Goal: Task Accomplishment & Management: Manage account settings

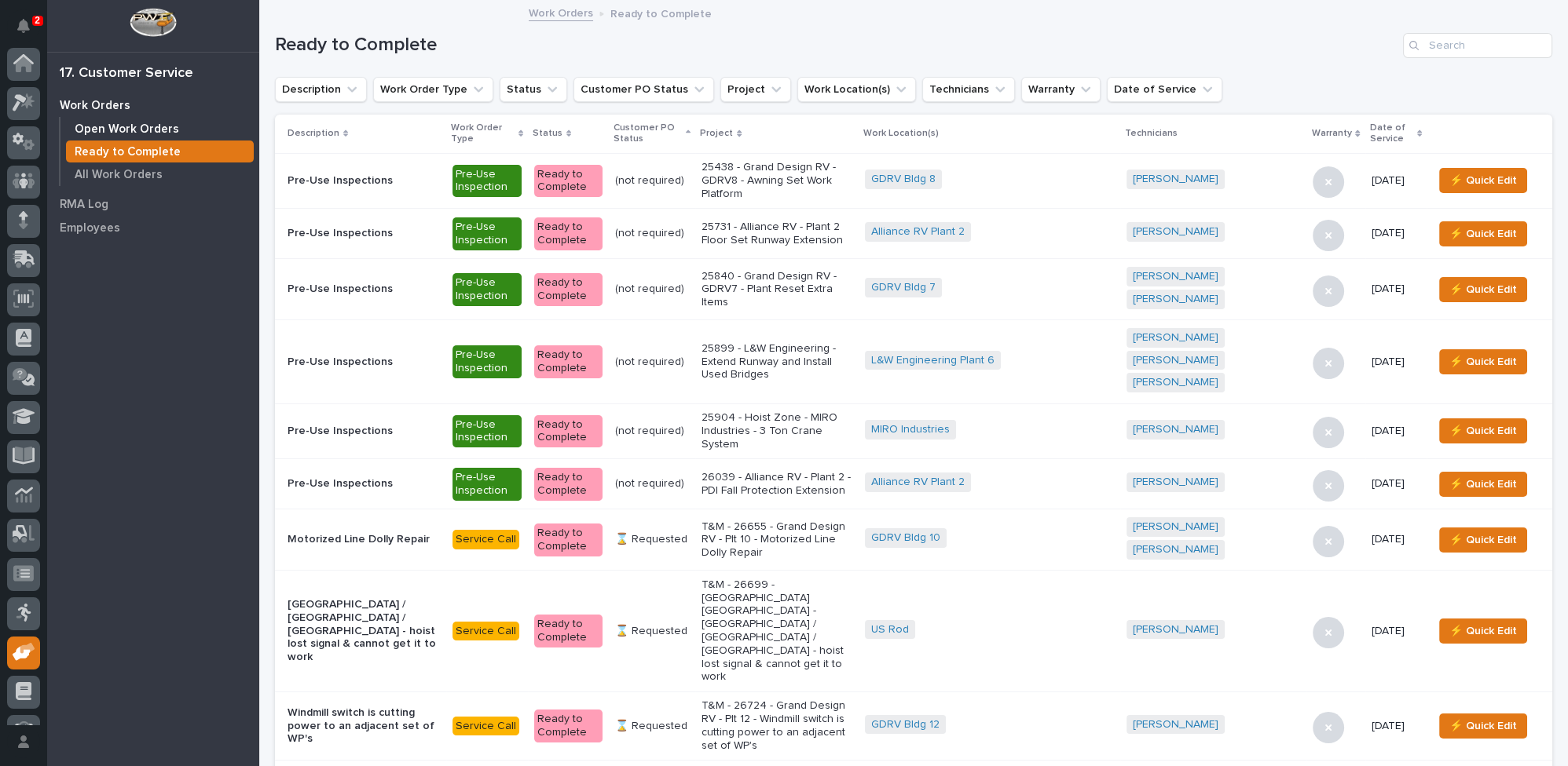
scroll to position [67, 0]
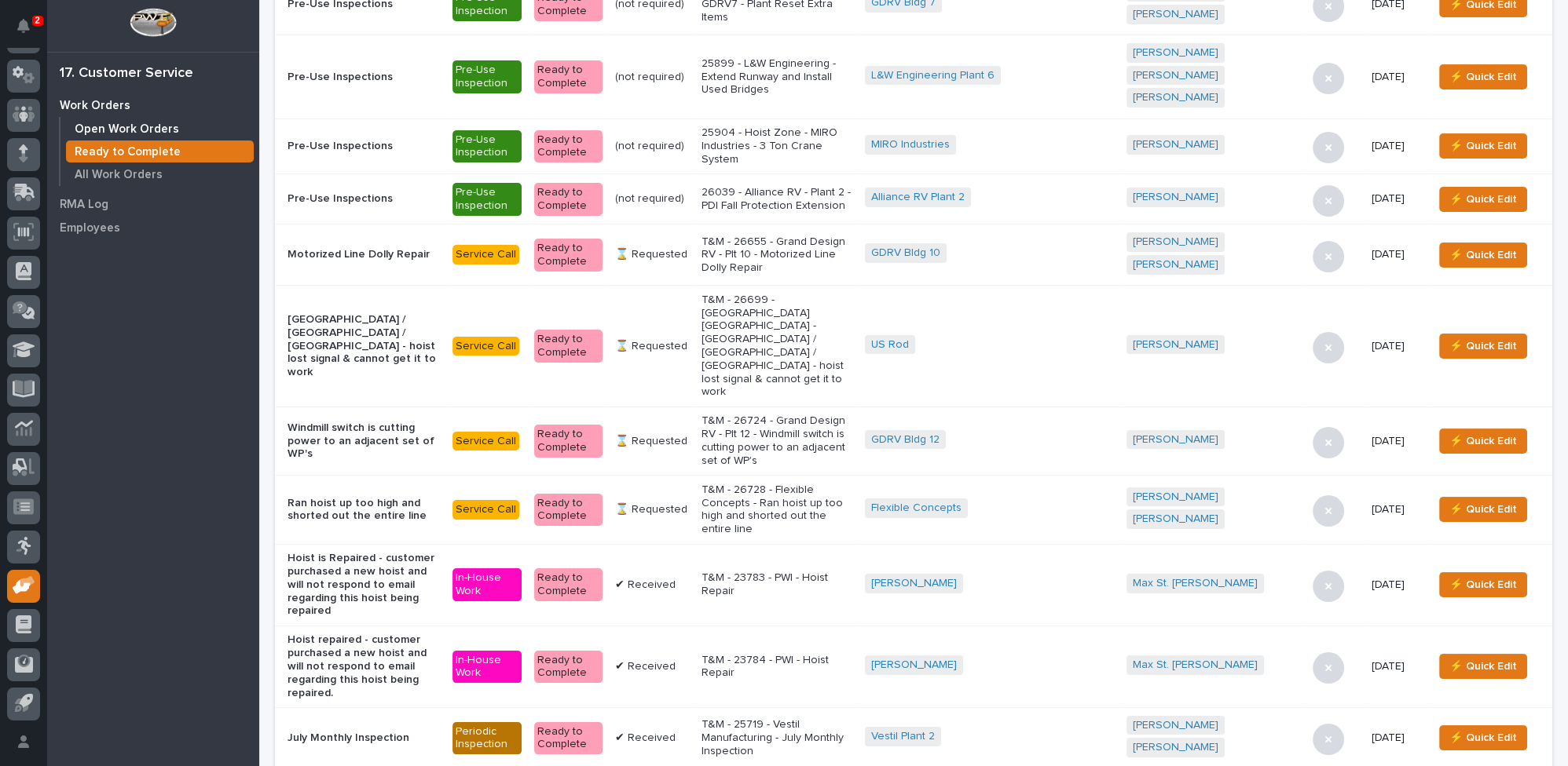
click at [170, 128] on p "Open Work Orders" at bounding box center [127, 129] width 105 height 14
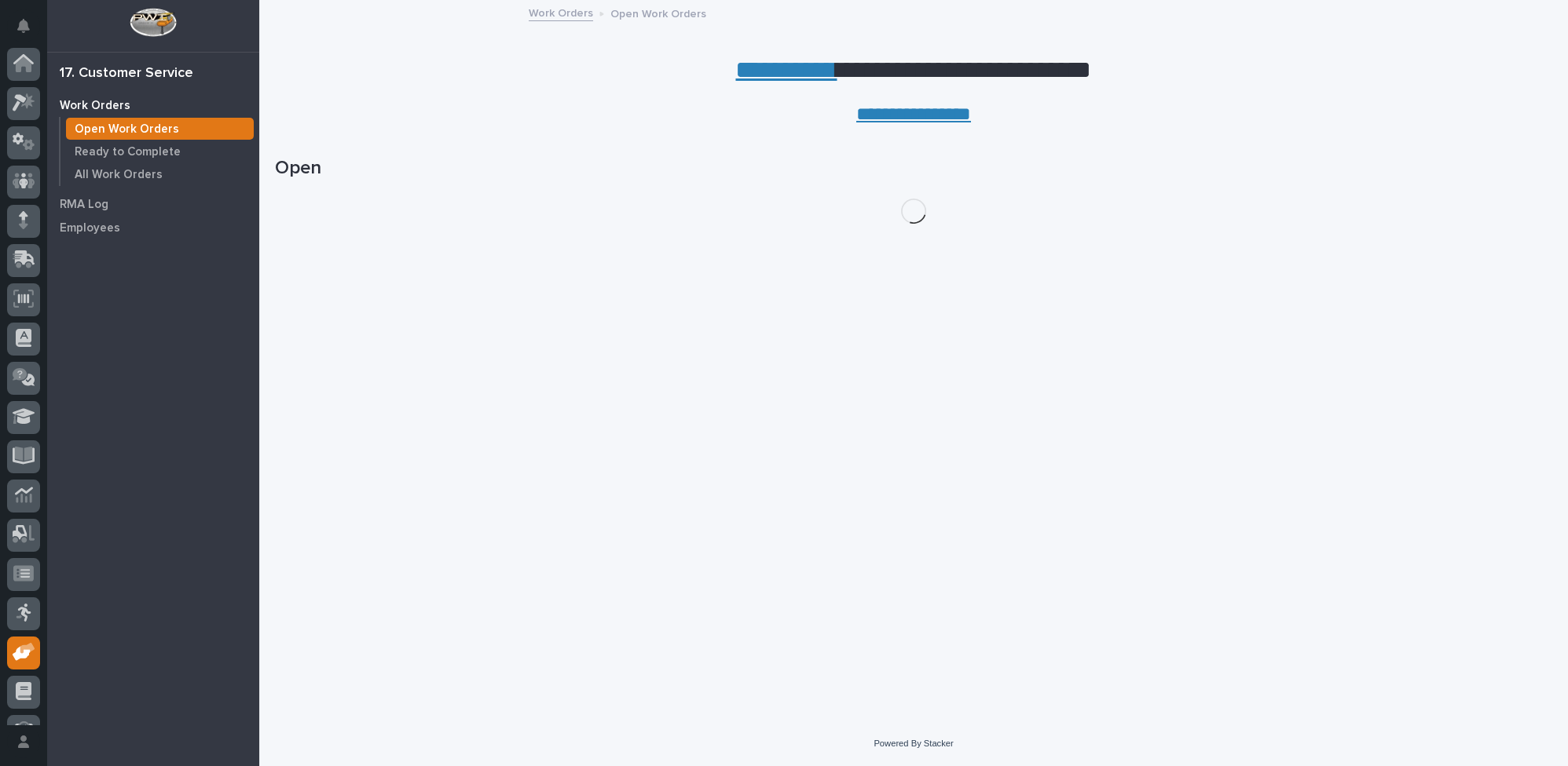
scroll to position [67, 0]
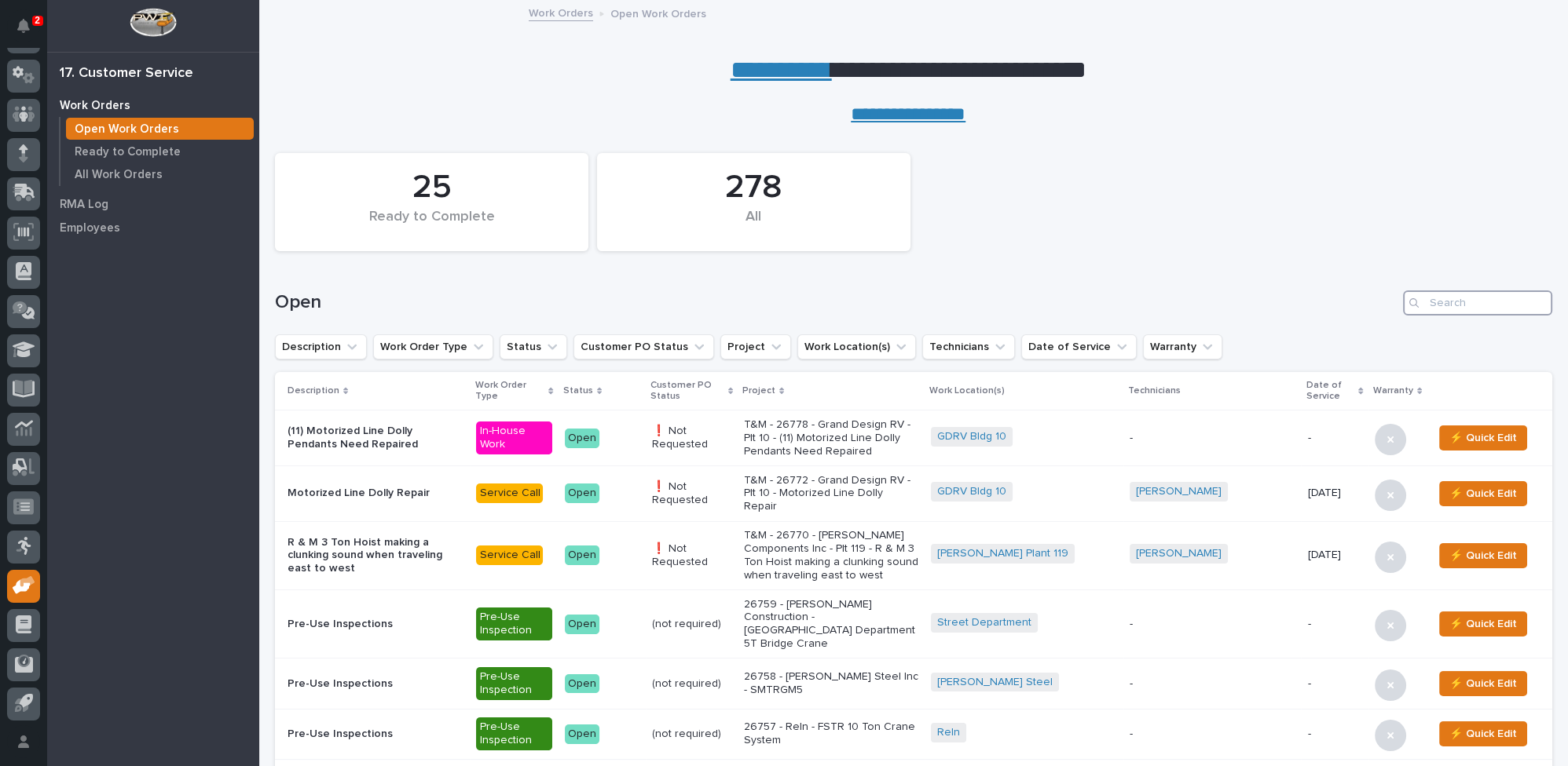
click at [1463, 302] on input "Search" at bounding box center [1477, 302] width 149 height 25
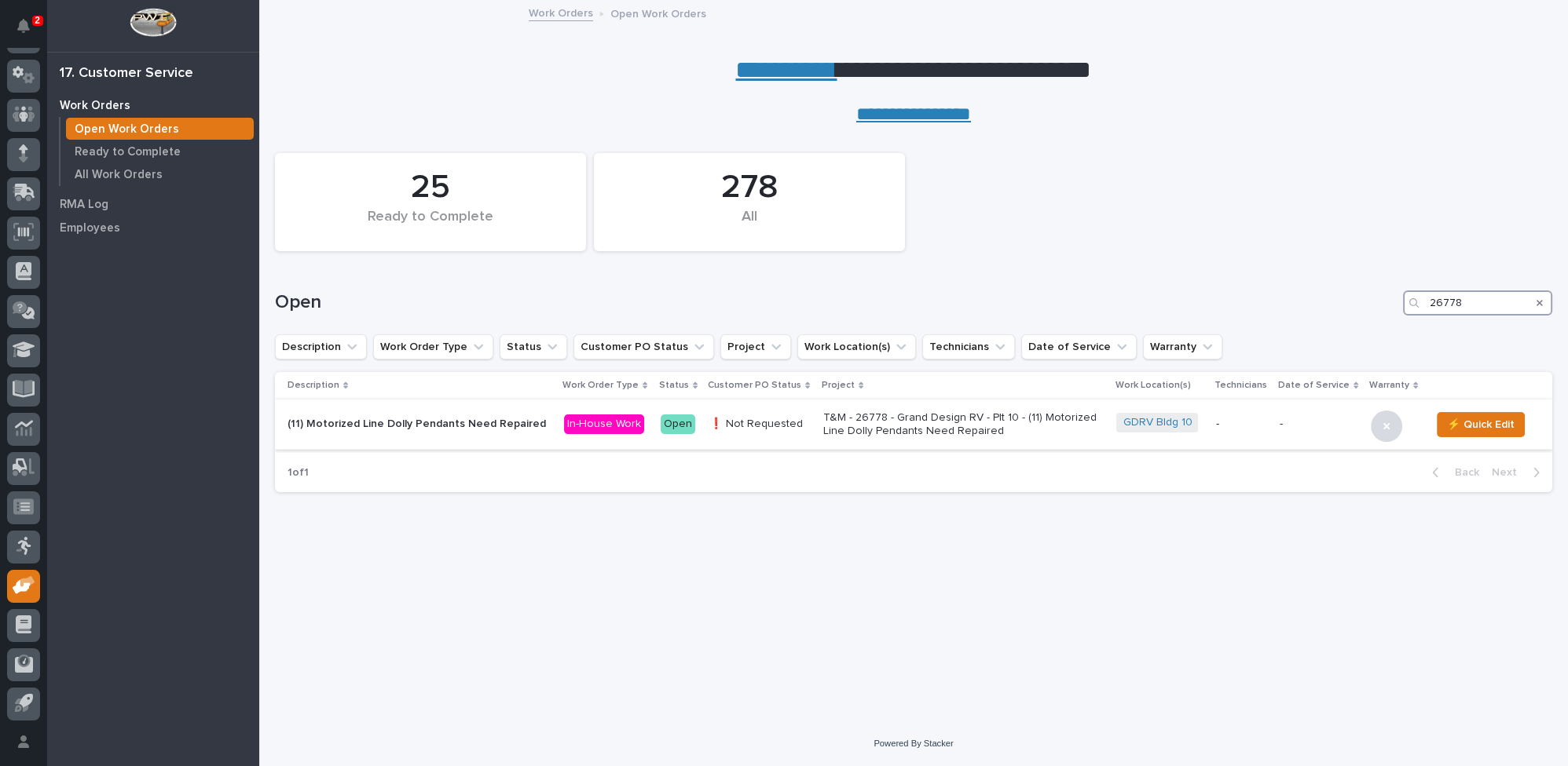
type input "26778"
click at [879, 425] on p "T&M - 26778 - Grand Design RV - Plt 10 - (11) Motorized Line Dolly Pendants Nee…" at bounding box center [960, 425] width 275 height 27
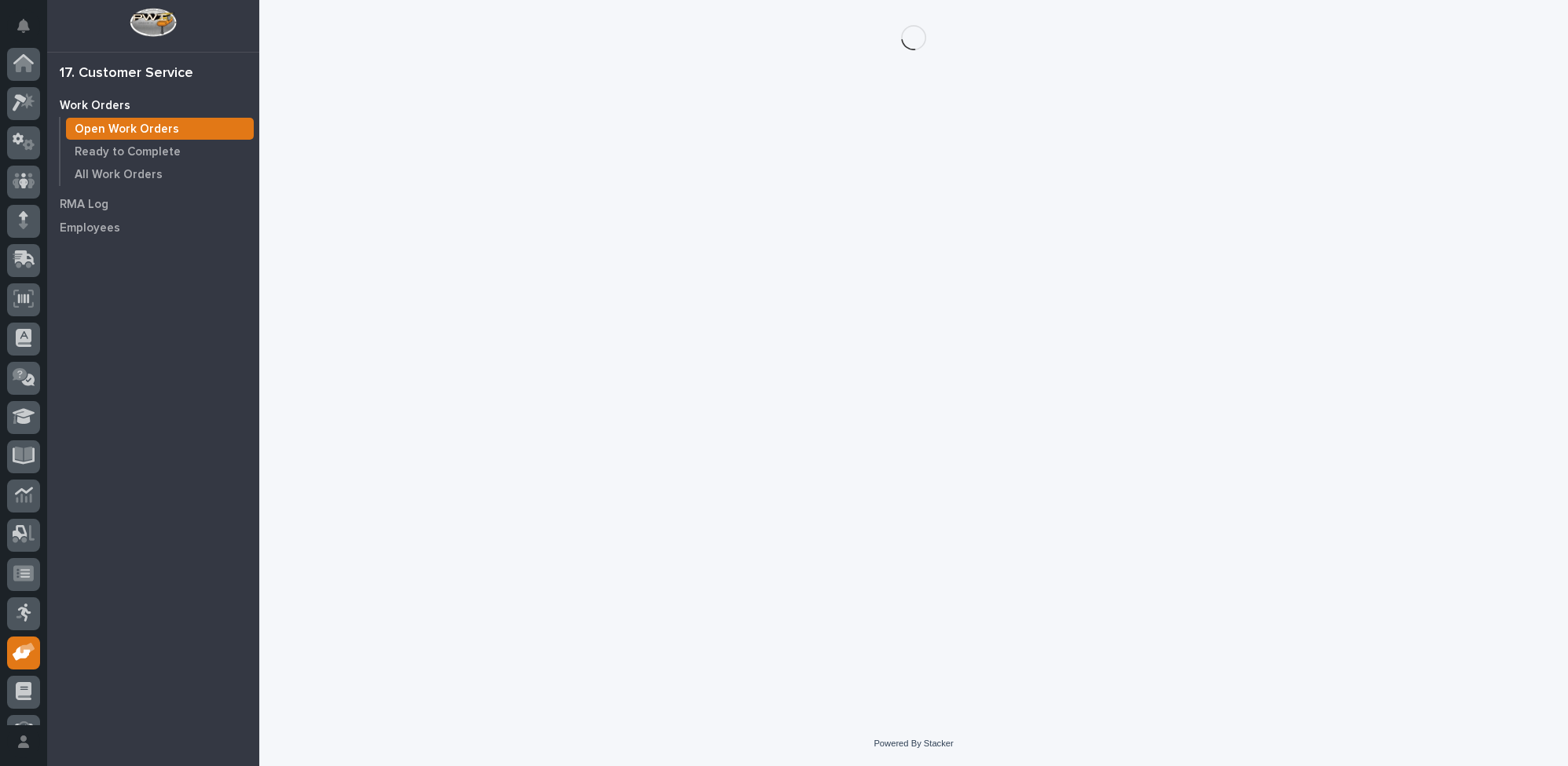
scroll to position [67, 0]
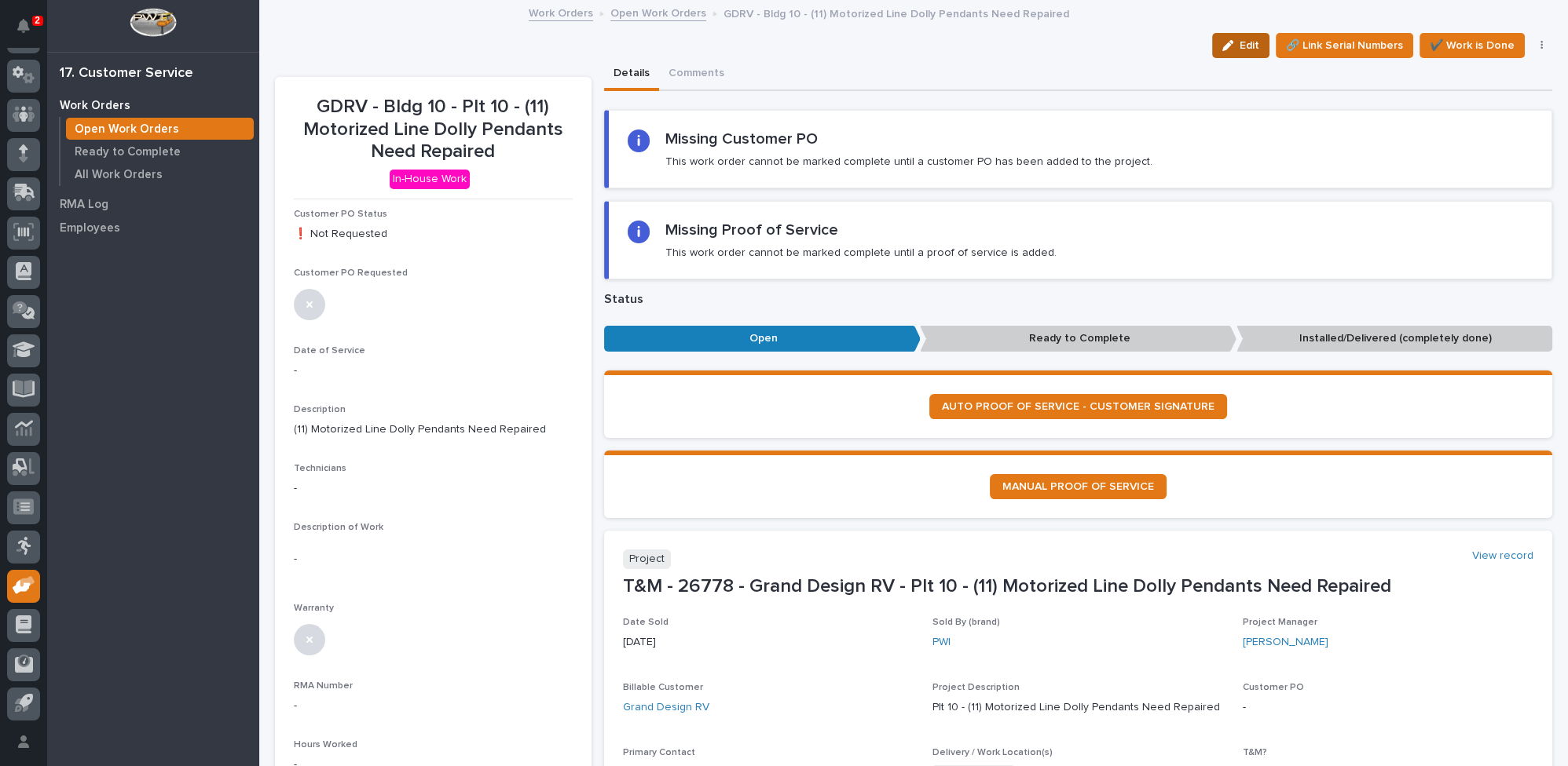
click at [1224, 38] on button "Edit" at bounding box center [1240, 45] width 57 height 25
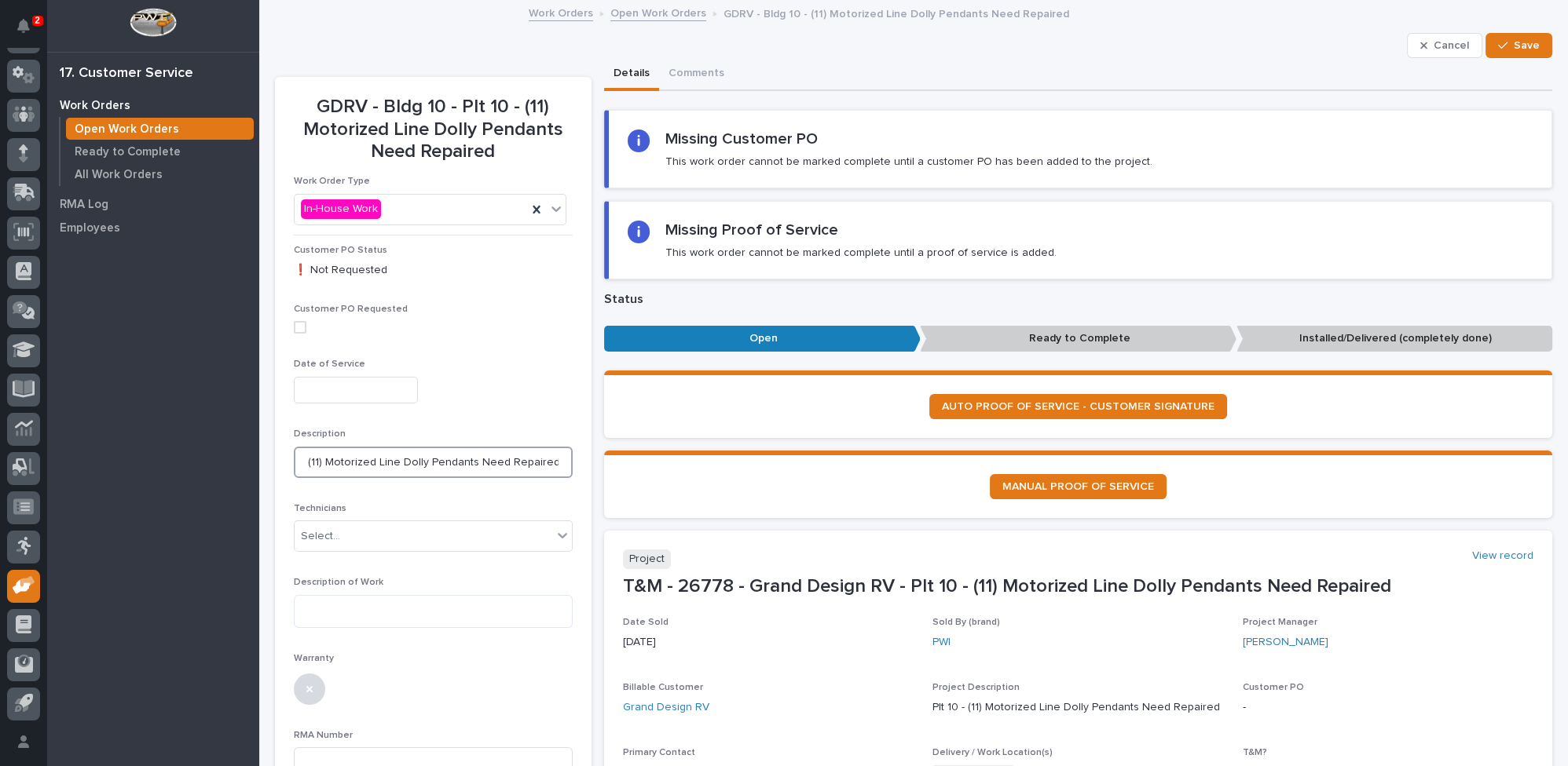
click at [312, 457] on input "(11) Motorized Line Dolly Pendants Need Repaired" at bounding box center [433, 463] width 279 height 32
type input "(10) Motorized Line Dolly Pendants Need Repaired"
click at [382, 614] on textarea at bounding box center [433, 611] width 279 height 33
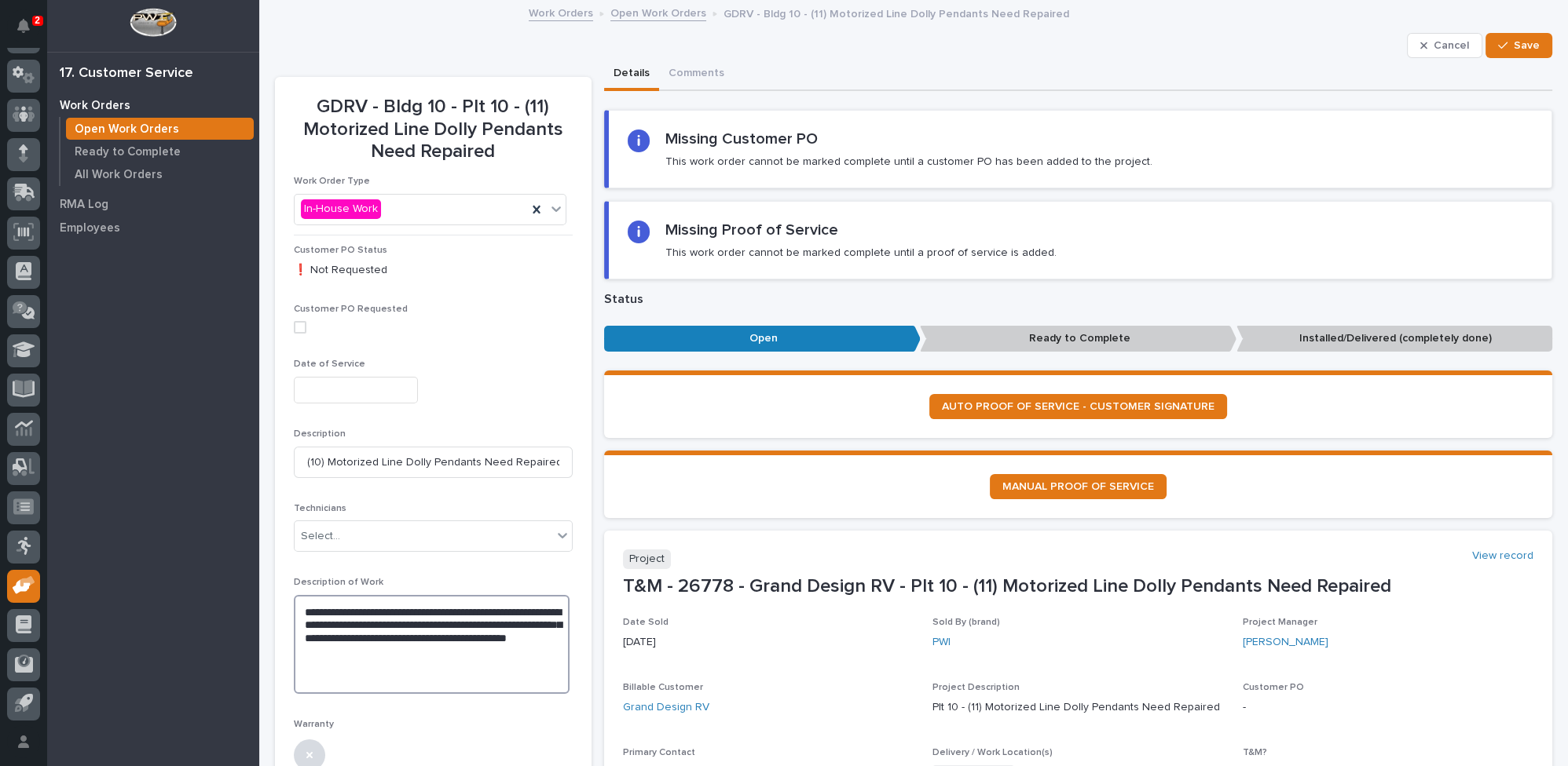
type textarea "**********"
click at [327, 395] on input "text" at bounding box center [356, 390] width 124 height 27
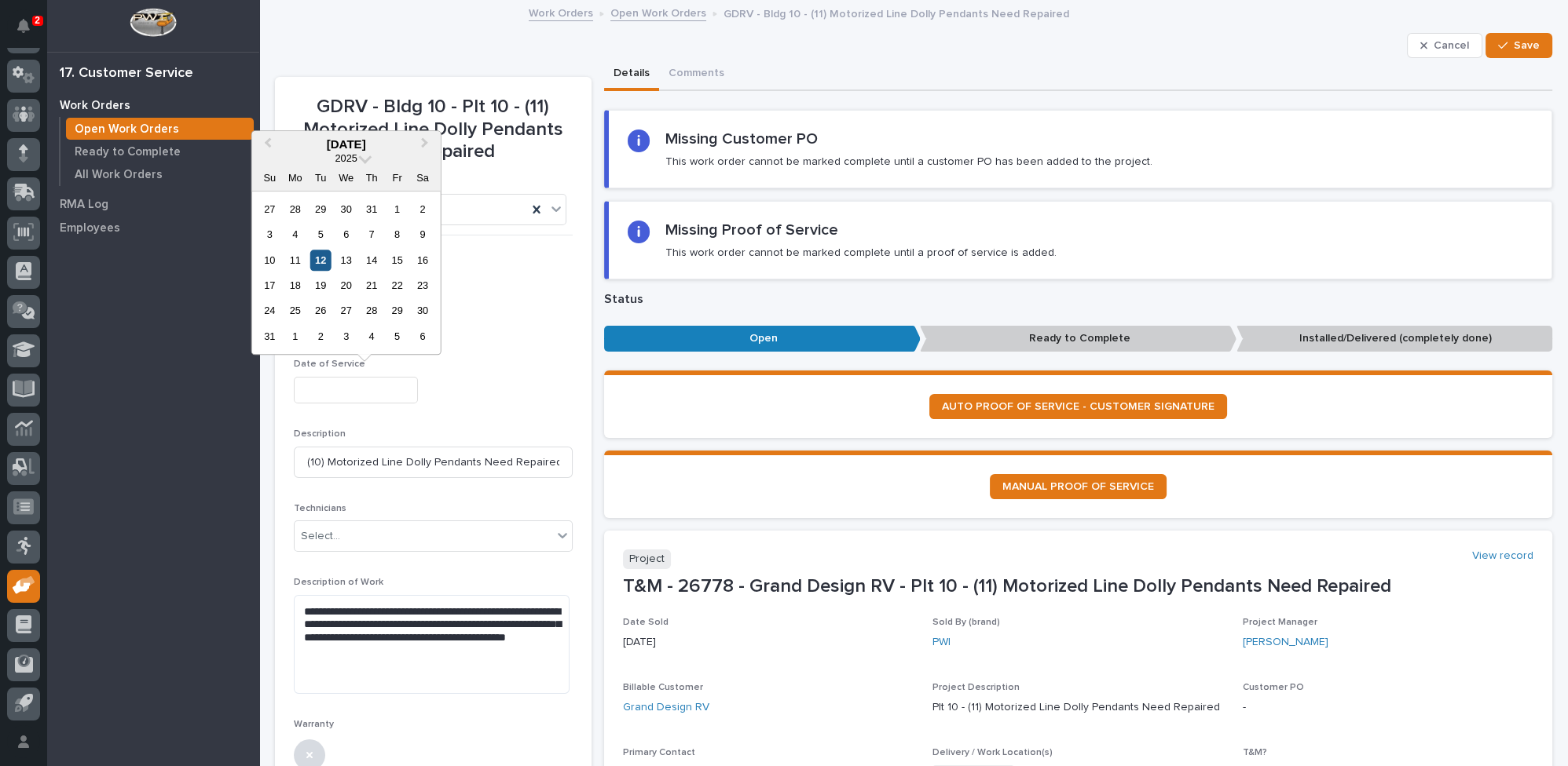
click at [320, 257] on div "12" at bounding box center [320, 260] width 21 height 21
type input "**********"
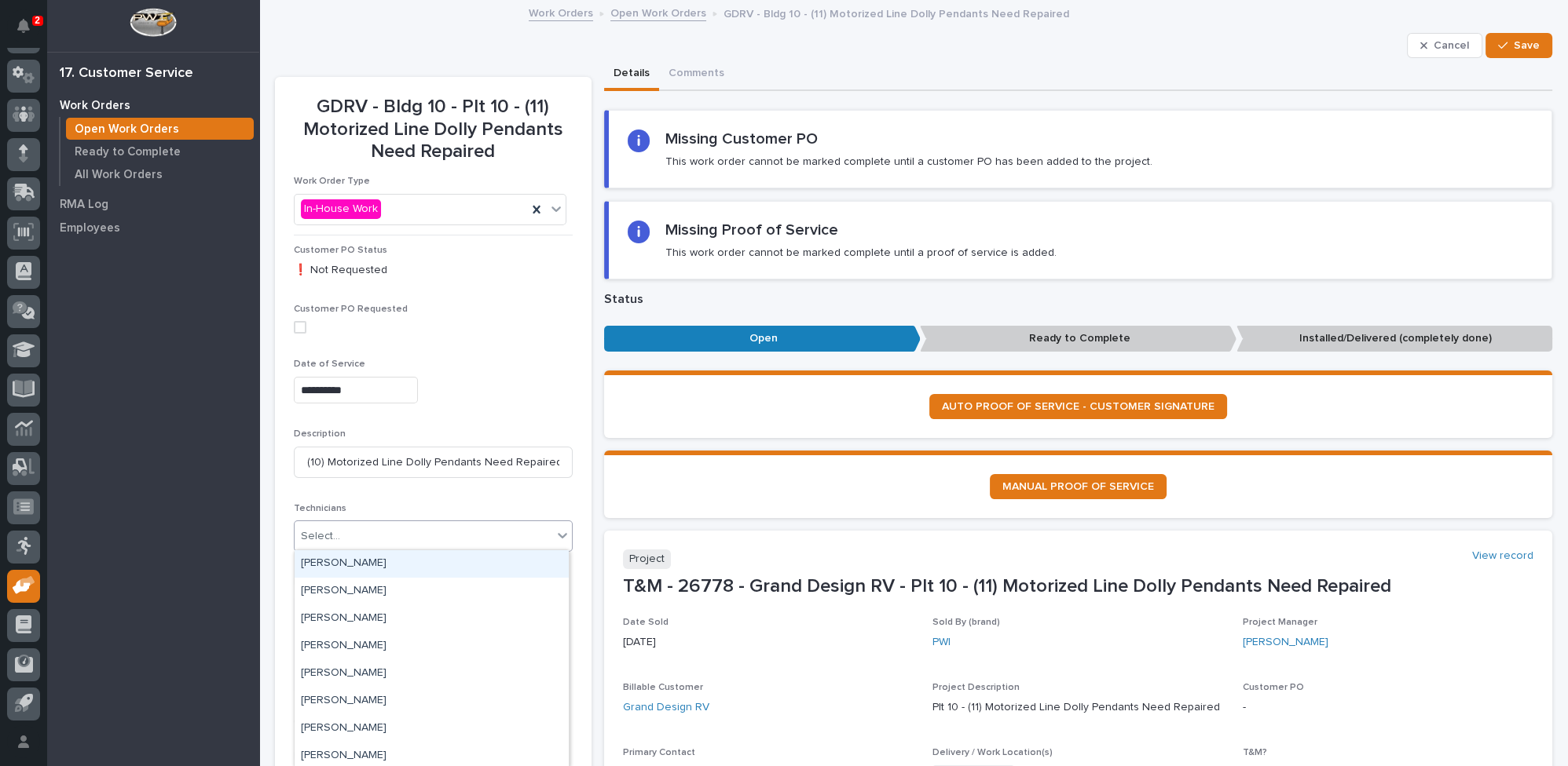
click at [318, 536] on div "Select..." at bounding box center [320, 536] width 39 height 17
click at [355, 669] on div "Max St. [PERSON_NAME]" at bounding box center [432, 671] width 274 height 27
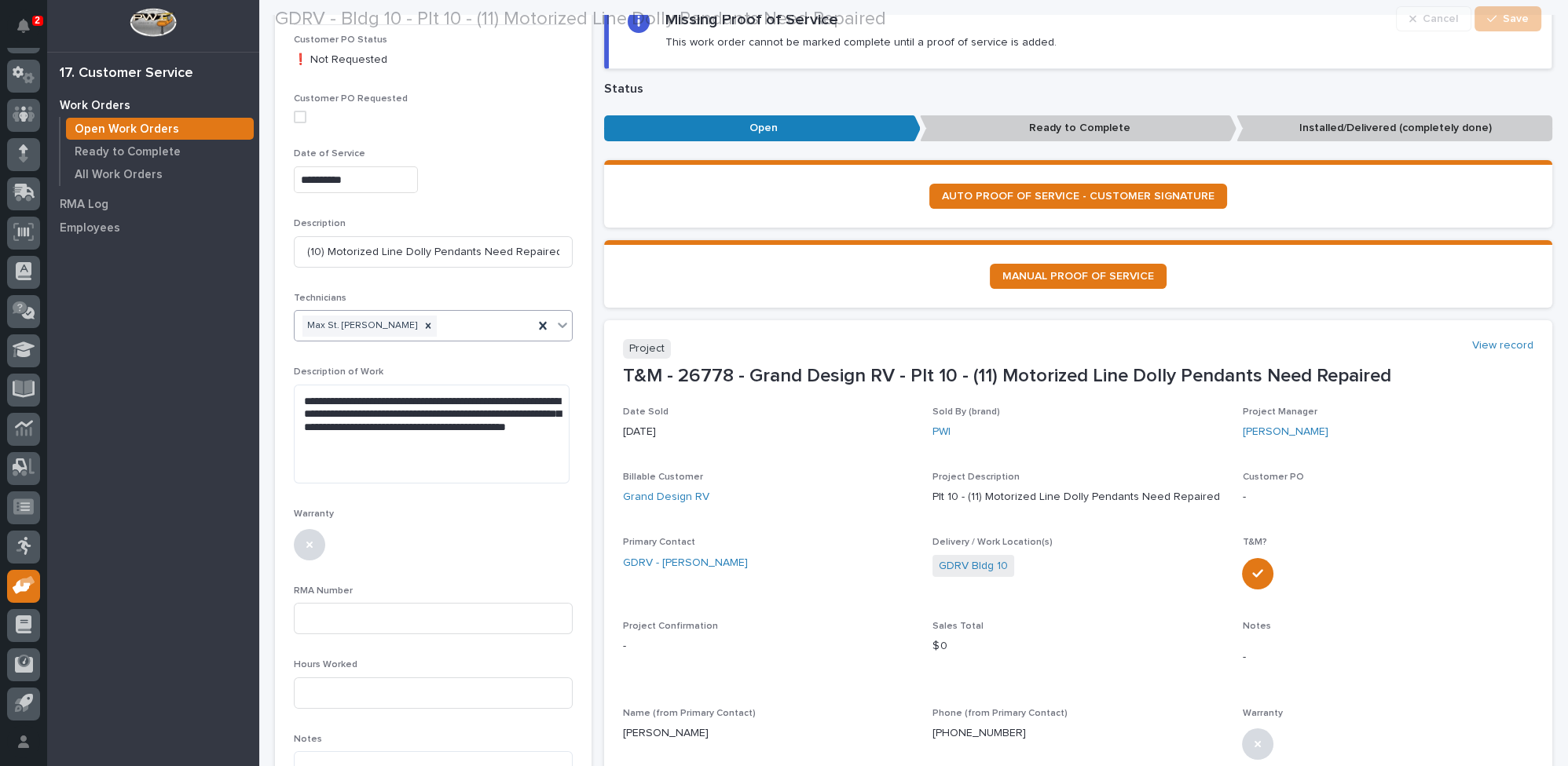
scroll to position [214, 0]
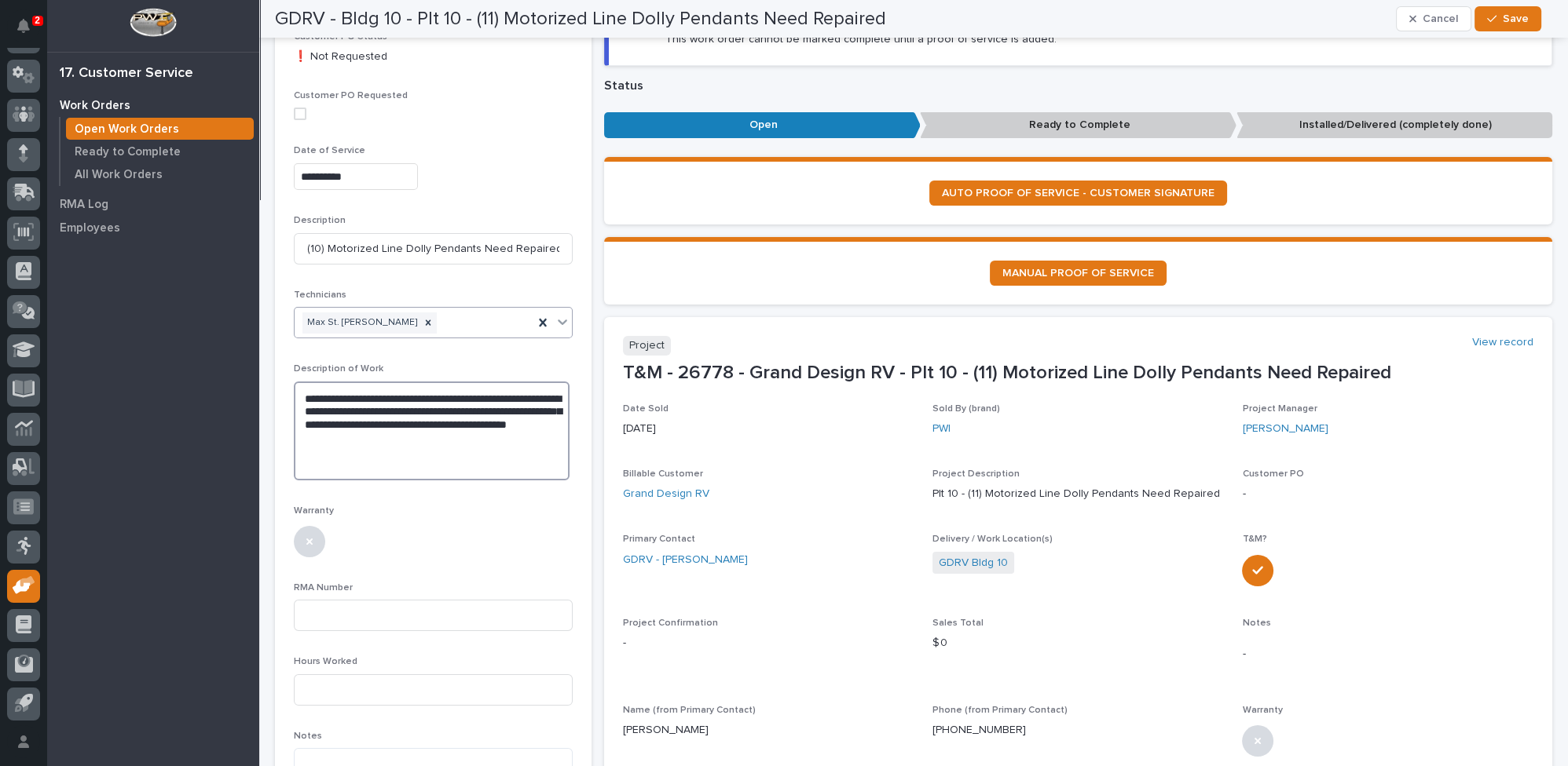
click at [452, 438] on textarea "**********" at bounding box center [431, 431] width 275 height 99
type textarea "**********"
click at [392, 682] on input at bounding box center [433, 690] width 279 height 32
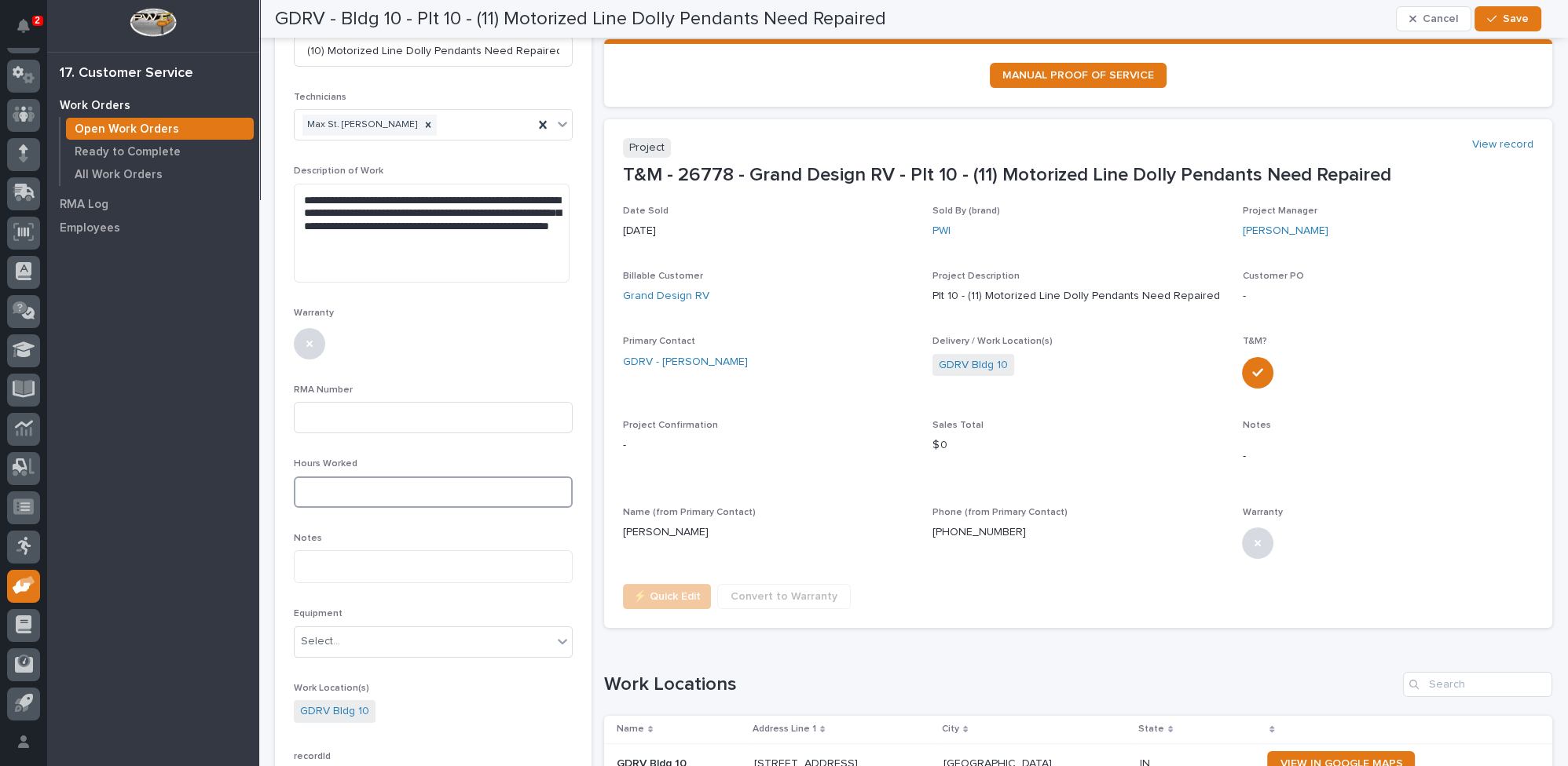
scroll to position [428, 0]
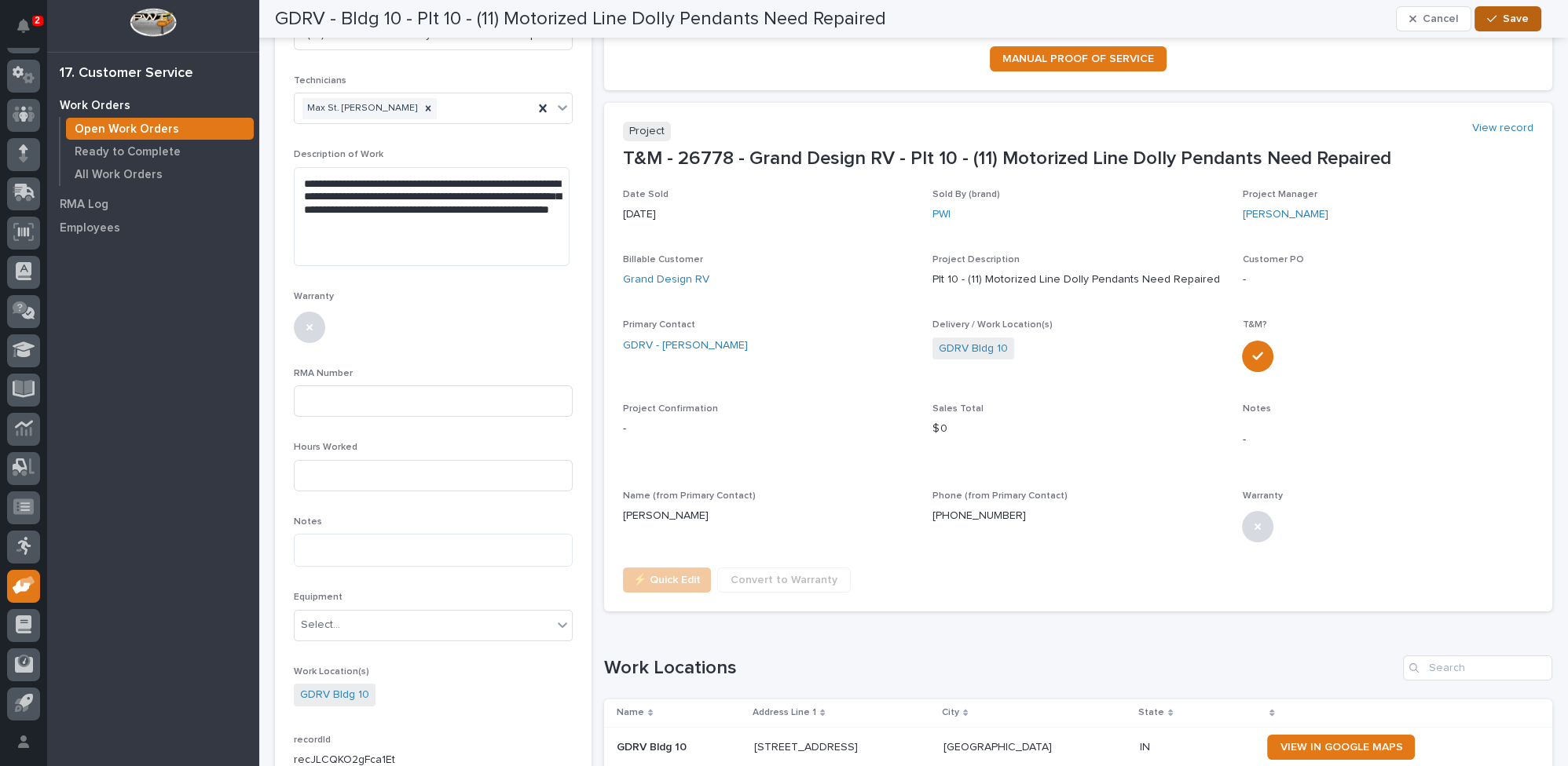
click at [1509, 16] on span "Save" at bounding box center [1516, 19] width 26 height 14
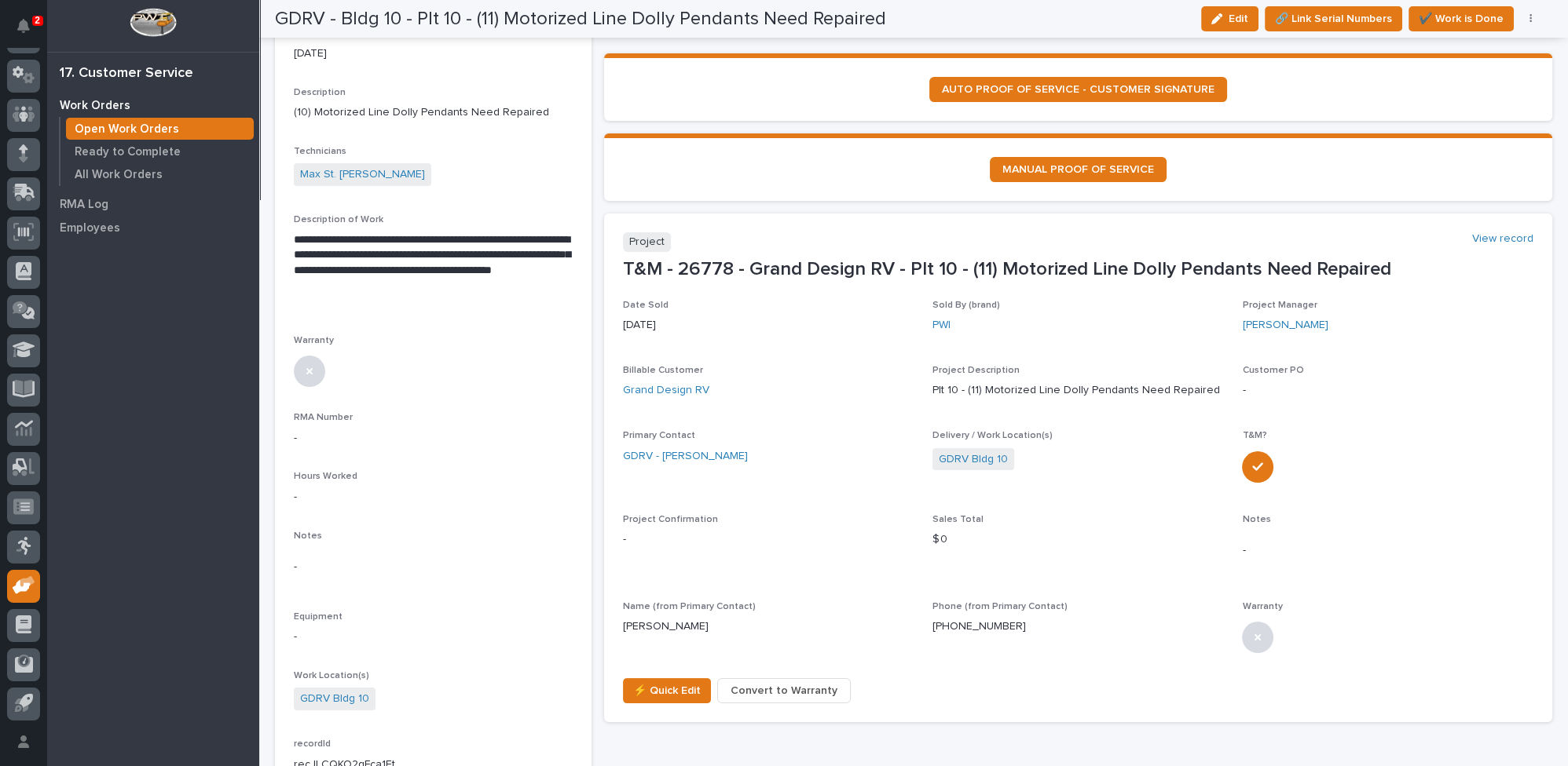
scroll to position [0, 0]
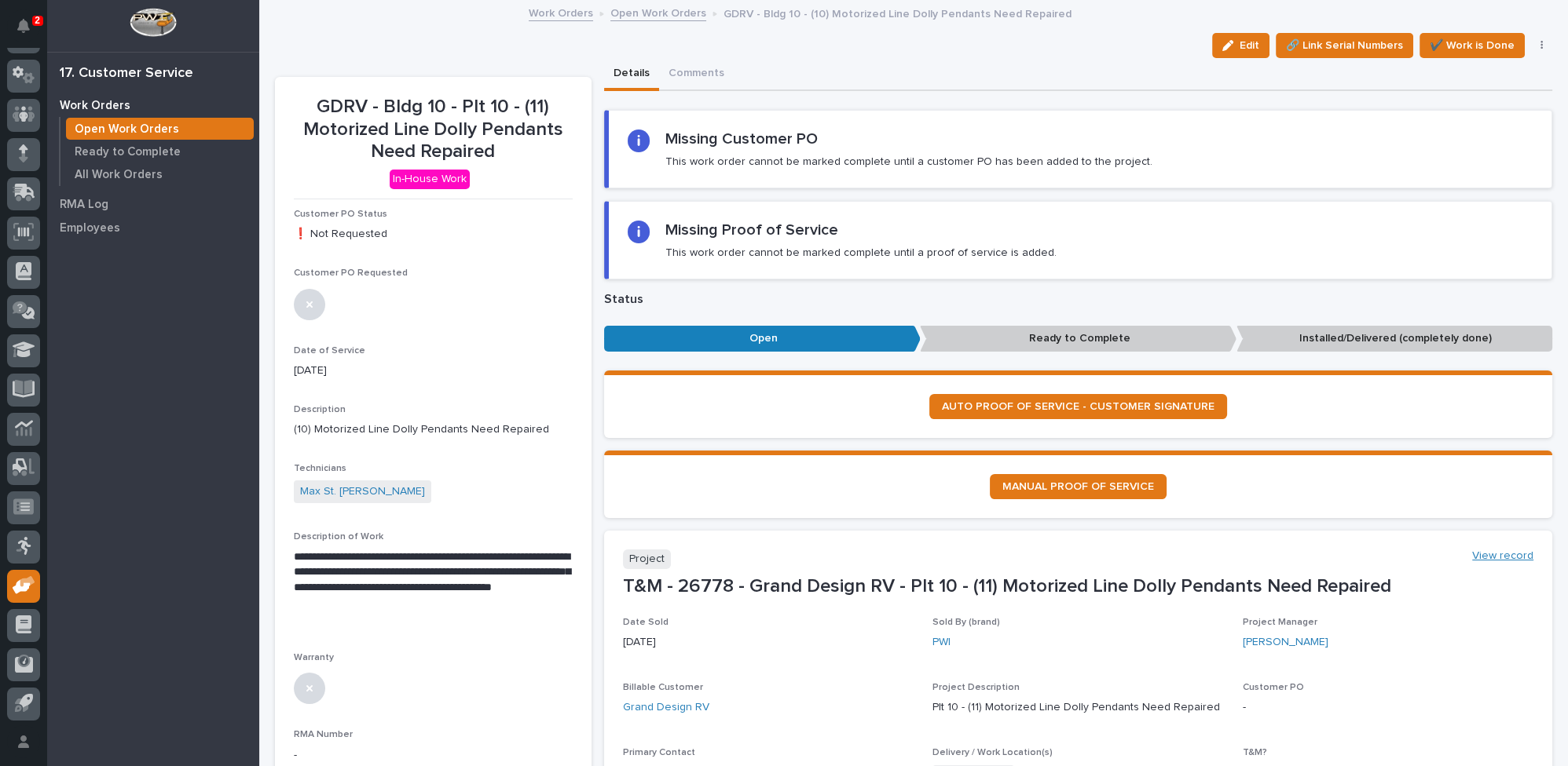
click at [1495, 550] on link "View record" at bounding box center [1503, 556] width 62 height 13
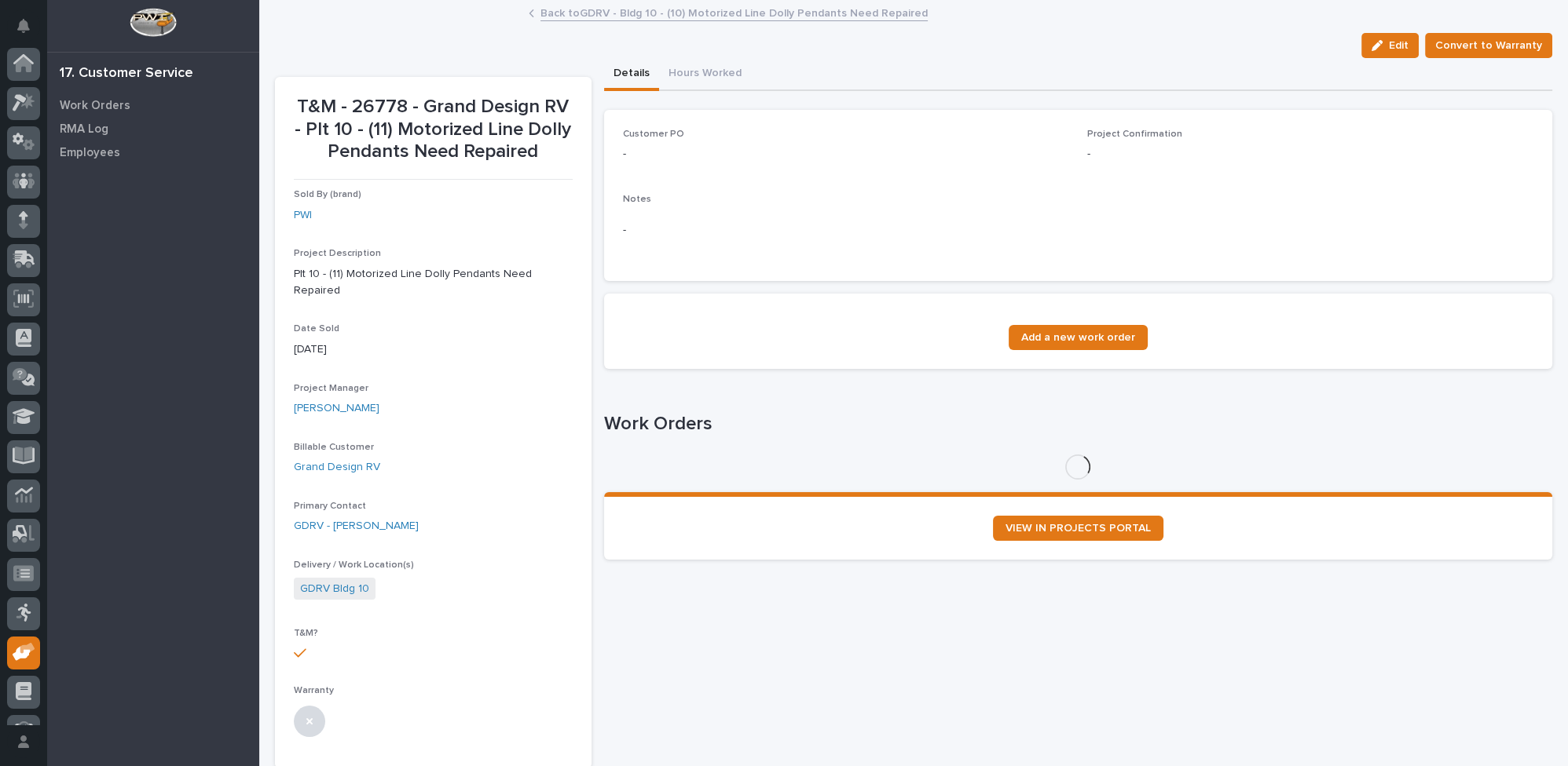
scroll to position [67, 0]
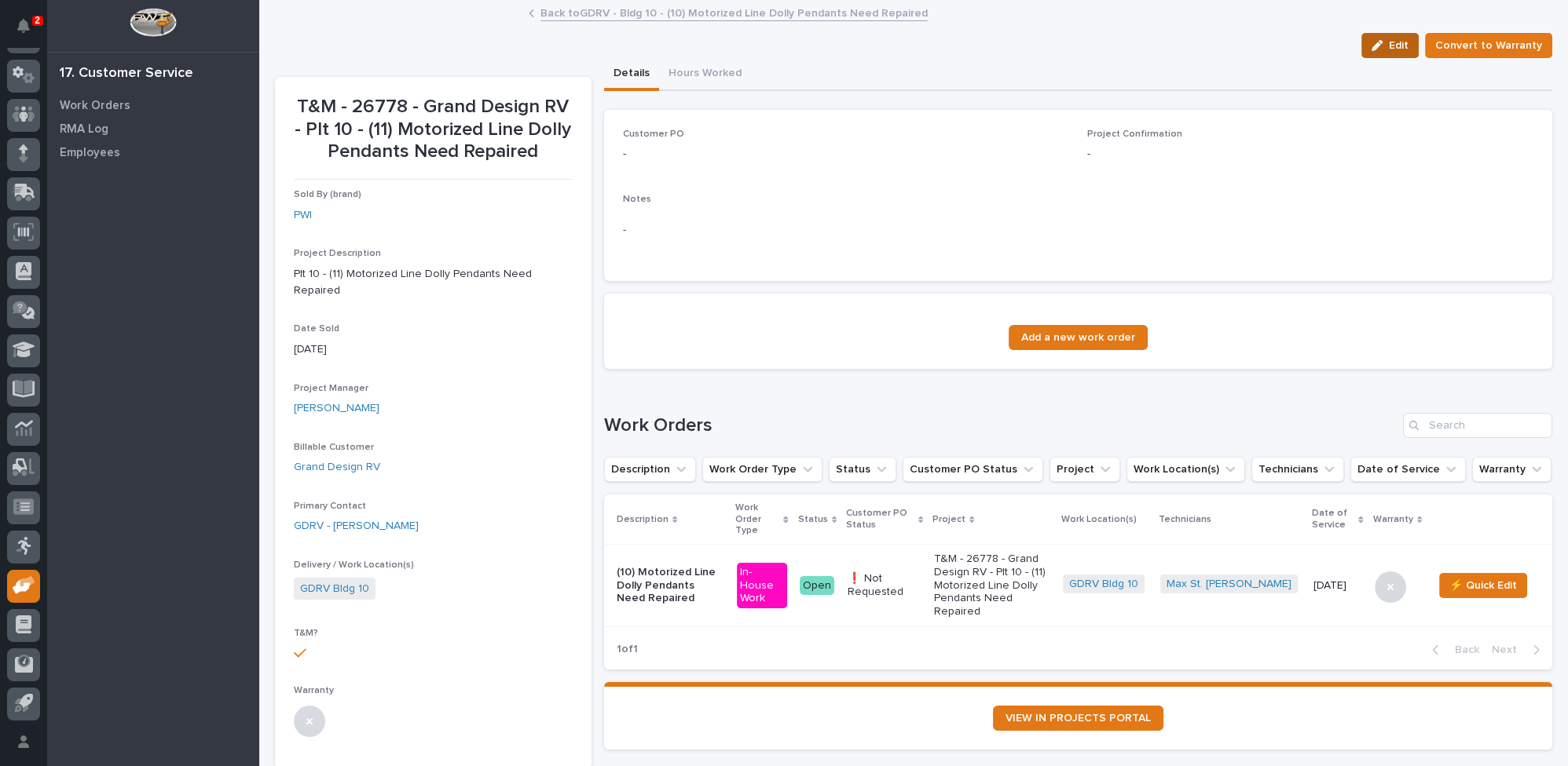
click at [1377, 48] on icon "button" at bounding box center [1378, 46] width 11 height 11
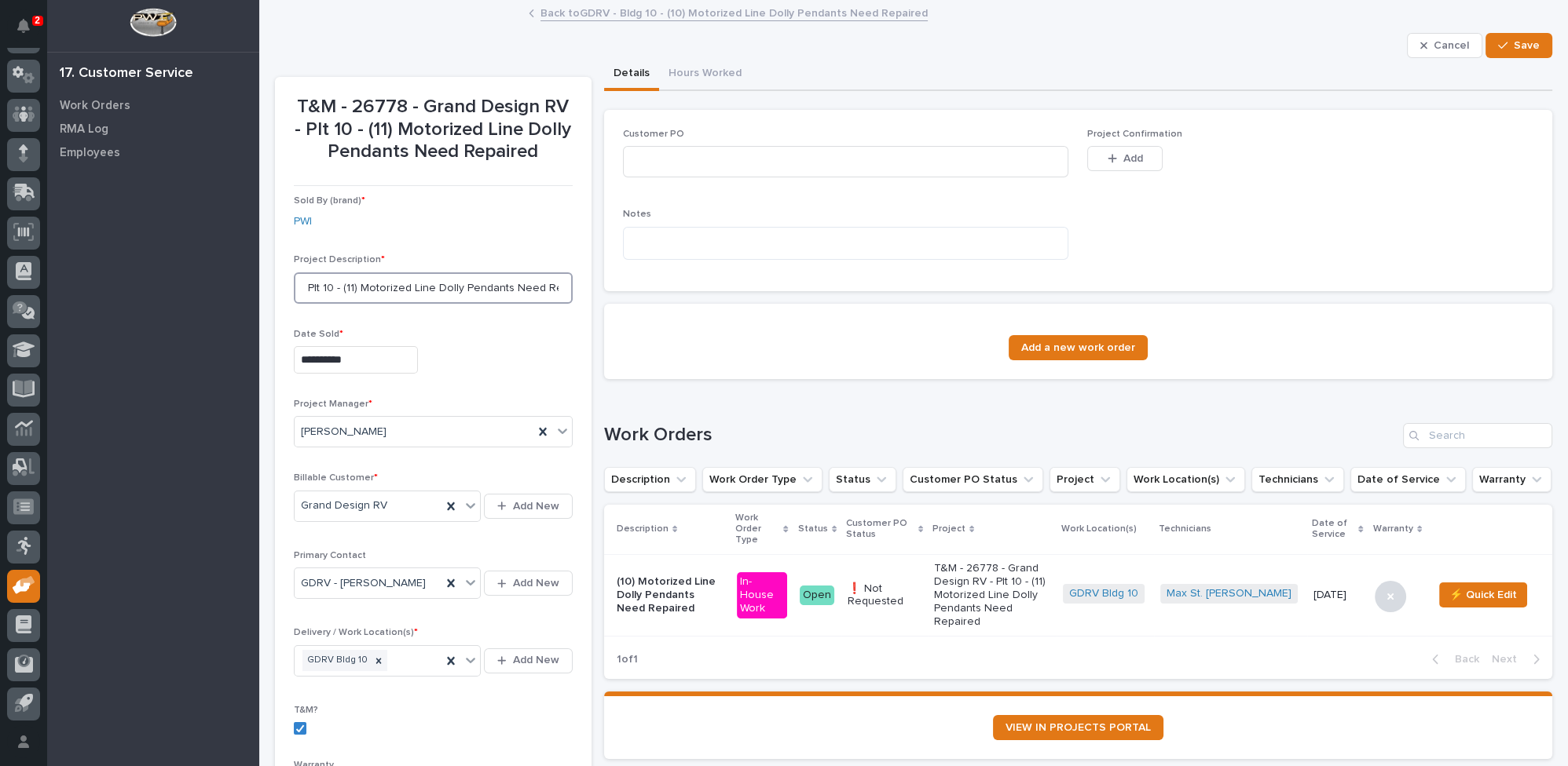
click at [348, 288] on input "Plt 10 - (11) Motorized Line Dolly Pendants Need Repaired" at bounding box center [433, 288] width 279 height 32
type input "Plt 10 - (10) Motorized Line Dolly Pendants Need Repaired"
click at [1514, 46] on span "Save" at bounding box center [1527, 45] width 26 height 14
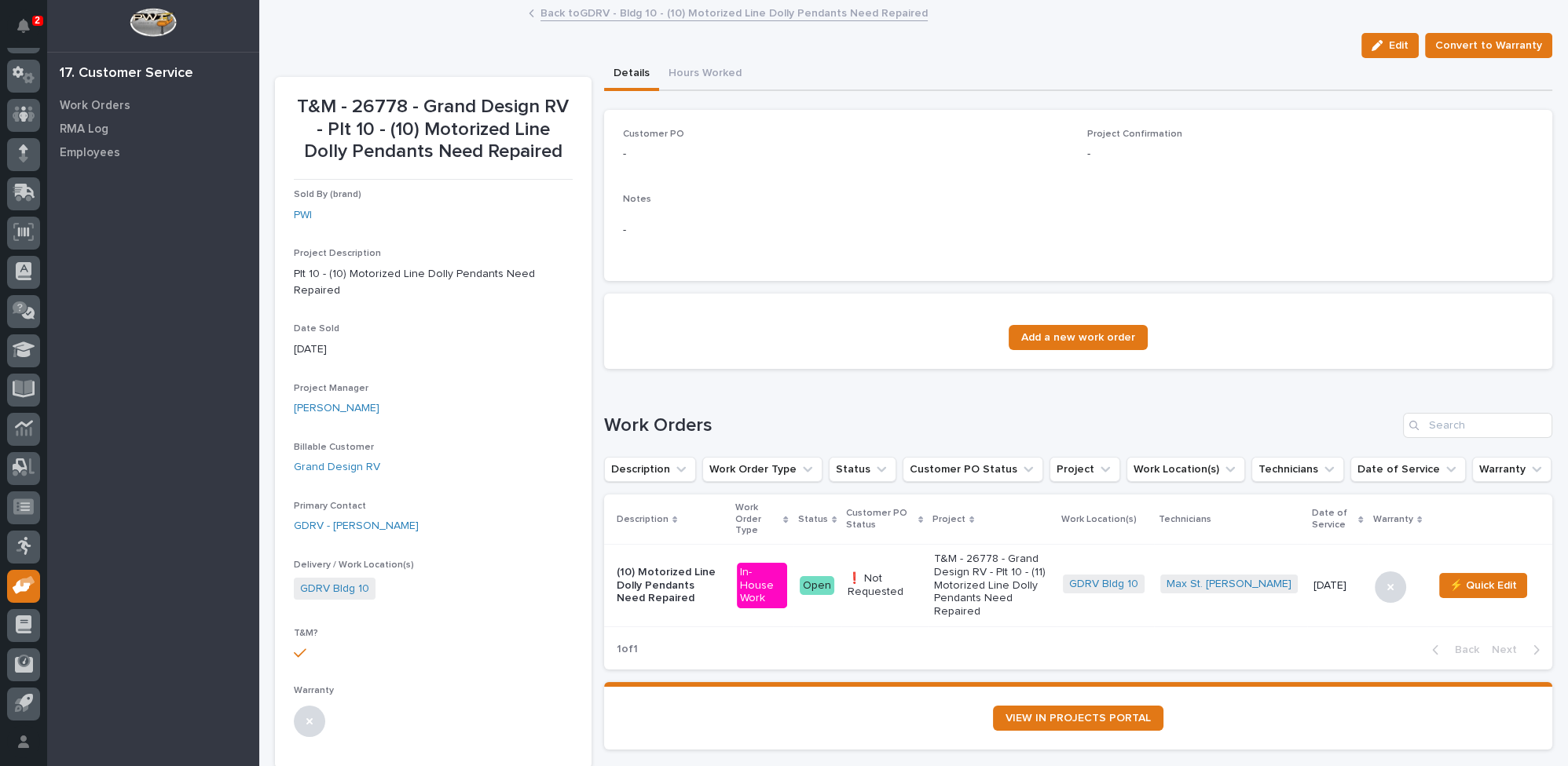
click at [658, 11] on link "Back to GDRV - Bldg 10 - (10) Motorized Line Dolly Pendants Need Repaired" at bounding box center [734, 11] width 387 height 18
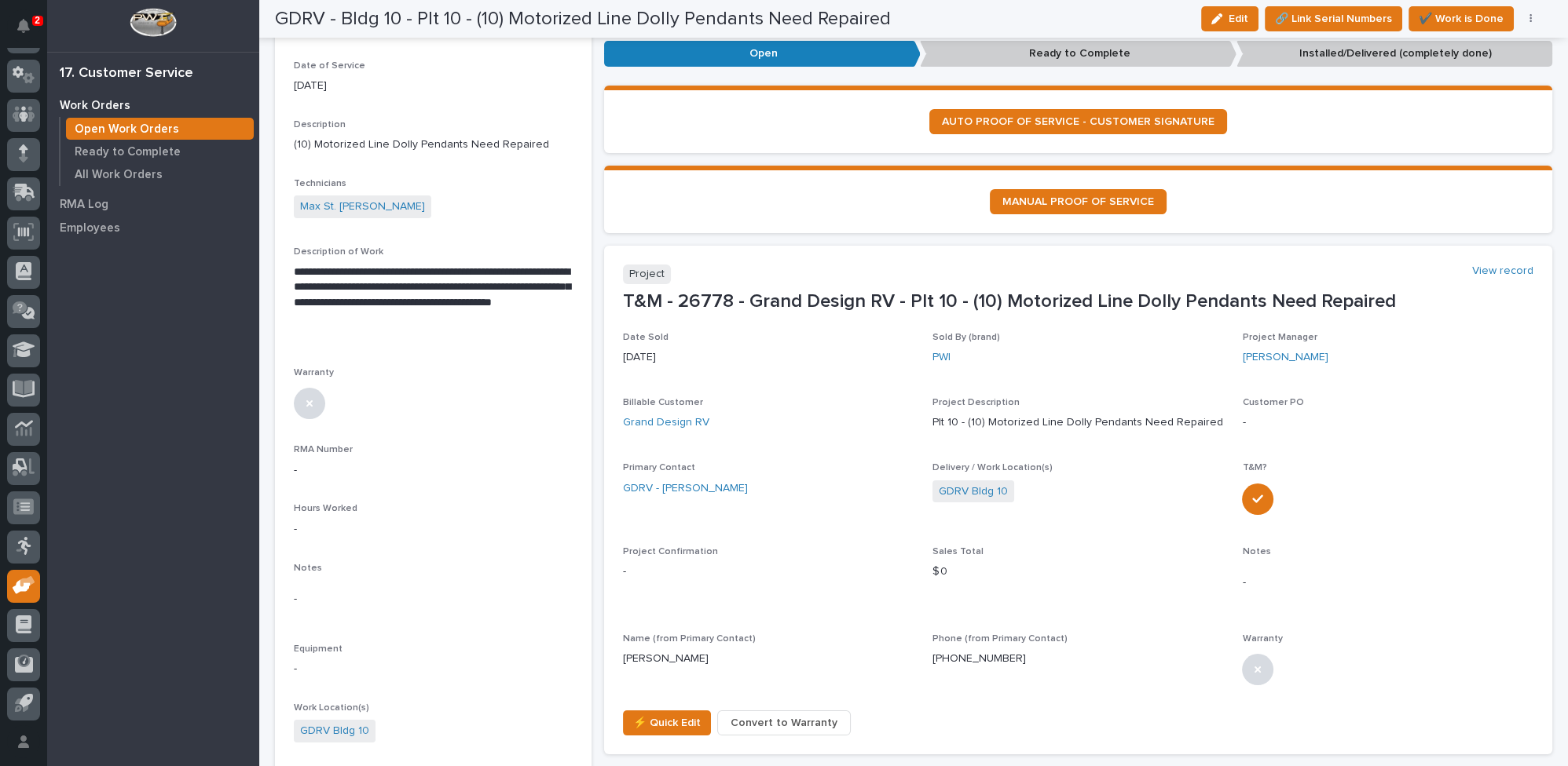
scroll to position [286, 0]
click at [665, 726] on span "⚡ Quick Edit" at bounding box center [666, 723] width 67 height 19
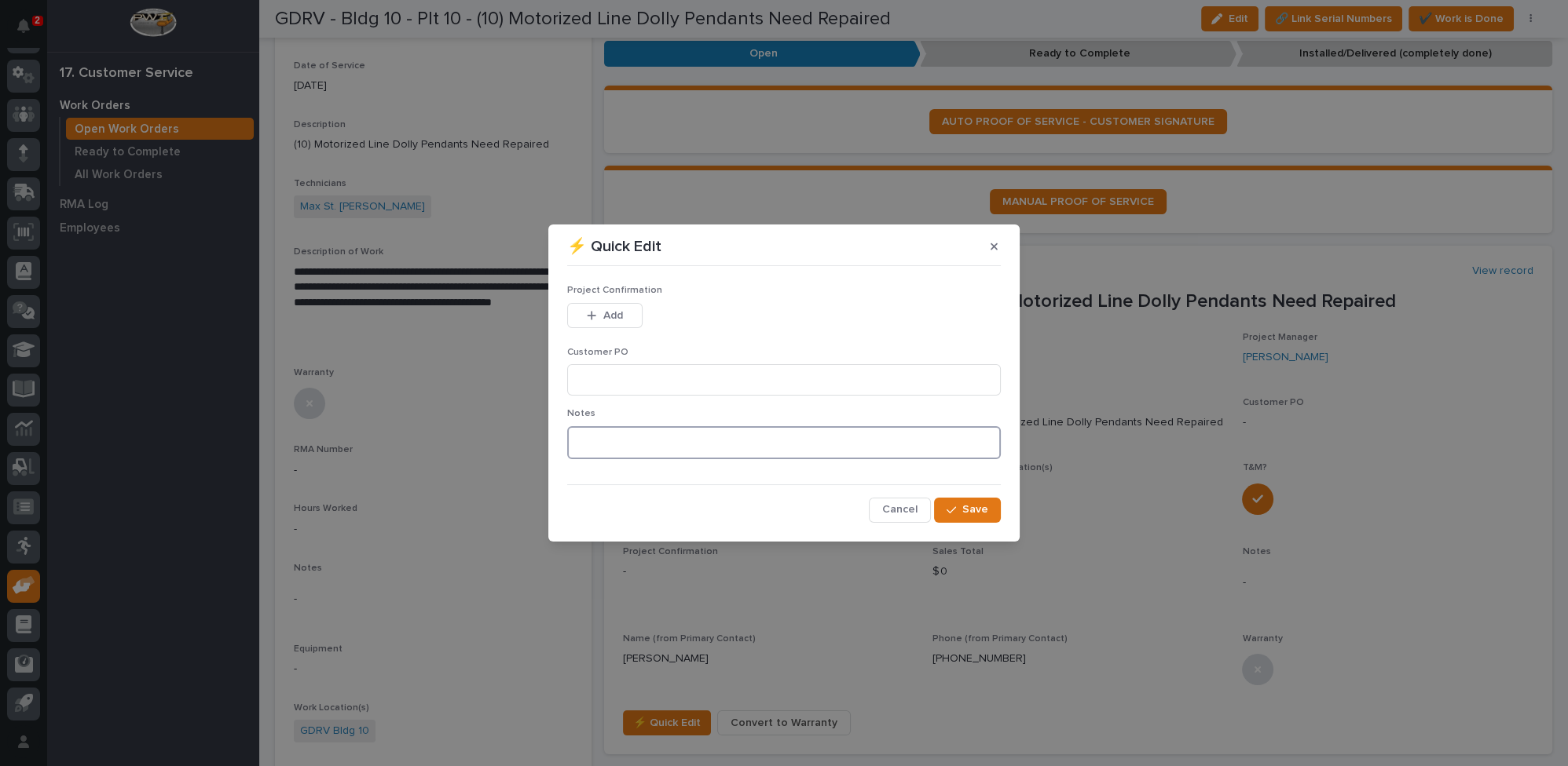
click at [638, 448] on textarea at bounding box center [784, 442] width 434 height 33
type textarea "*********"
click at [959, 513] on div "button" at bounding box center [954, 510] width 16 height 11
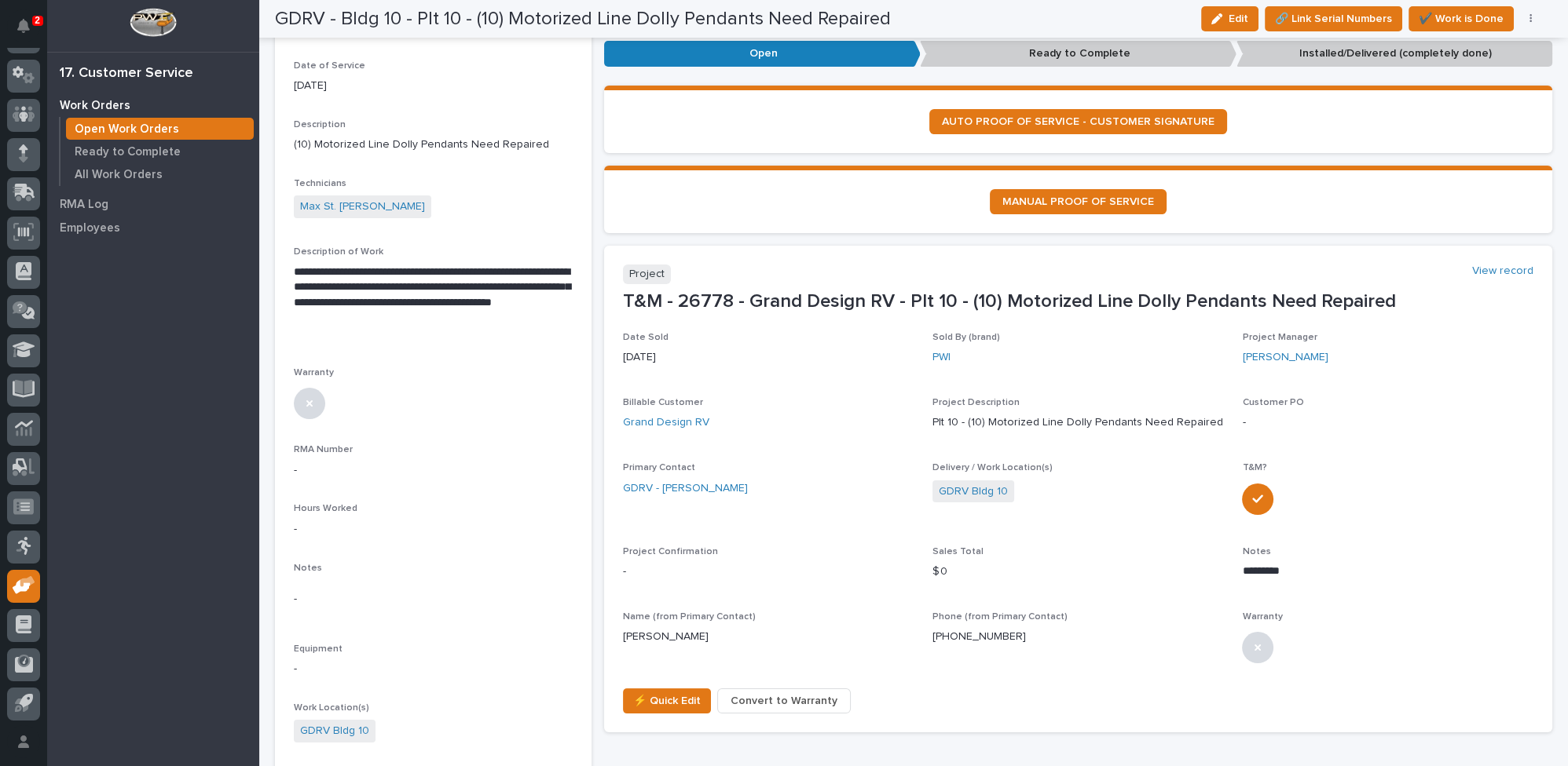
scroll to position [0, 0]
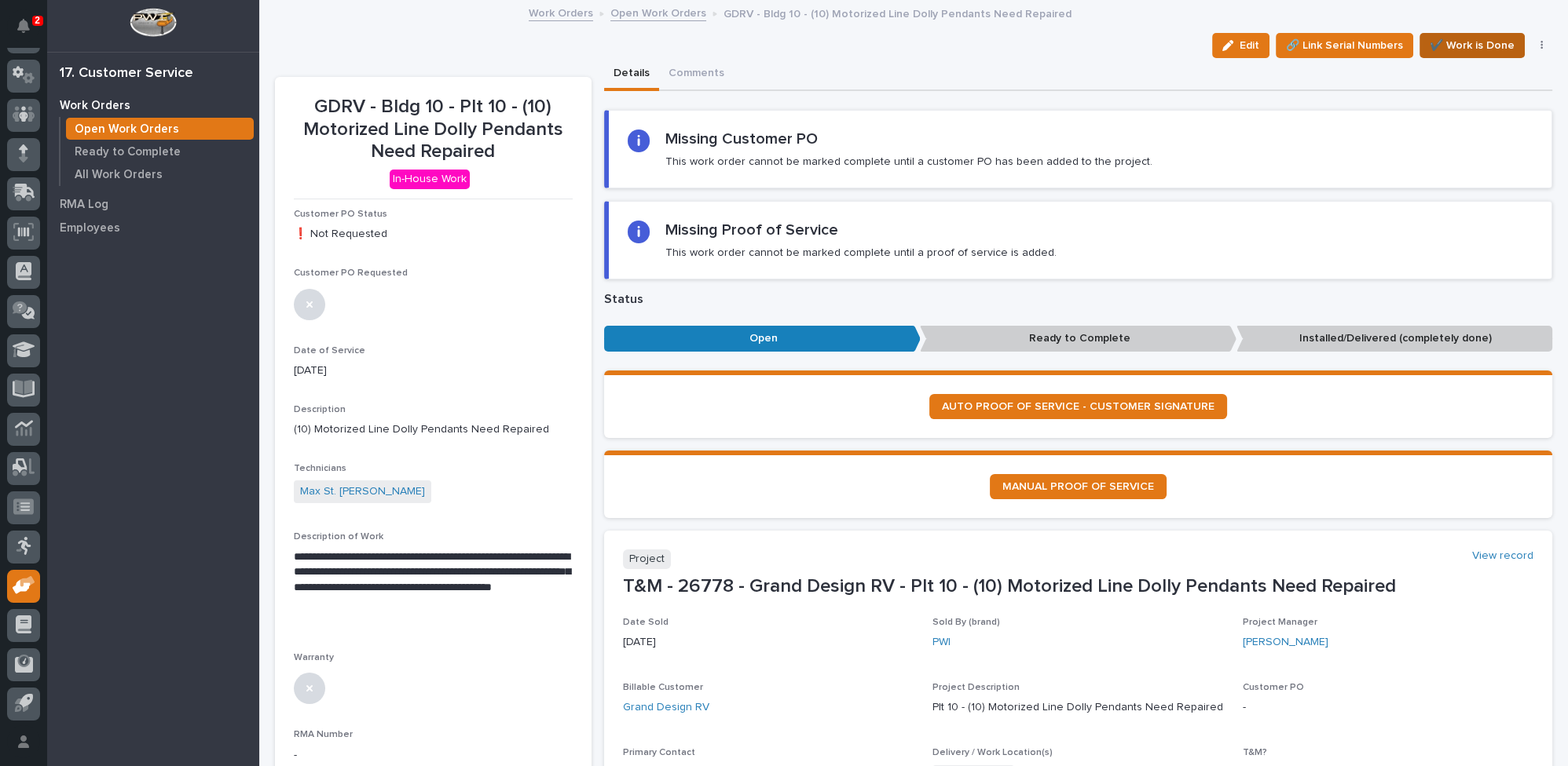
click at [1454, 48] on span "✔️ Work is Done" at bounding box center [1472, 46] width 85 height 19
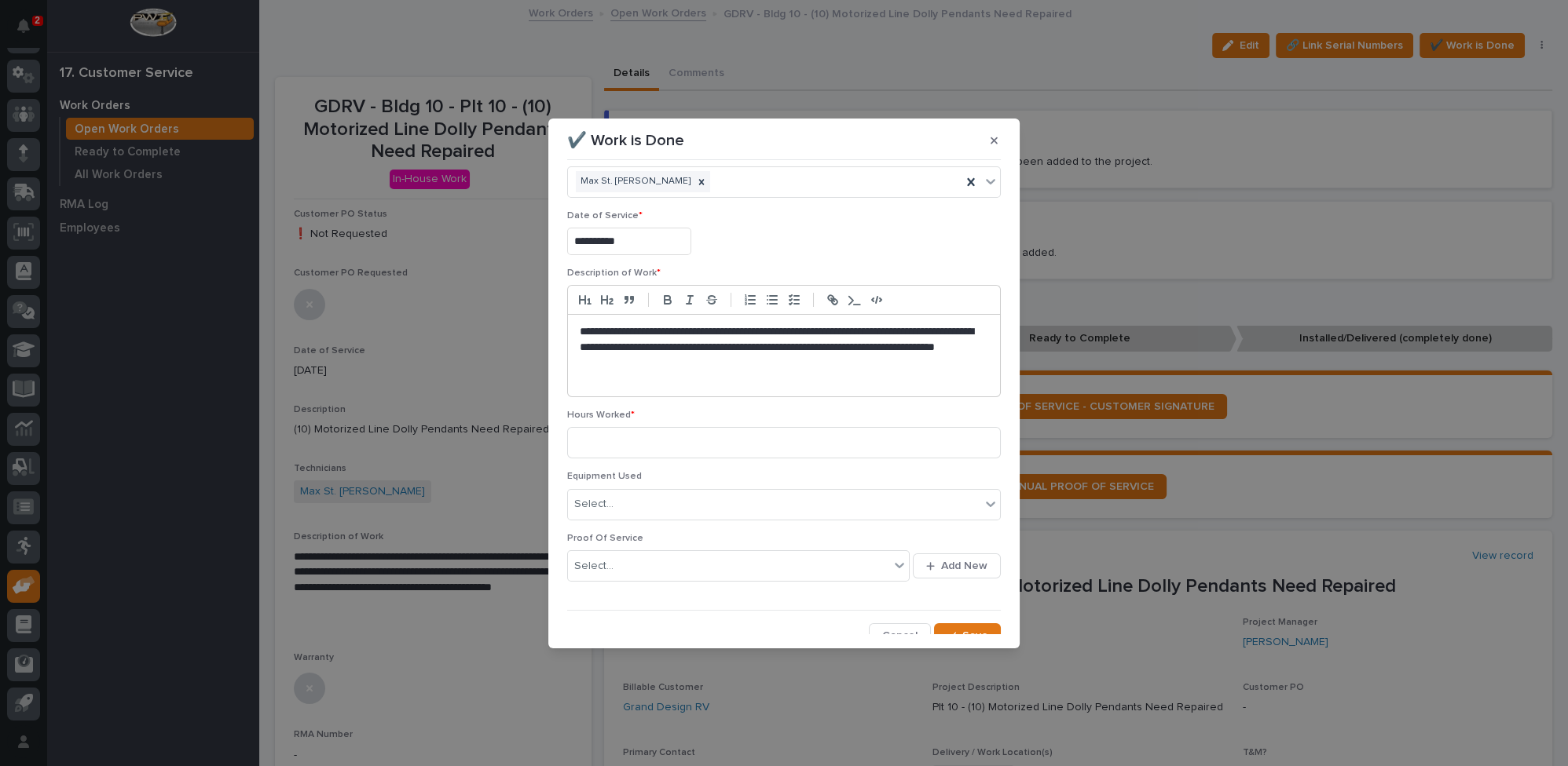
scroll to position [41, 0]
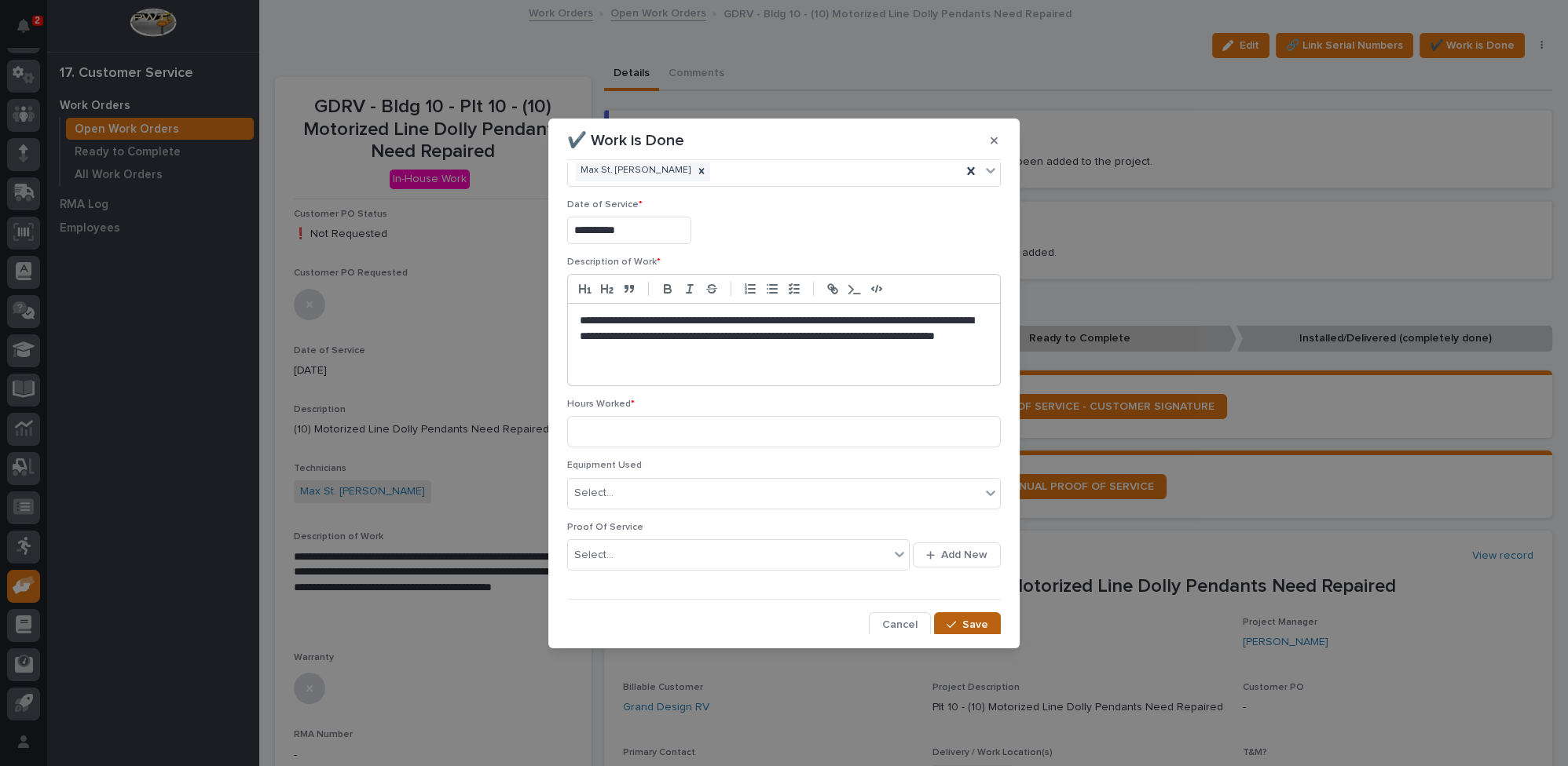
click at [946, 622] on icon "button" at bounding box center [951, 626] width 9 height 7
click at [990, 140] on icon "button" at bounding box center [994, 141] width 7 height 11
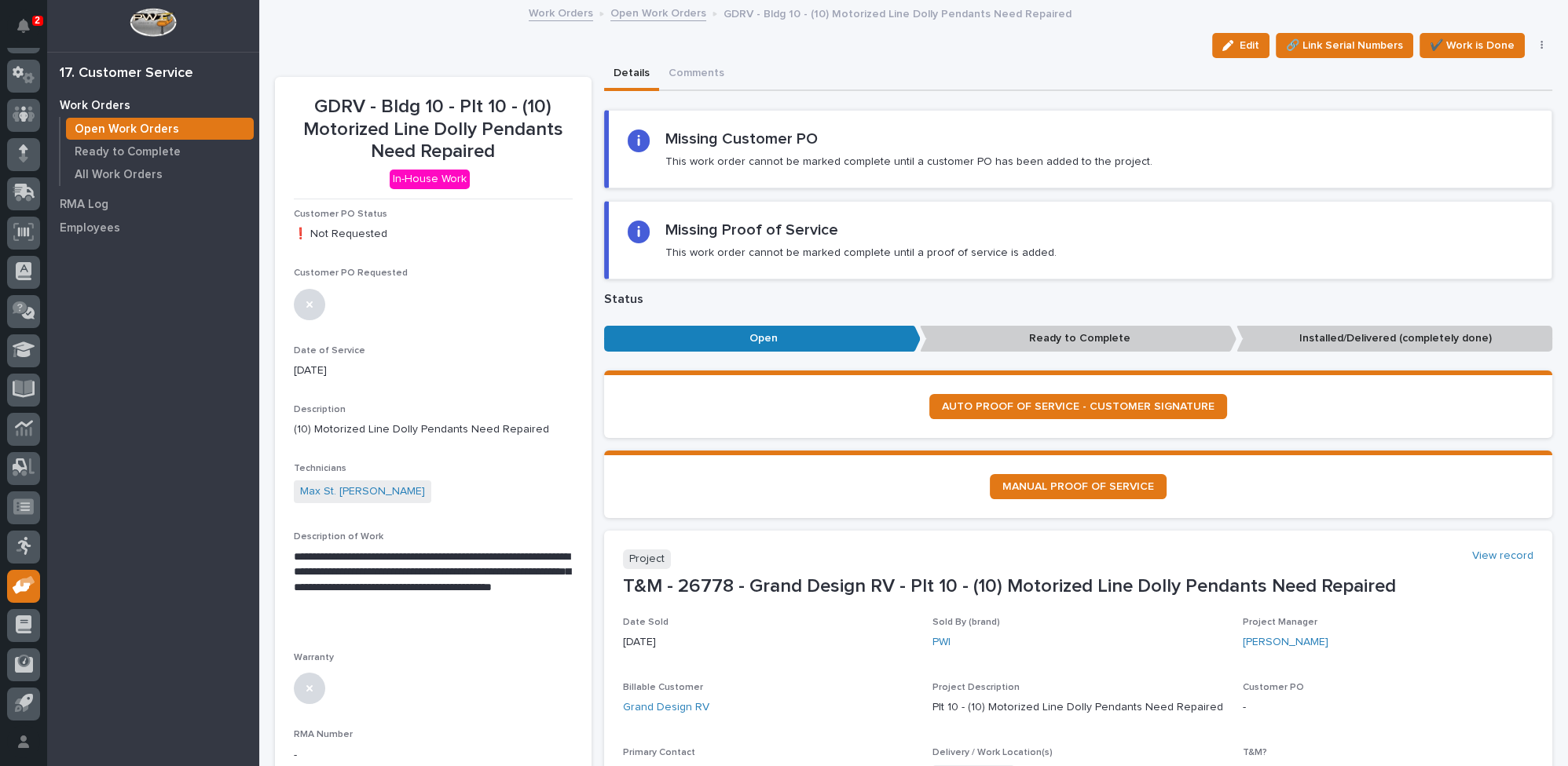
click at [644, 9] on link "Open Work Orders" at bounding box center [658, 11] width 96 height 18
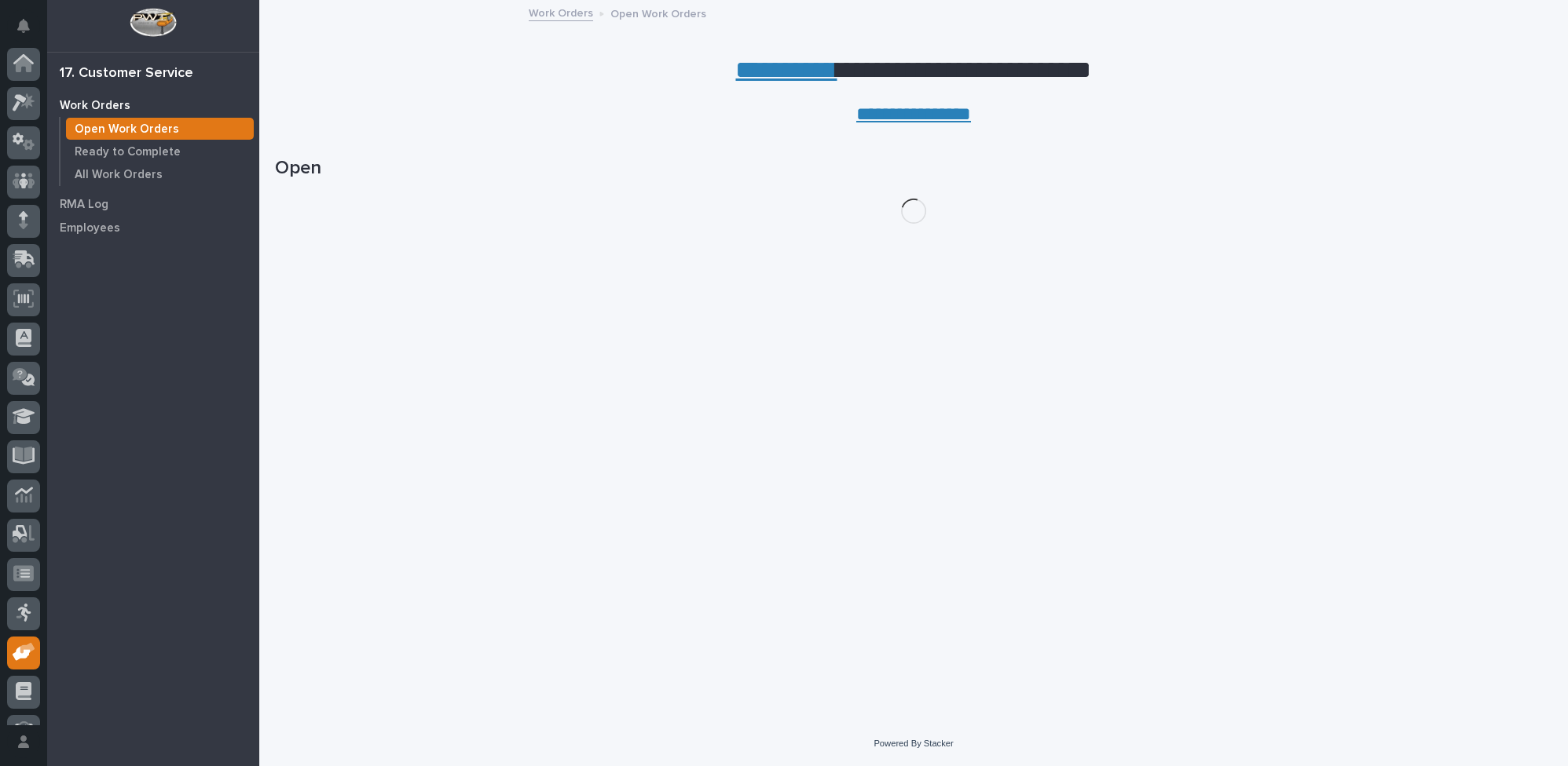
scroll to position [67, 0]
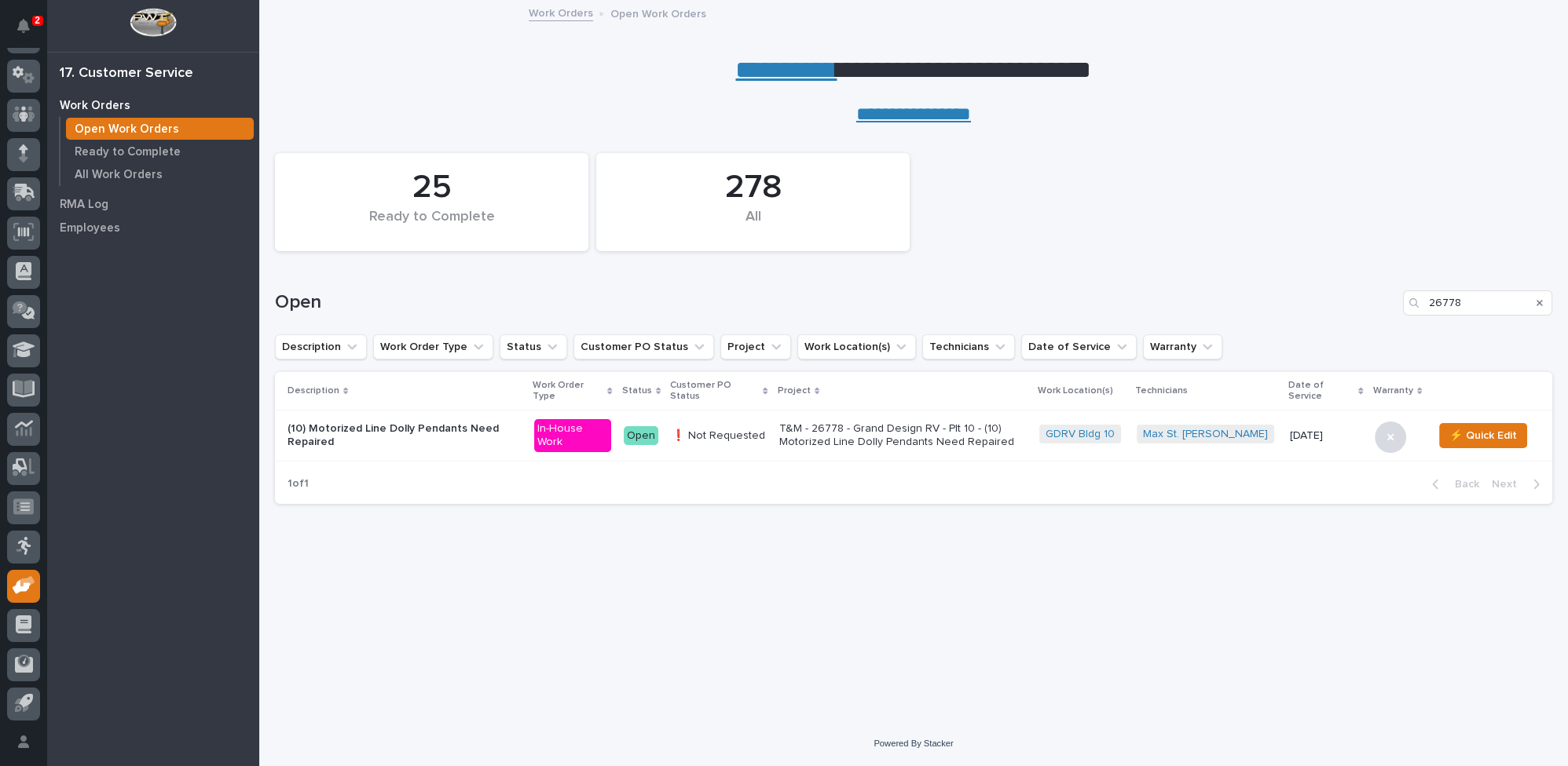
click at [1539, 302] on icon "Search" at bounding box center [1539, 303] width 7 height 7
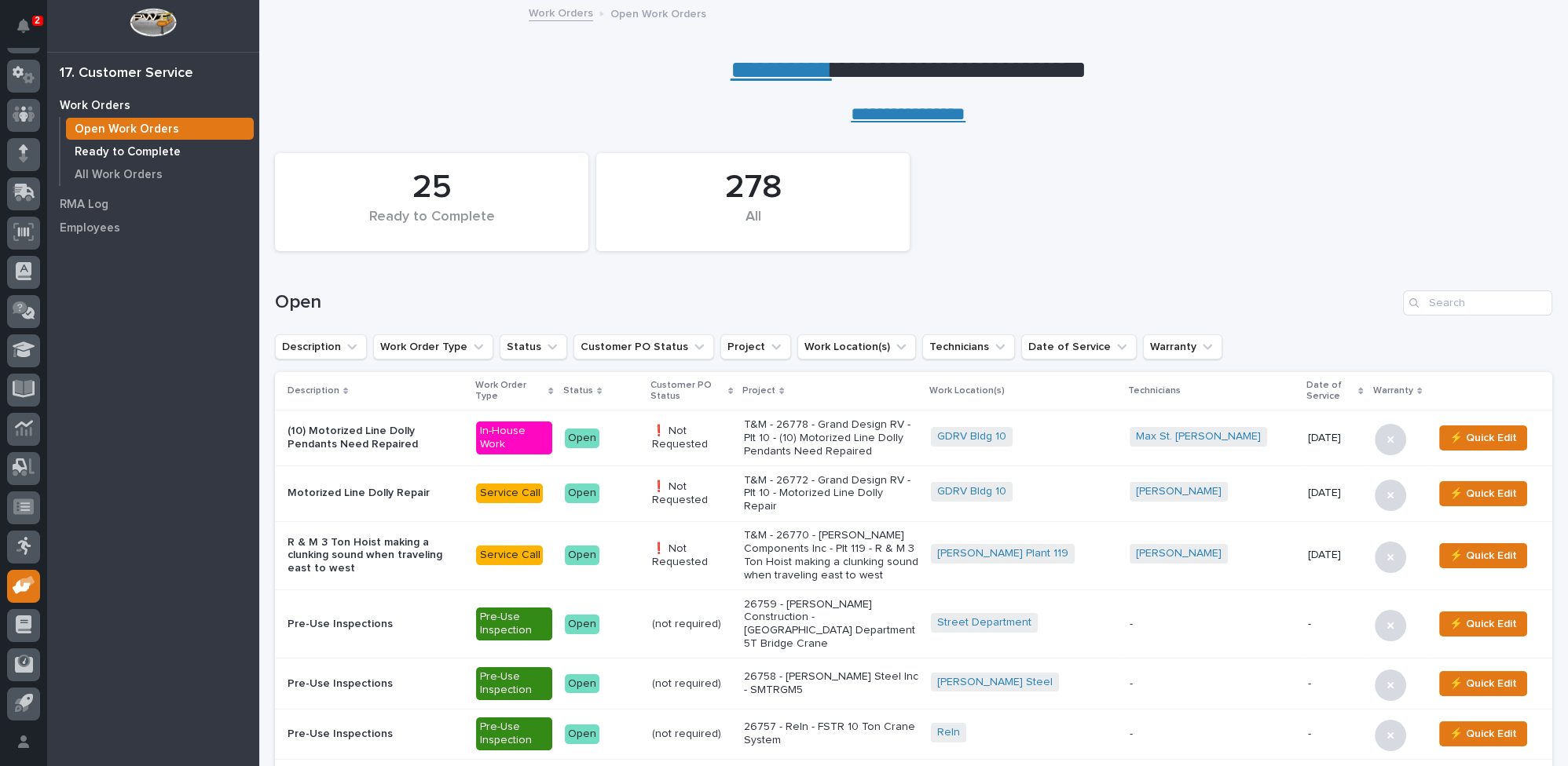
click at [146, 151] on p "Ready to Complete" at bounding box center [128, 152] width 106 height 14
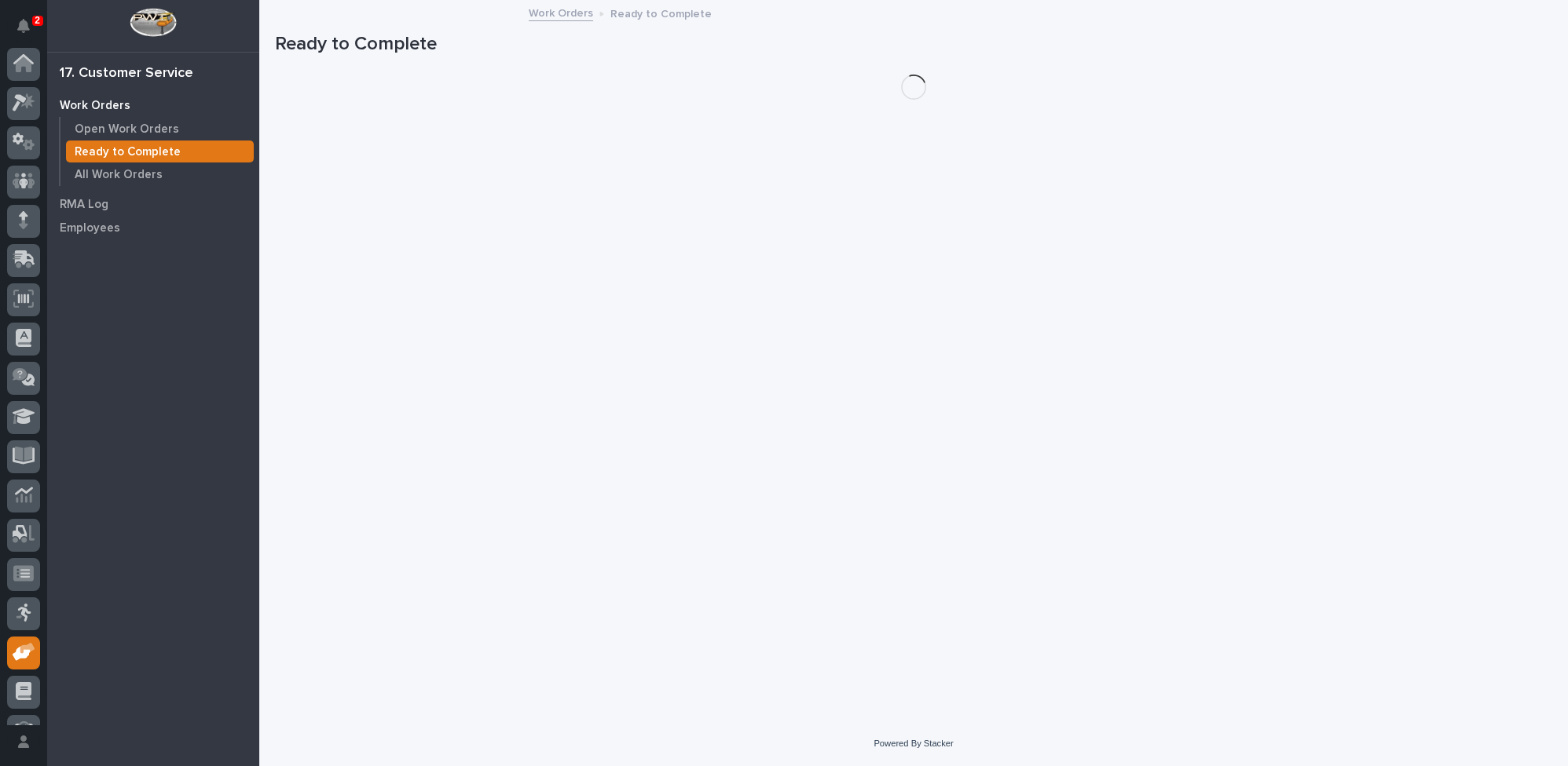
scroll to position [67, 0]
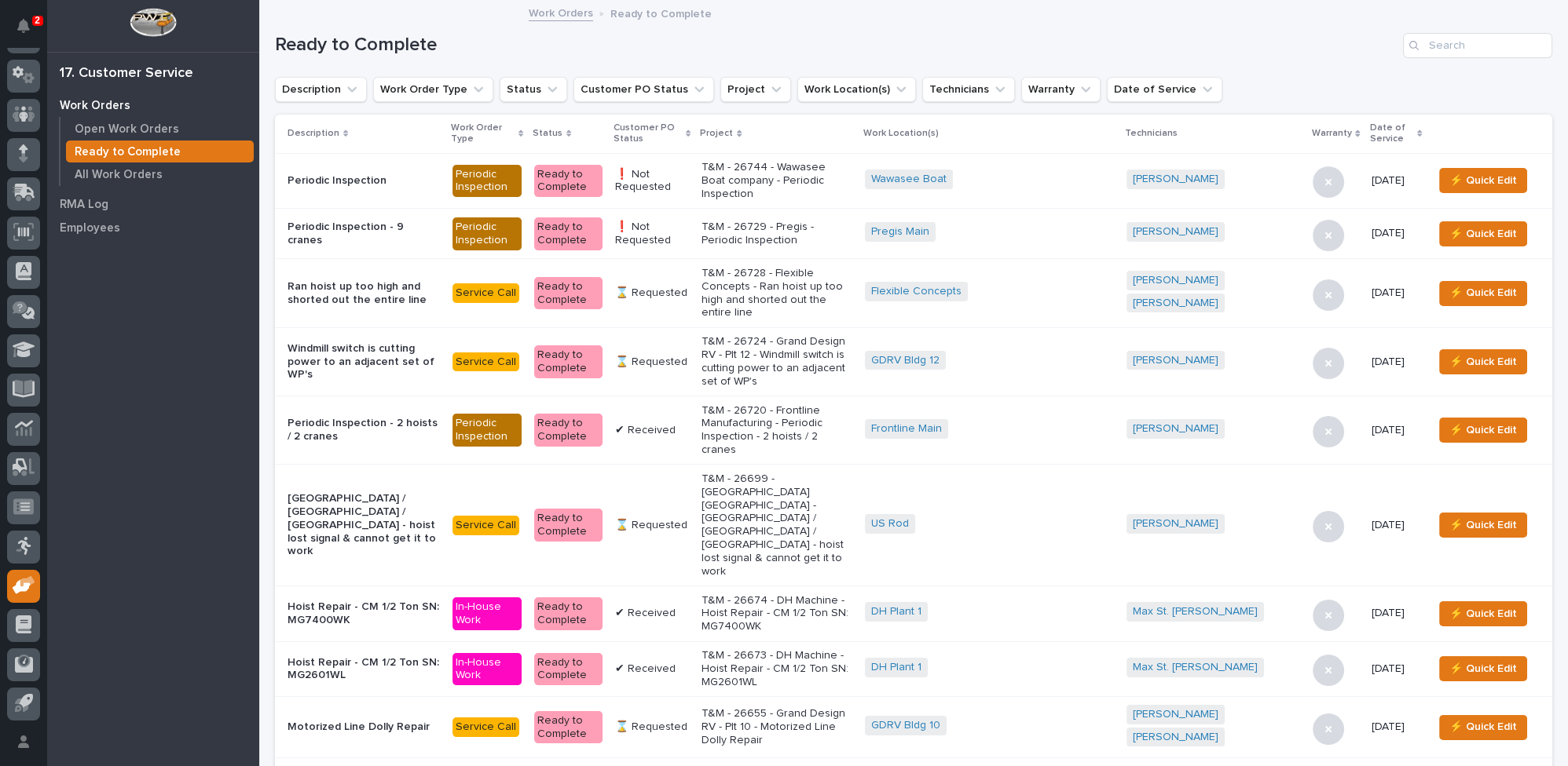
click at [691, 131] on icon at bounding box center [688, 134] width 5 height 7
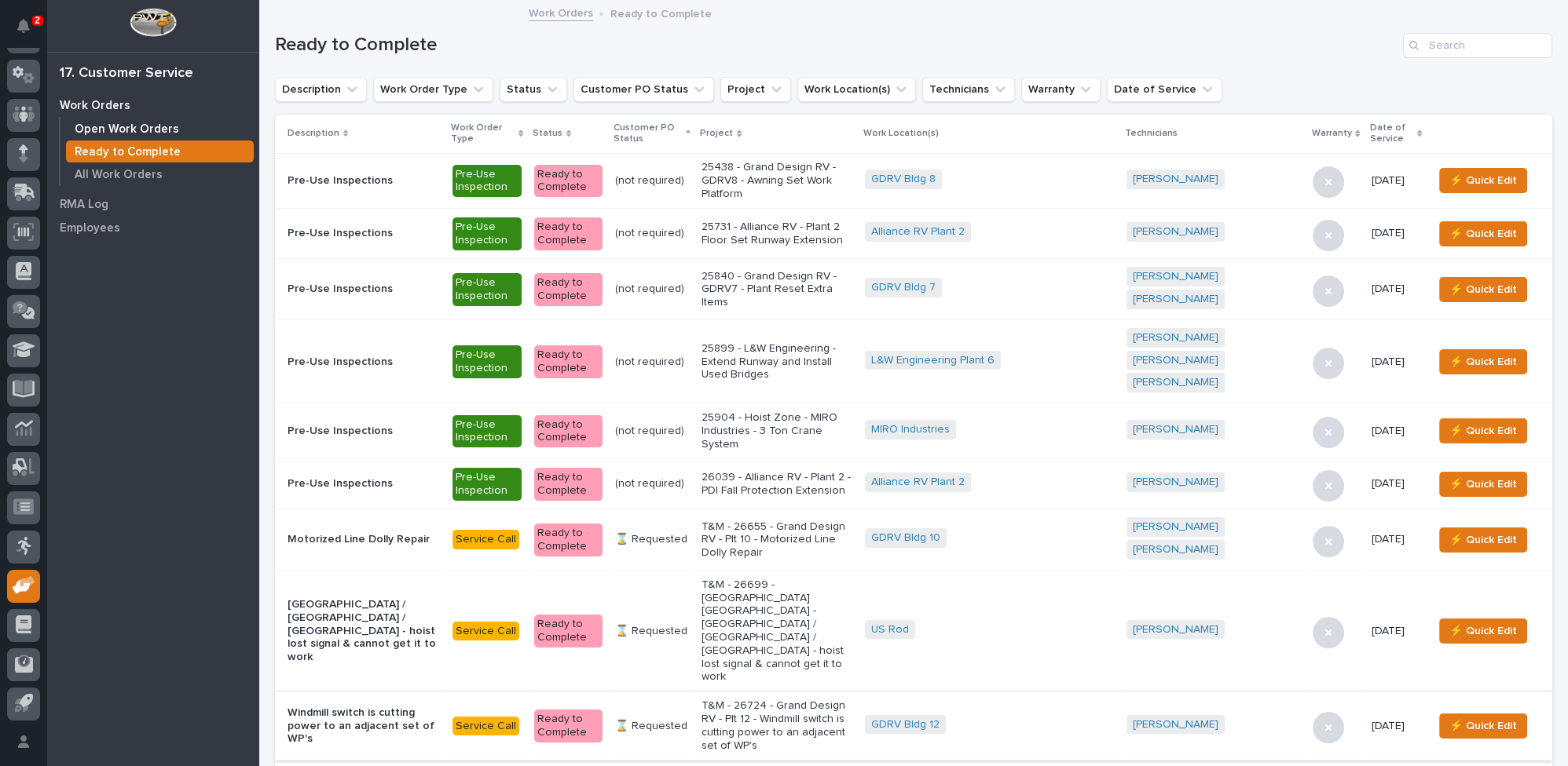
click at [151, 127] on p "Open Work Orders" at bounding box center [127, 129] width 105 height 14
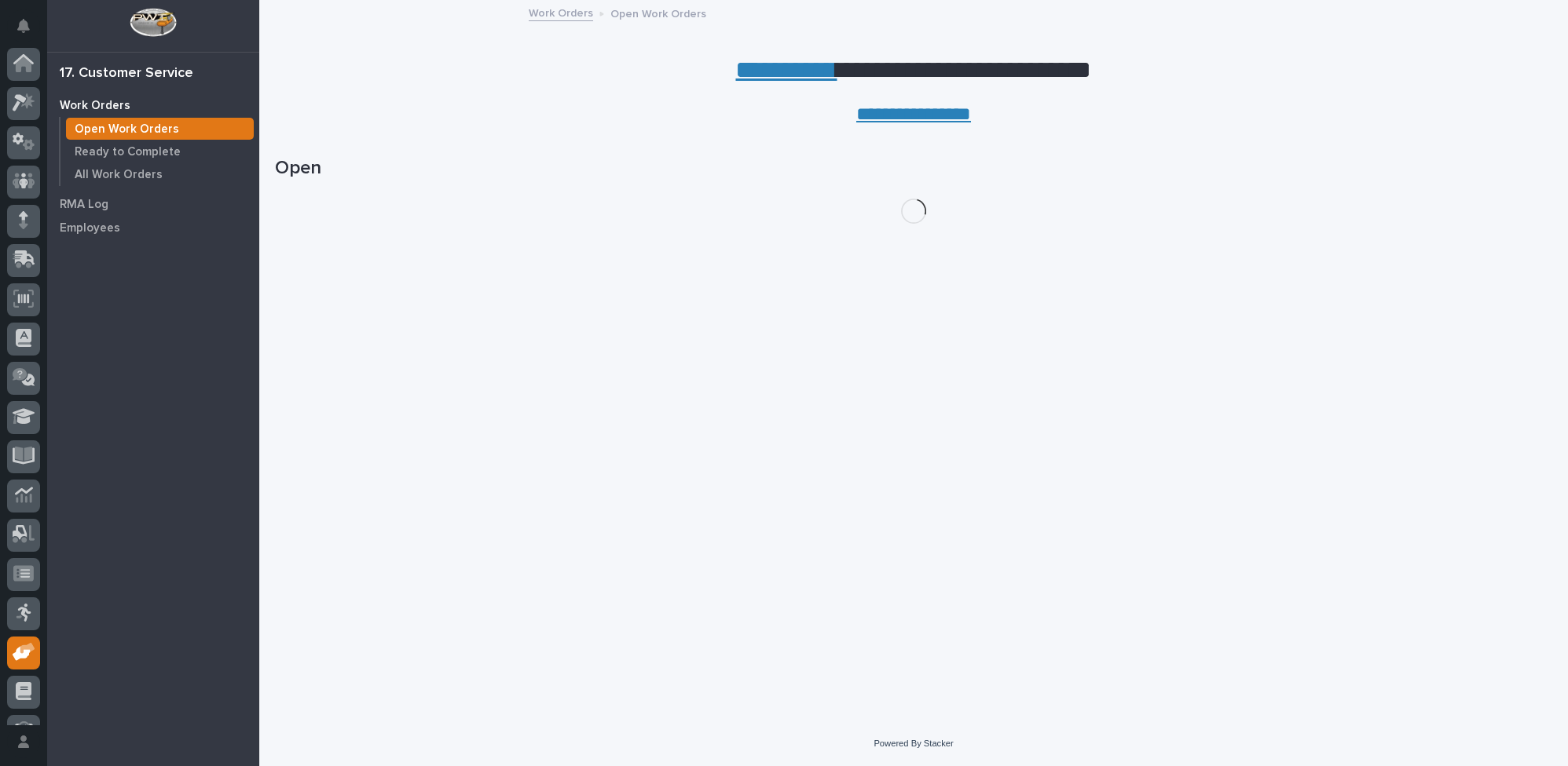
scroll to position [67, 0]
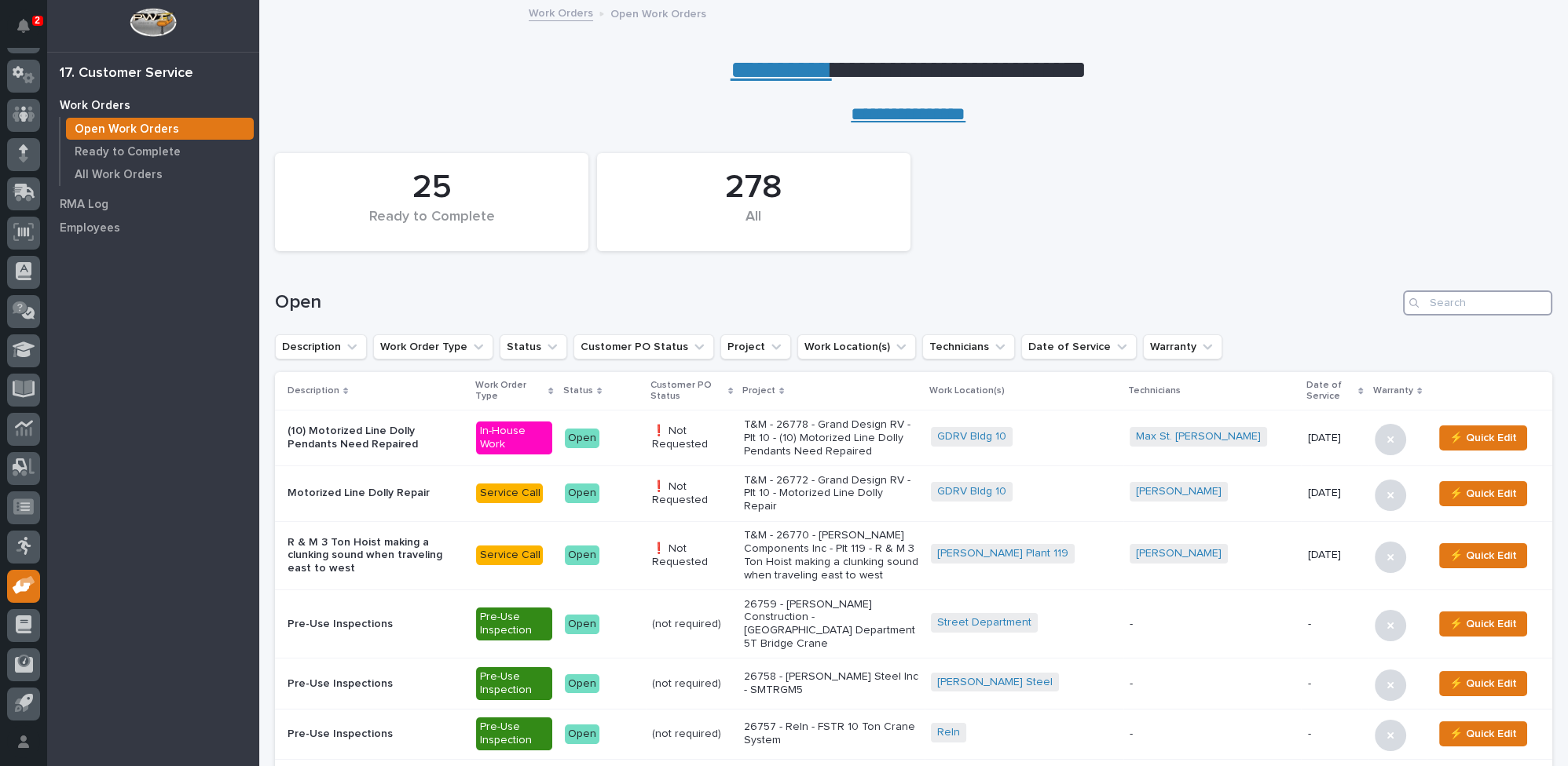
click at [1490, 302] on input "Search" at bounding box center [1477, 302] width 149 height 25
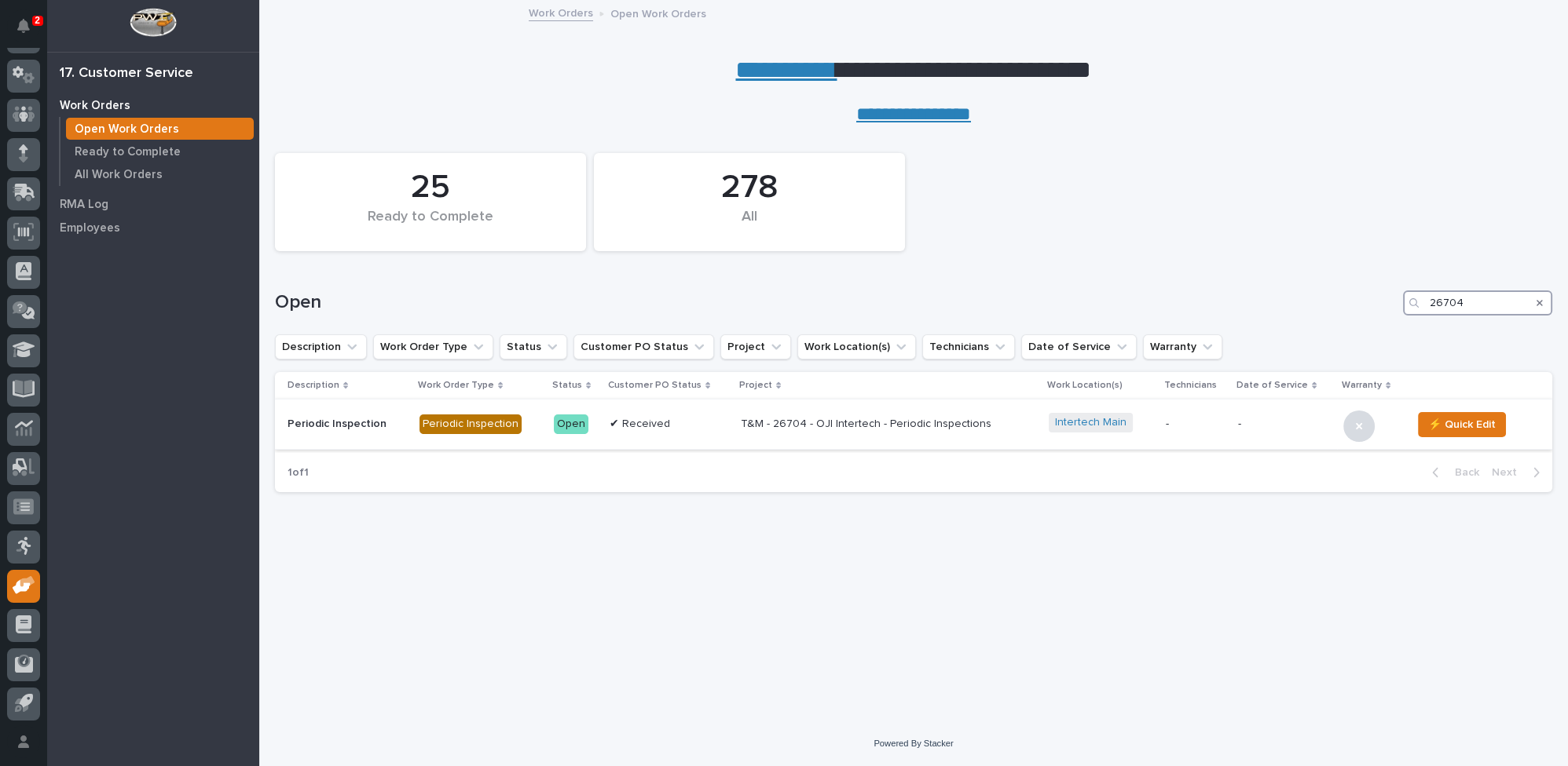
type input "26704"
click at [855, 425] on p "T&M - 26704 - OJI Intertech - Periodic Inspections" at bounding box center [878, 425] width 275 height 13
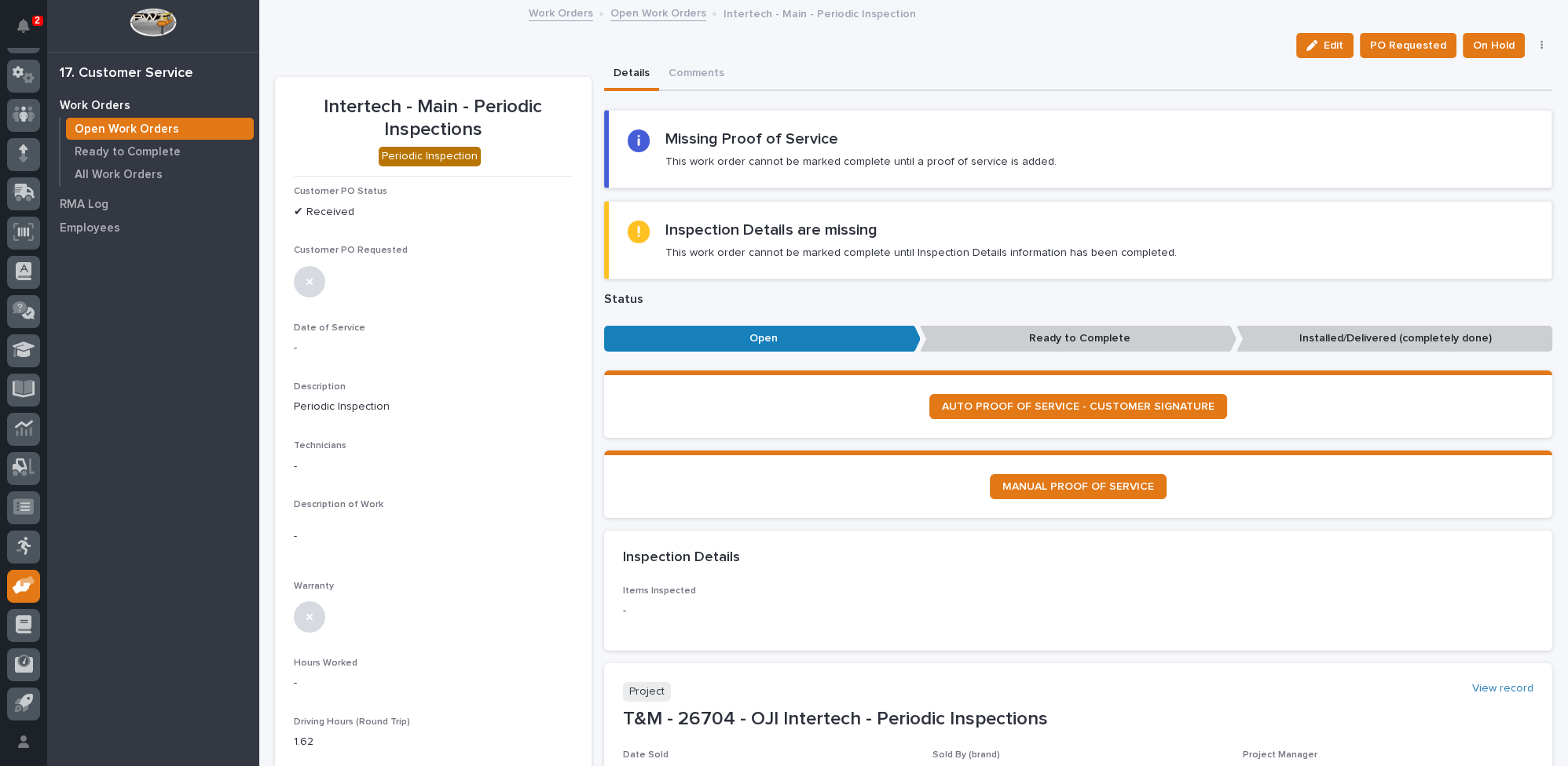
click at [641, 7] on link "Open Work Orders" at bounding box center [658, 11] width 96 height 18
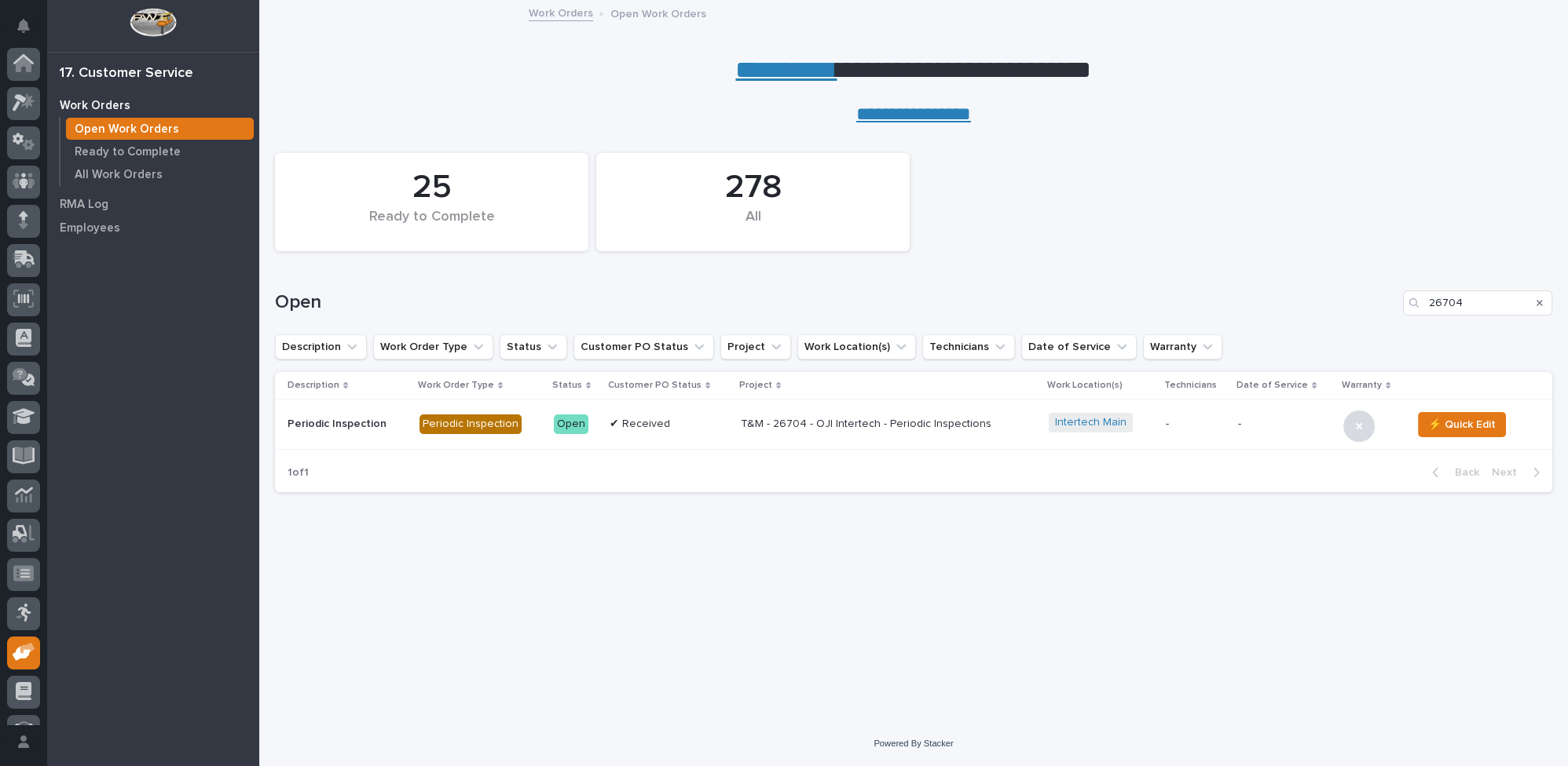
scroll to position [67, 0]
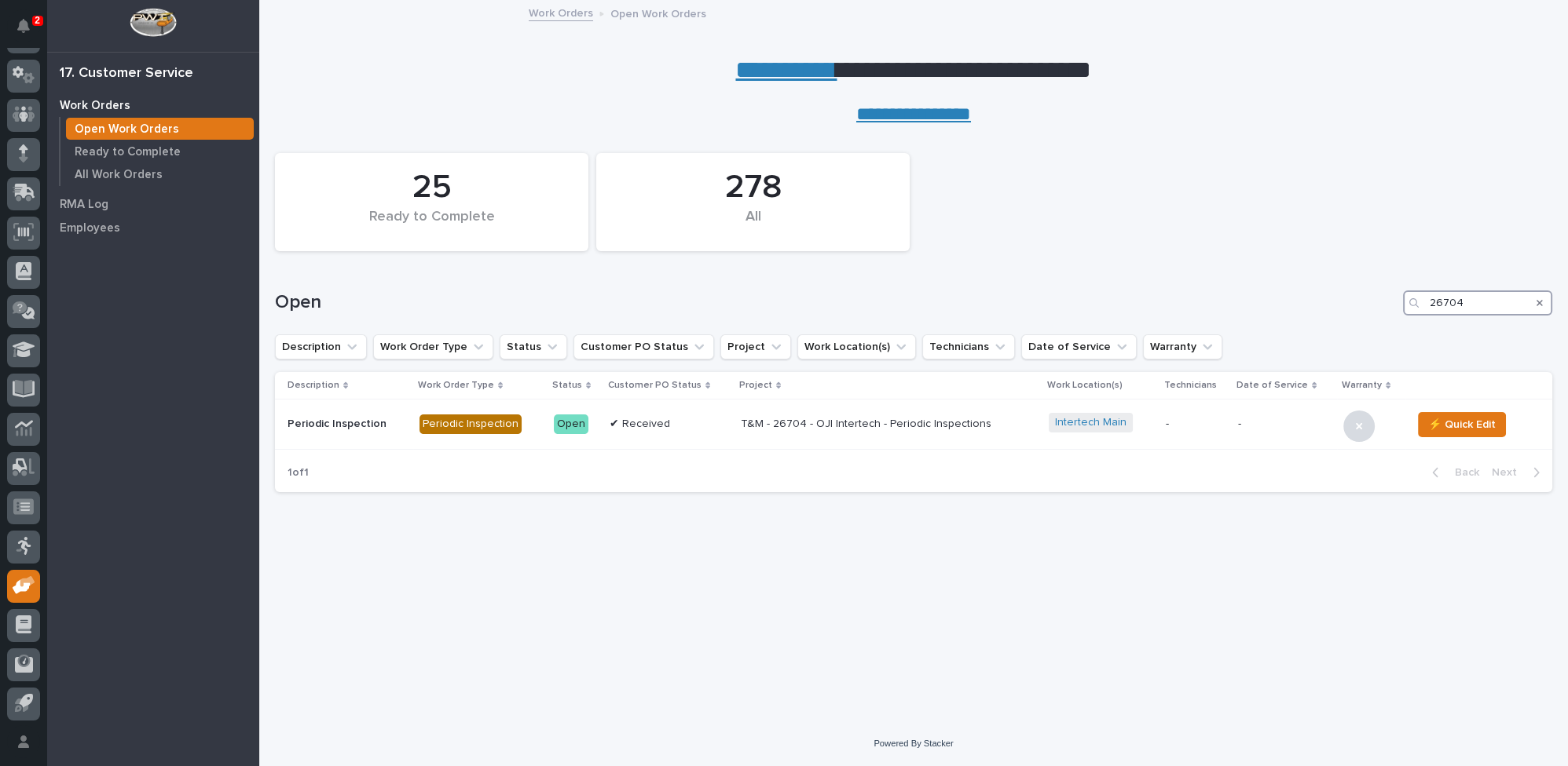
drag, startPoint x: 1467, startPoint y: 300, endPoint x: 1144, endPoint y: 295, distance: 323.0
click at [1144, 295] on div "Open 26704" at bounding box center [914, 302] width 1278 height 25
type input "25807"
click at [819, 419] on p "25807 - Alliance RV - Plant 4 1-Ton Chassis Axle Jib Crane" at bounding box center [863, 425] width 275 height 27
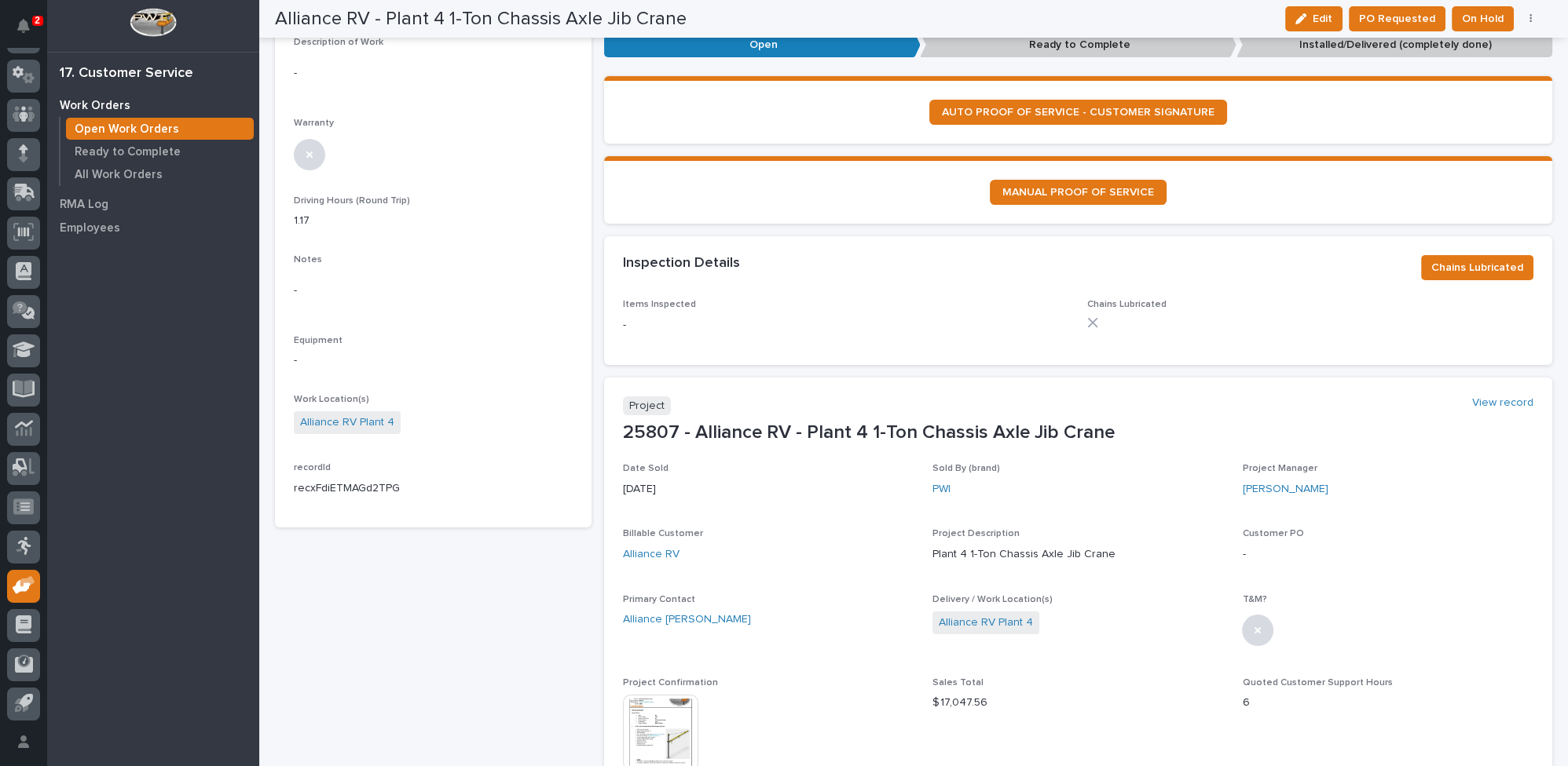
scroll to position [428, 0]
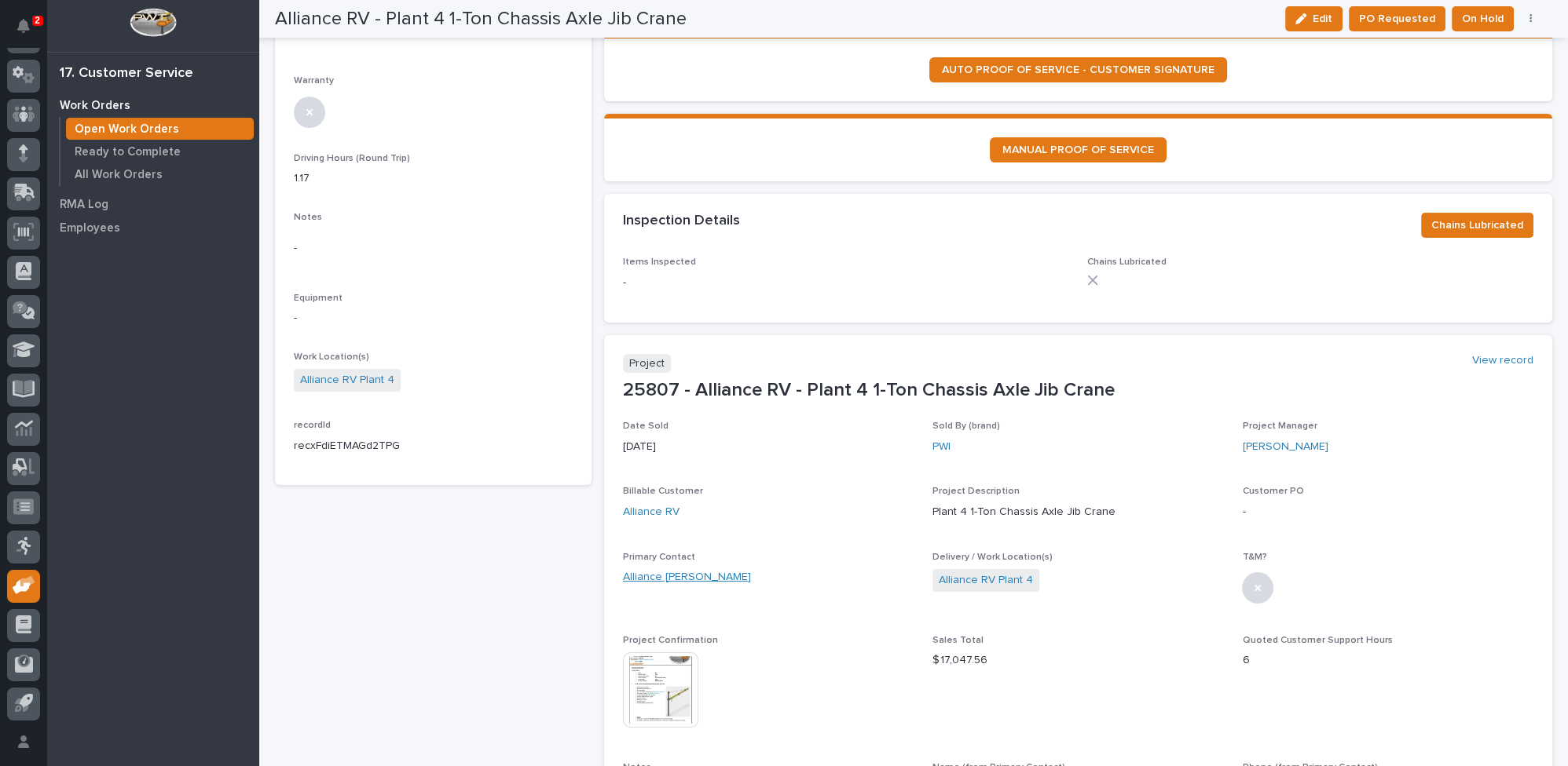
click at [717, 570] on link "Alliance RV - Steve Vandefleeren" at bounding box center [686, 578] width 128 height 17
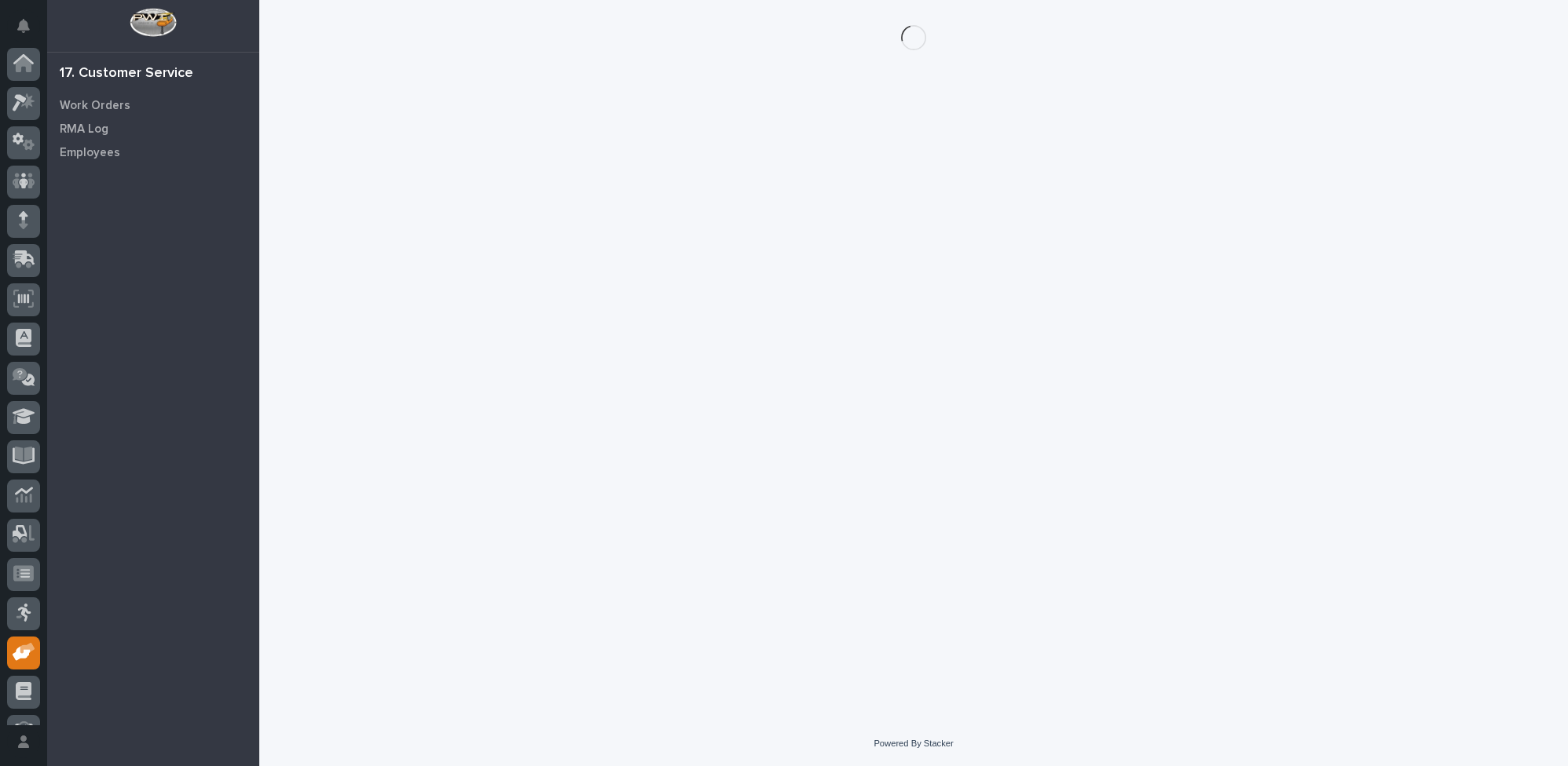
scroll to position [67, 0]
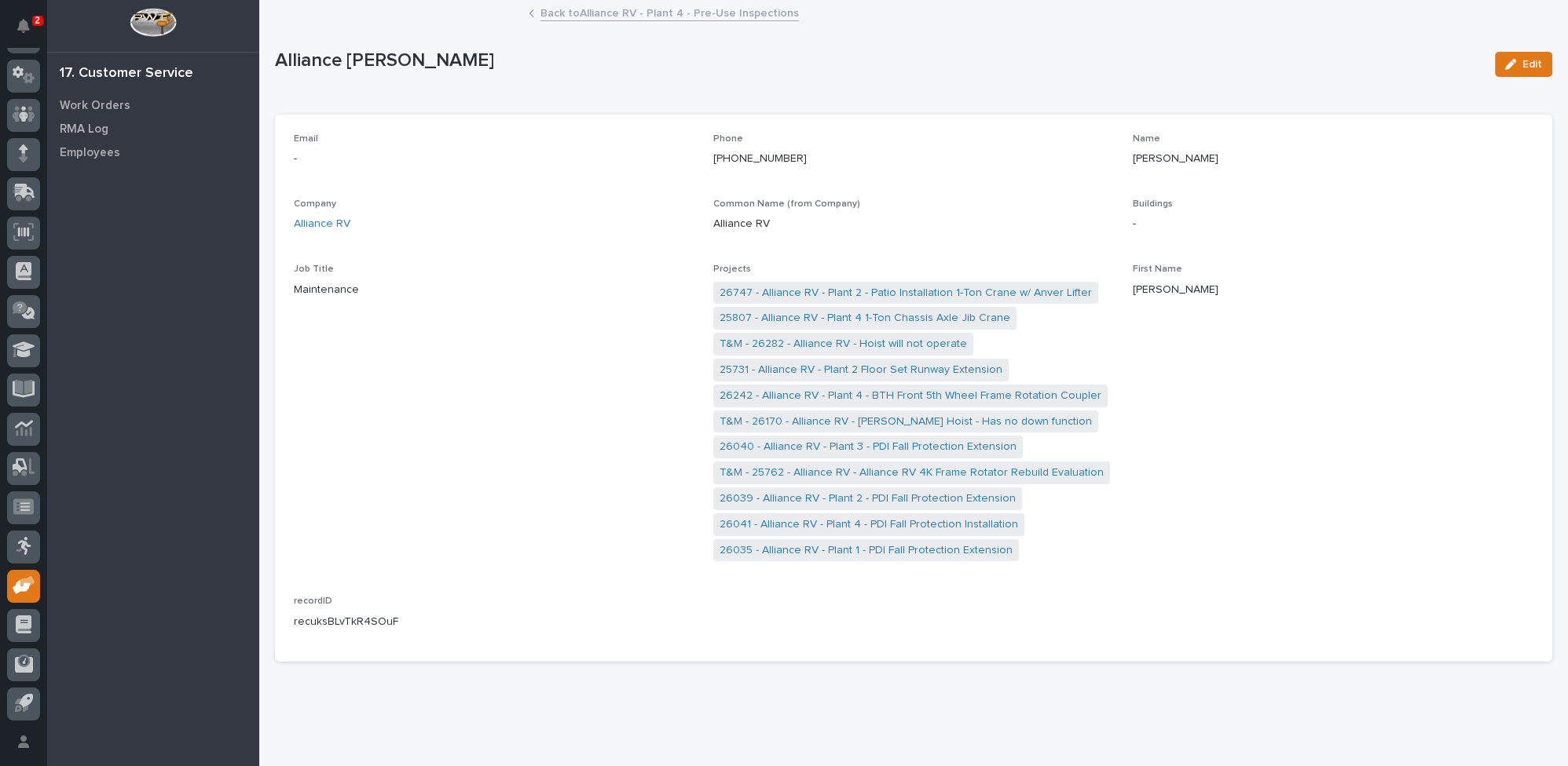
click at [672, 12] on link "Back to Alliance RV - Plant 4 - Pre-Use Inspections" at bounding box center [669, 11] width 259 height 18
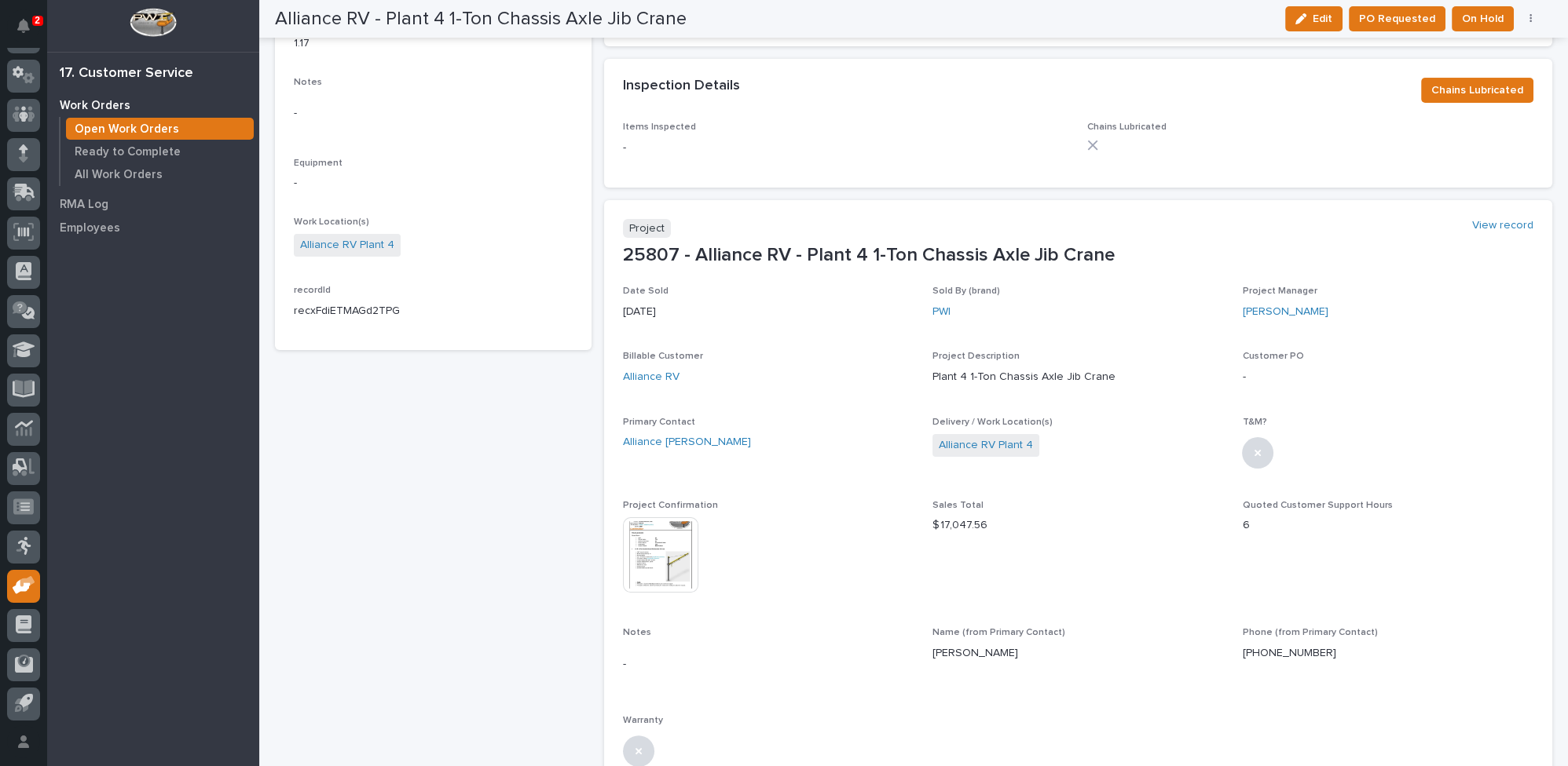
scroll to position [571, 0]
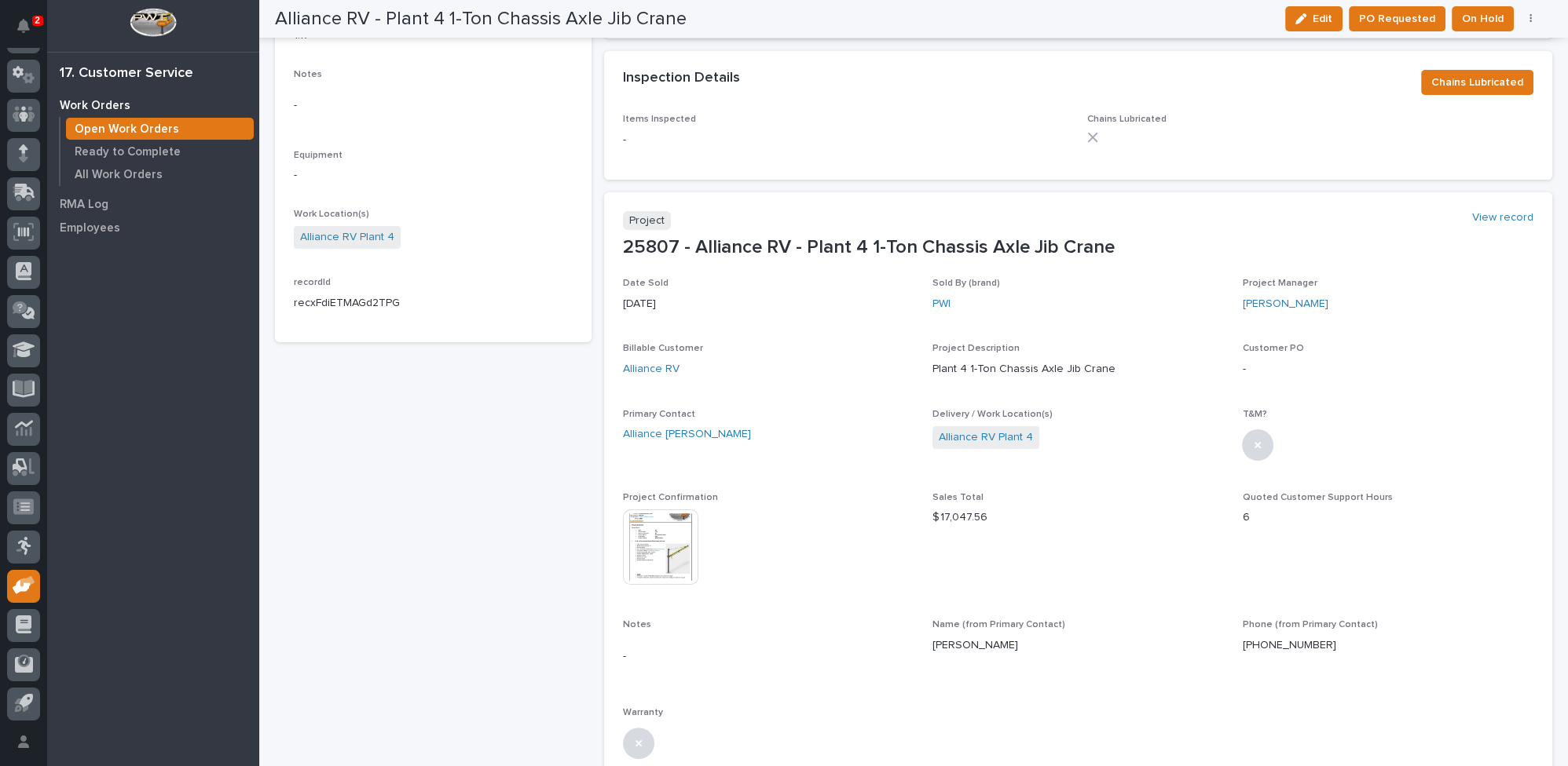
click at [651, 515] on img at bounding box center [660, 547] width 76 height 76
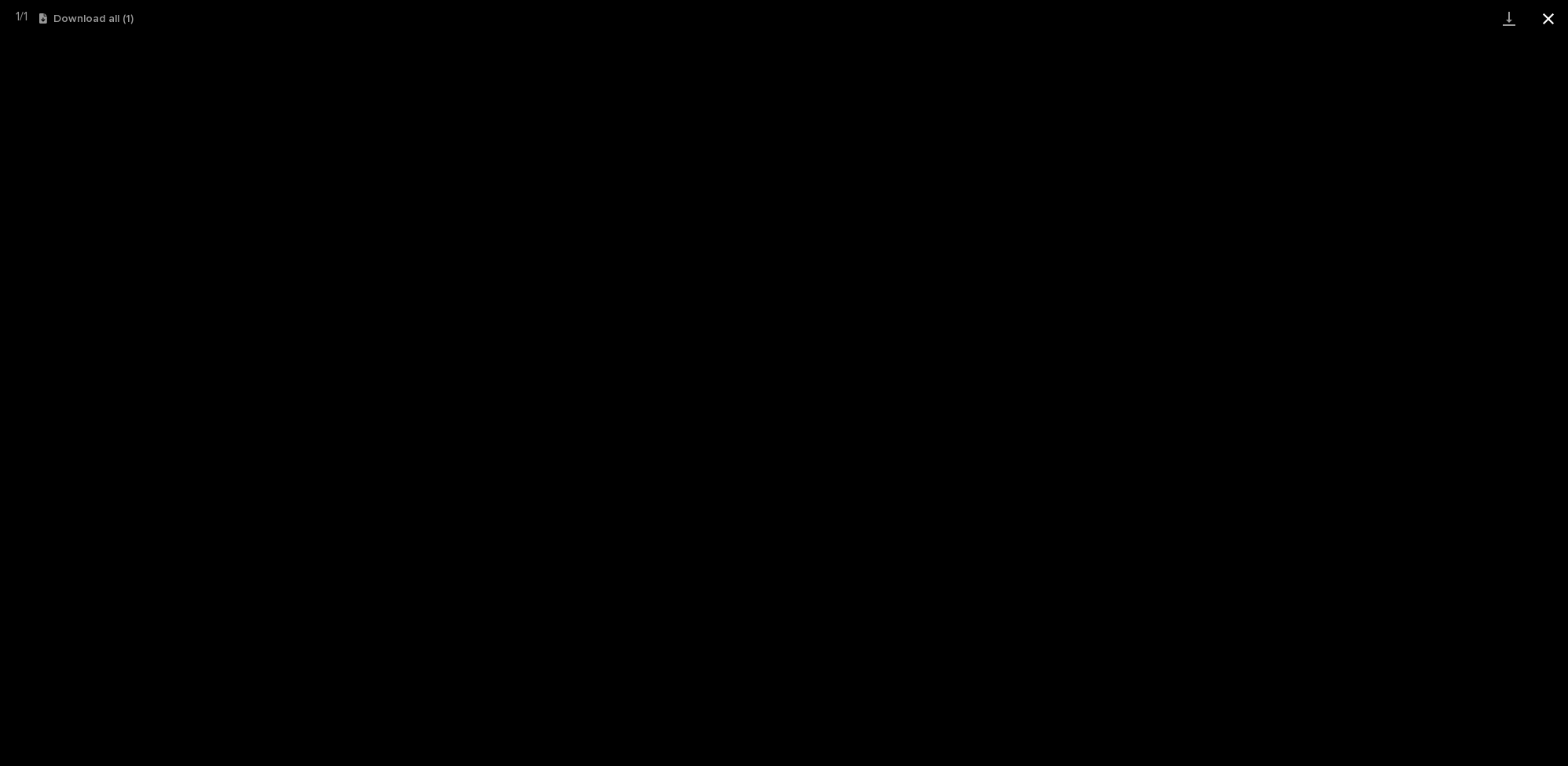
click at [1549, 17] on button "Close gallery" at bounding box center [1548, 19] width 39 height 37
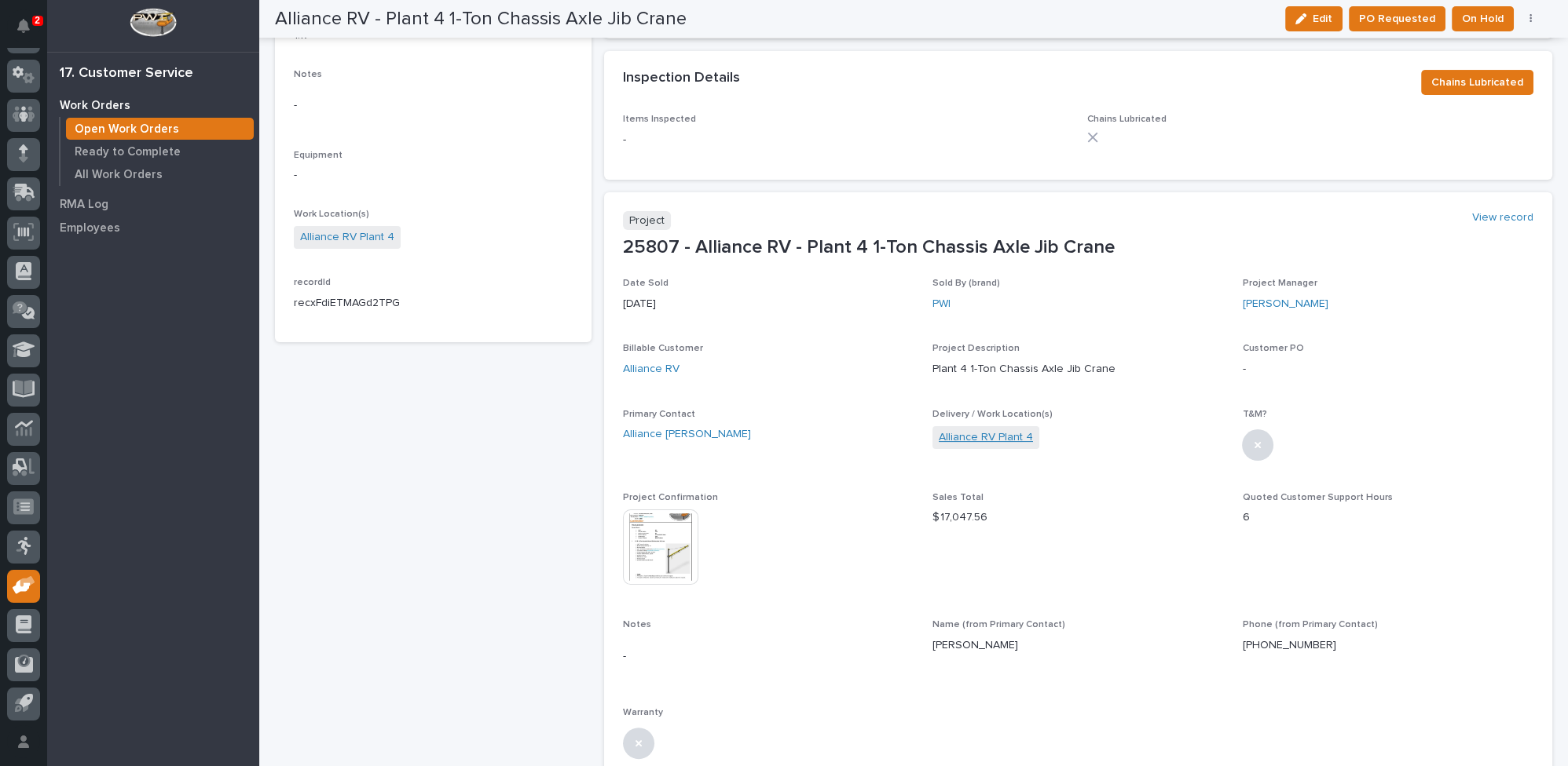
click at [960, 432] on link "Alliance RV Plant 4" at bounding box center [986, 438] width 94 height 17
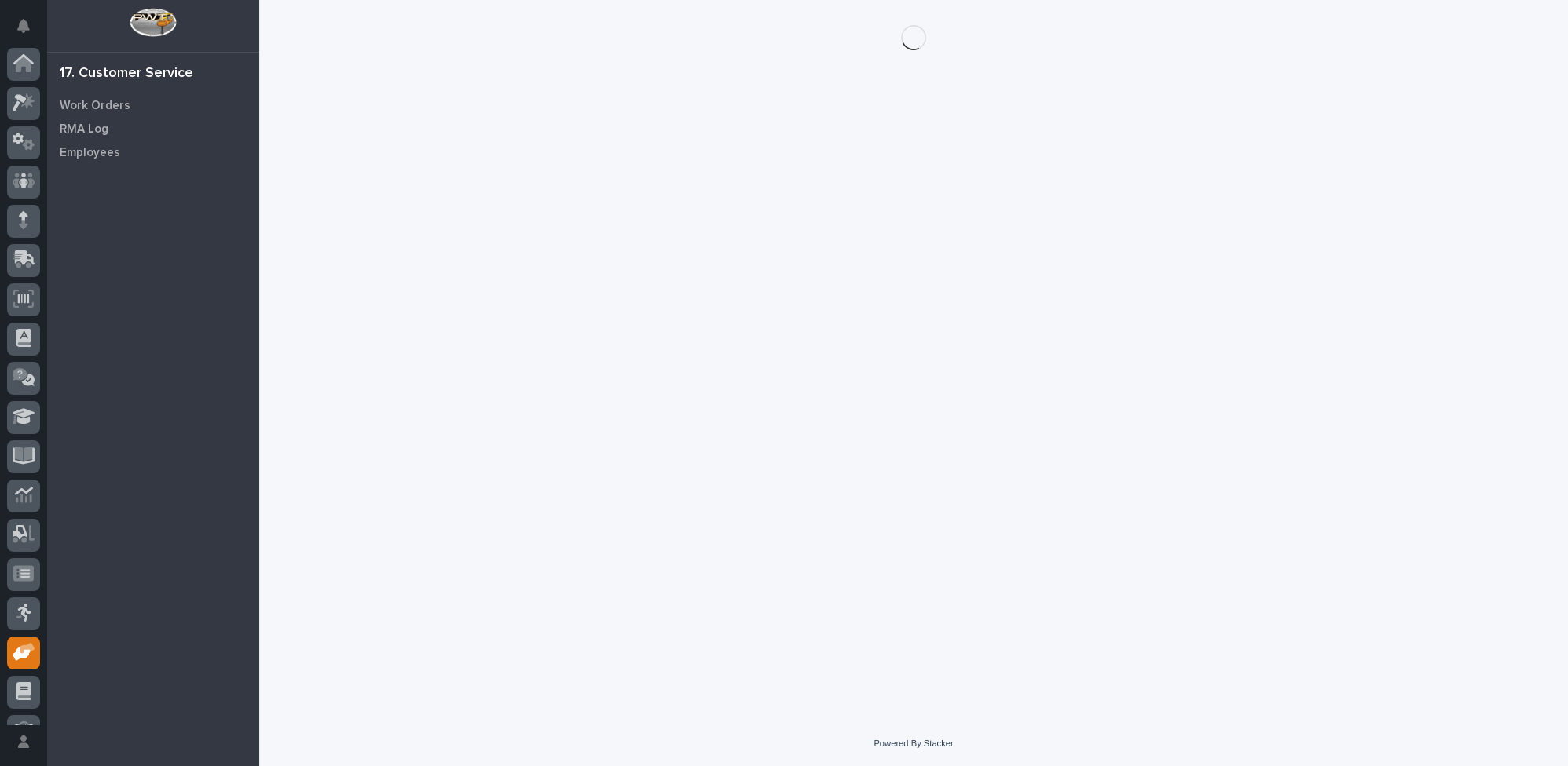
scroll to position [67, 0]
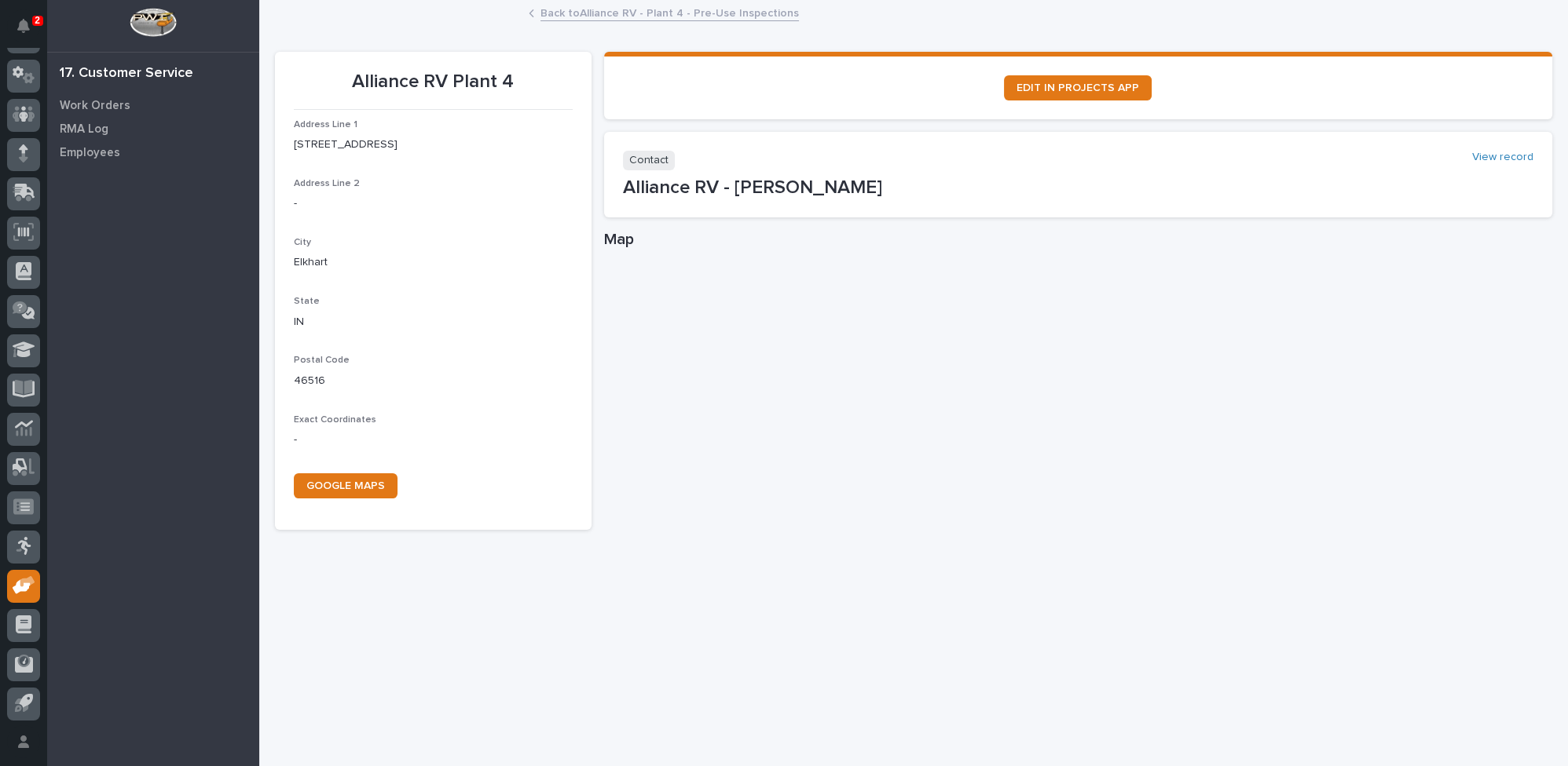
click at [593, 7] on link "Back to Alliance RV - Plant 4 - Pre-Use Inspections" at bounding box center [669, 11] width 259 height 18
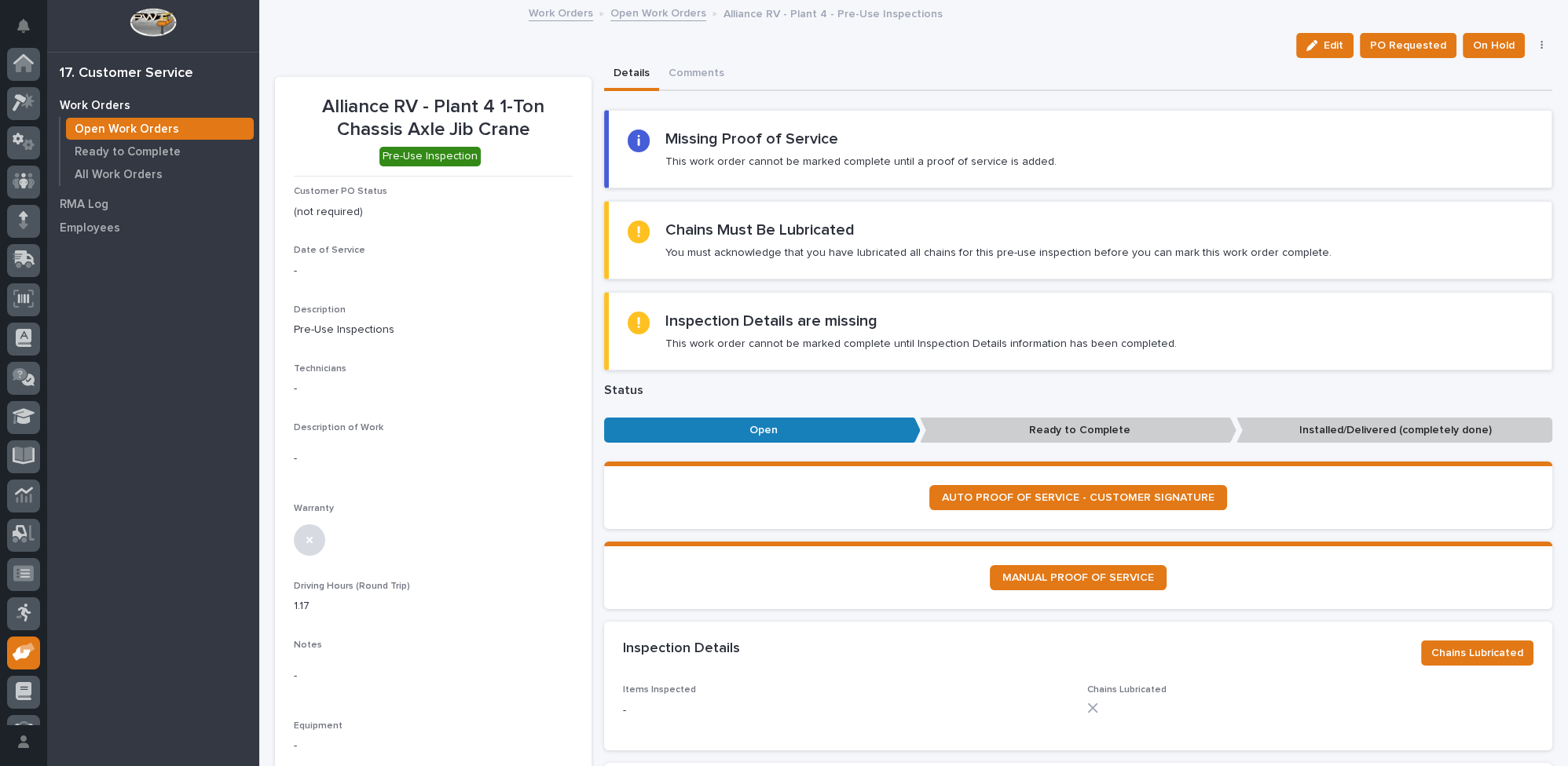
scroll to position [67, 0]
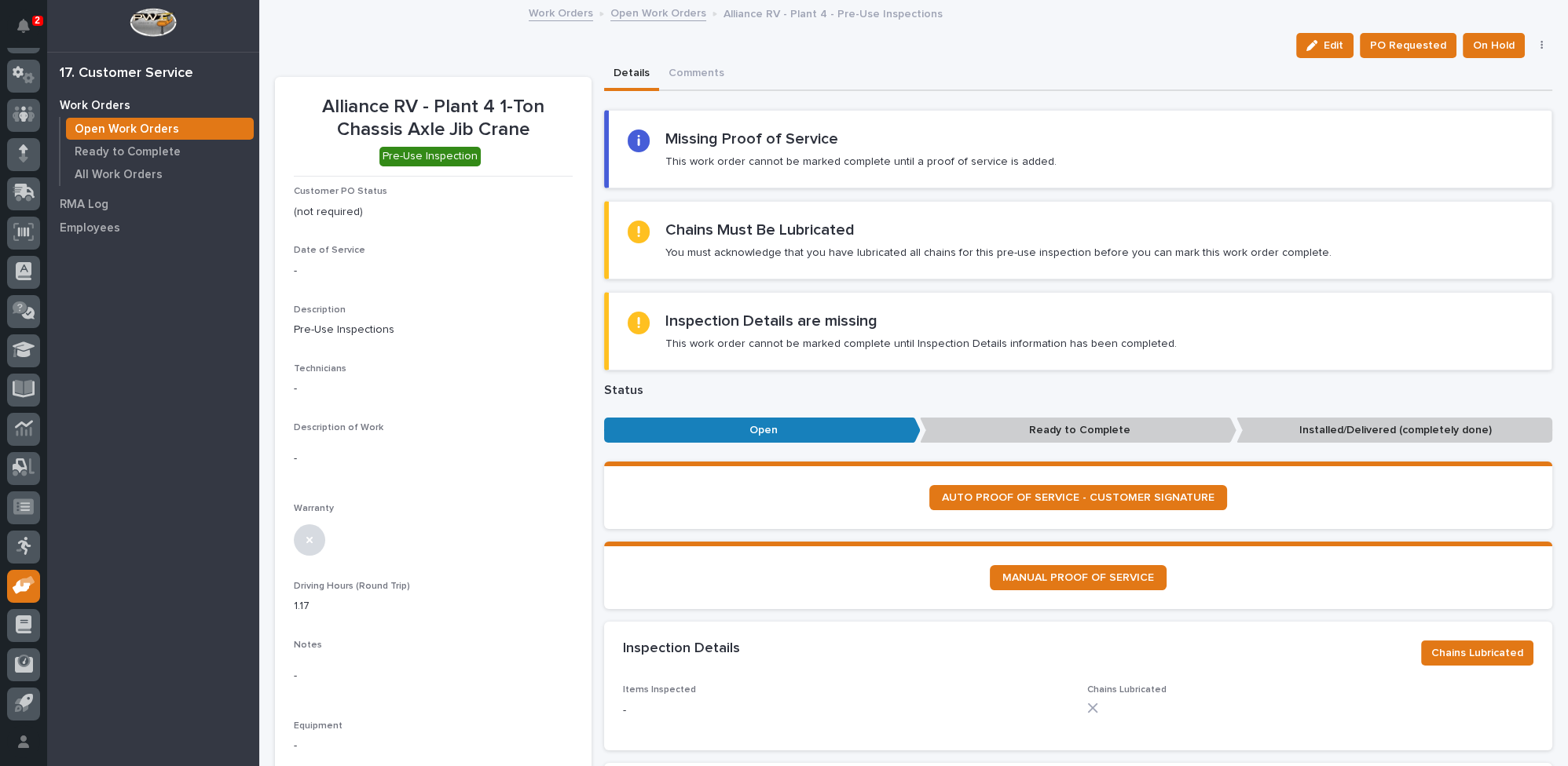
click at [651, 7] on link "Open Work Orders" at bounding box center [658, 11] width 96 height 18
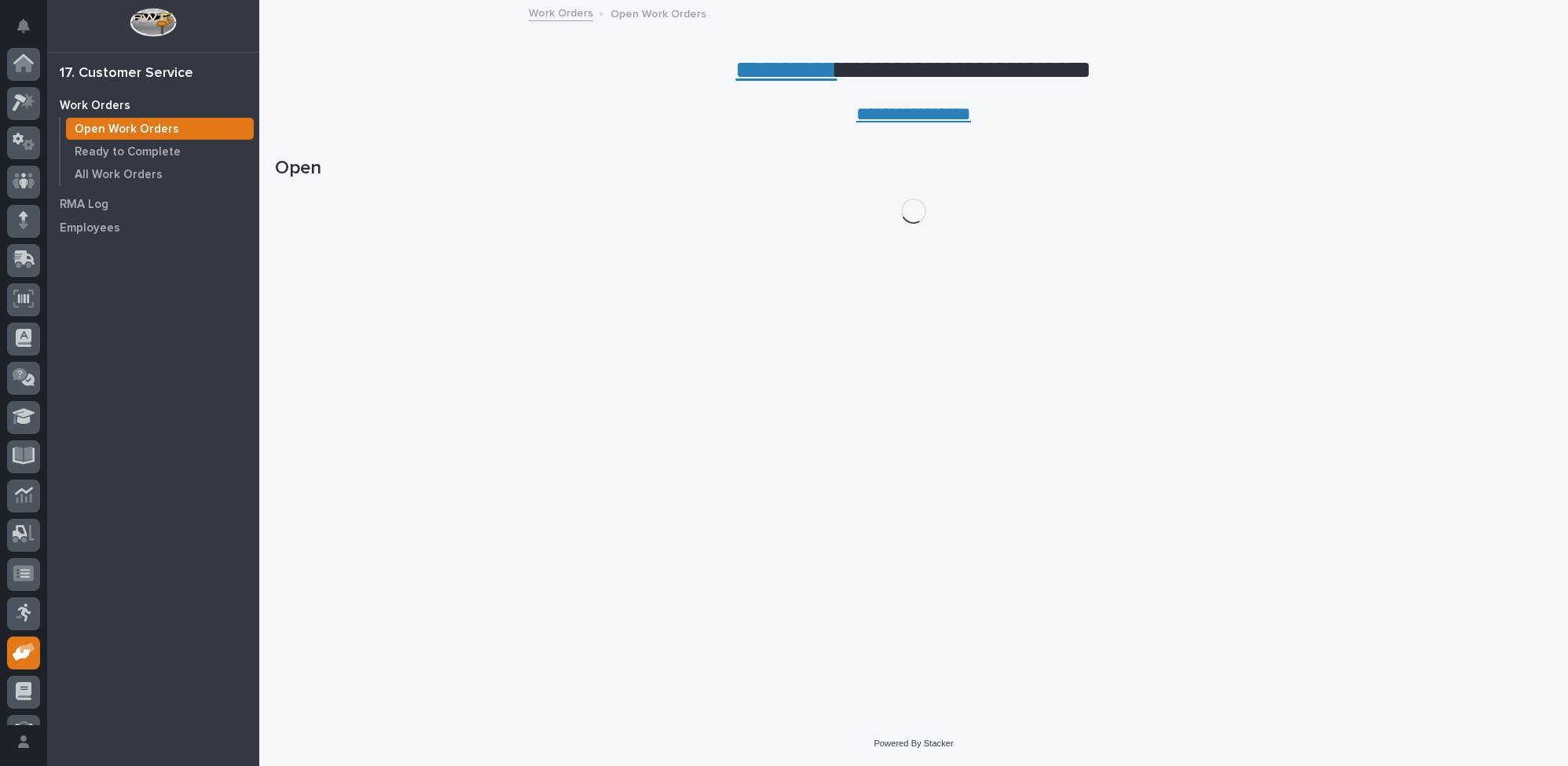
scroll to position [67, 0]
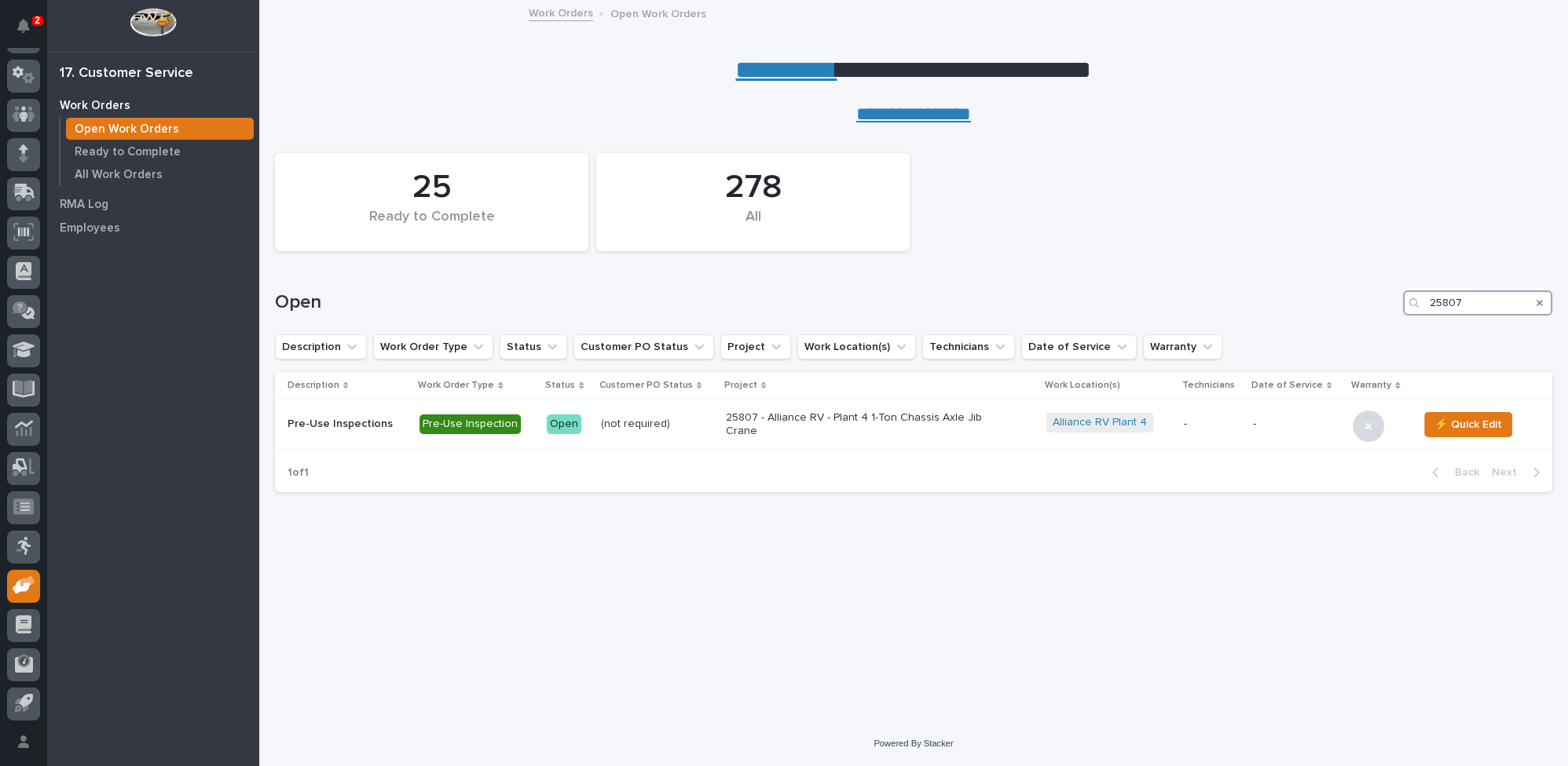
drag, startPoint x: 1463, startPoint y: 298, endPoint x: 1373, endPoint y: 308, distance: 90.6
click at [1376, 309] on div "Open 25807" at bounding box center [914, 302] width 1278 height 25
type input "26724"
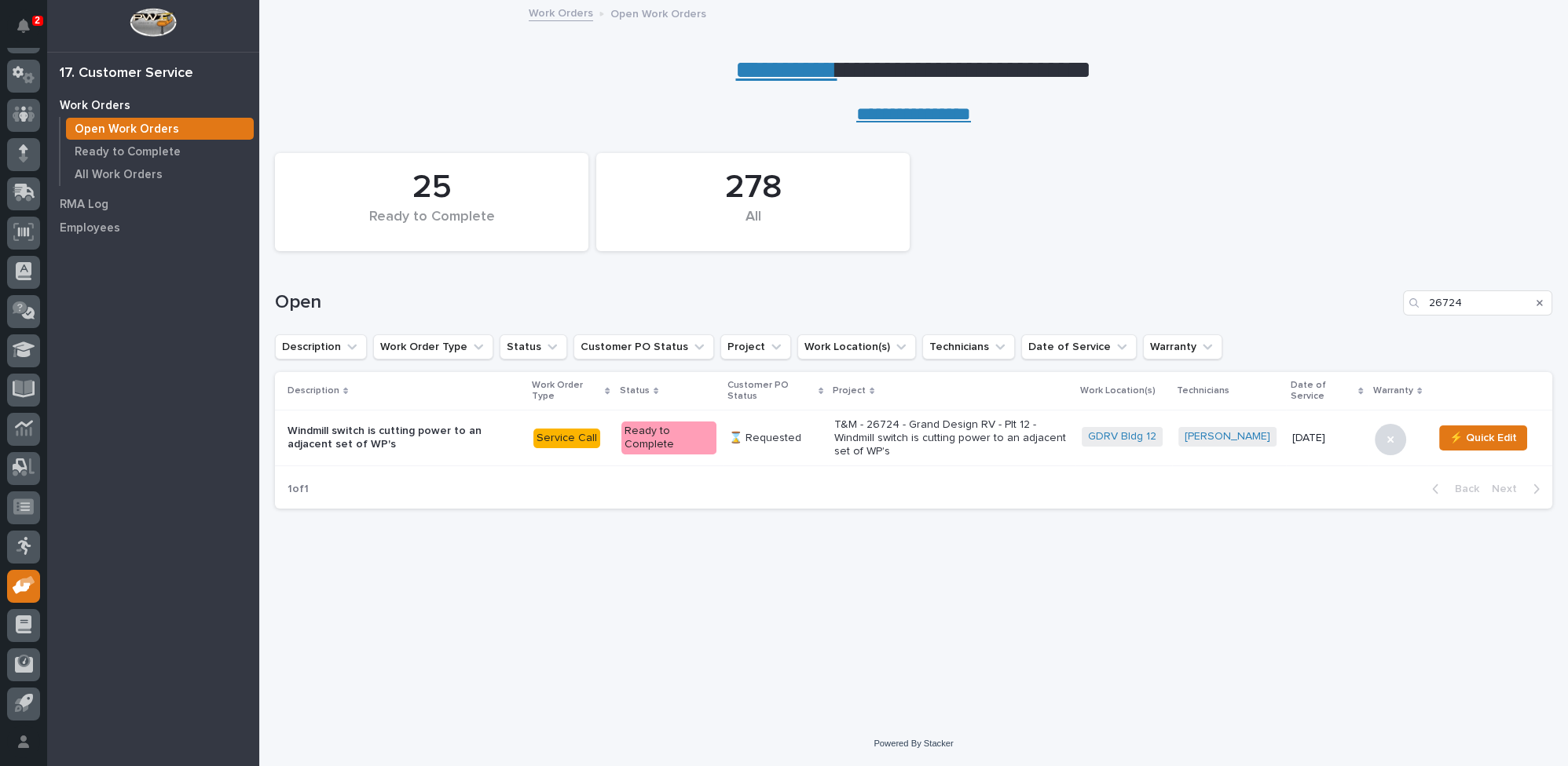
click at [902, 435] on p "T&M - 26724 - Grand Design RV - Plt 12 - Windmill switch is cutting power to an…" at bounding box center [952, 439] width 235 height 39
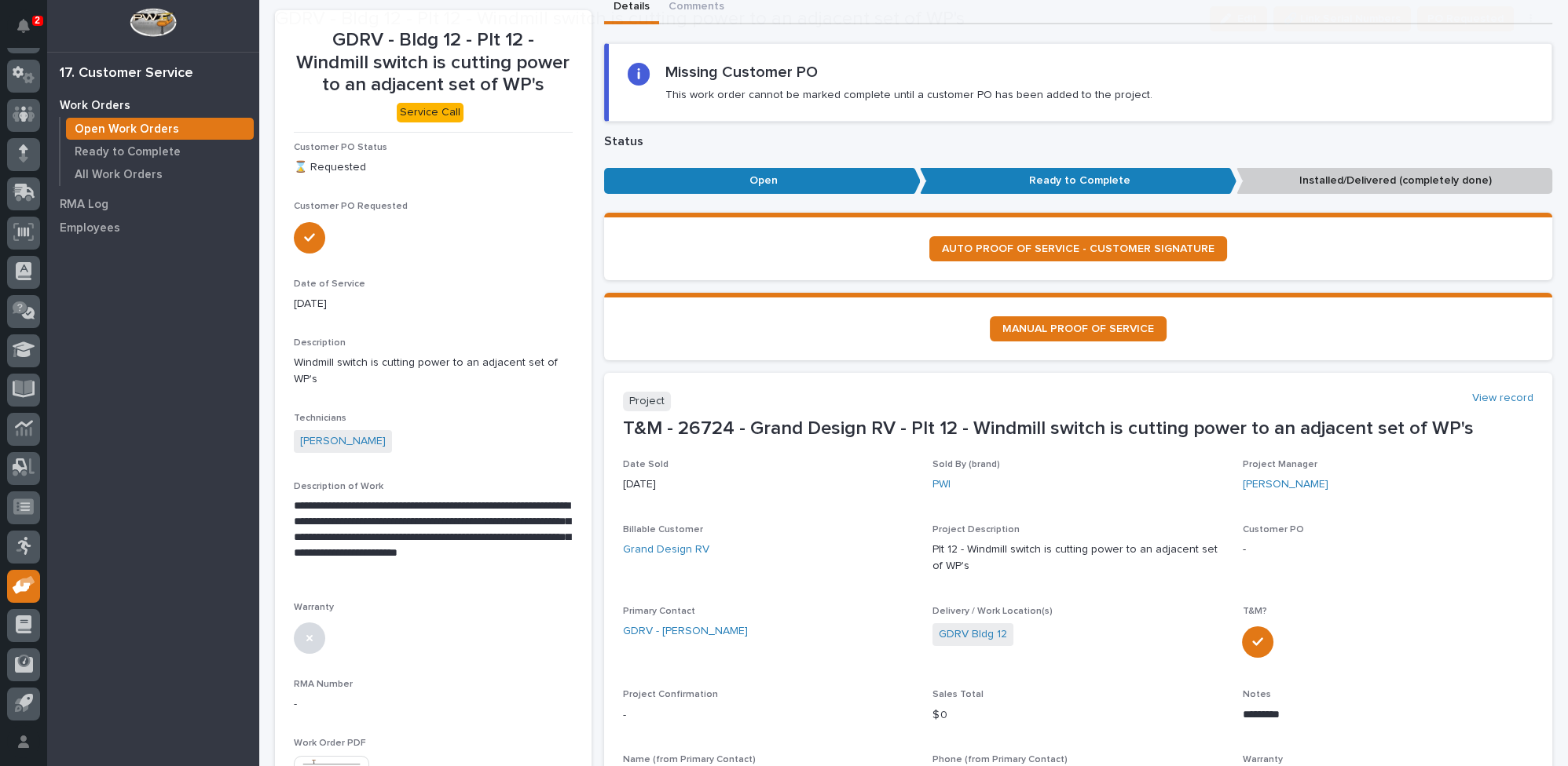
scroll to position [214, 0]
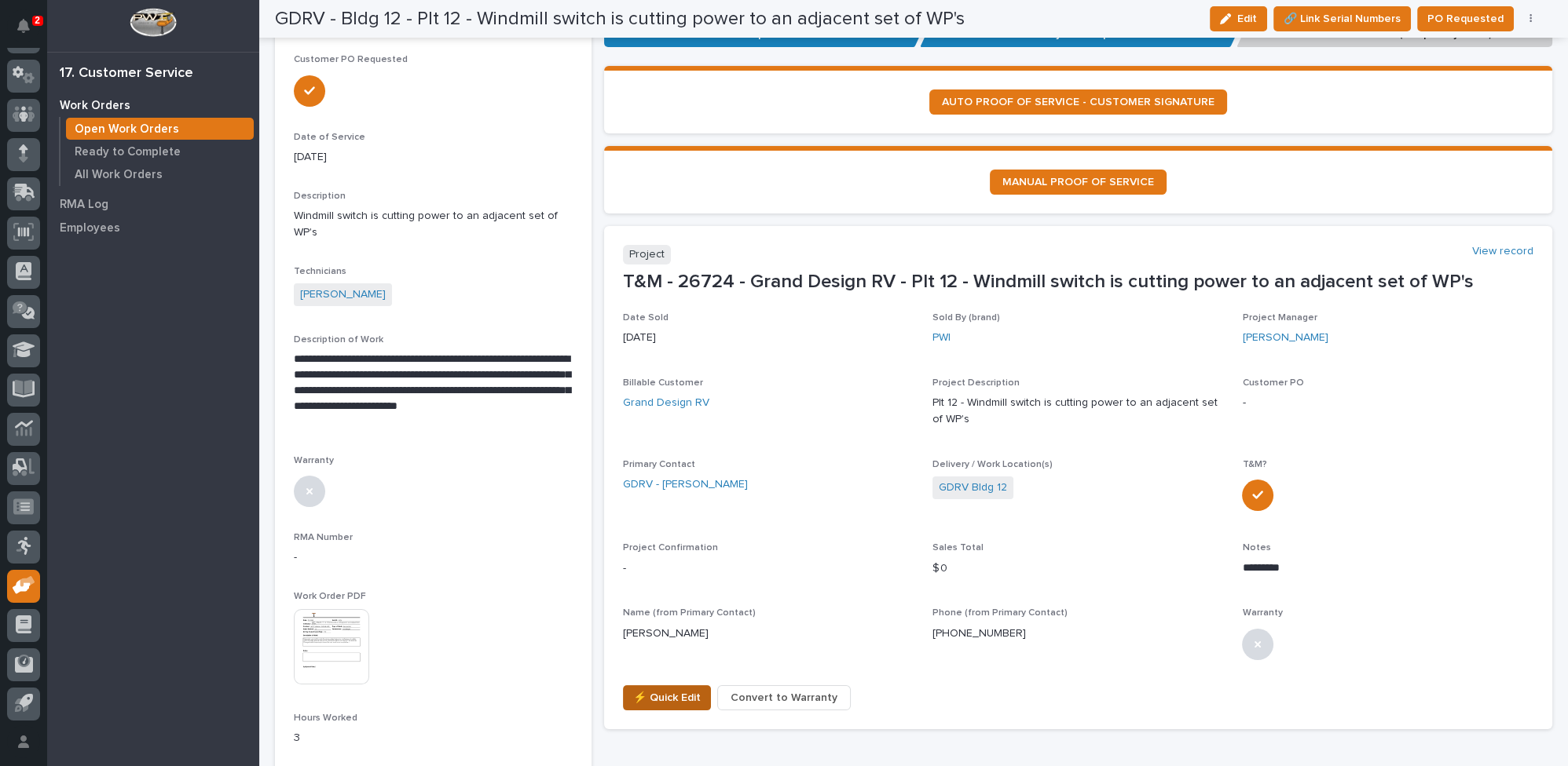
click at [660, 692] on span "⚡ Quick Edit" at bounding box center [666, 698] width 67 height 19
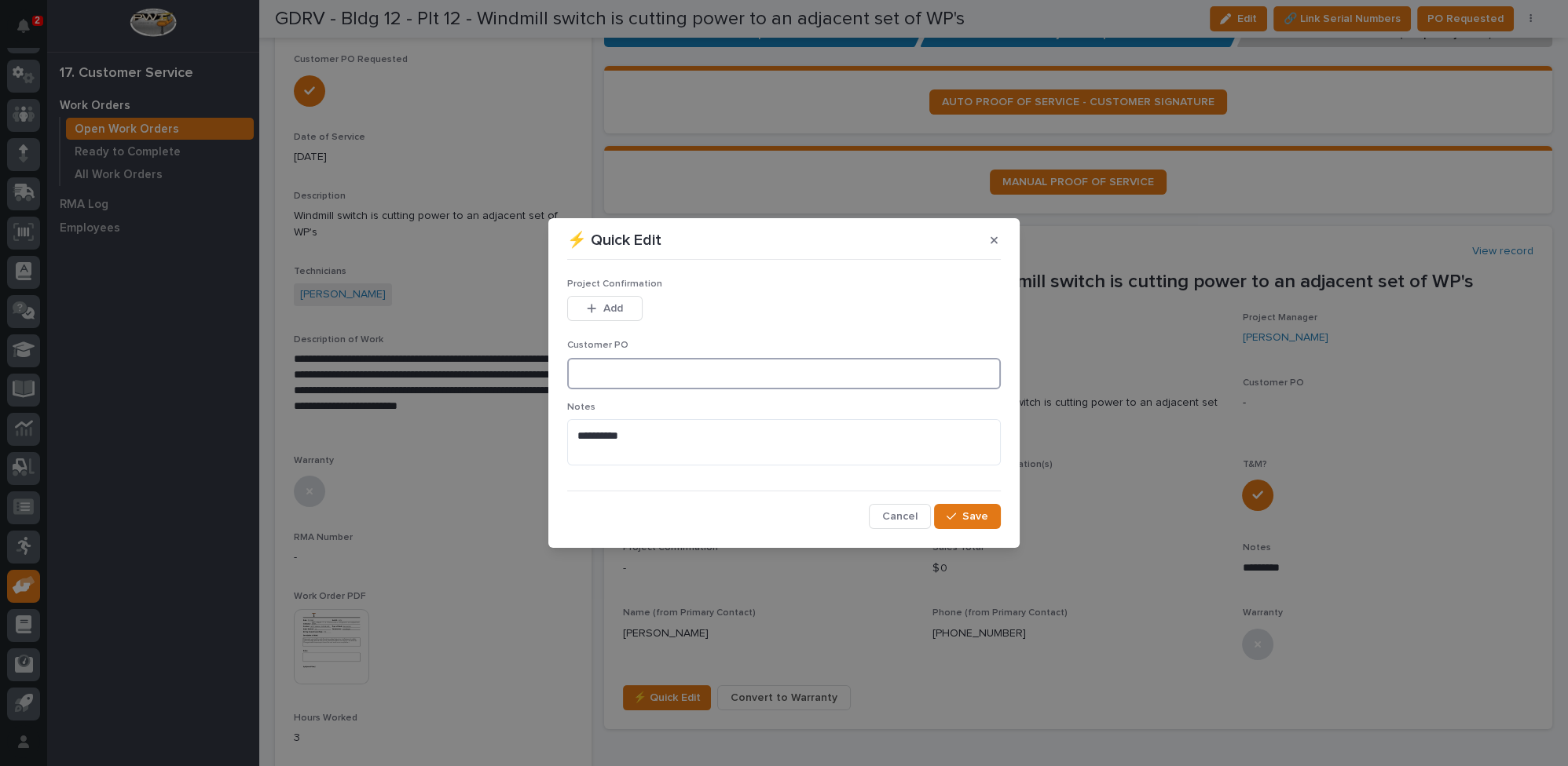
click at [637, 376] on input at bounding box center [784, 374] width 434 height 32
type input "CP12-1045886"
click at [588, 310] on icon "button" at bounding box center [592, 309] width 9 height 11
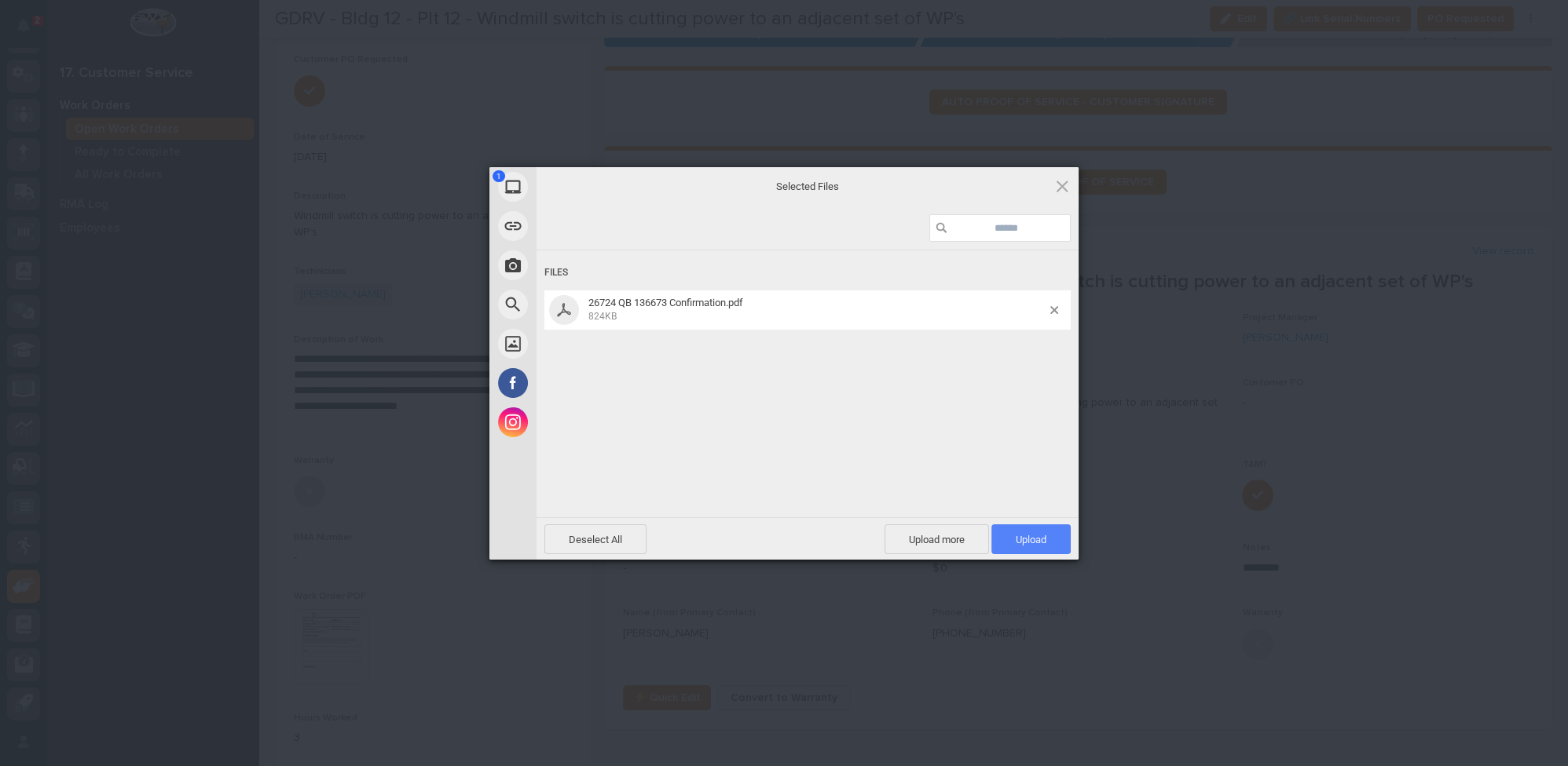
click at [1034, 540] on span "Upload 1" at bounding box center [1030, 539] width 31 height 12
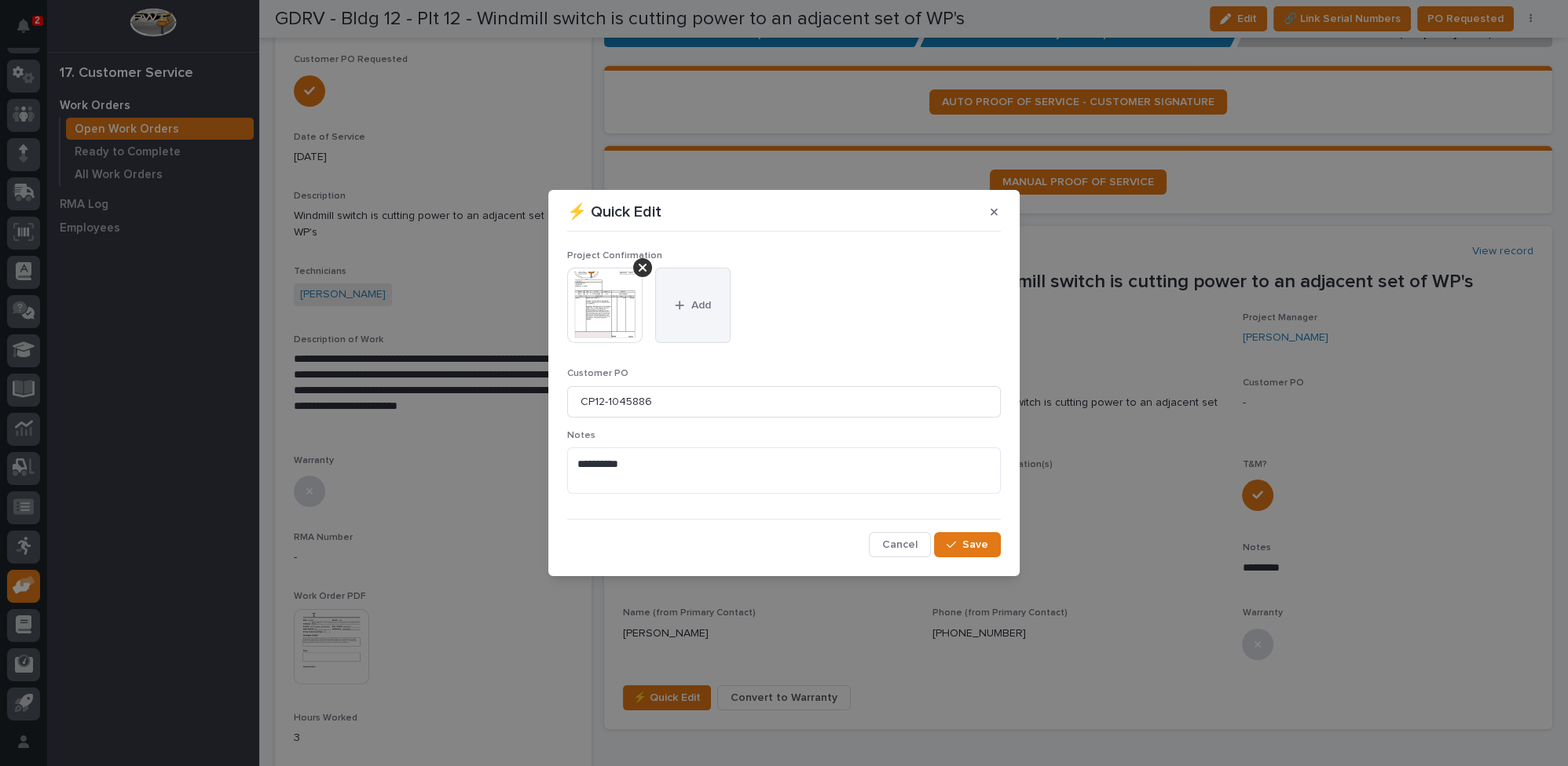
click at [711, 294] on button "Add" at bounding box center [693, 305] width 76 height 76
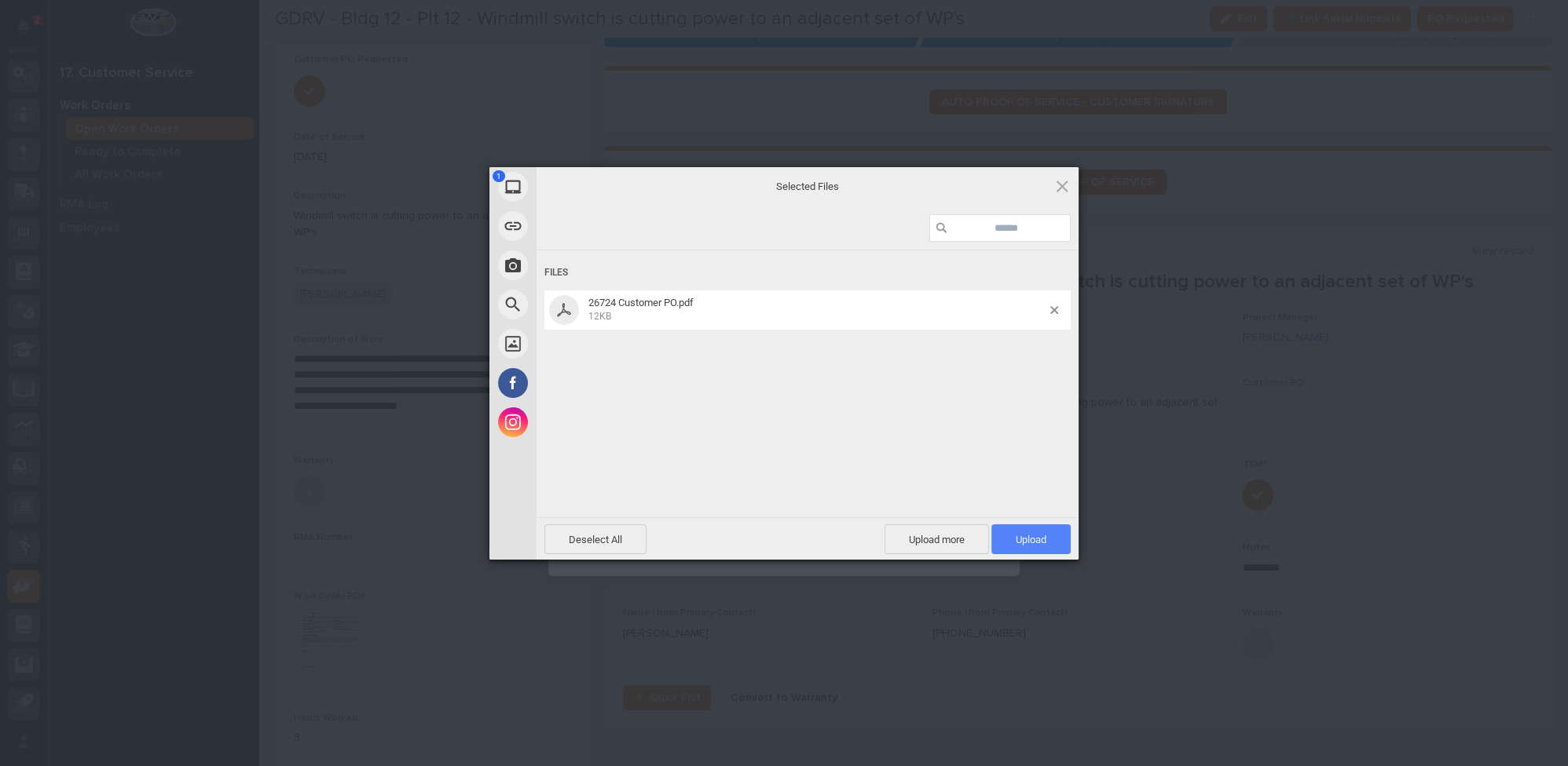
click at [1042, 534] on span "Upload 1" at bounding box center [1030, 539] width 31 height 12
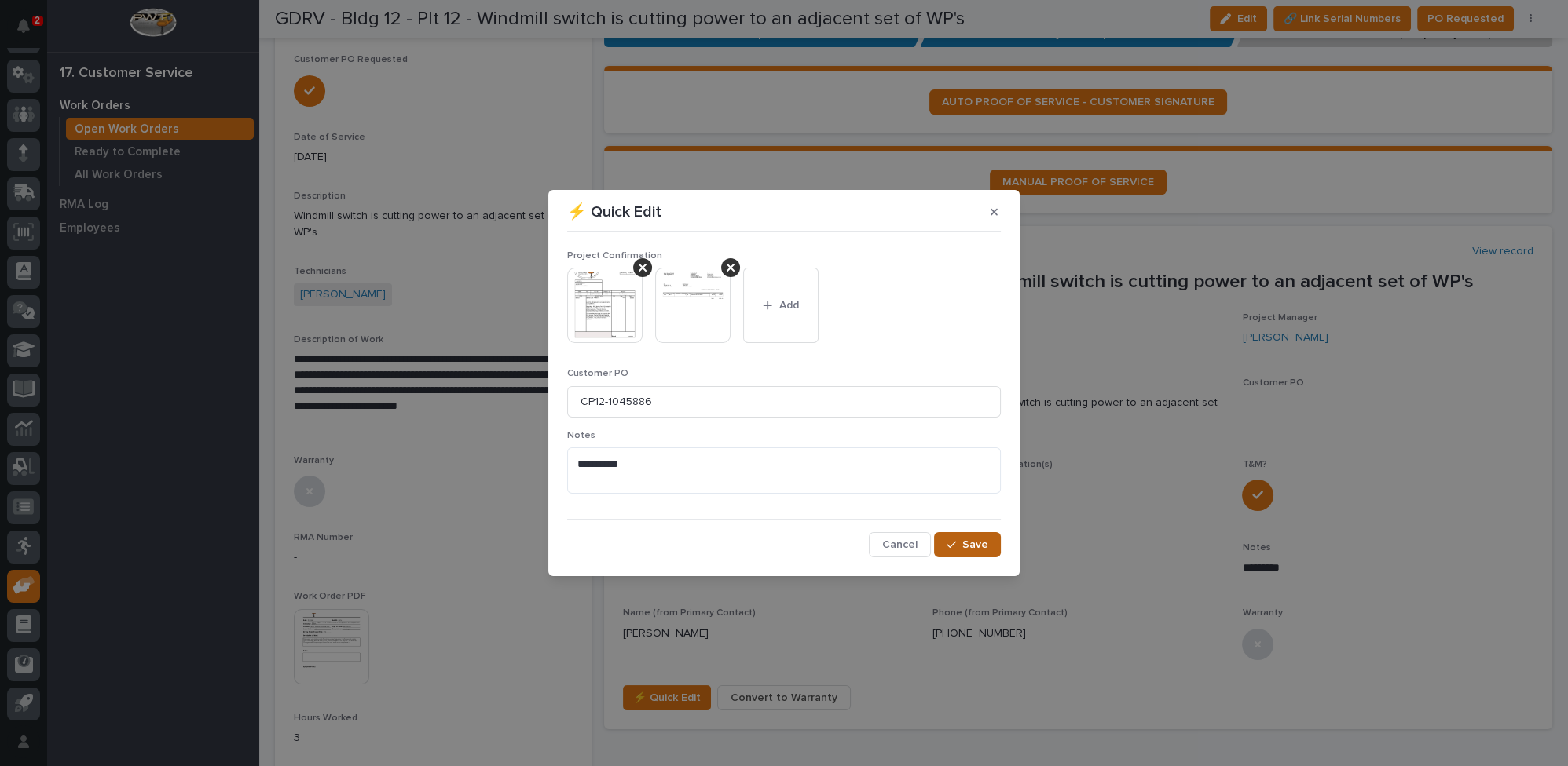
click at [973, 544] on span "Save" at bounding box center [975, 545] width 26 height 14
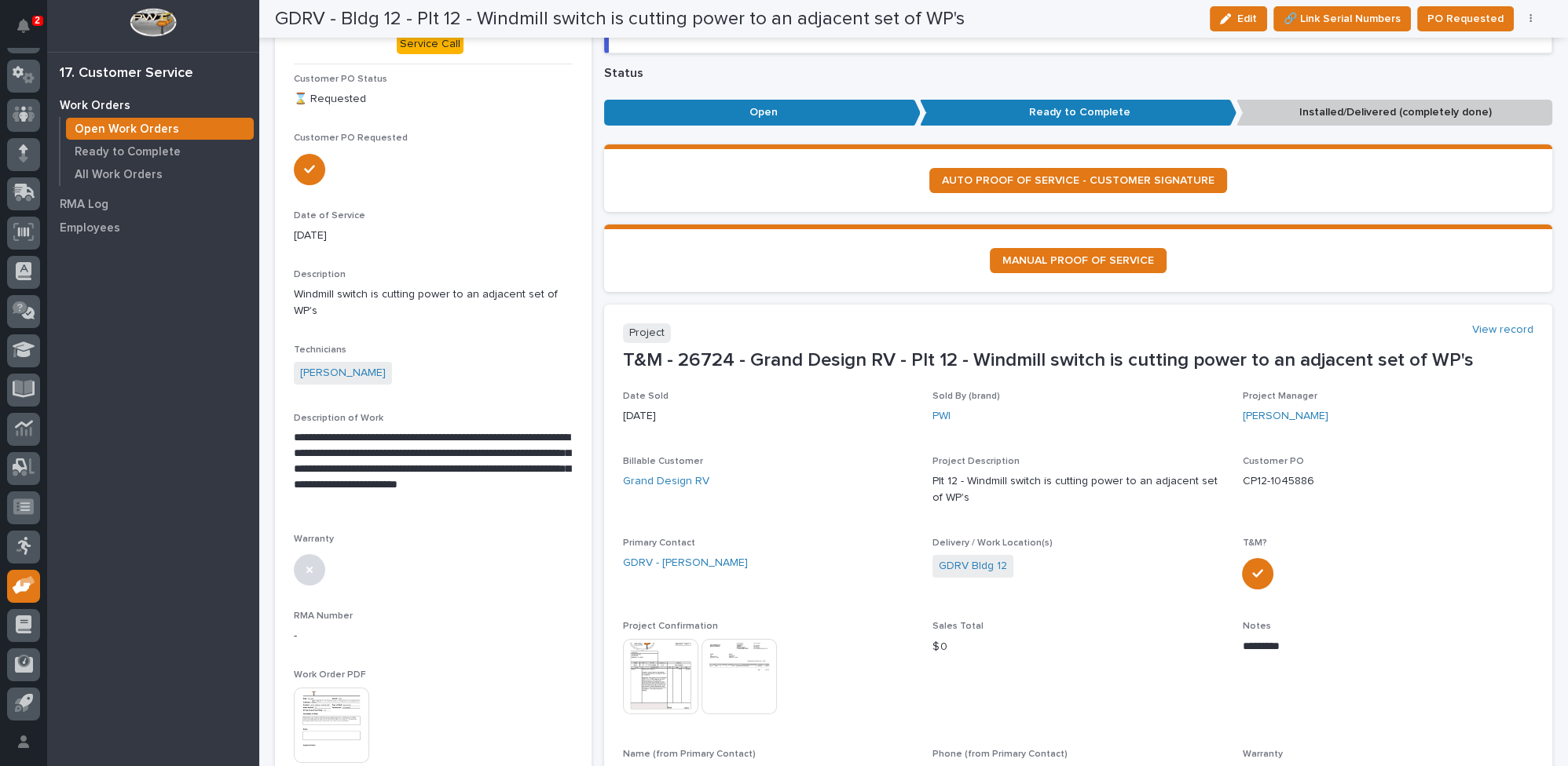
scroll to position [0, 0]
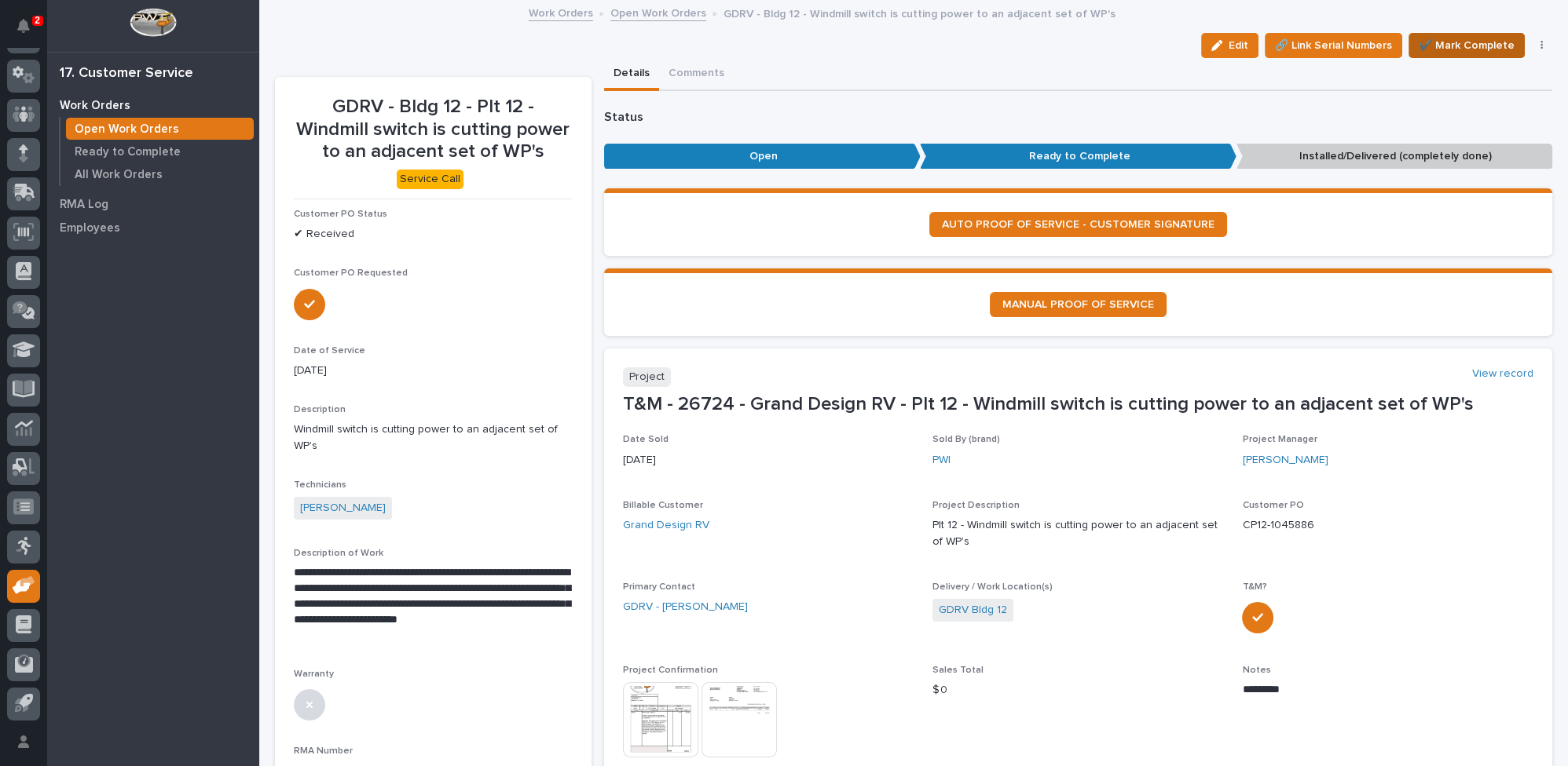
click at [1454, 44] on span "✔️ Mark Complete" at bounding box center [1466, 46] width 96 height 19
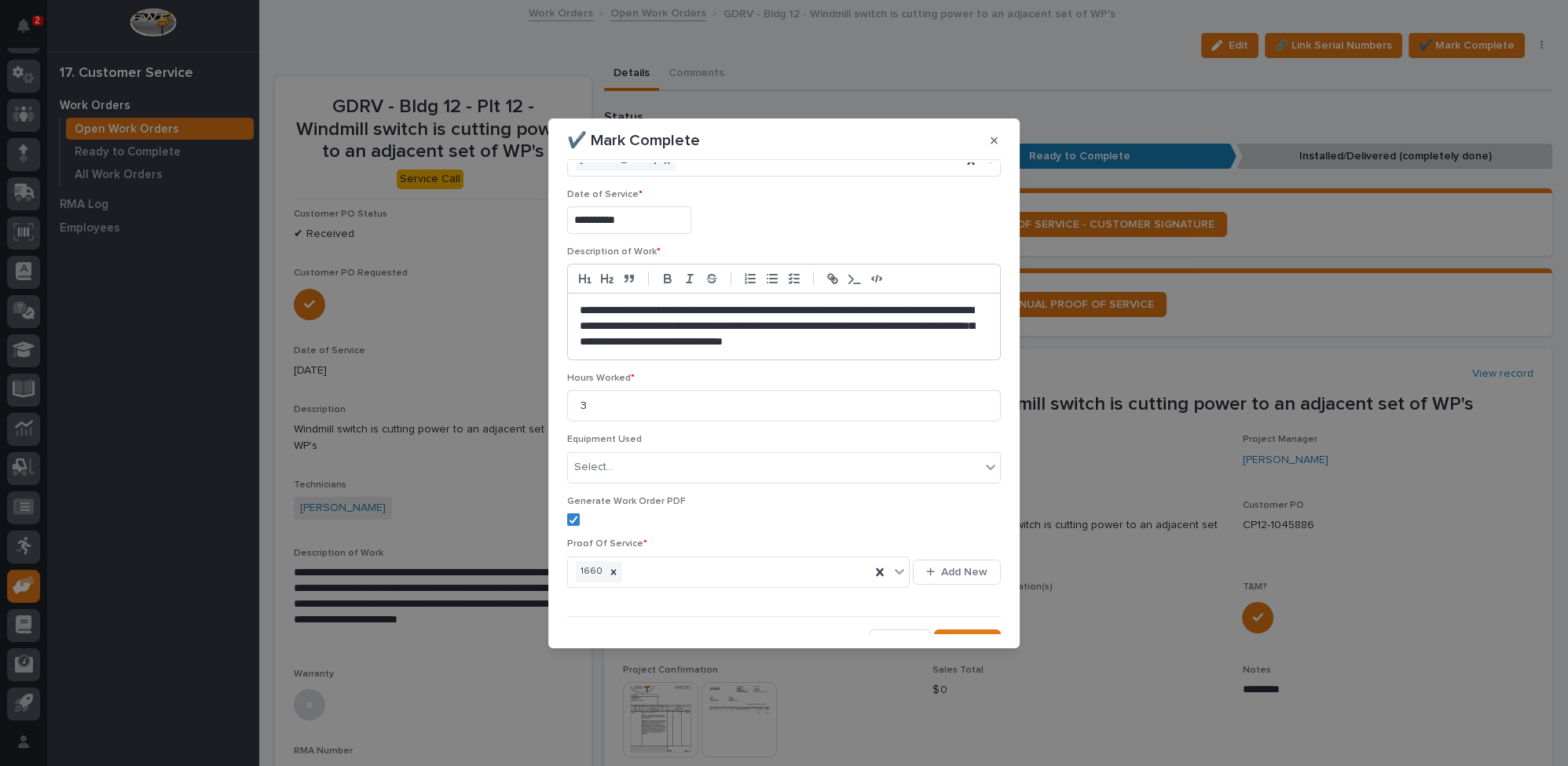
scroll to position [67, 0]
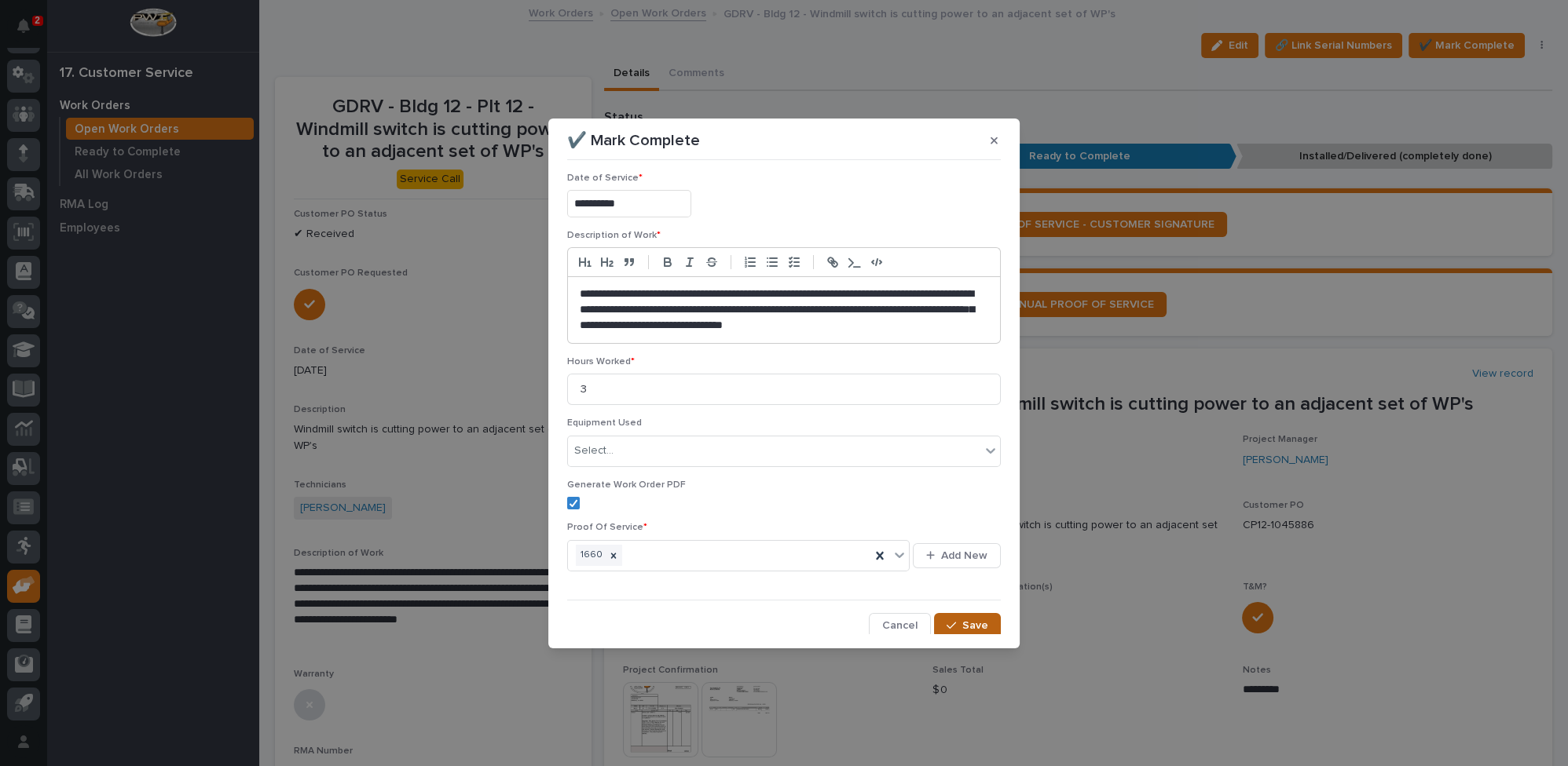
click at [946, 622] on icon "button" at bounding box center [951, 626] width 9 height 11
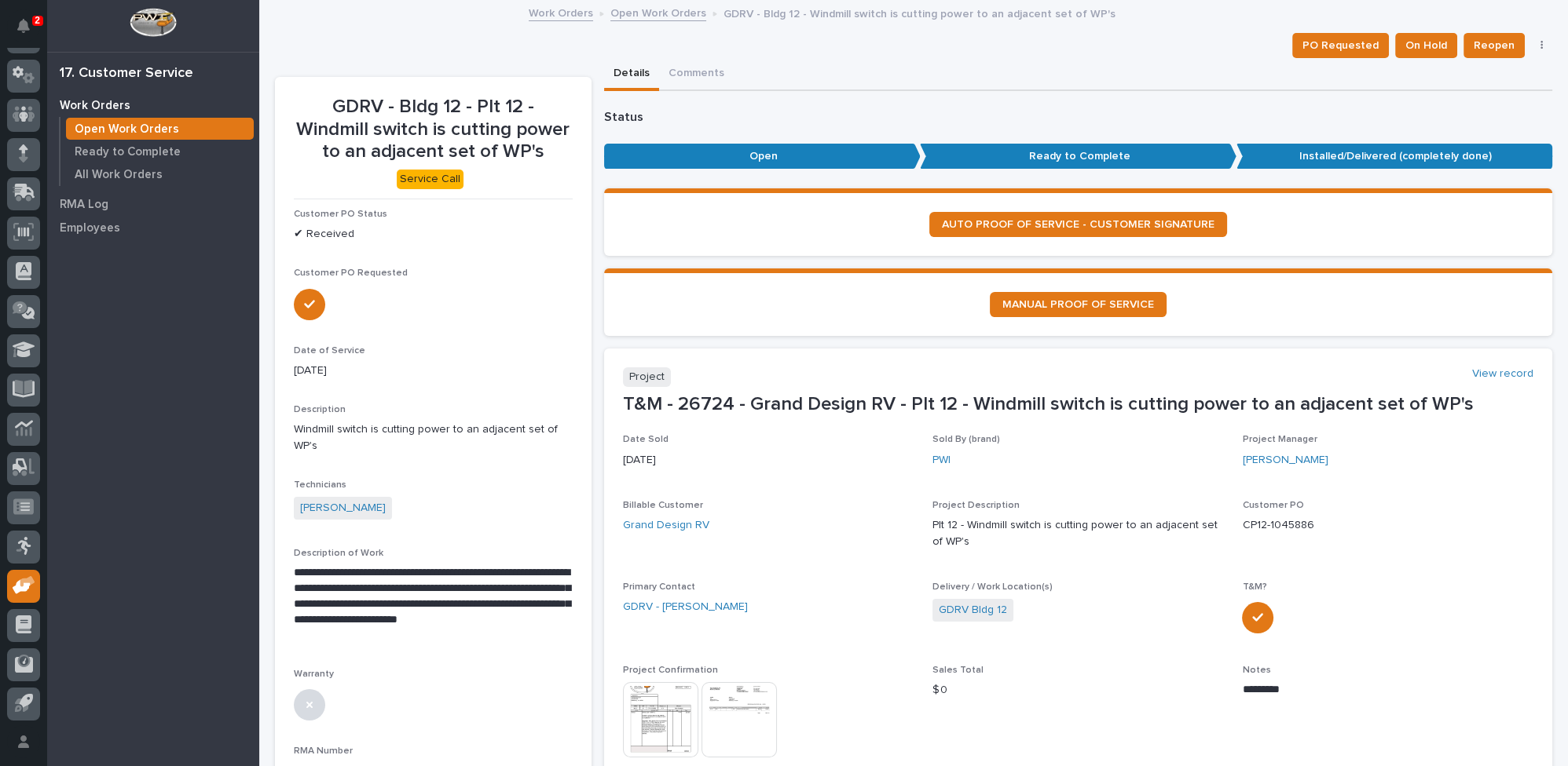
click at [641, 11] on link "Open Work Orders" at bounding box center [658, 11] width 96 height 18
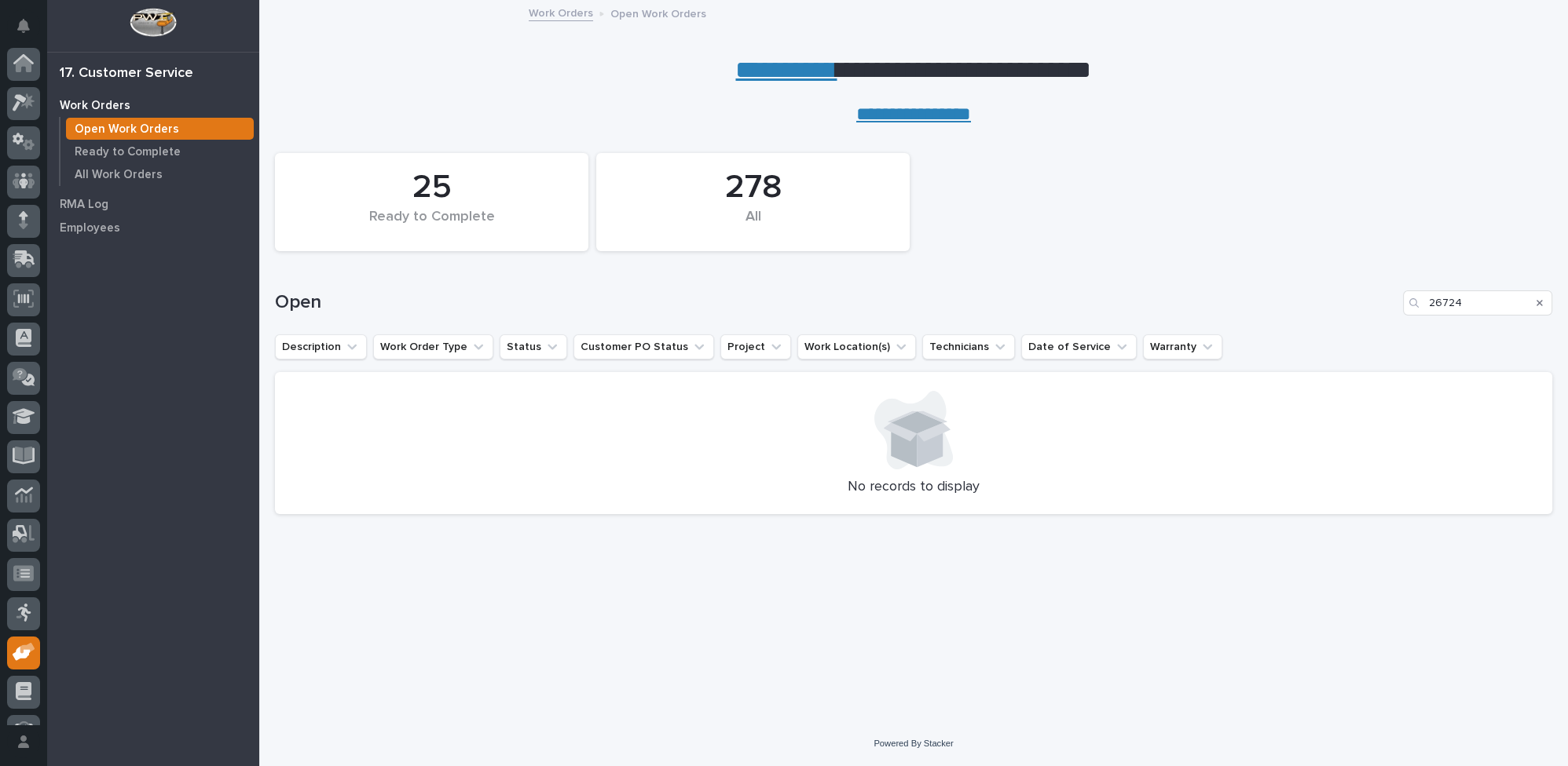
scroll to position [67, 0]
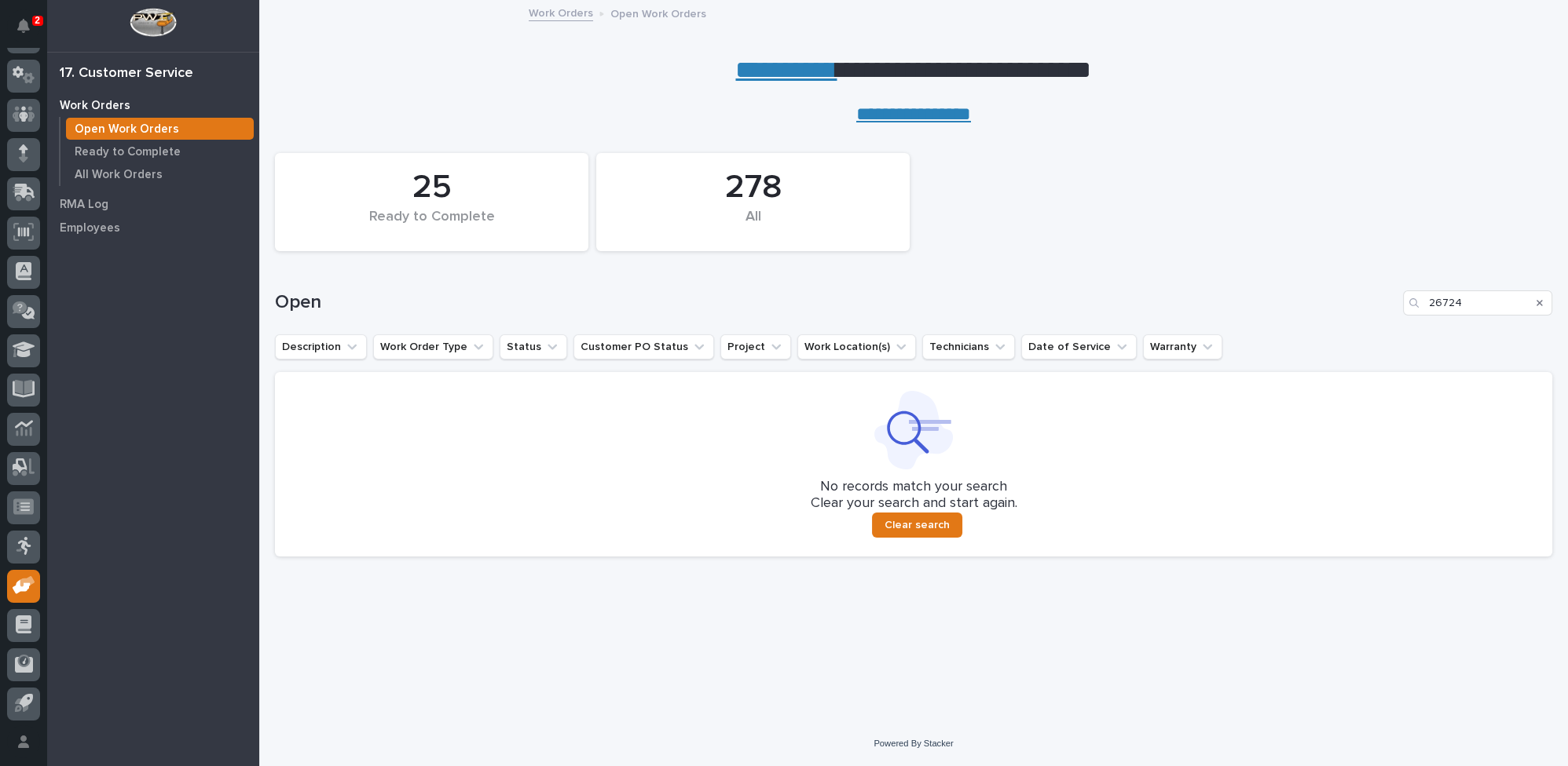
click at [1537, 296] on button "Search" at bounding box center [1539, 302] width 7 height 25
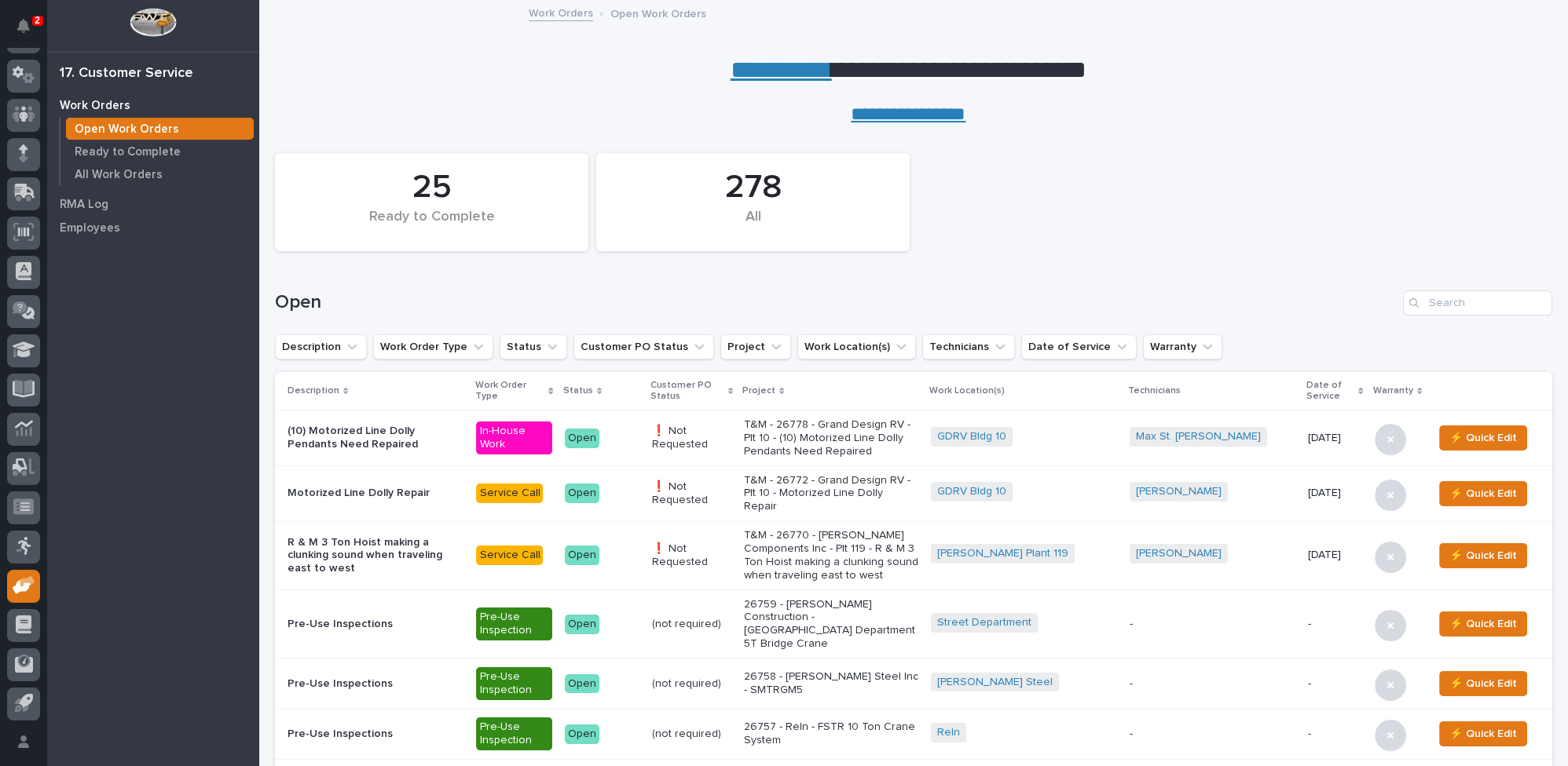
click at [778, 71] on link "**********" at bounding box center [781, 69] width 102 height 25
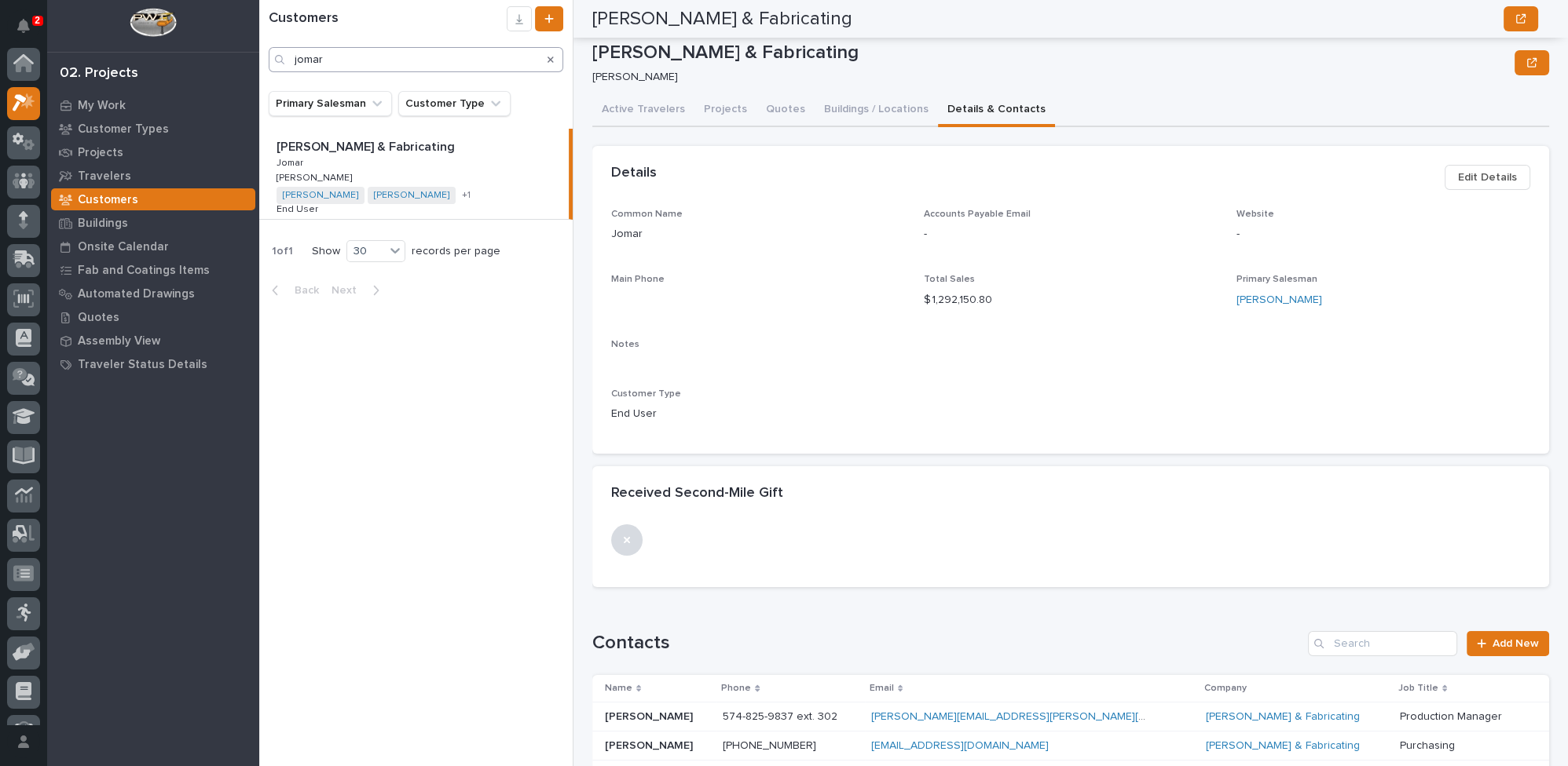
scroll to position [142, 0]
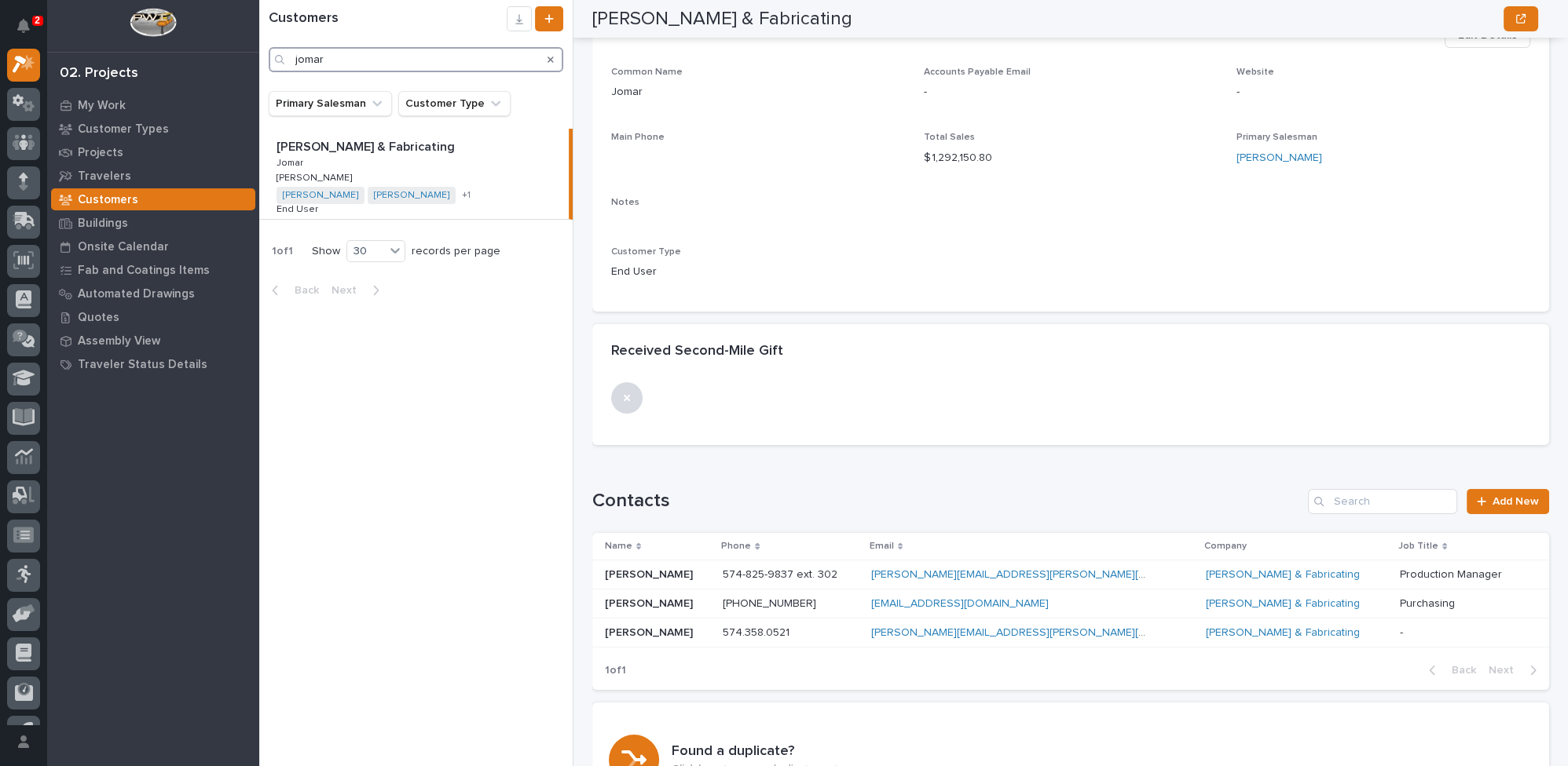
drag, startPoint x: 367, startPoint y: 62, endPoint x: 200, endPoint y: 67, distance: 167.1
click at [259, 67] on div "2 My Settings Log Out 02. Projects My Work Customer Types Projects Travelers Cu…" at bounding box center [914, 383] width 1309 height 766
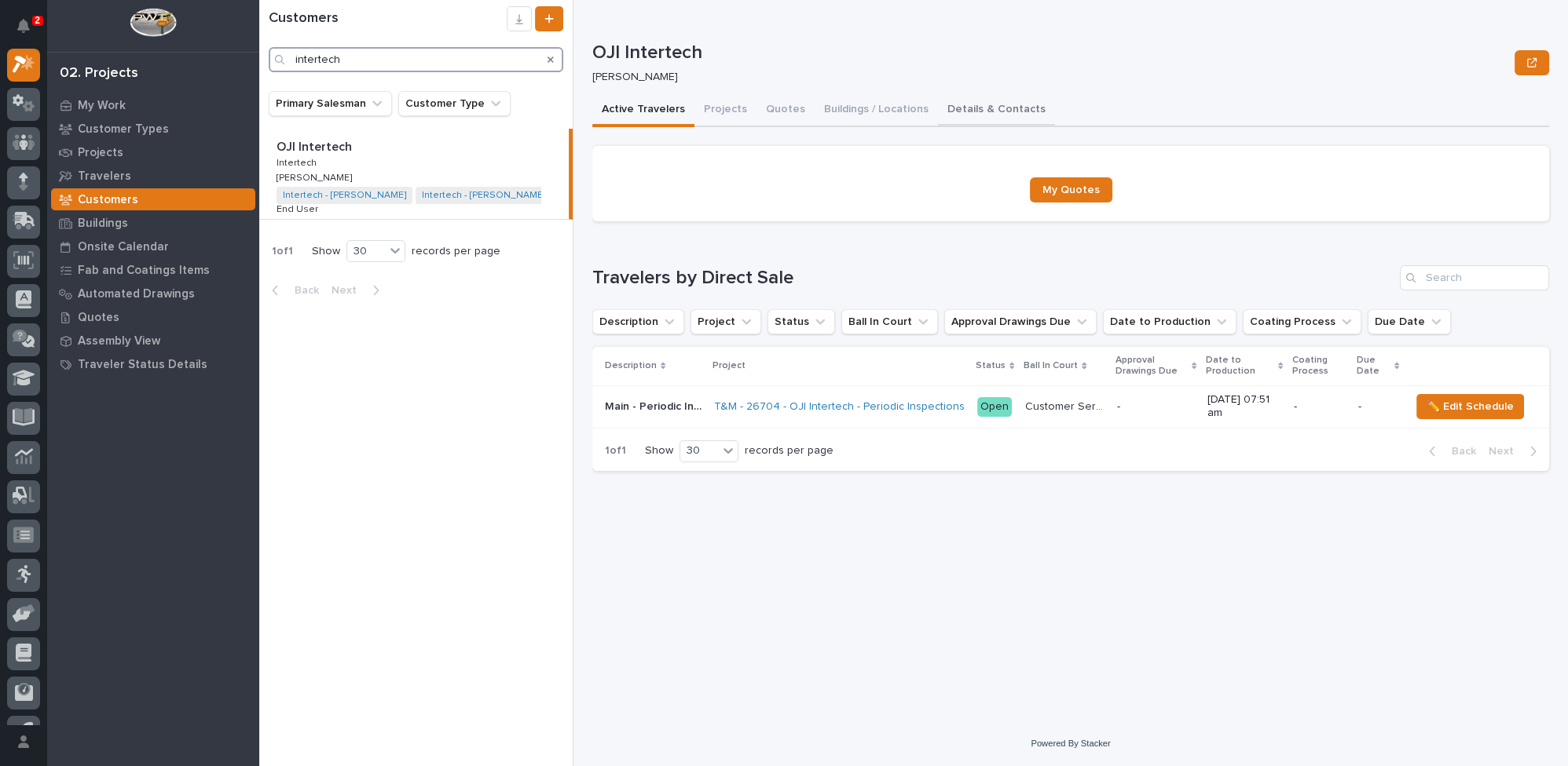
type input "intertech"
click at [948, 110] on button "Details & Contacts" at bounding box center [996, 110] width 117 height 33
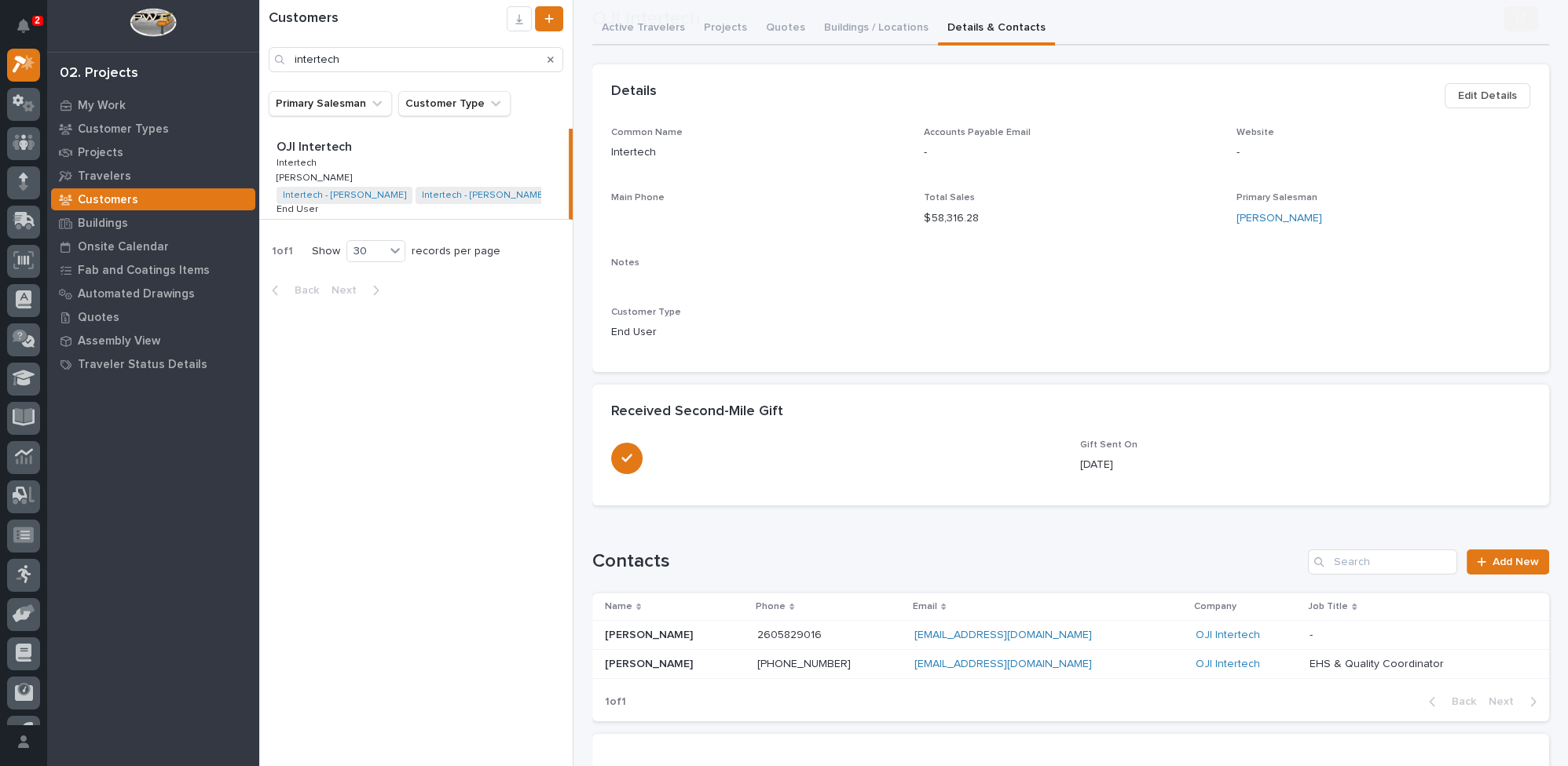
scroll to position [217, 0]
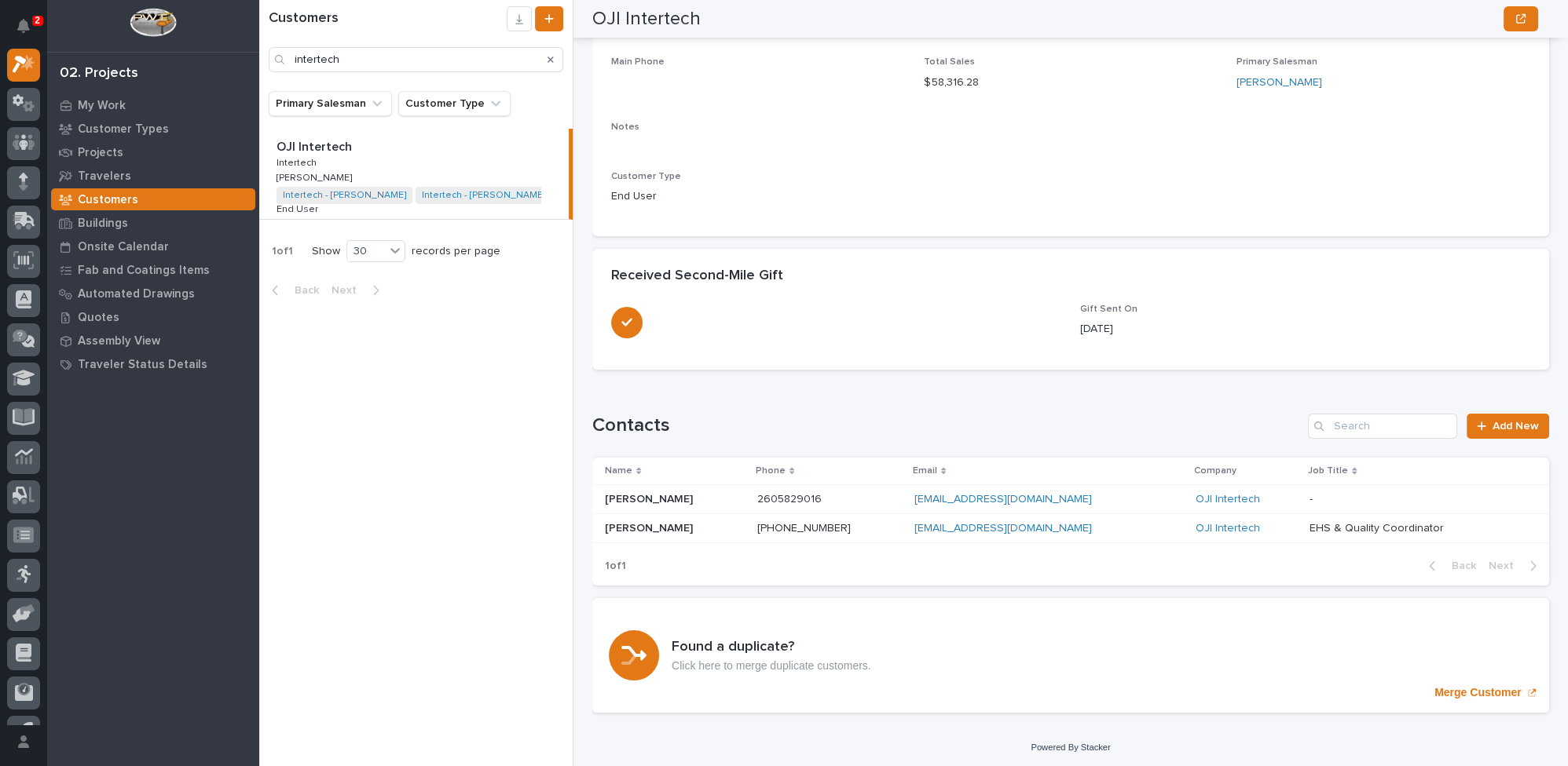
click at [627, 524] on p "John Fawley" at bounding box center [651, 527] width 91 height 17
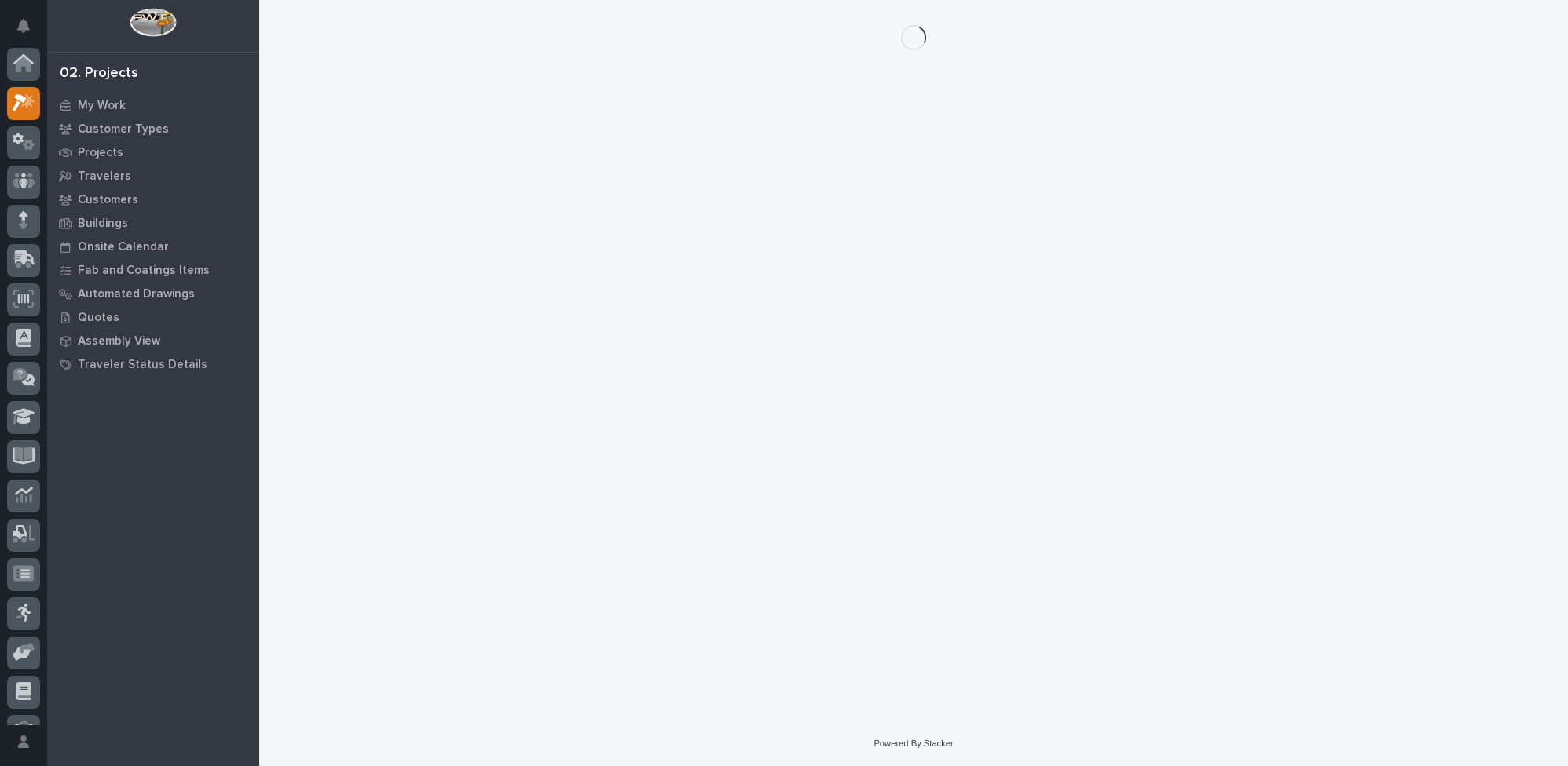
scroll to position [38, 0]
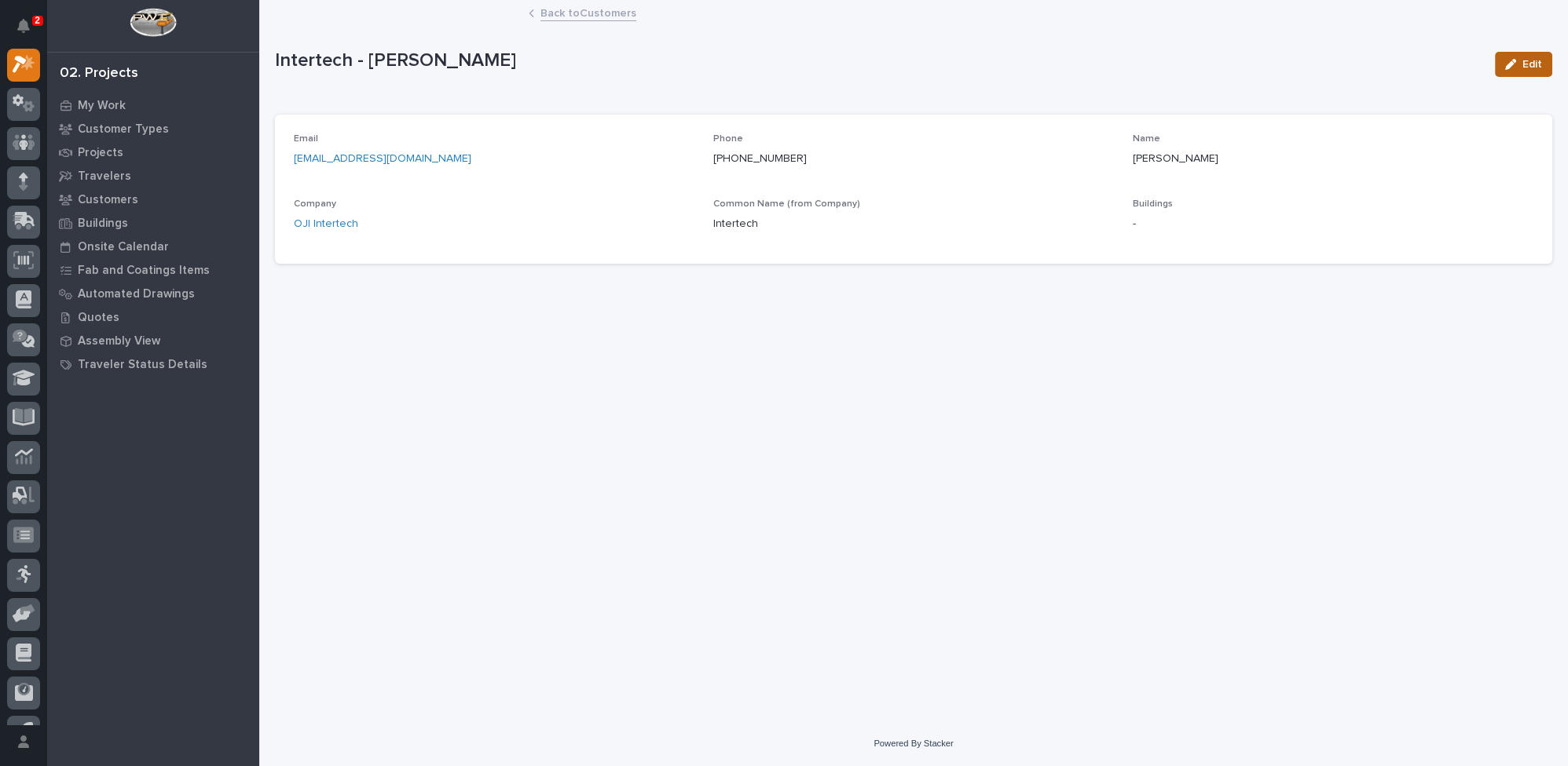
click at [1506, 62] on icon "button" at bounding box center [1511, 64] width 11 height 11
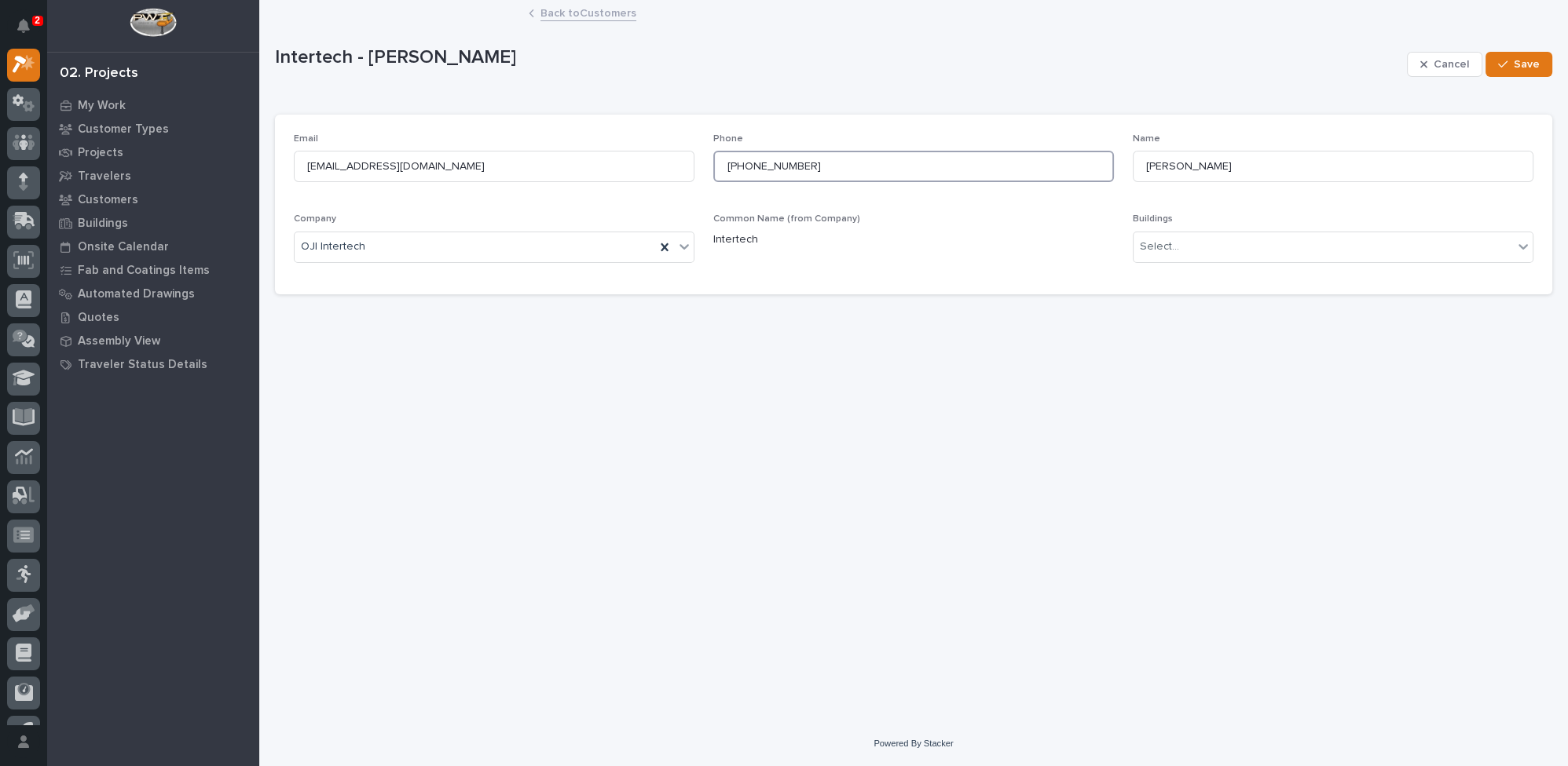
click at [735, 165] on input "+12609821544" at bounding box center [913, 167] width 400 height 32
drag, startPoint x: 729, startPoint y: 162, endPoint x: 802, endPoint y: 161, distance: 73.0
click at [802, 161] on input "260-982-1544" at bounding box center [913, 167] width 400 height 32
type input "260-982-1544"
click at [1527, 62] on span "Save" at bounding box center [1527, 63] width 26 height 14
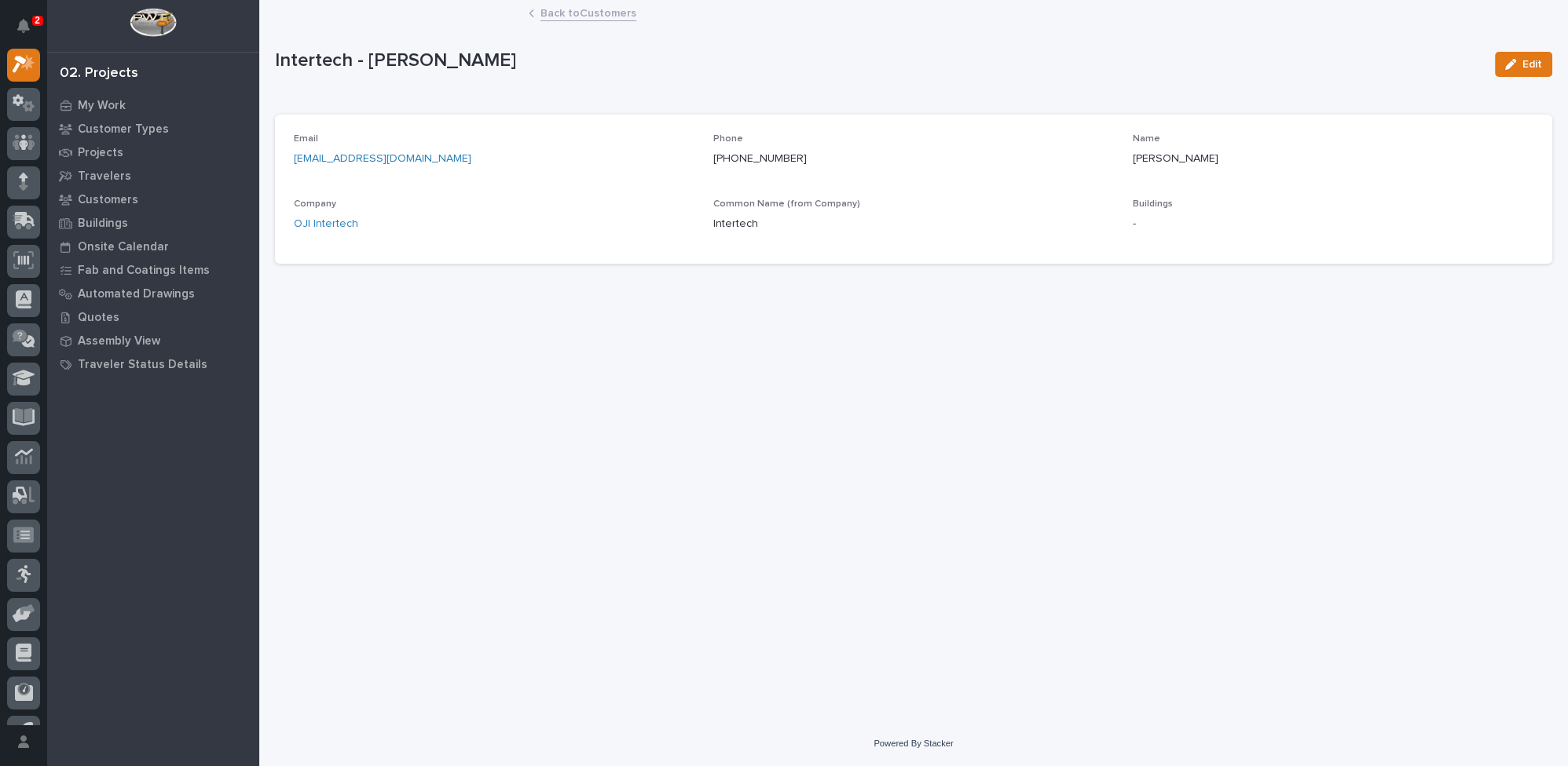
click at [590, 13] on link "Back to Customers" at bounding box center [588, 11] width 96 height 18
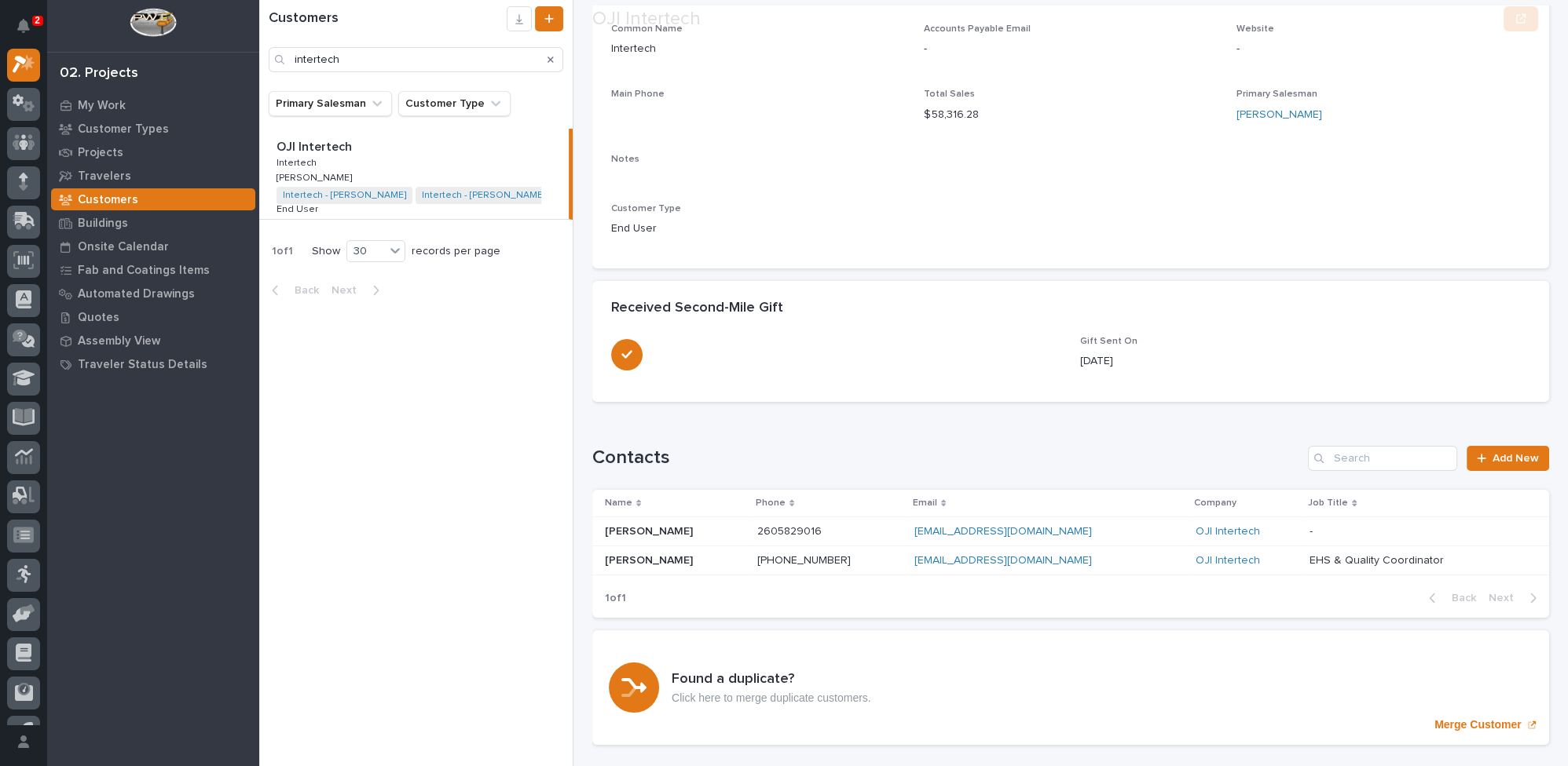
scroll to position [214, 0]
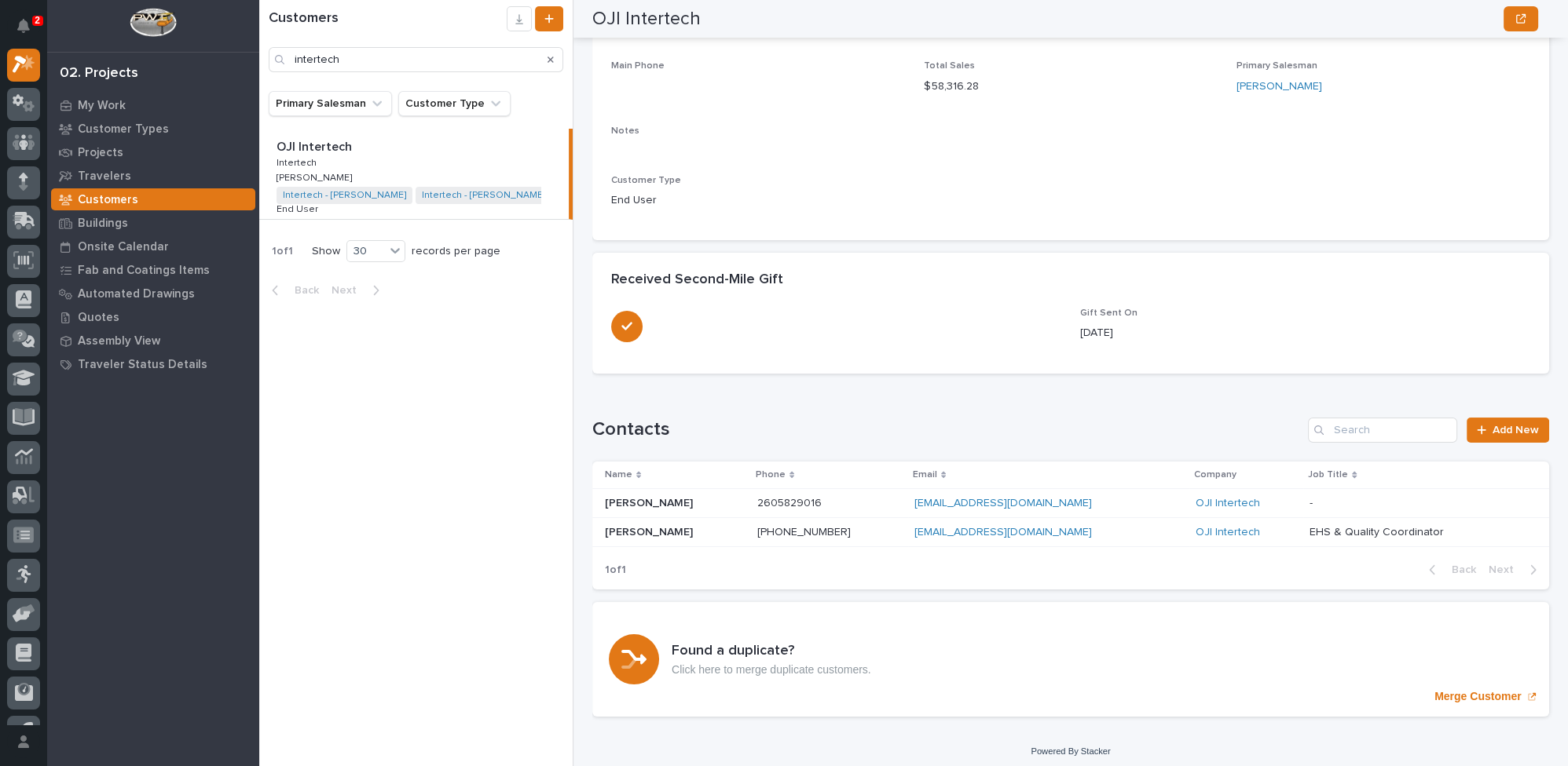
click at [632, 498] on p "Kyle Clark" at bounding box center [651, 502] width 91 height 17
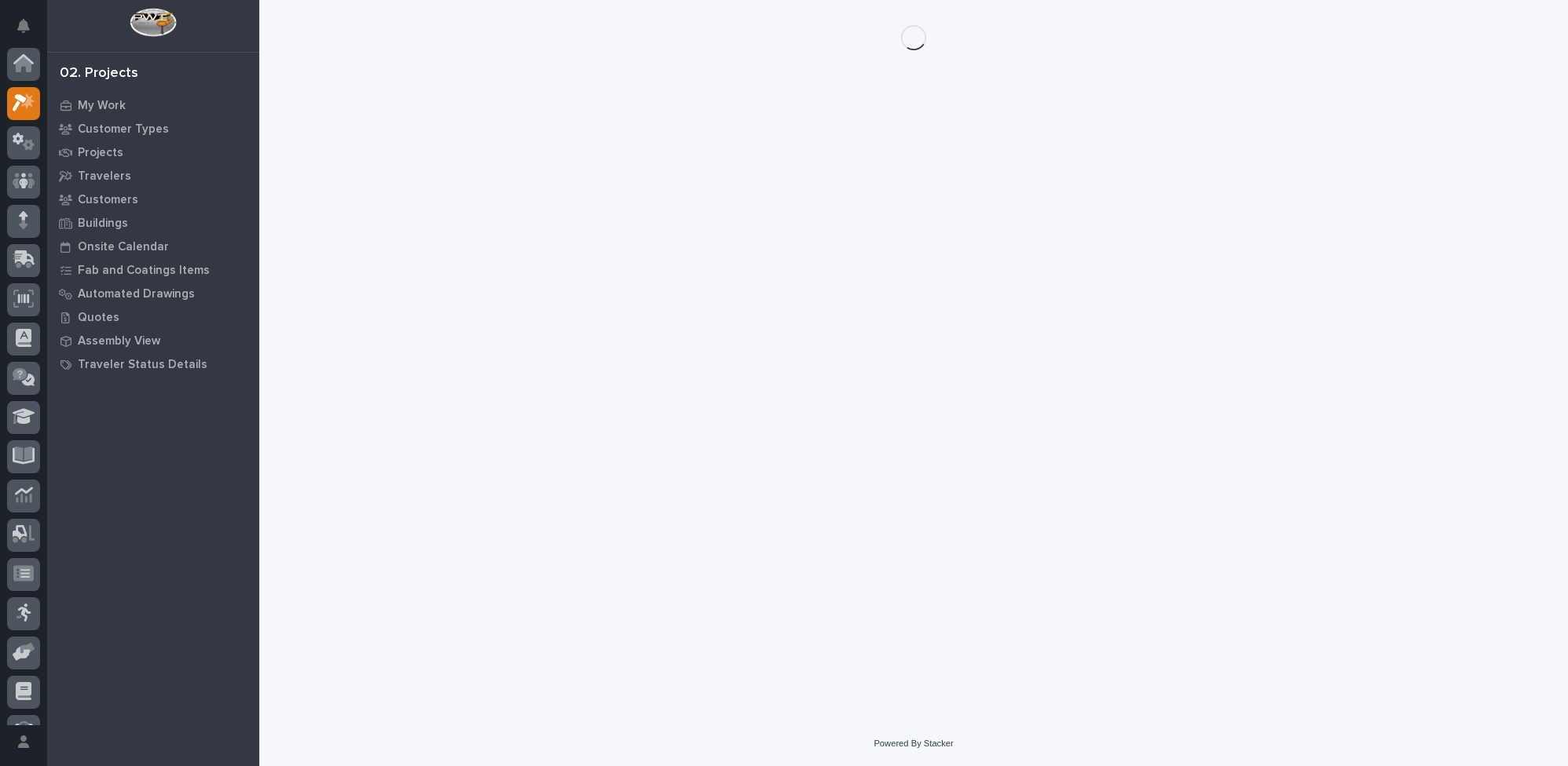
scroll to position [38, 0]
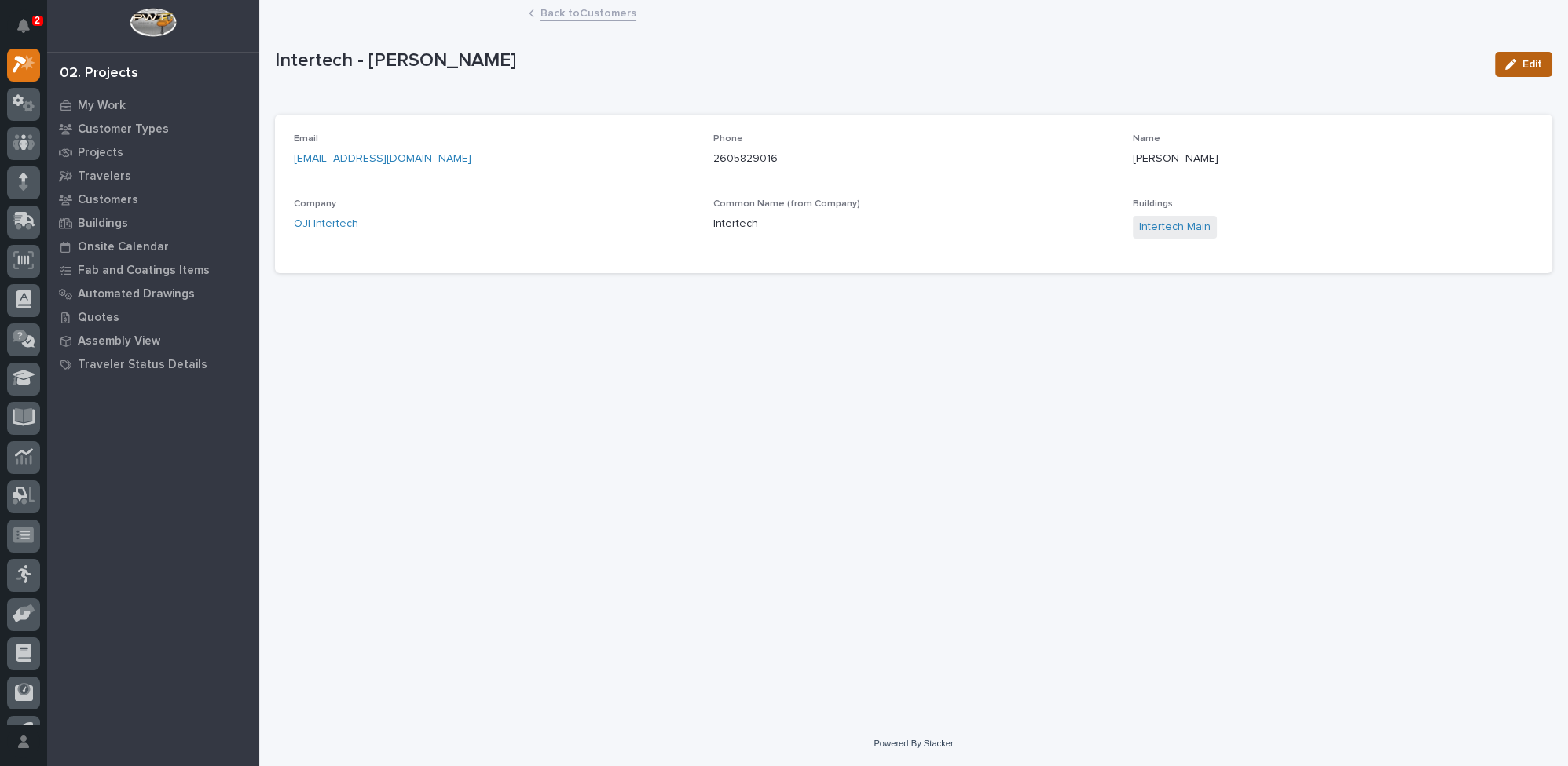
click at [1521, 61] on div "button" at bounding box center [1514, 64] width 18 height 11
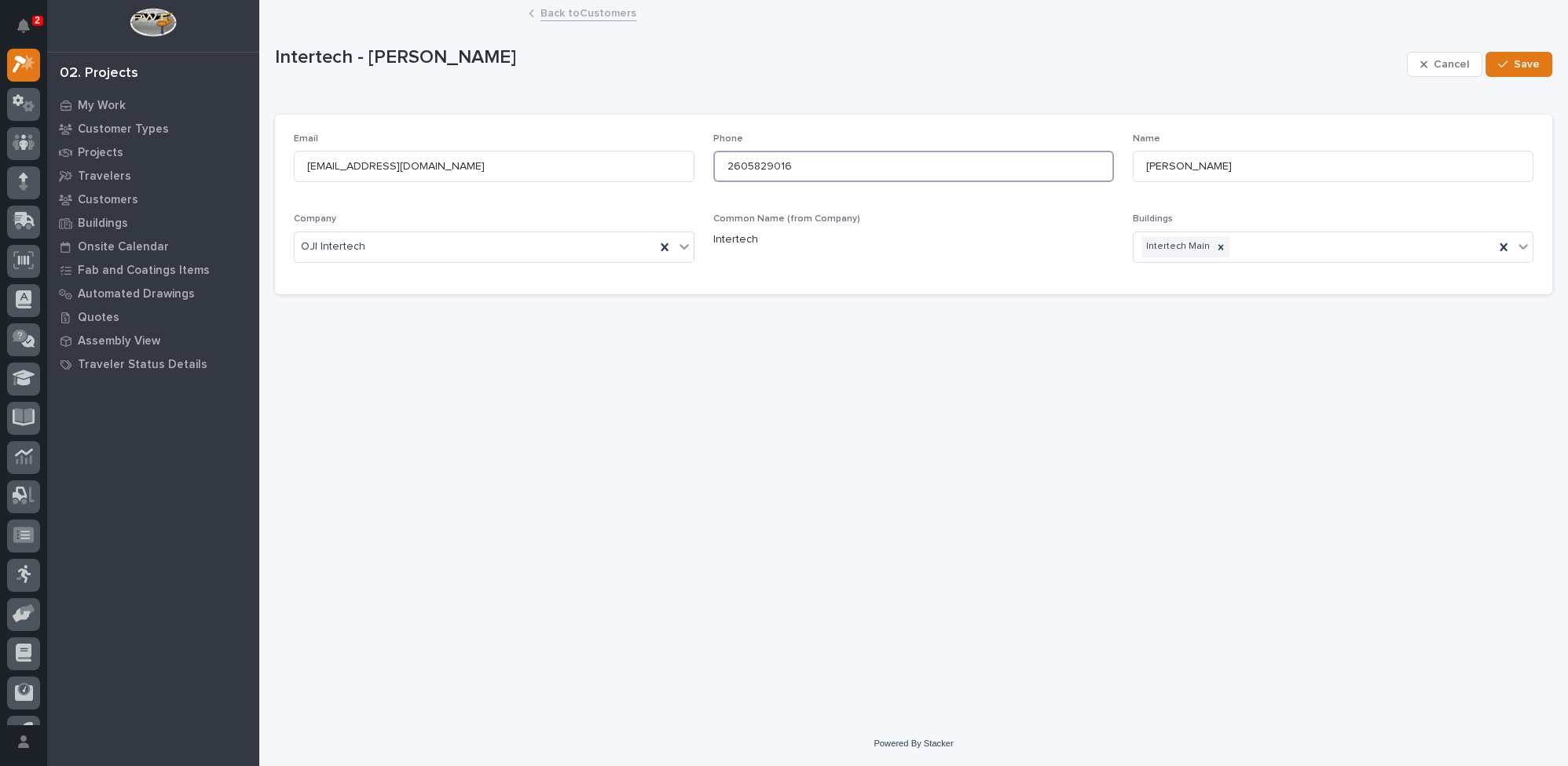
click at [747, 166] on input "2605829016" at bounding box center [913, 167] width 400 height 32
click at [770, 163] on input "260-5829016" at bounding box center [913, 167] width 400 height 32
drag, startPoint x: 726, startPoint y: 166, endPoint x: 799, endPoint y: 172, distance: 73.2
click at [799, 172] on input "260-582-9016" at bounding box center [913, 167] width 400 height 32
type input "260-582-9016"
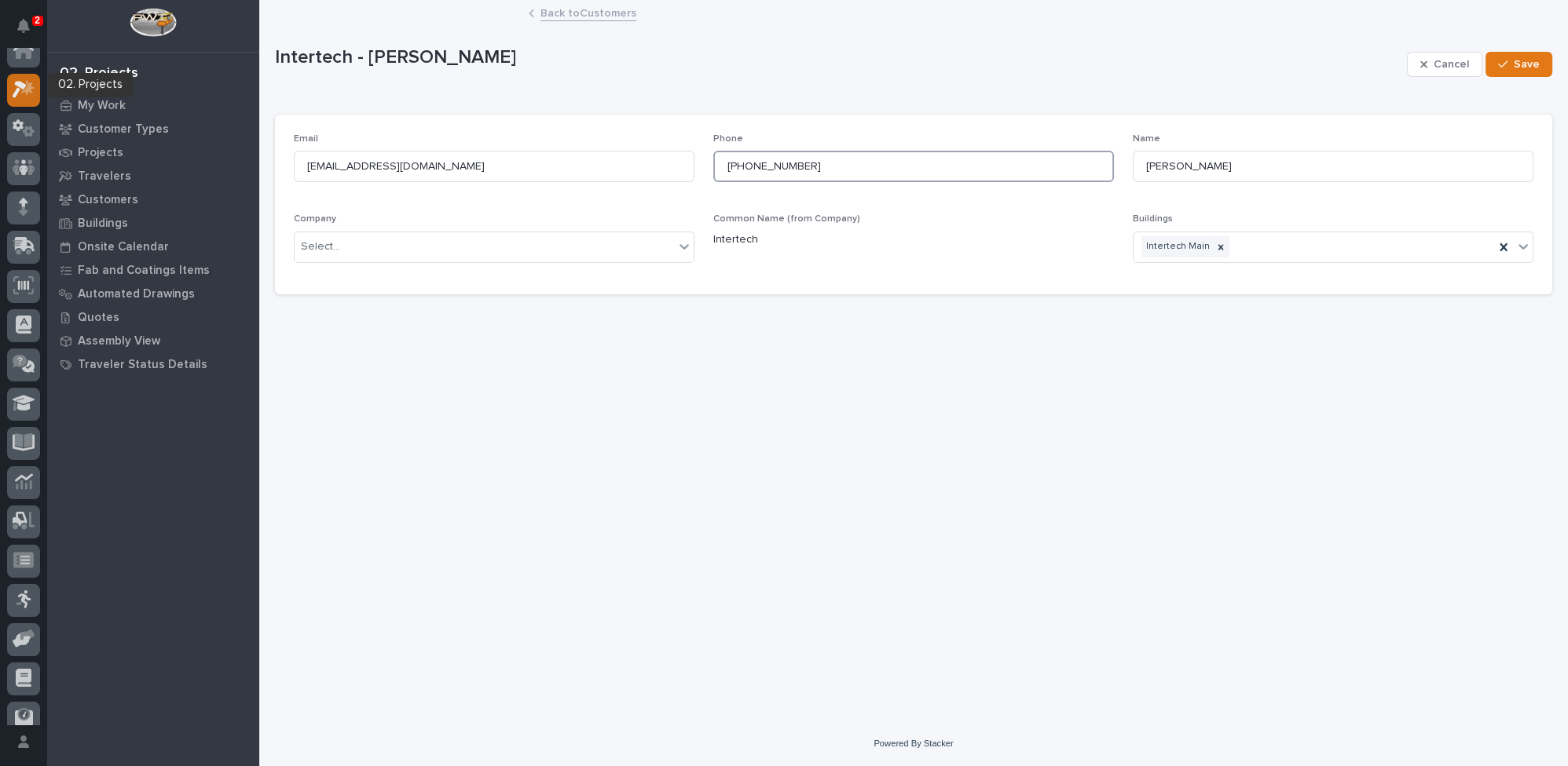
scroll to position [0, 0]
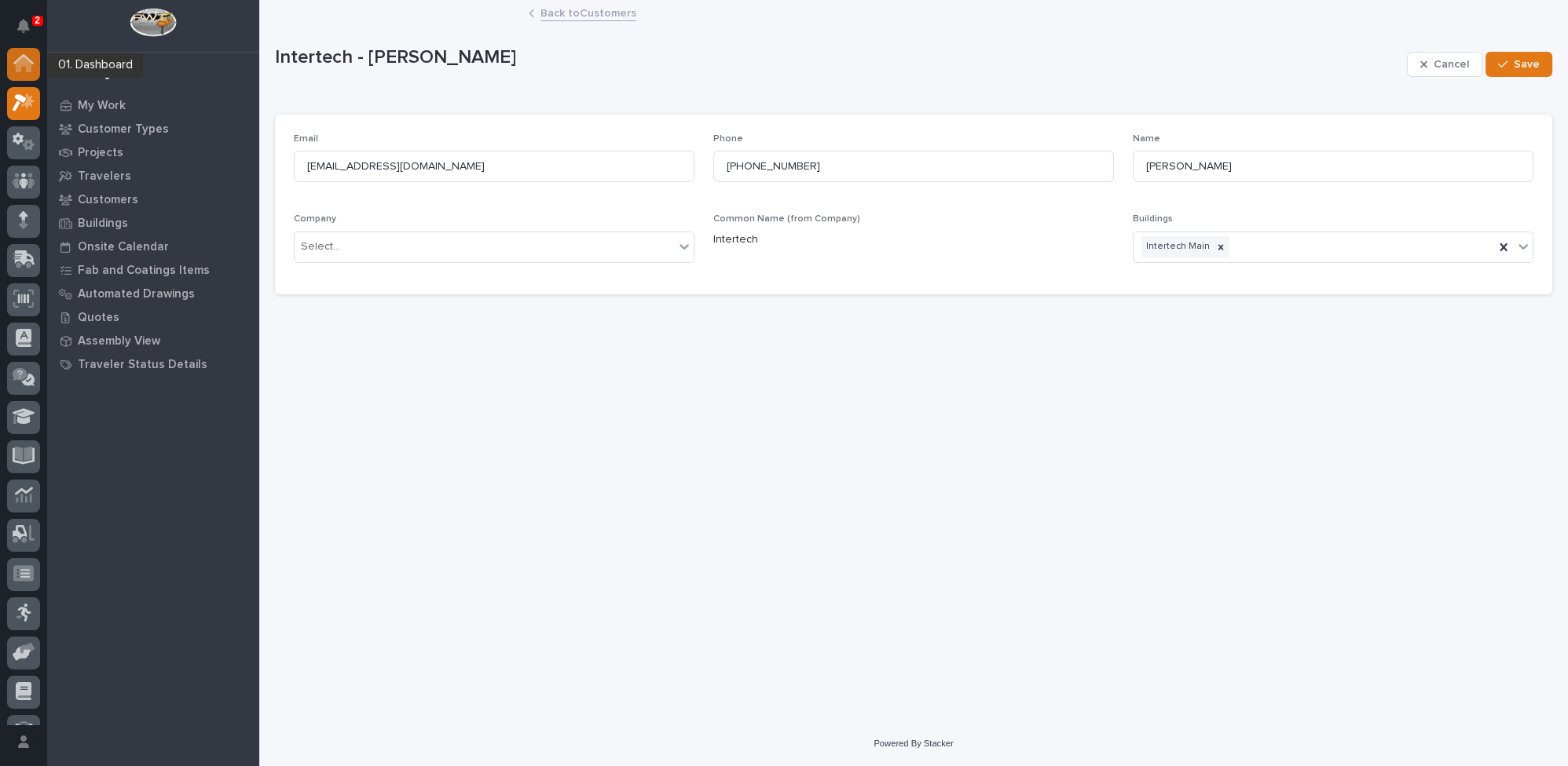
click at [29, 71] on icon at bounding box center [23, 64] width 16 height 16
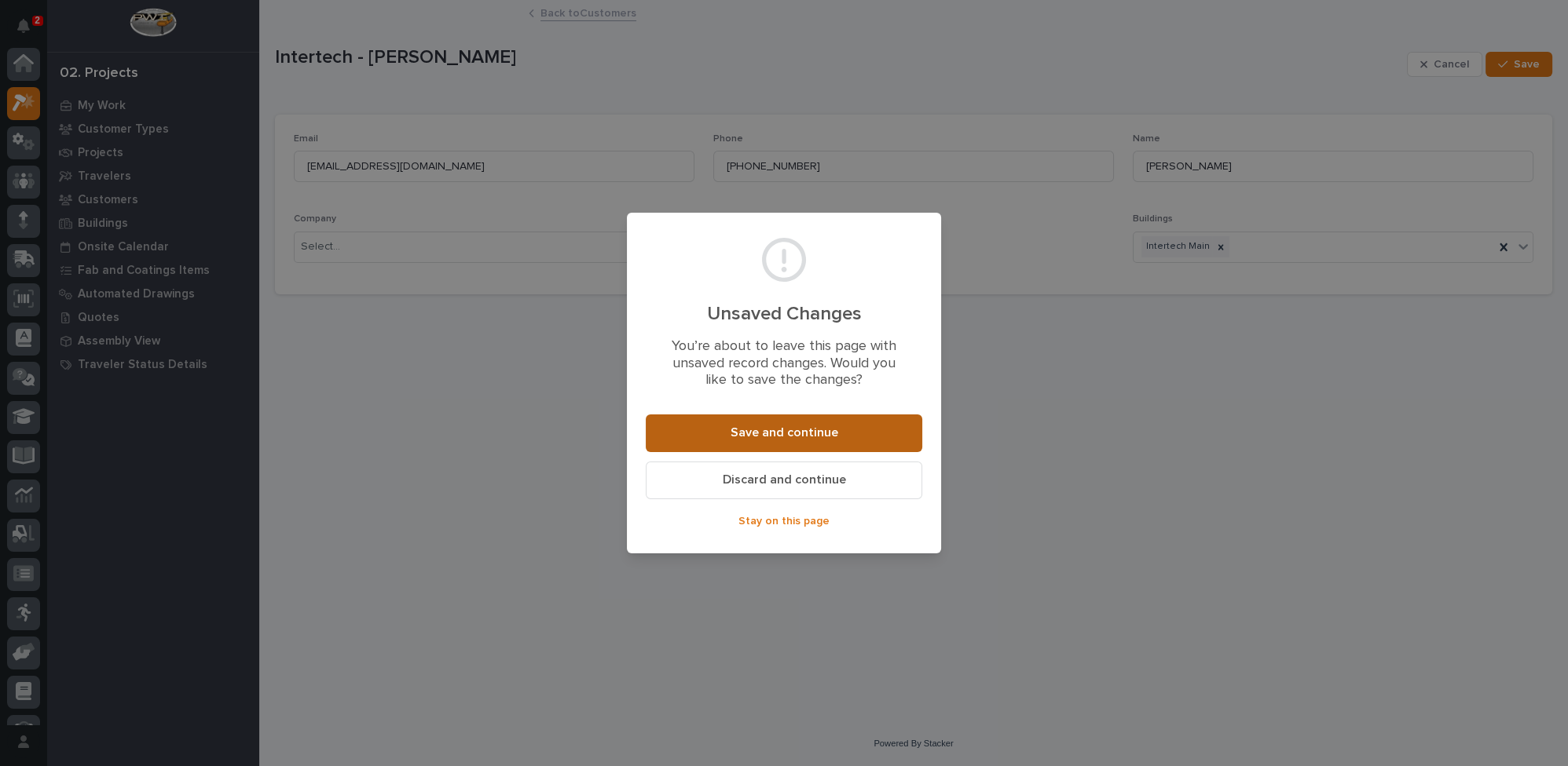
click at [782, 434] on span "Save and continue" at bounding box center [784, 433] width 107 height 17
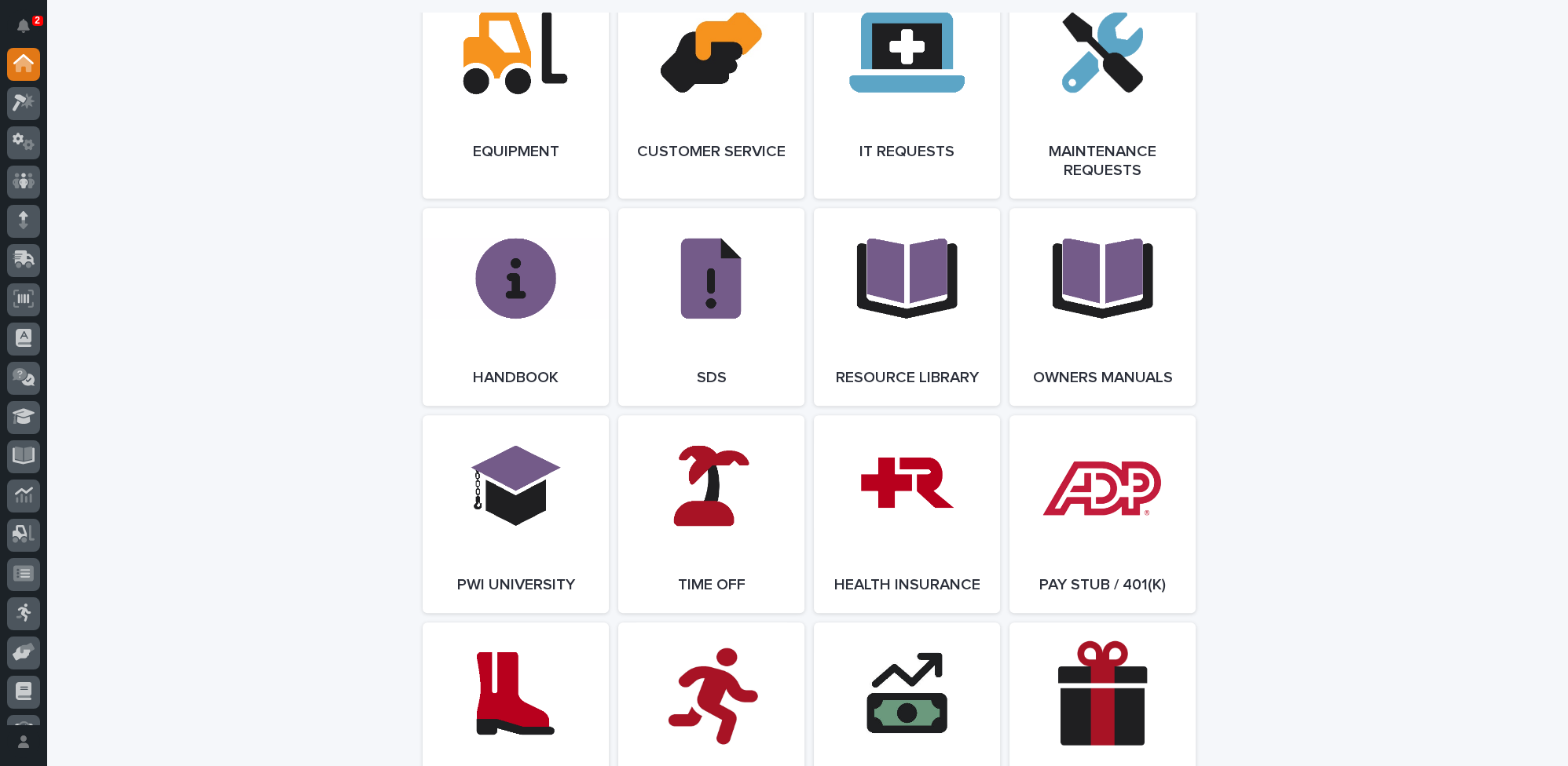
scroll to position [1928, 0]
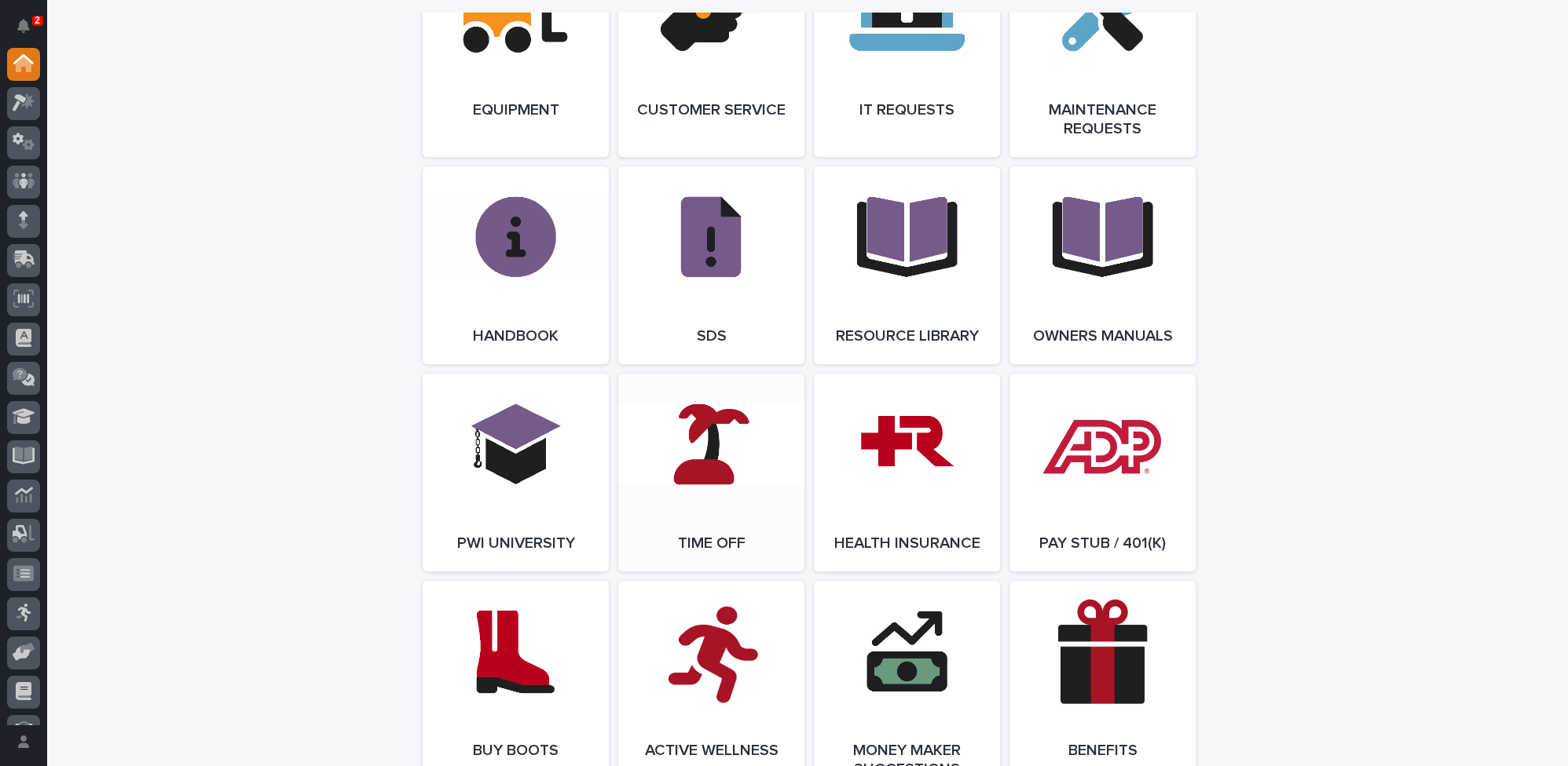
click at [725, 456] on link "Open Link" at bounding box center [710, 473] width 186 height 198
click at [21, 105] on icon at bounding box center [23, 102] width 22 height 18
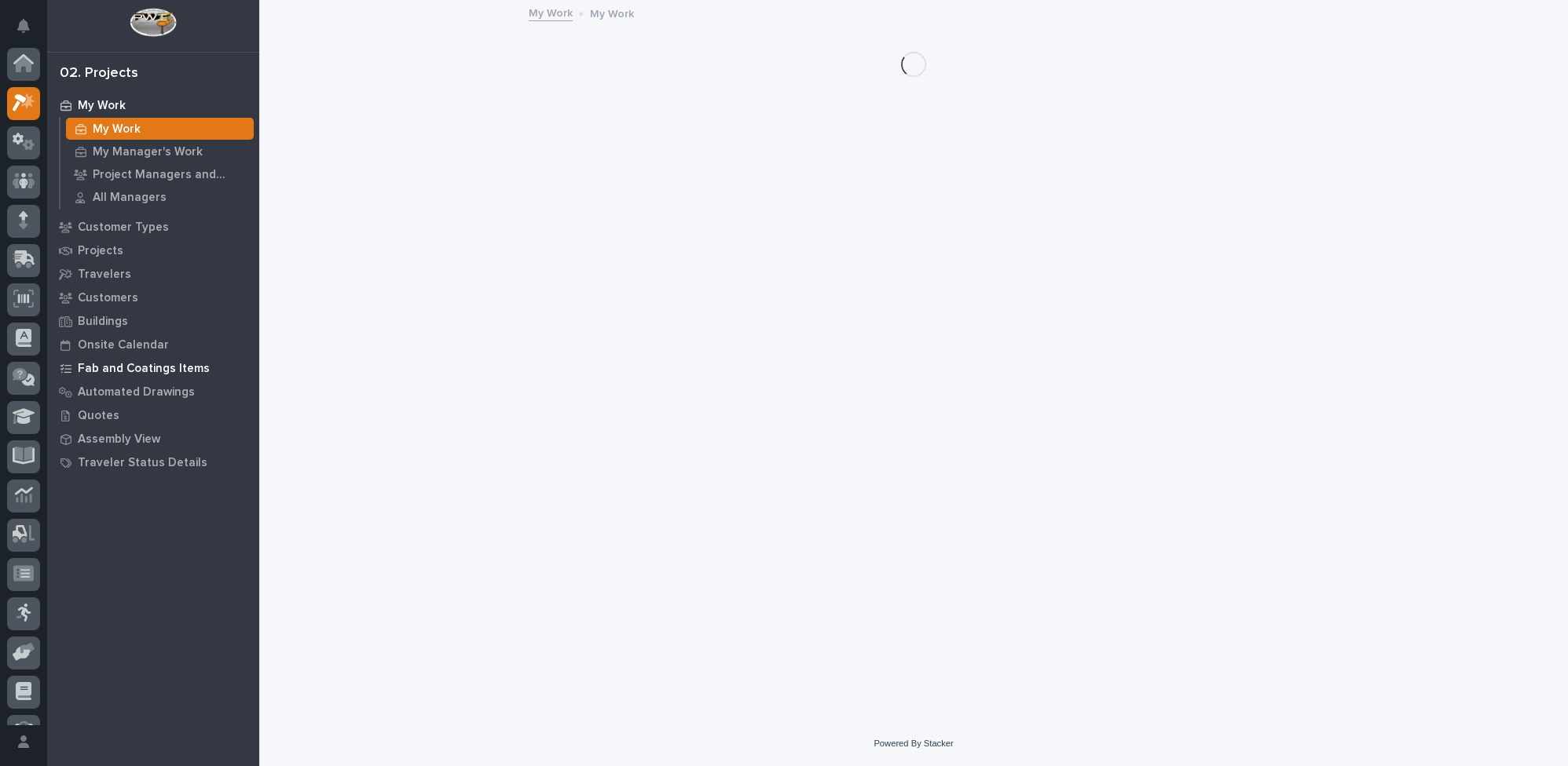
scroll to position [38, 0]
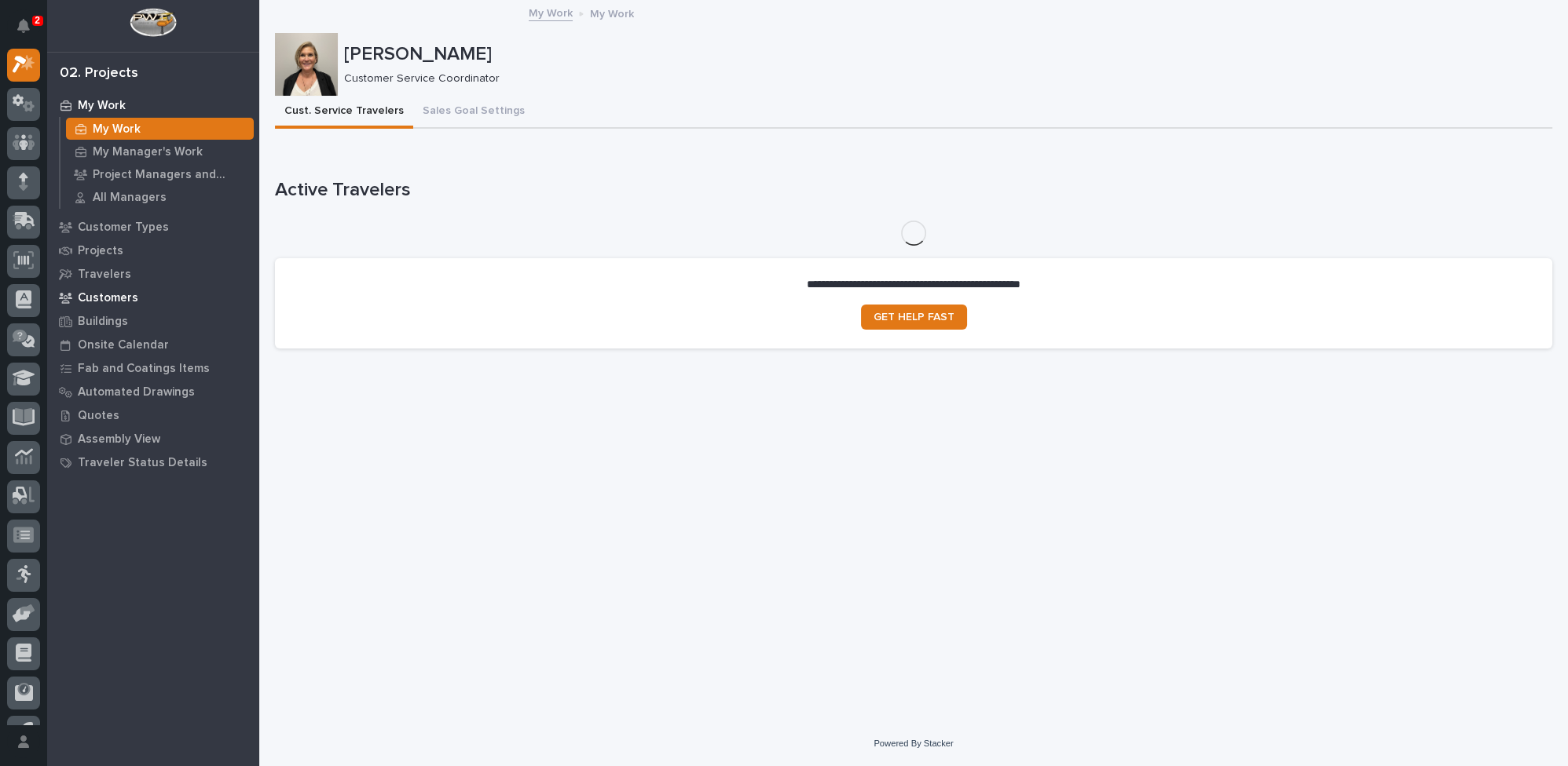
click at [127, 297] on p "Customers" at bounding box center [107, 298] width 61 height 14
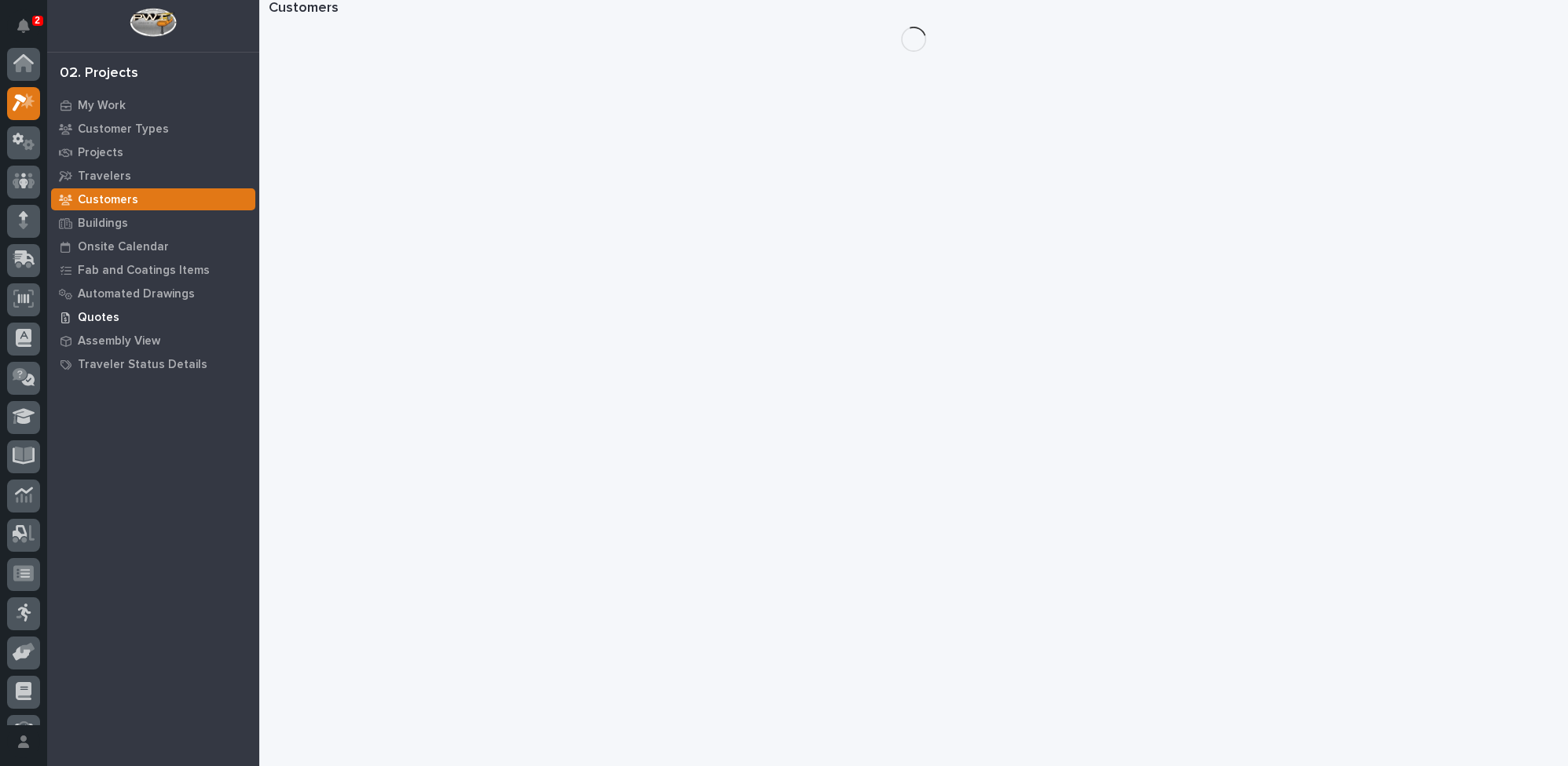
scroll to position [38, 0]
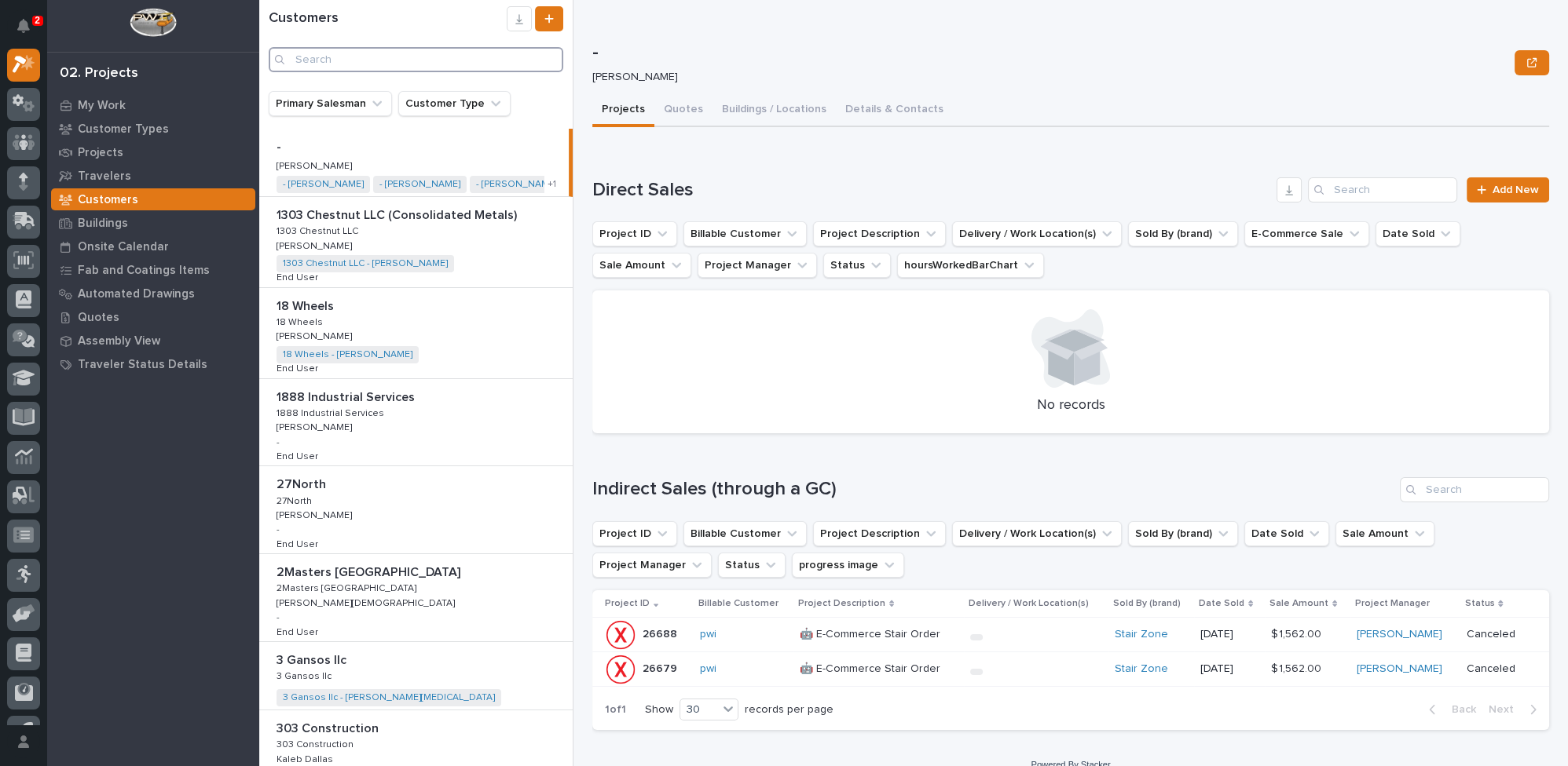
click at [385, 67] on input "Search" at bounding box center [416, 60] width 295 height 25
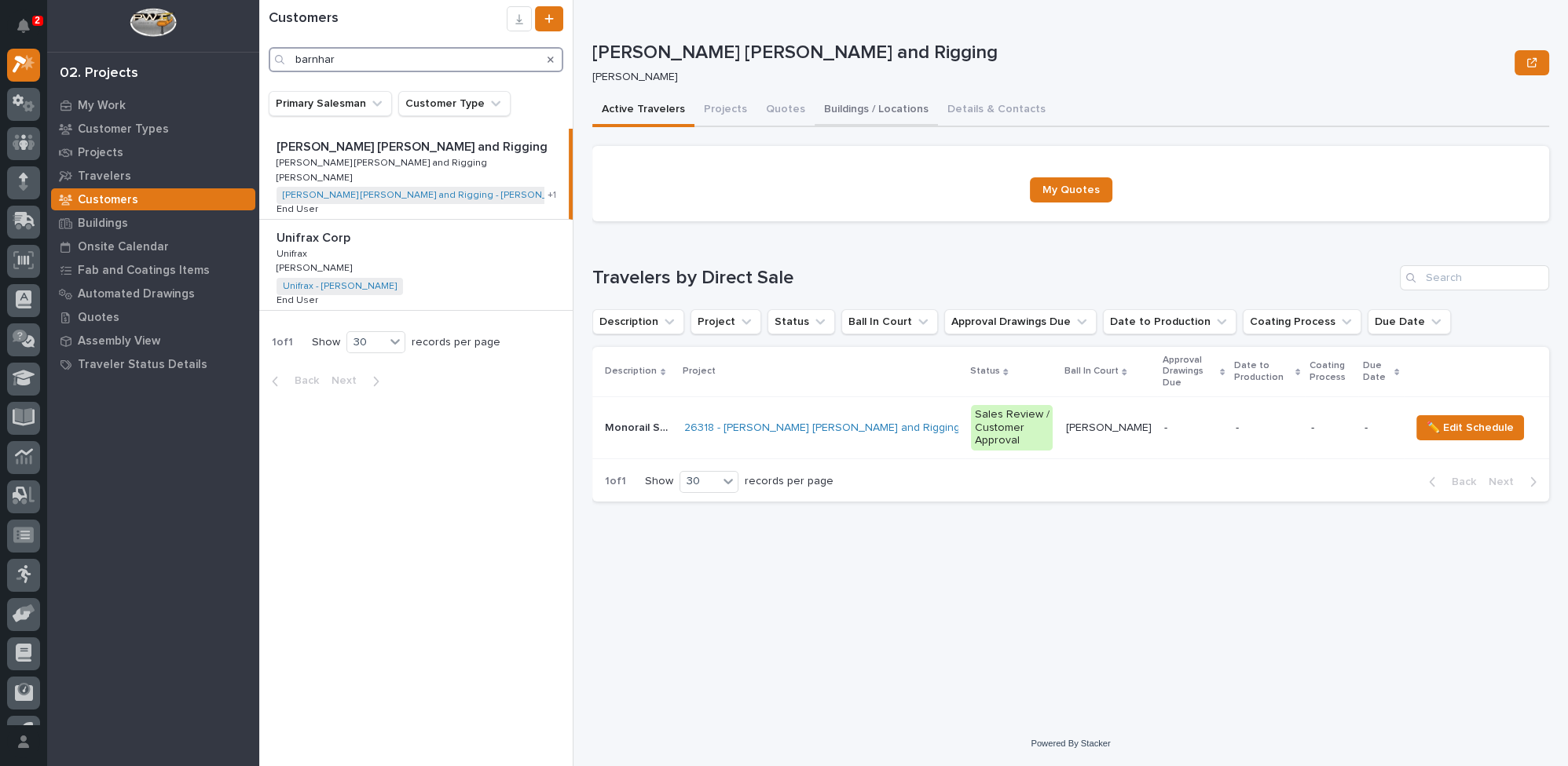
type input "barnhar"
click at [844, 109] on button "Buildings / Locations" at bounding box center [876, 110] width 123 height 33
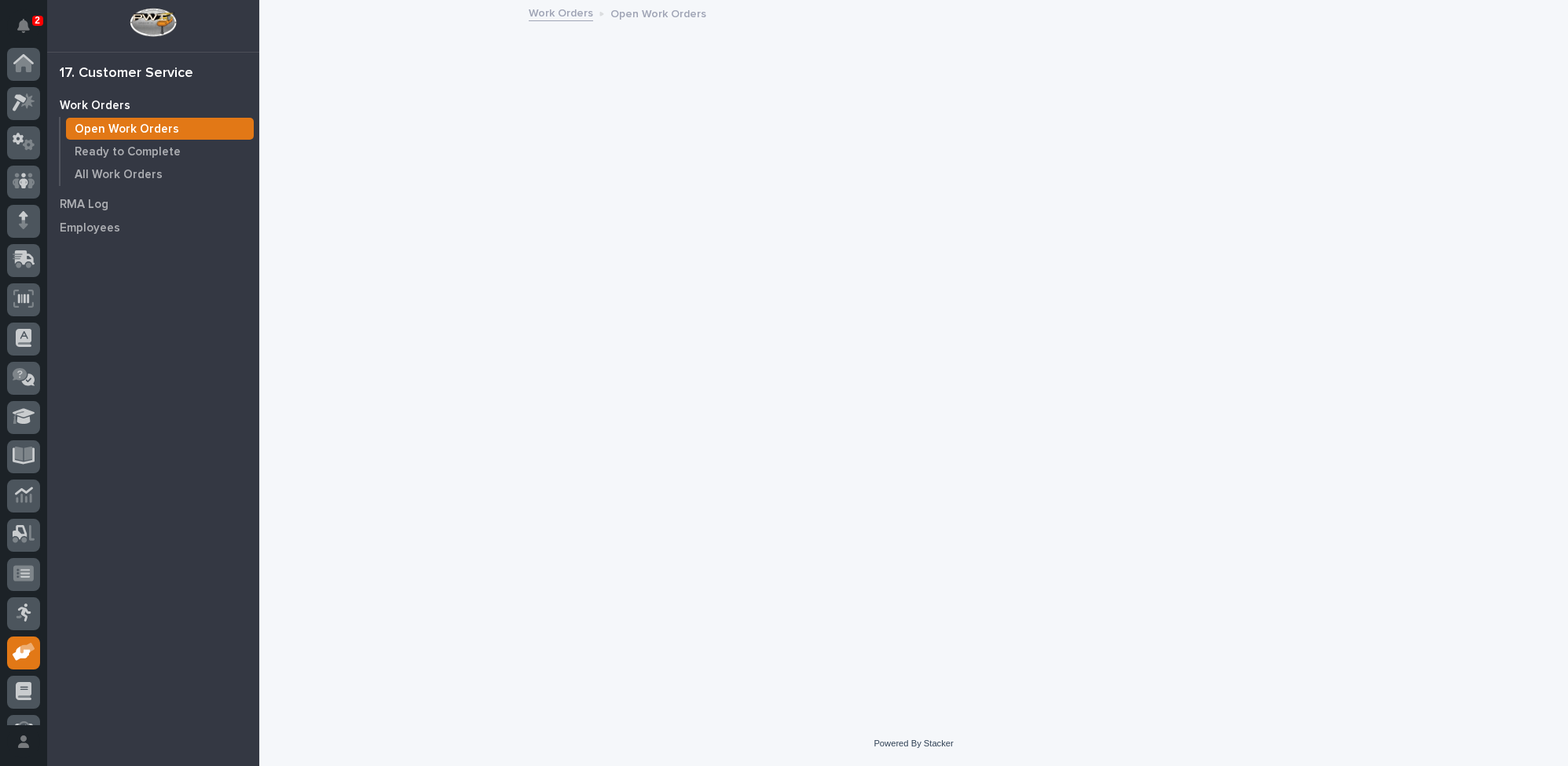
scroll to position [67, 0]
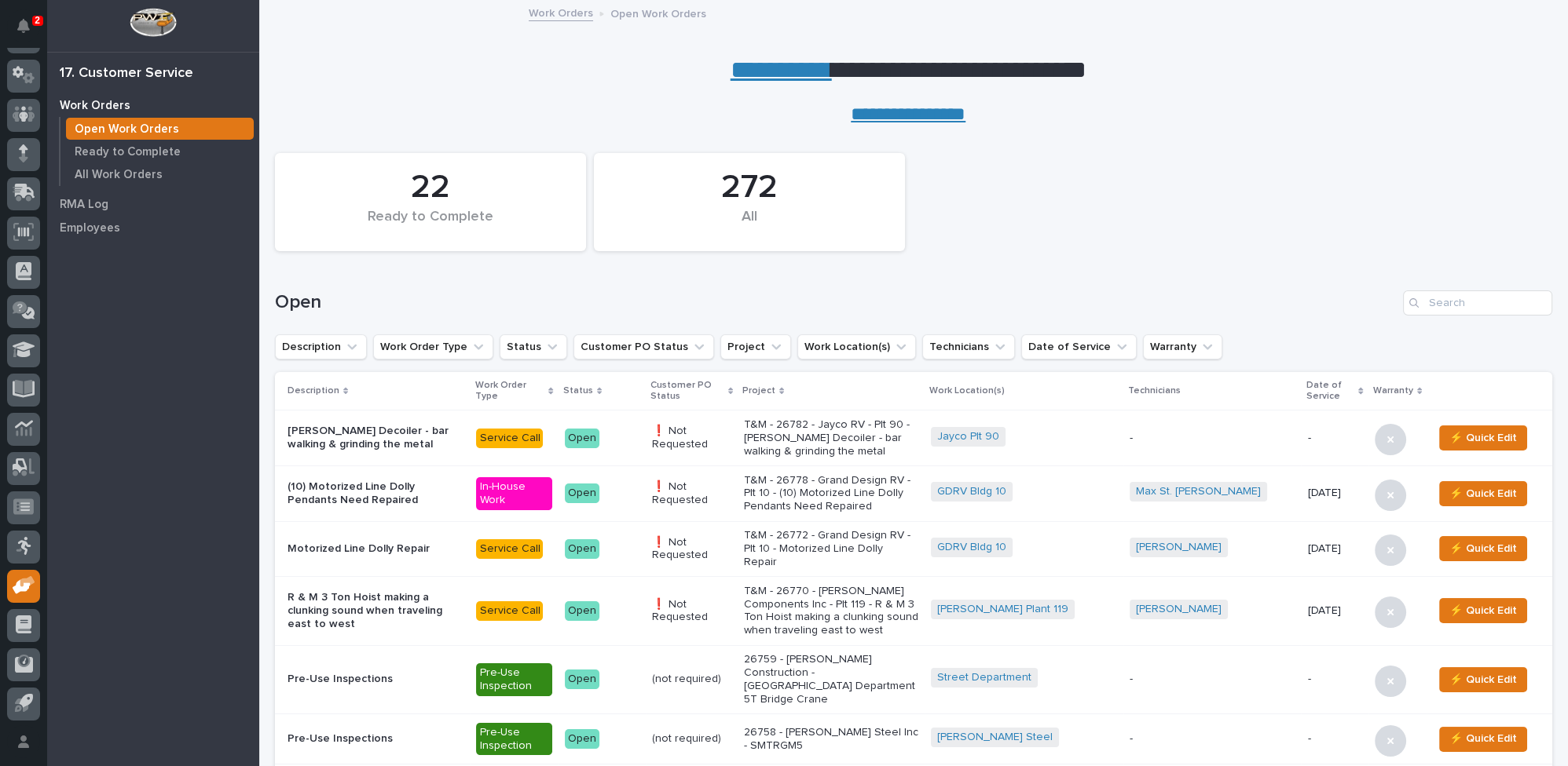
click at [755, 69] on link "**********" at bounding box center [781, 69] width 102 height 25
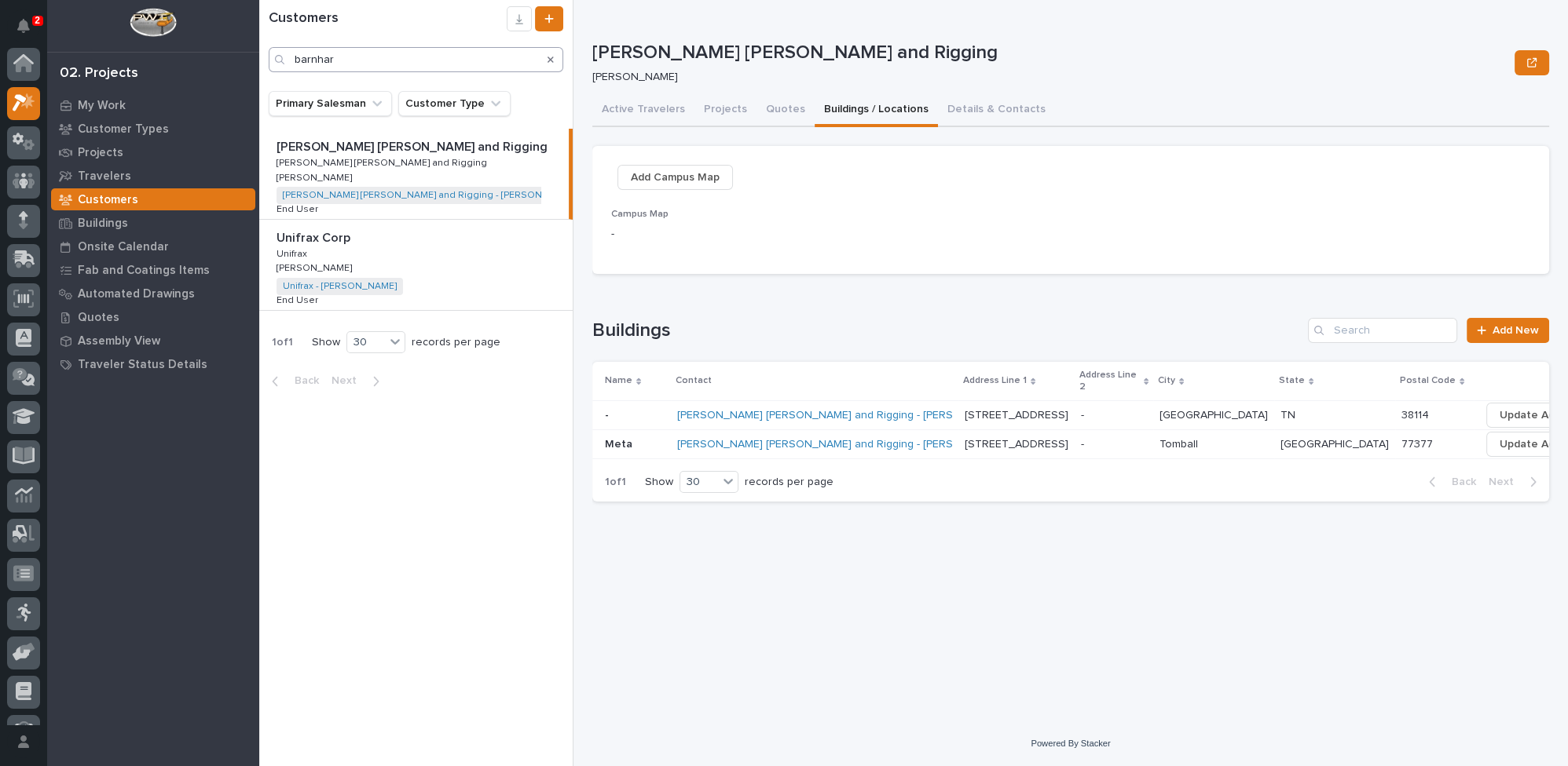
scroll to position [38, 0]
drag, startPoint x: 371, startPoint y: 63, endPoint x: 122, endPoint y: 49, distance: 249.4
click at [259, 49] on div "2 My Settings Log Out 02. Projects My Work Customer Types Projects Travelers Cu…" at bounding box center [914, 383] width 1309 height 766
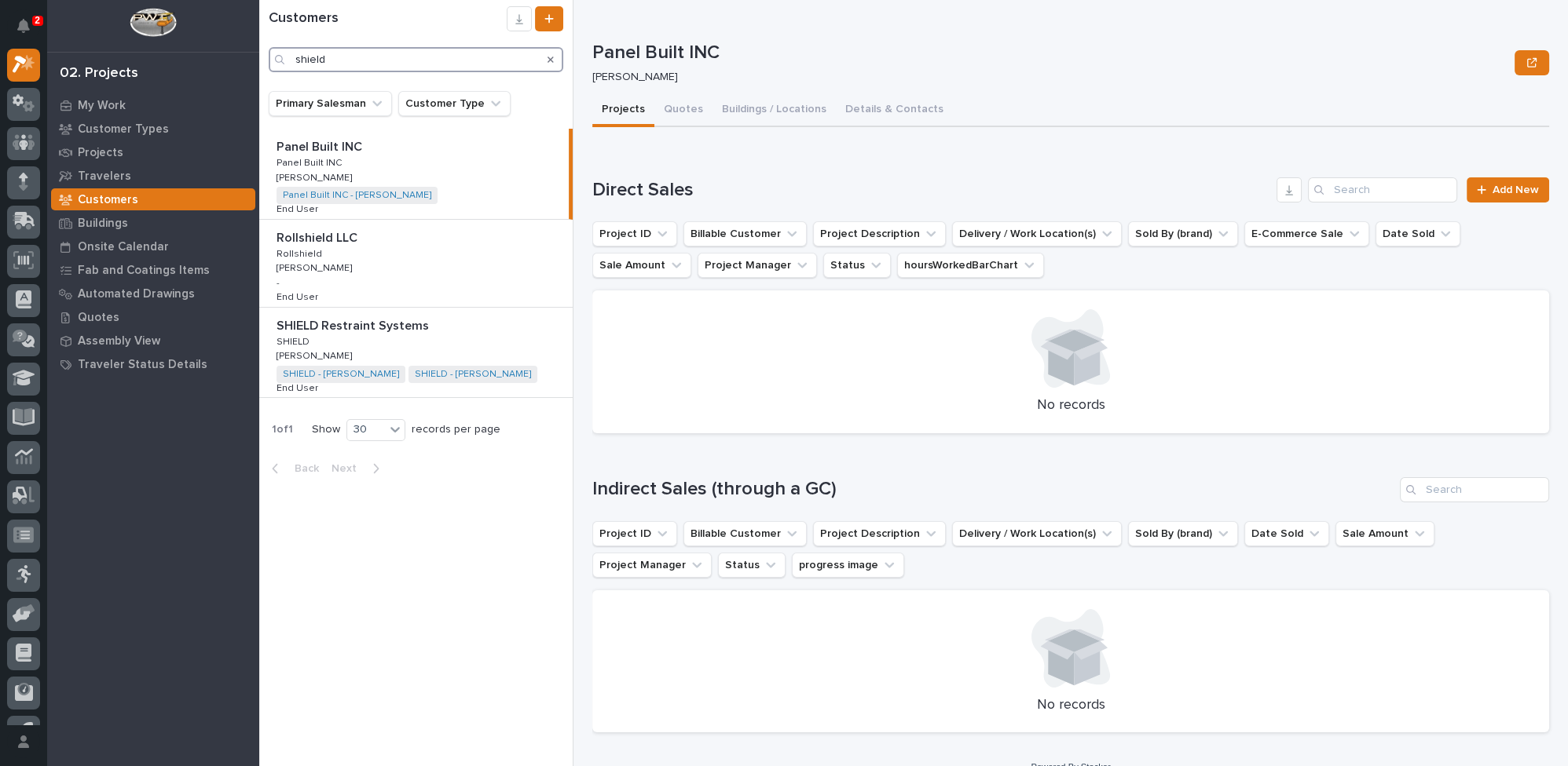
type input "shield"
click at [527, 337] on div "SHIELD Restraint Systems SHIELD Restraint Systems SHIELD SHIELD Sam Whitehead S…" at bounding box center [416, 353] width 314 height 91
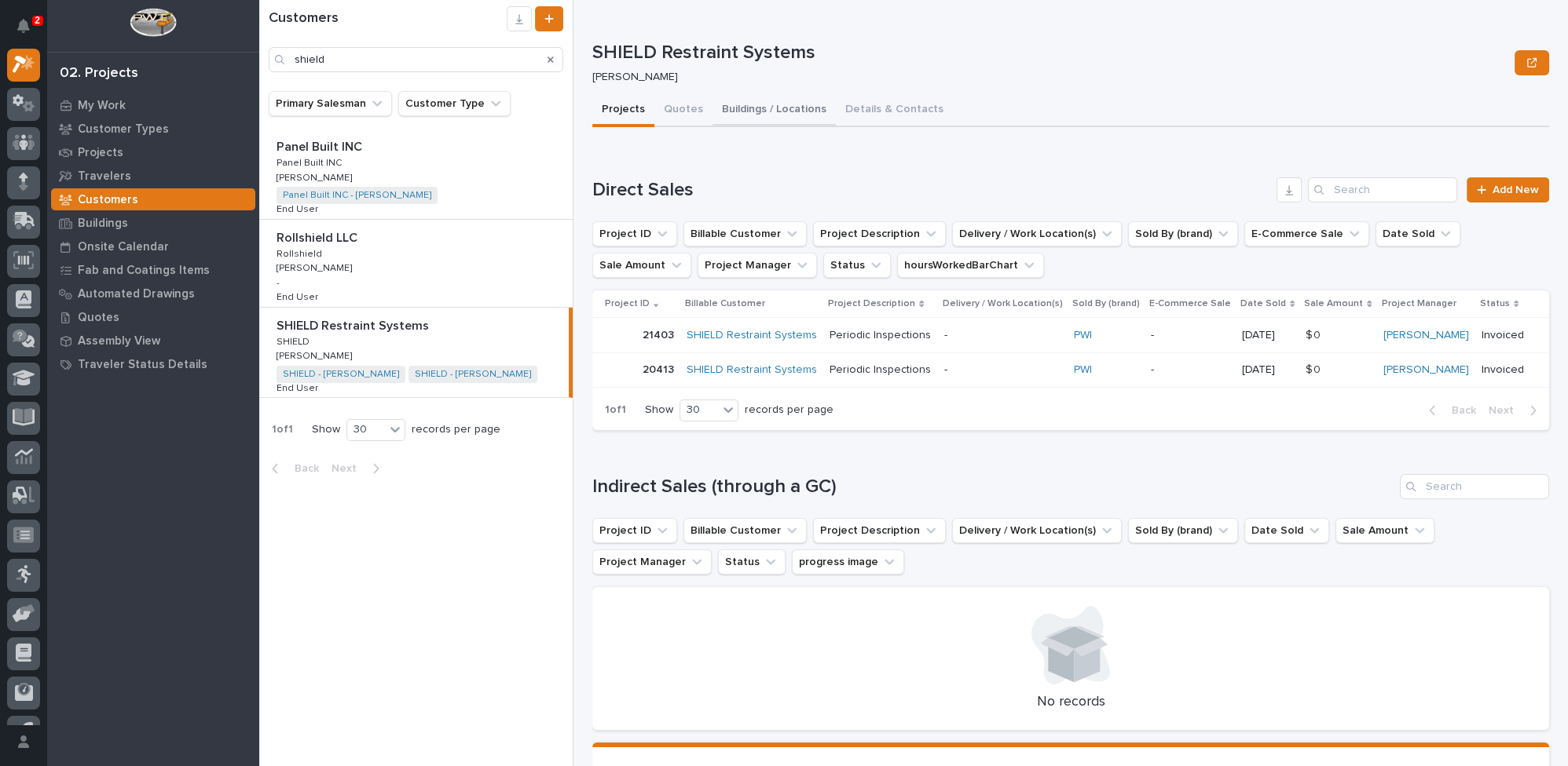
click at [782, 114] on button "Buildings / Locations" at bounding box center [774, 110] width 123 height 33
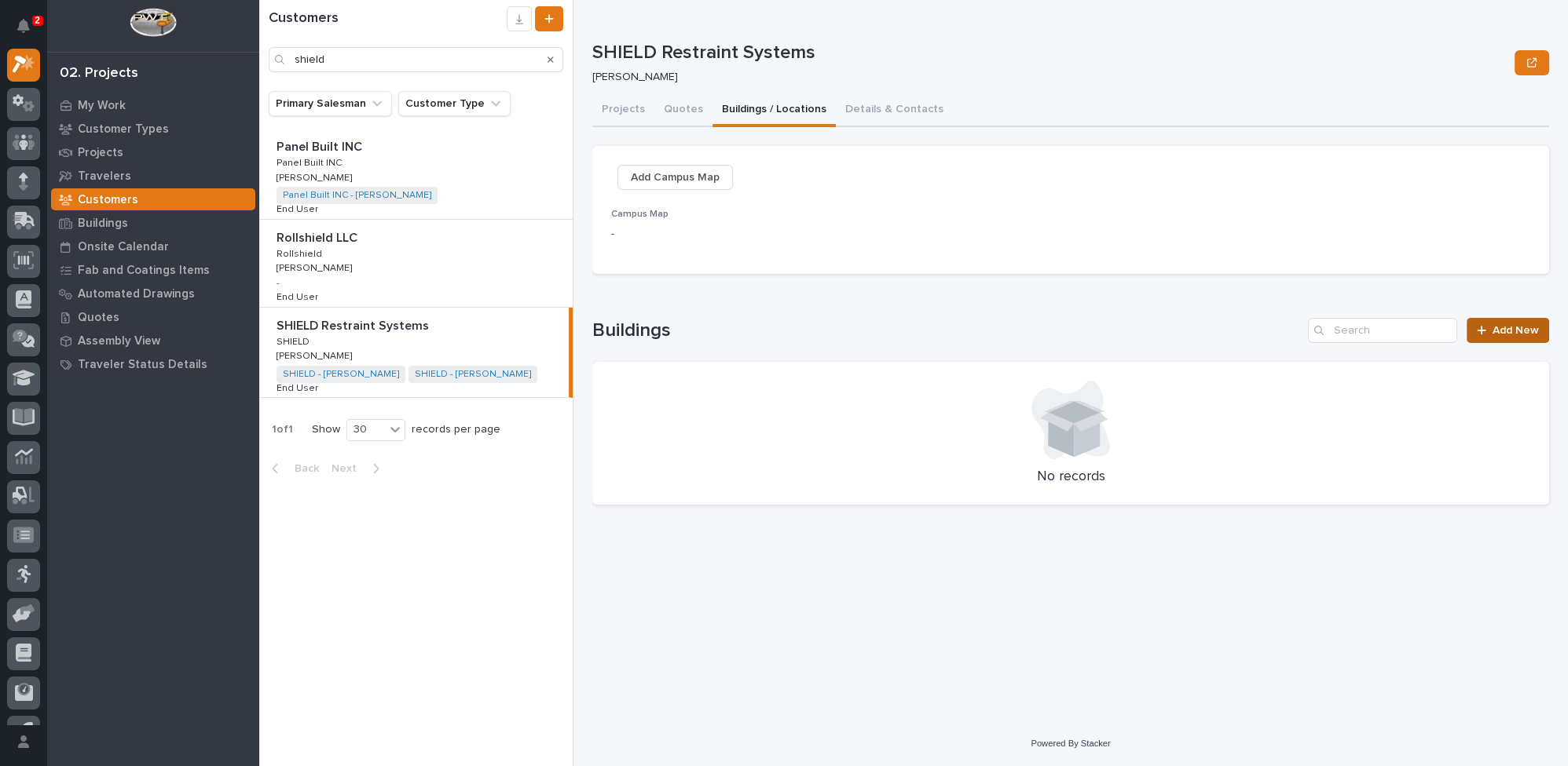
click at [1500, 336] on link "Add New" at bounding box center [1507, 330] width 82 height 25
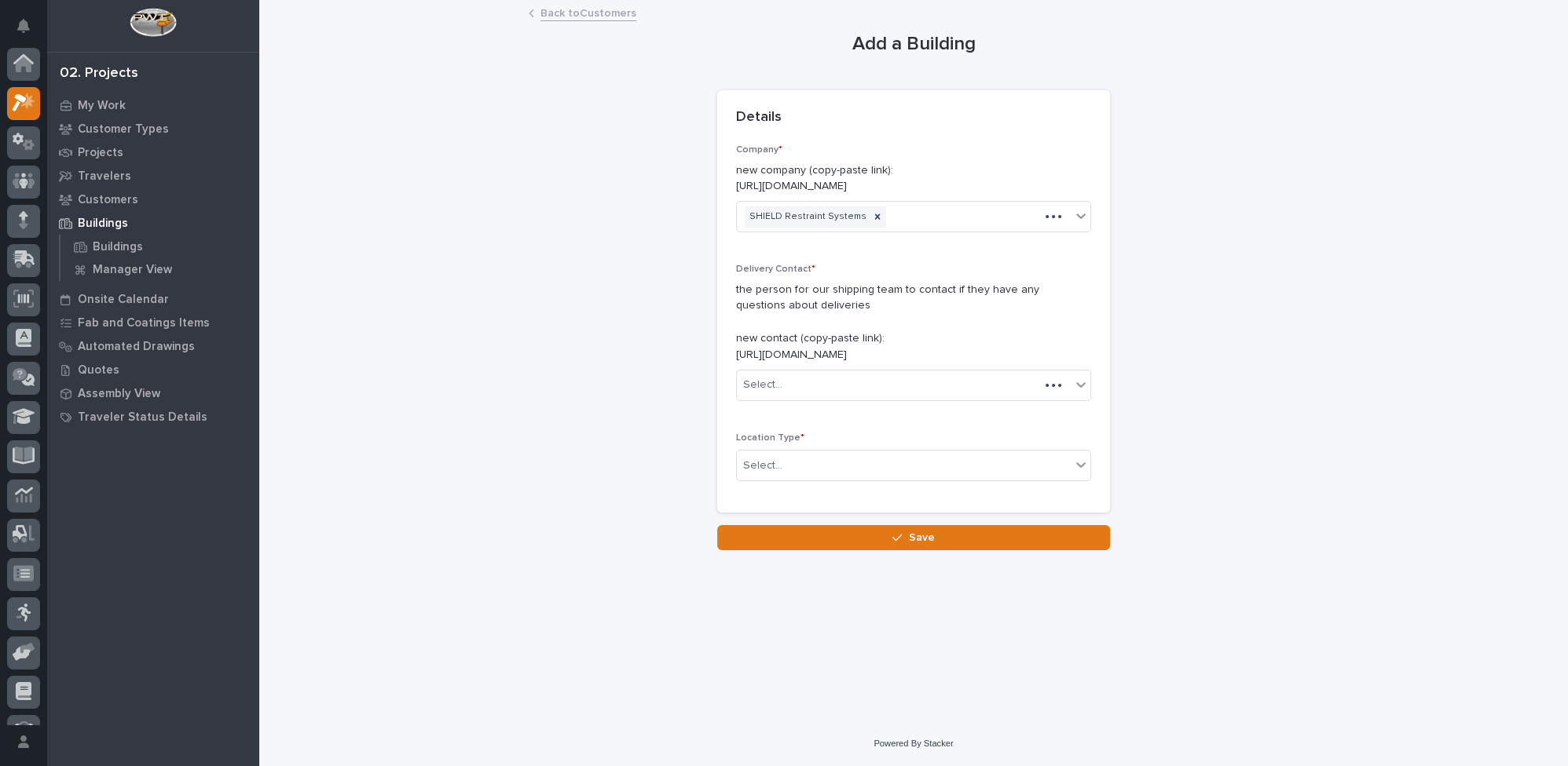
scroll to position [38, 0]
click at [796, 386] on div "Select..." at bounding box center [904, 385] width 334 height 26
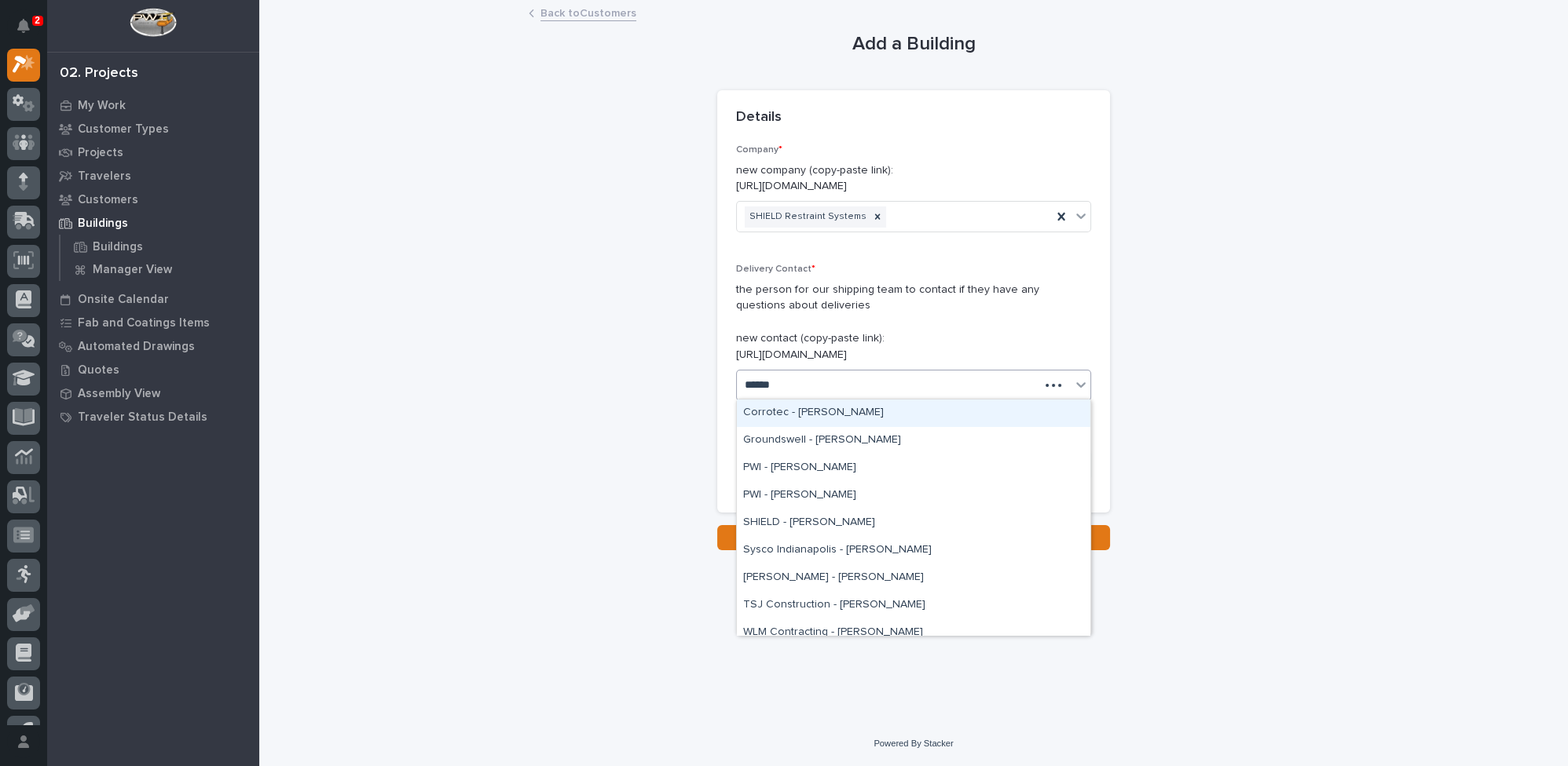
type input "******"
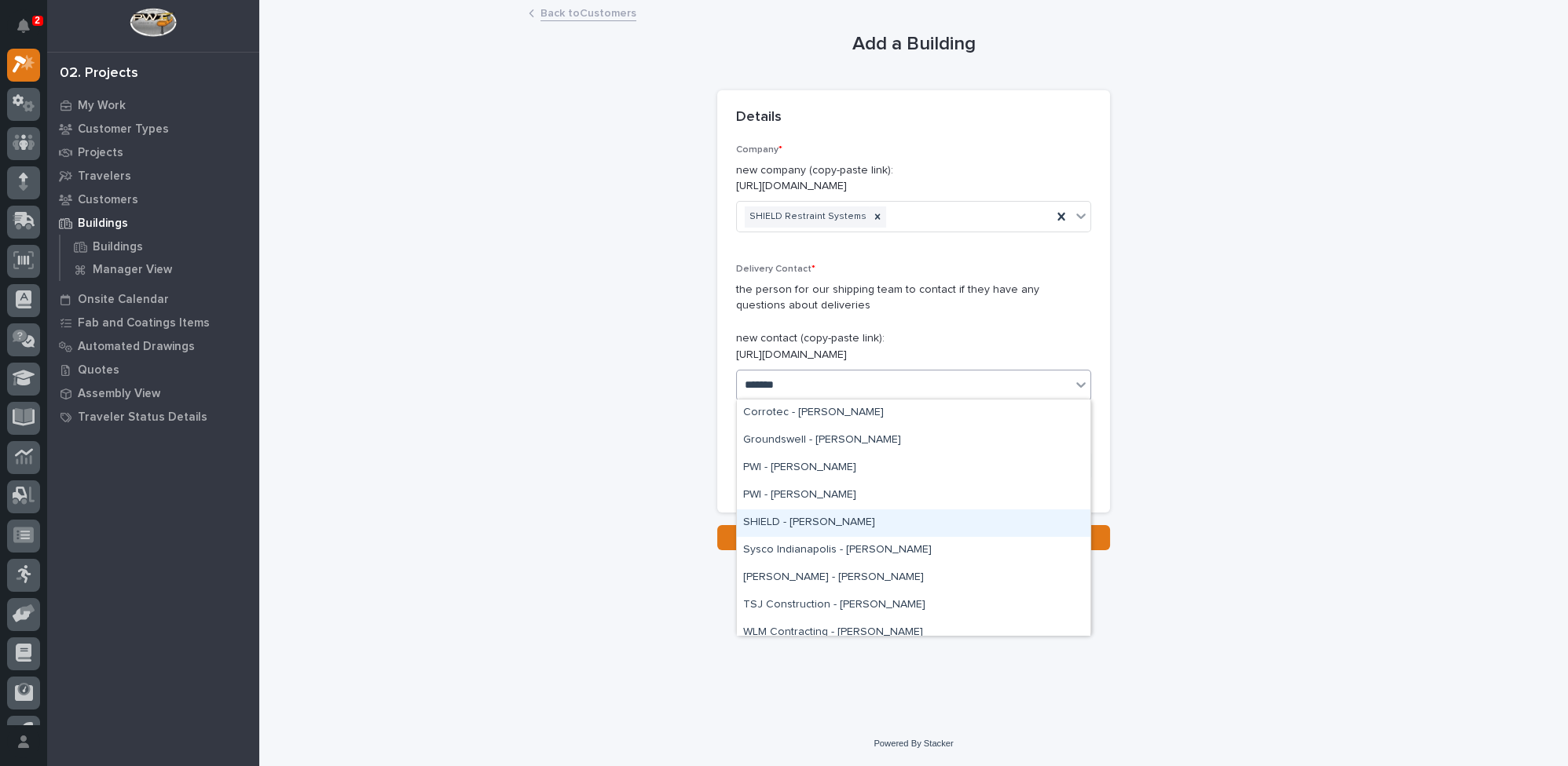
click at [814, 521] on div "SHIELD - Trevor Cox" at bounding box center [914, 522] width 354 height 27
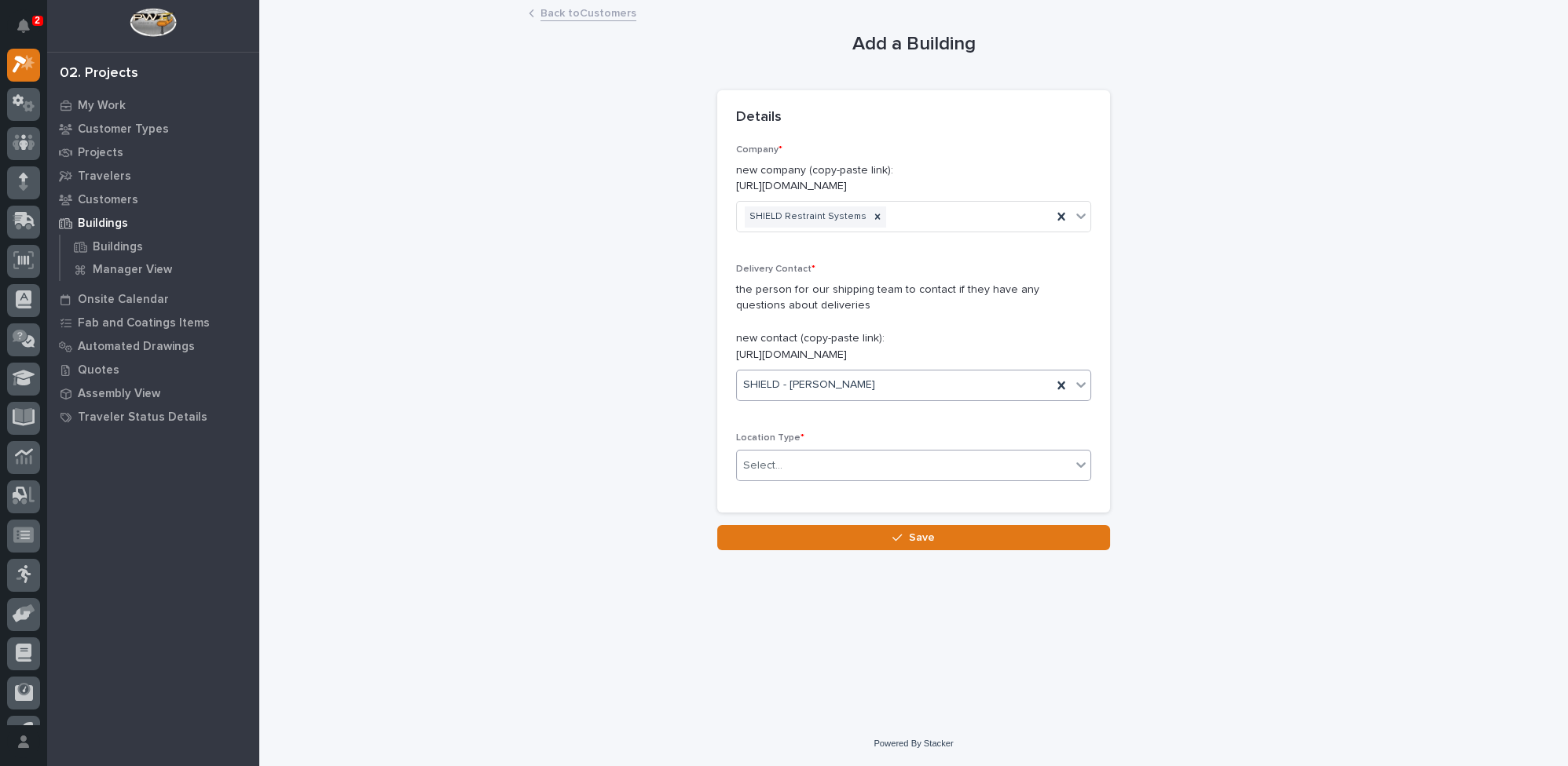
click at [805, 467] on div "Select..." at bounding box center [904, 467] width 334 height 26
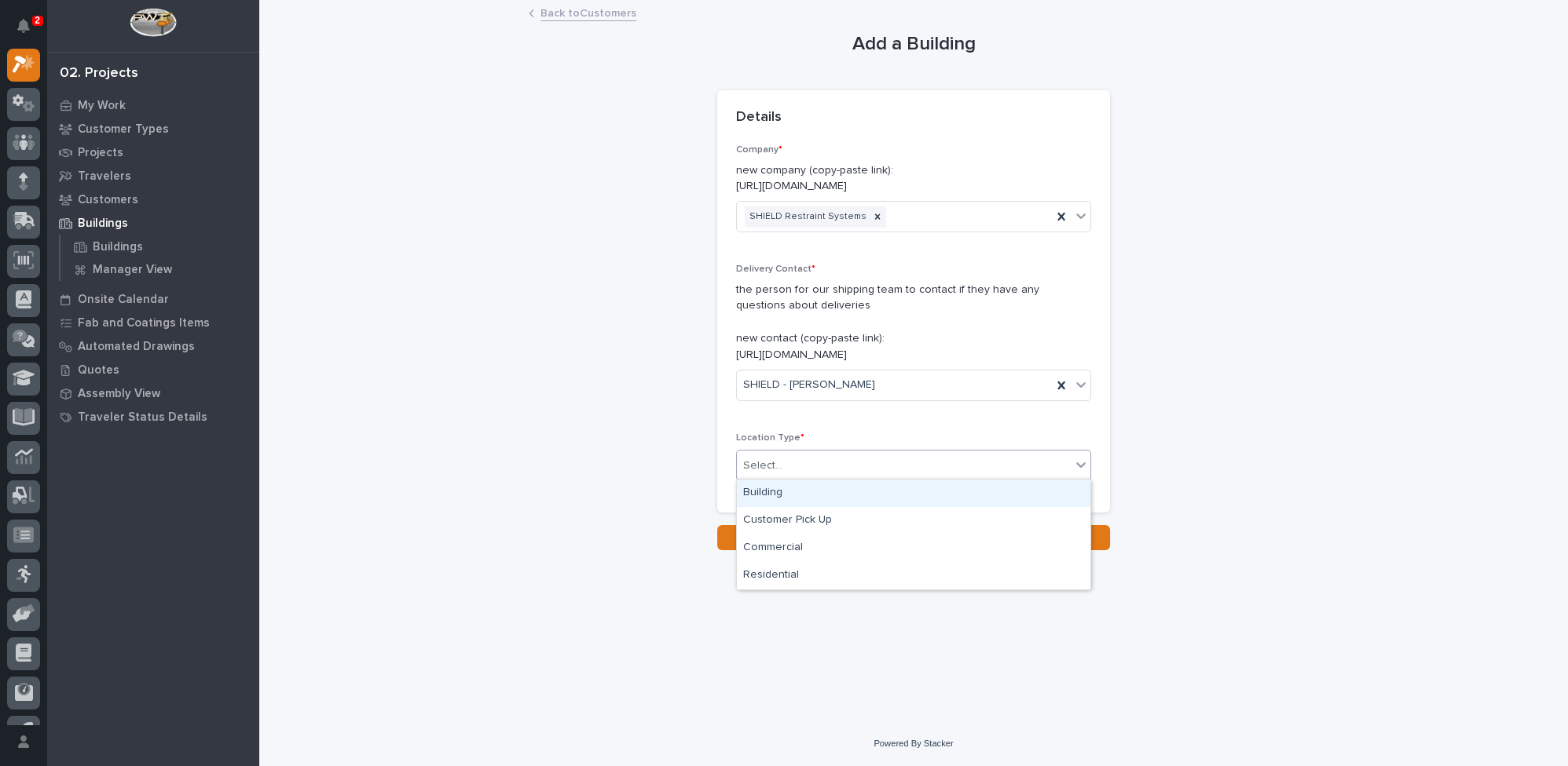
click at [769, 494] on div "Building" at bounding box center [914, 493] width 354 height 27
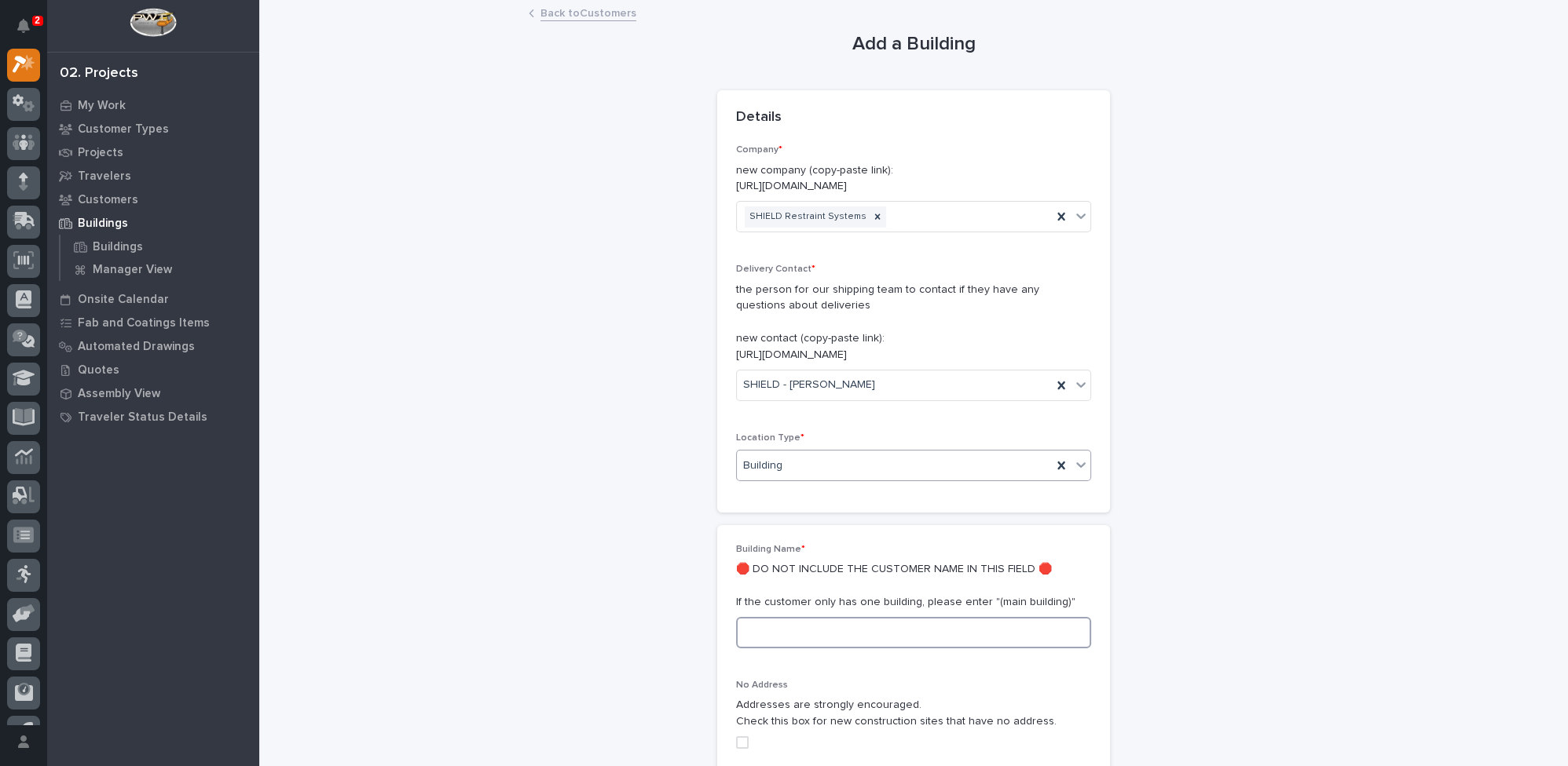
click at [768, 627] on input at bounding box center [914, 634] width 355 height 32
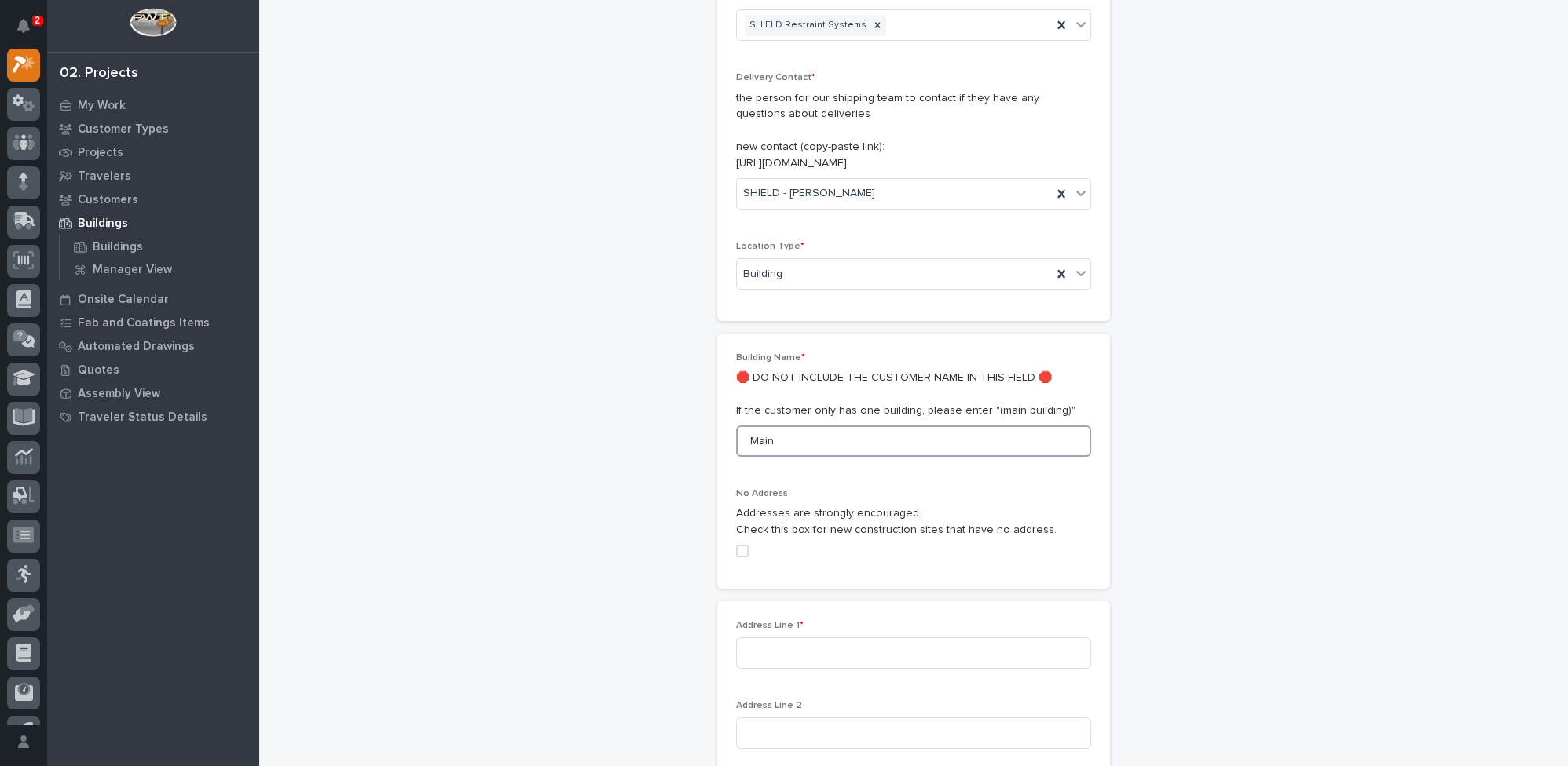
scroll to position [286, 0]
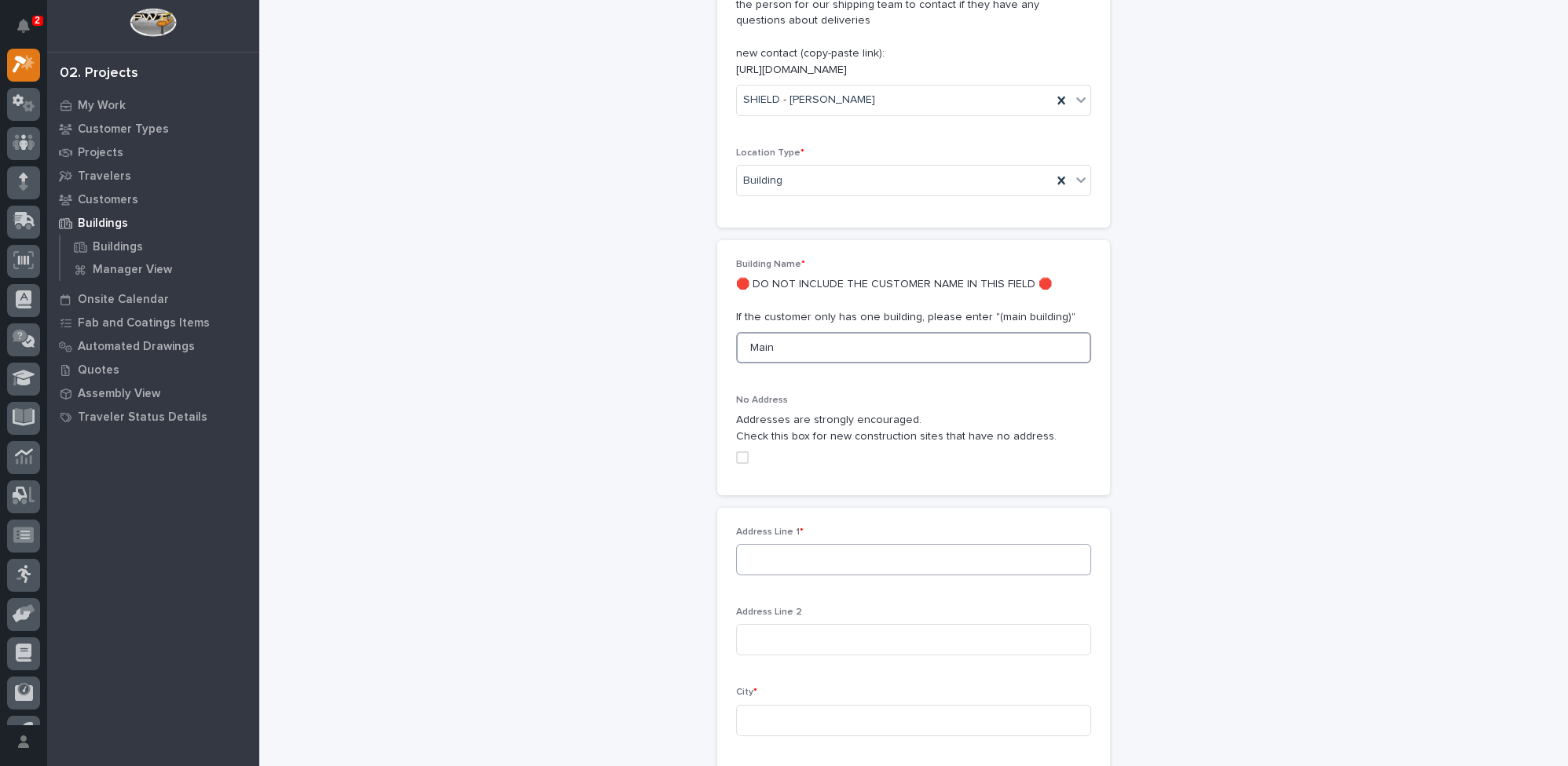
type input "Main"
click at [773, 558] on input at bounding box center [914, 560] width 355 height 32
type input "3802 Gallatin Way"
click at [775, 717] on input at bounding box center [914, 721] width 355 height 32
type input "Elkhart"
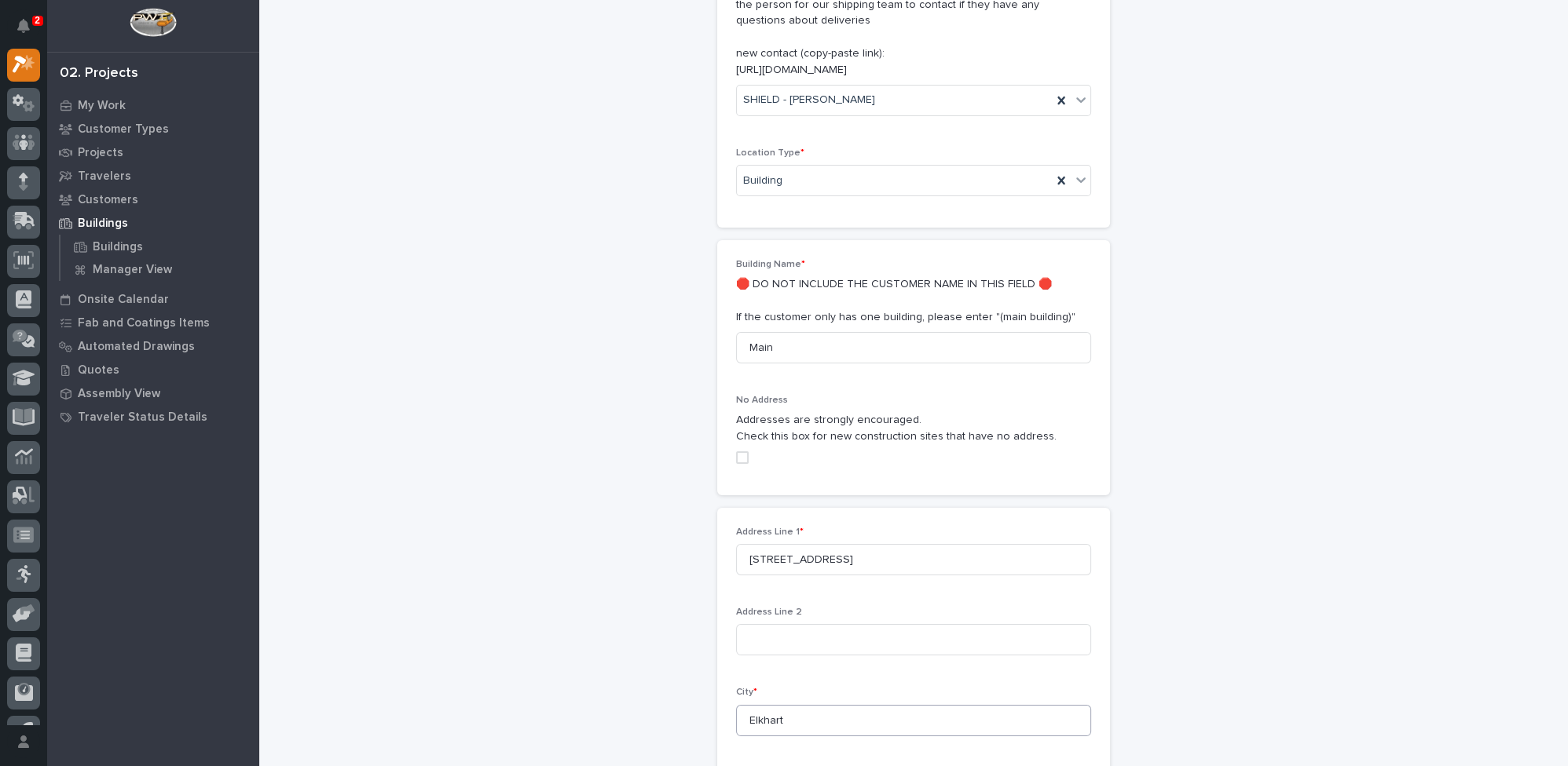
scroll to position [700, 0]
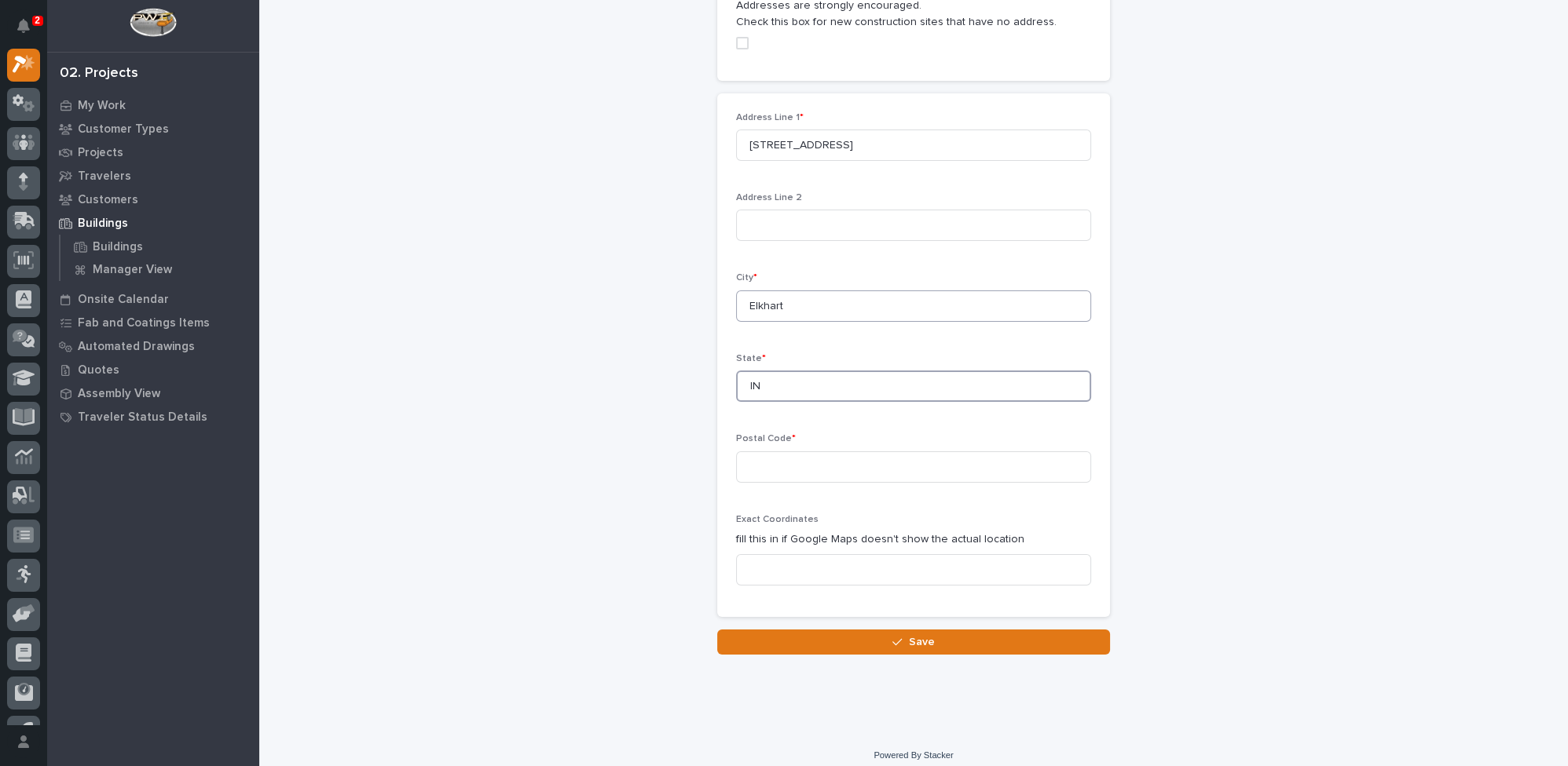
type input "IN"
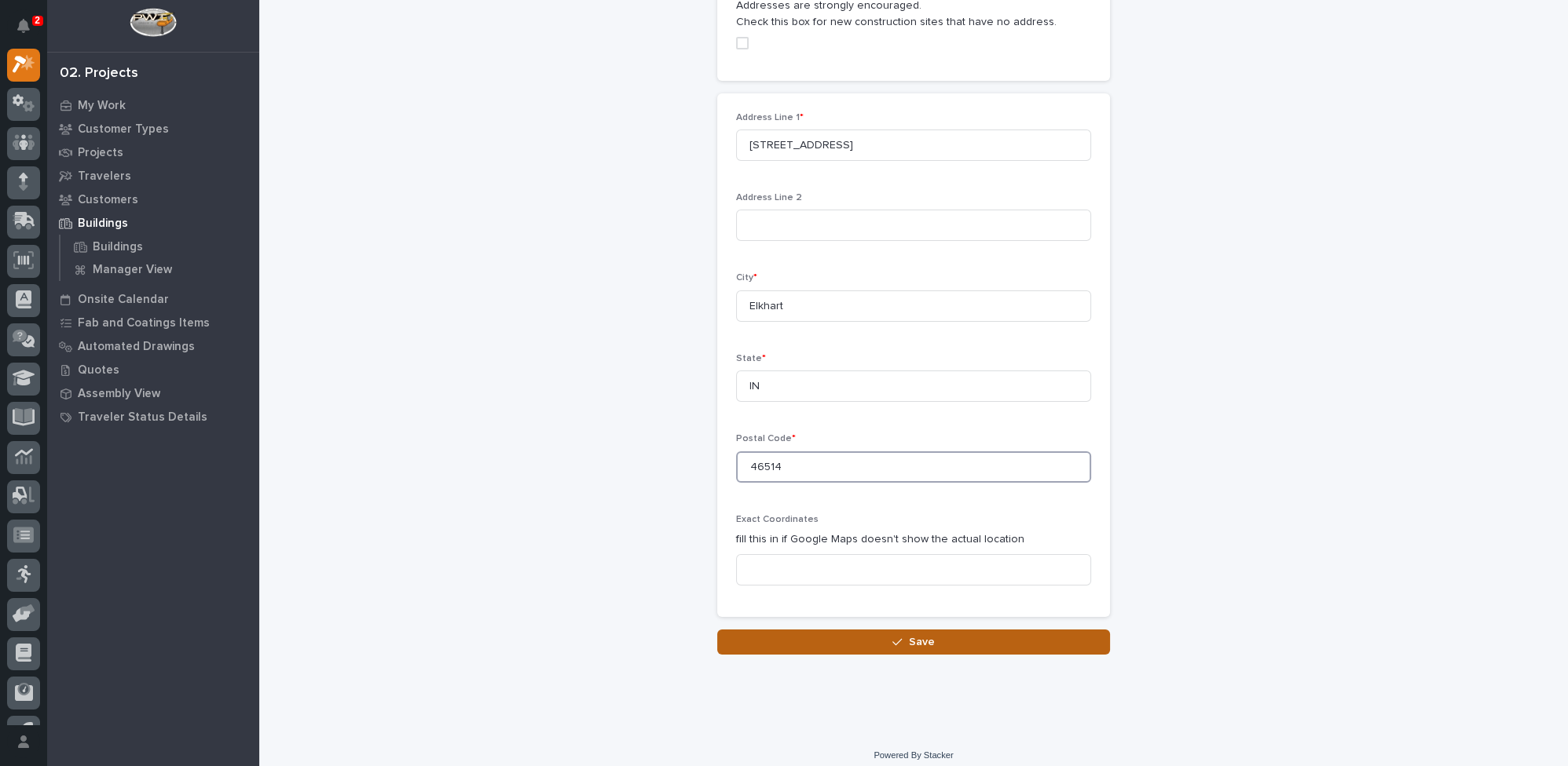
type input "46514"
click at [898, 637] on div "button" at bounding box center [900, 643] width 16 height 11
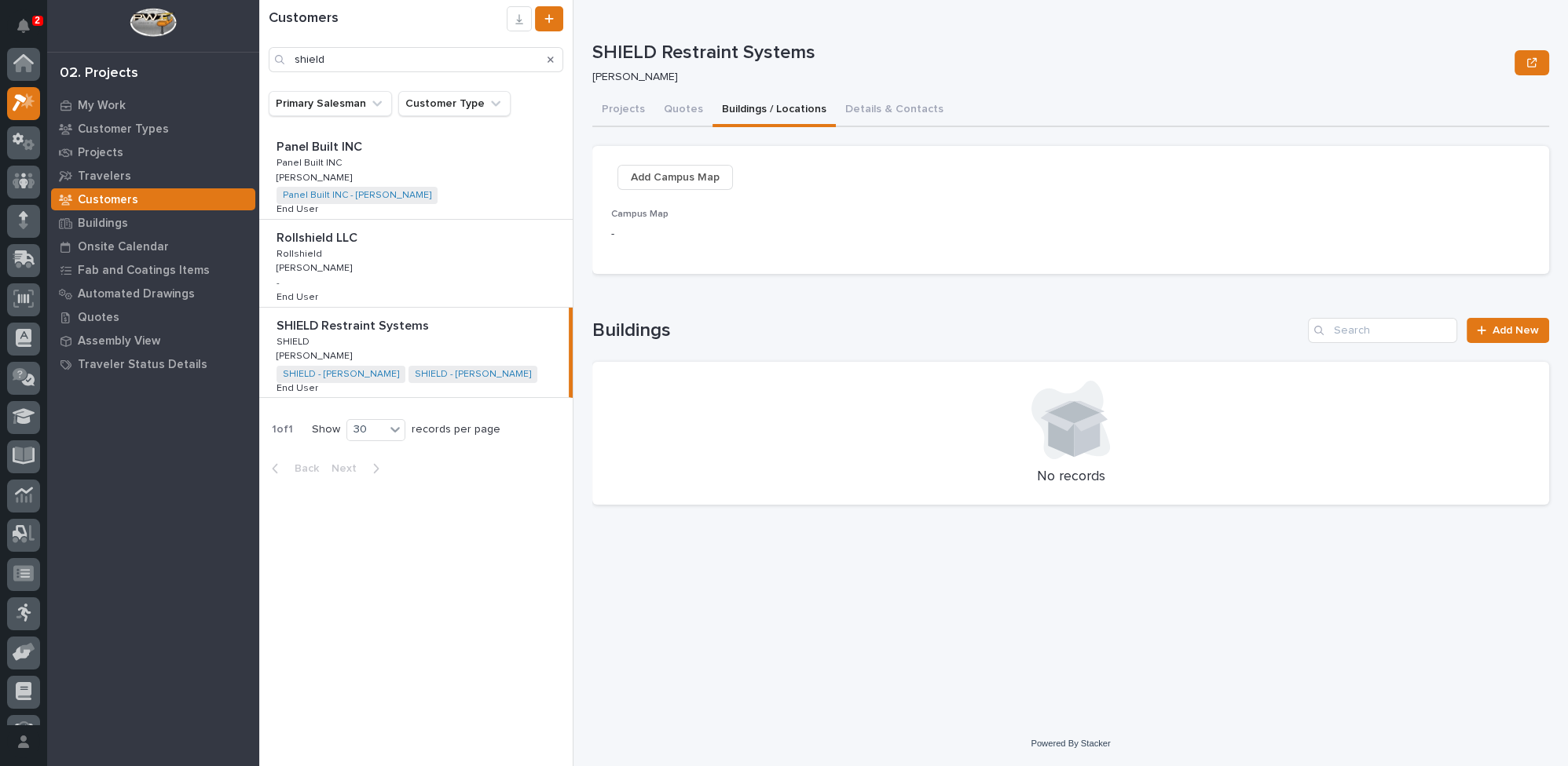
scroll to position [38, 0]
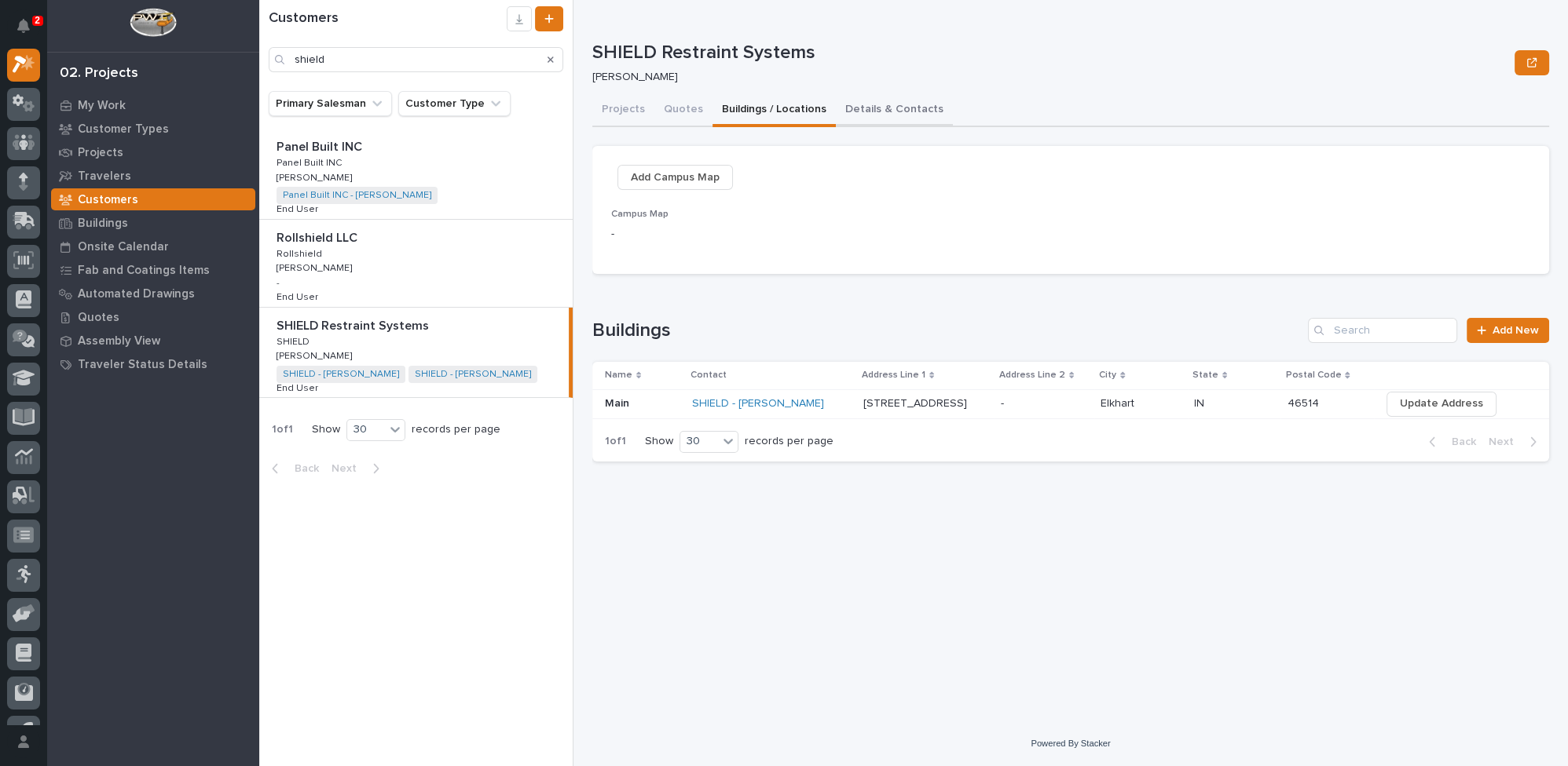
click at [850, 105] on button "Details & Contacts" at bounding box center [894, 110] width 117 height 33
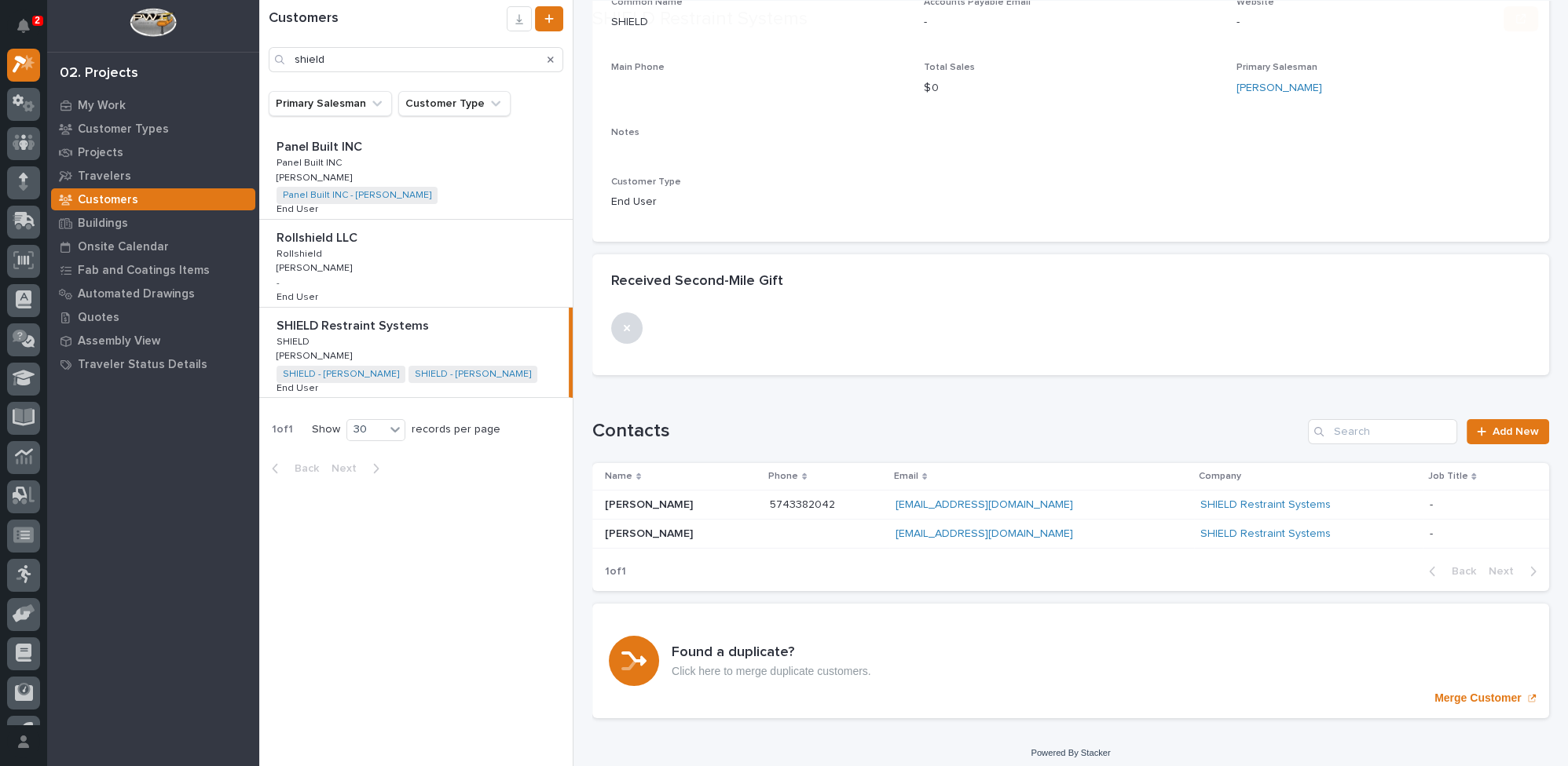
scroll to position [214, 0]
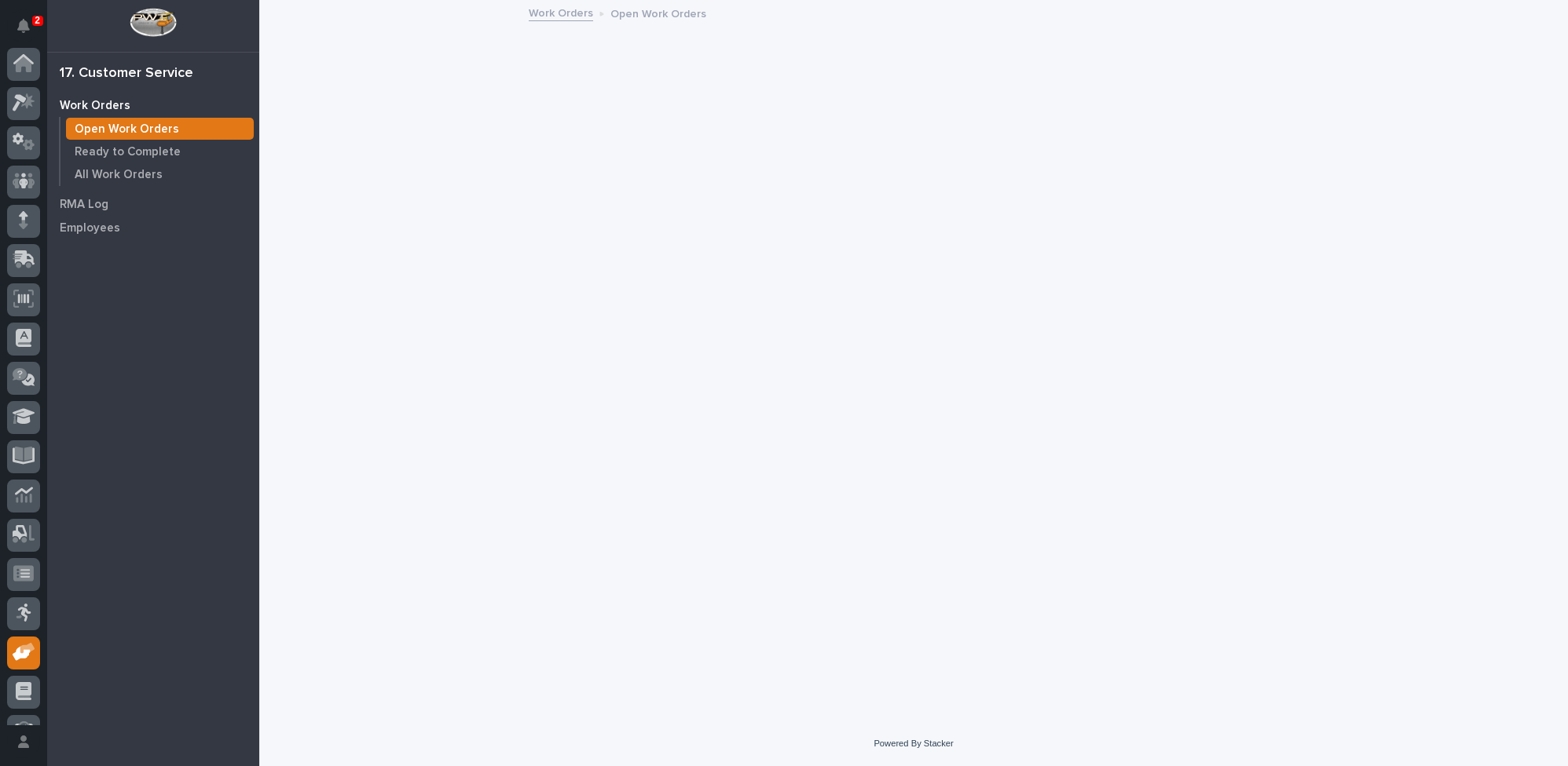
scroll to position [67, 0]
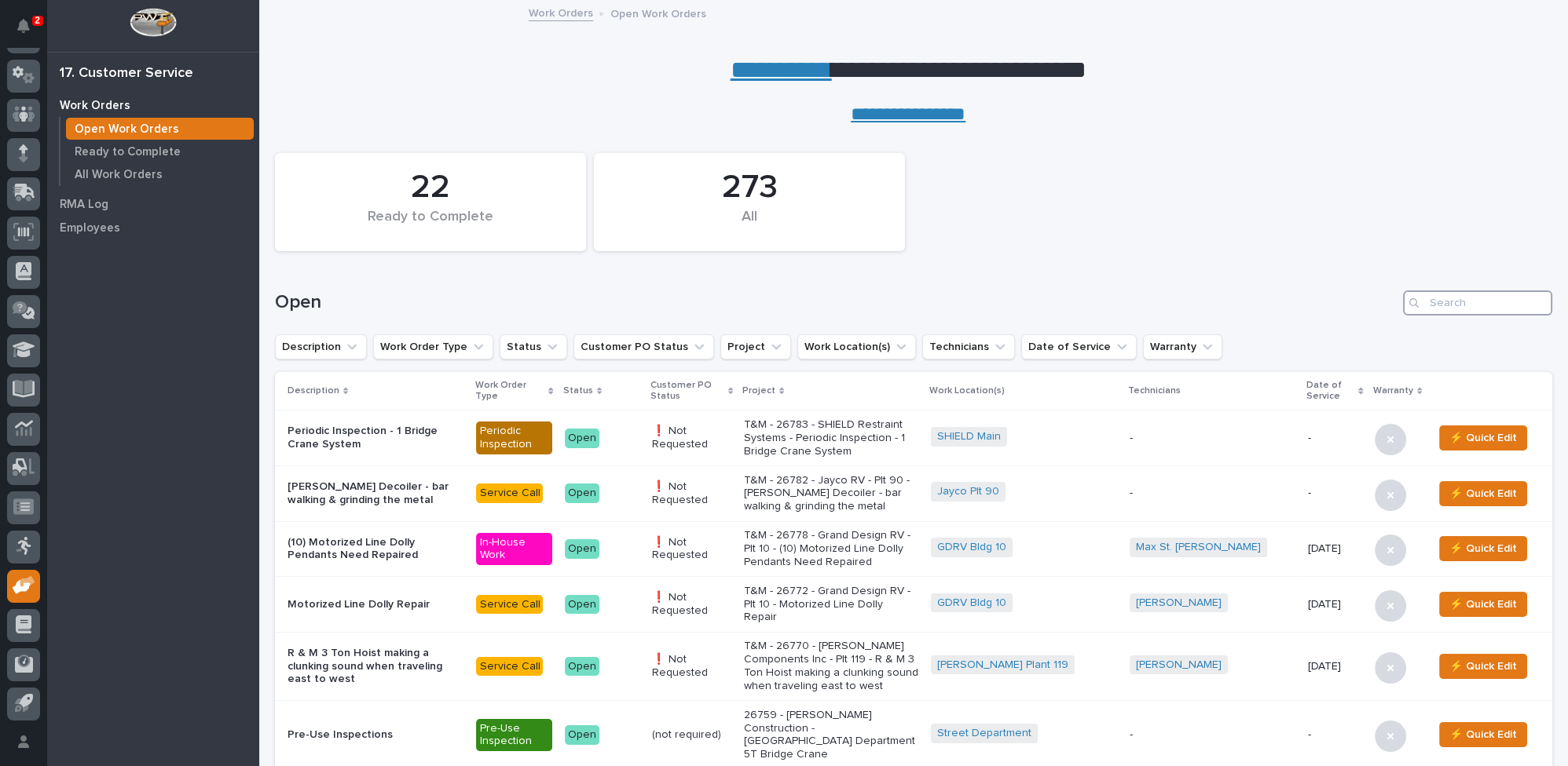
click at [1460, 299] on input "Search" at bounding box center [1477, 302] width 149 height 25
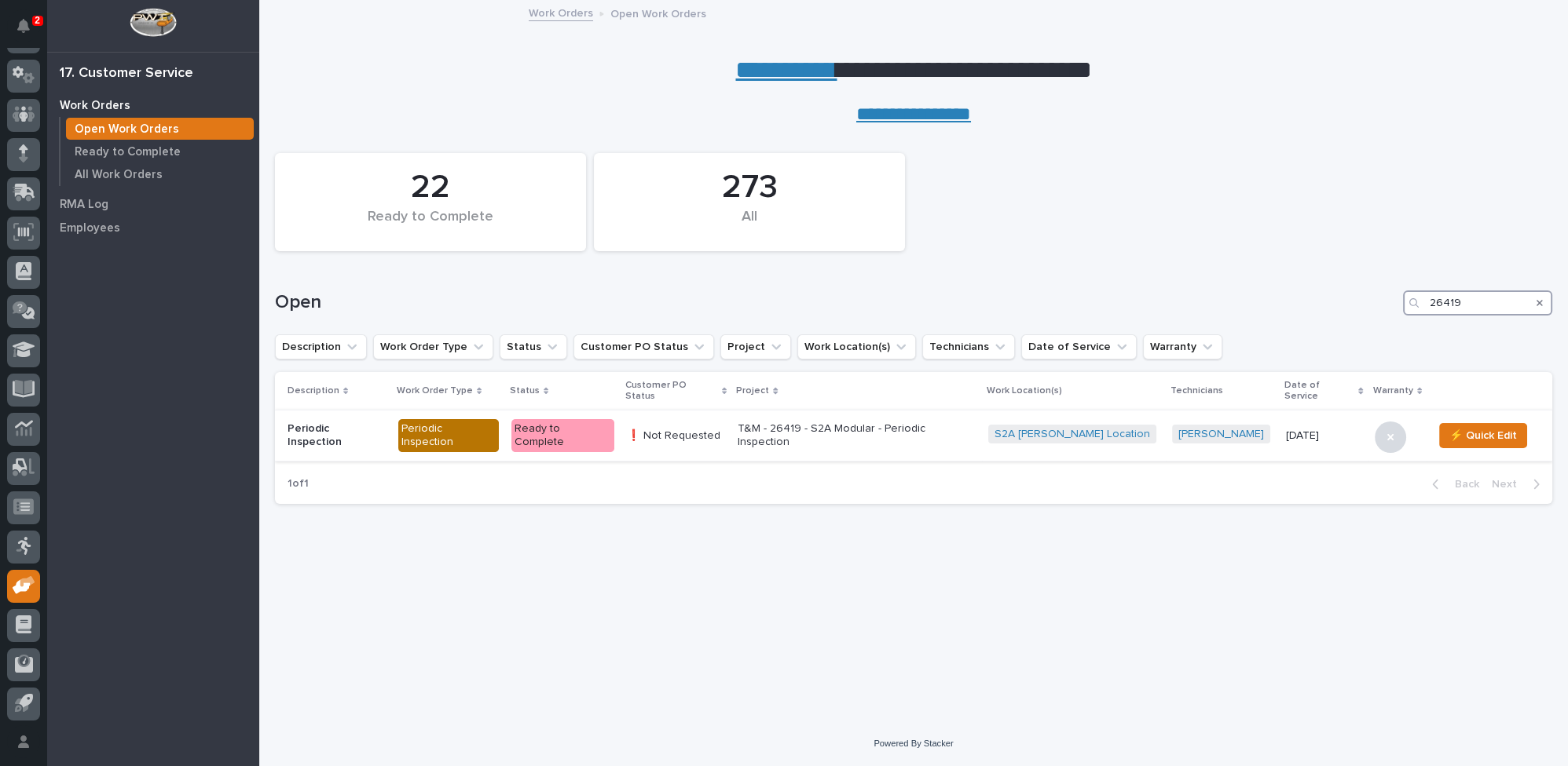
type input "26419"
click at [857, 426] on p "T&M - 26419 - S2A Modular - Periodic Inspection" at bounding box center [856, 436] width 238 height 27
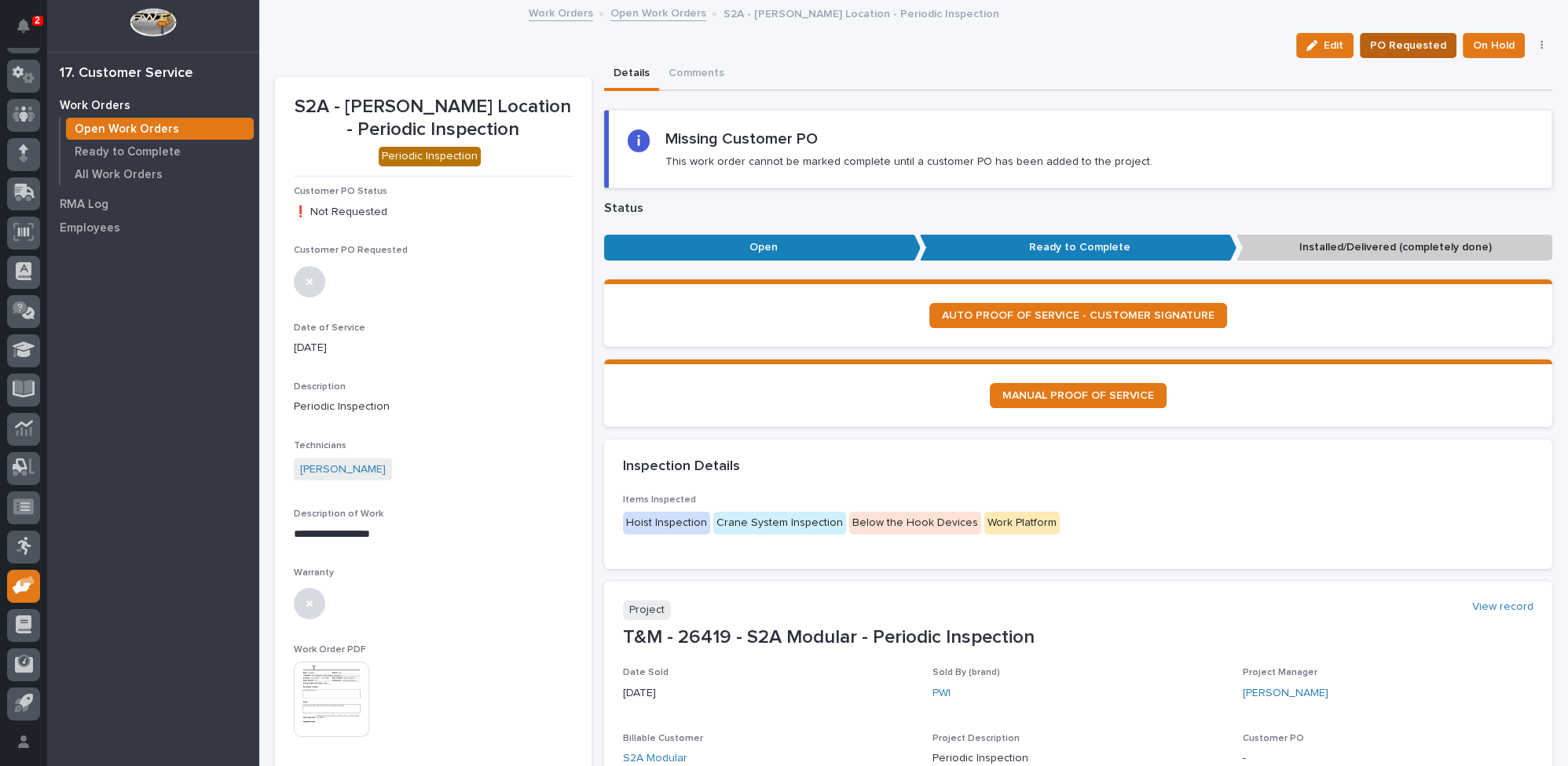
click at [1401, 44] on span "PO Requested" at bounding box center [1408, 46] width 77 height 19
click at [645, 12] on link "Open Work Orders" at bounding box center [658, 11] width 96 height 18
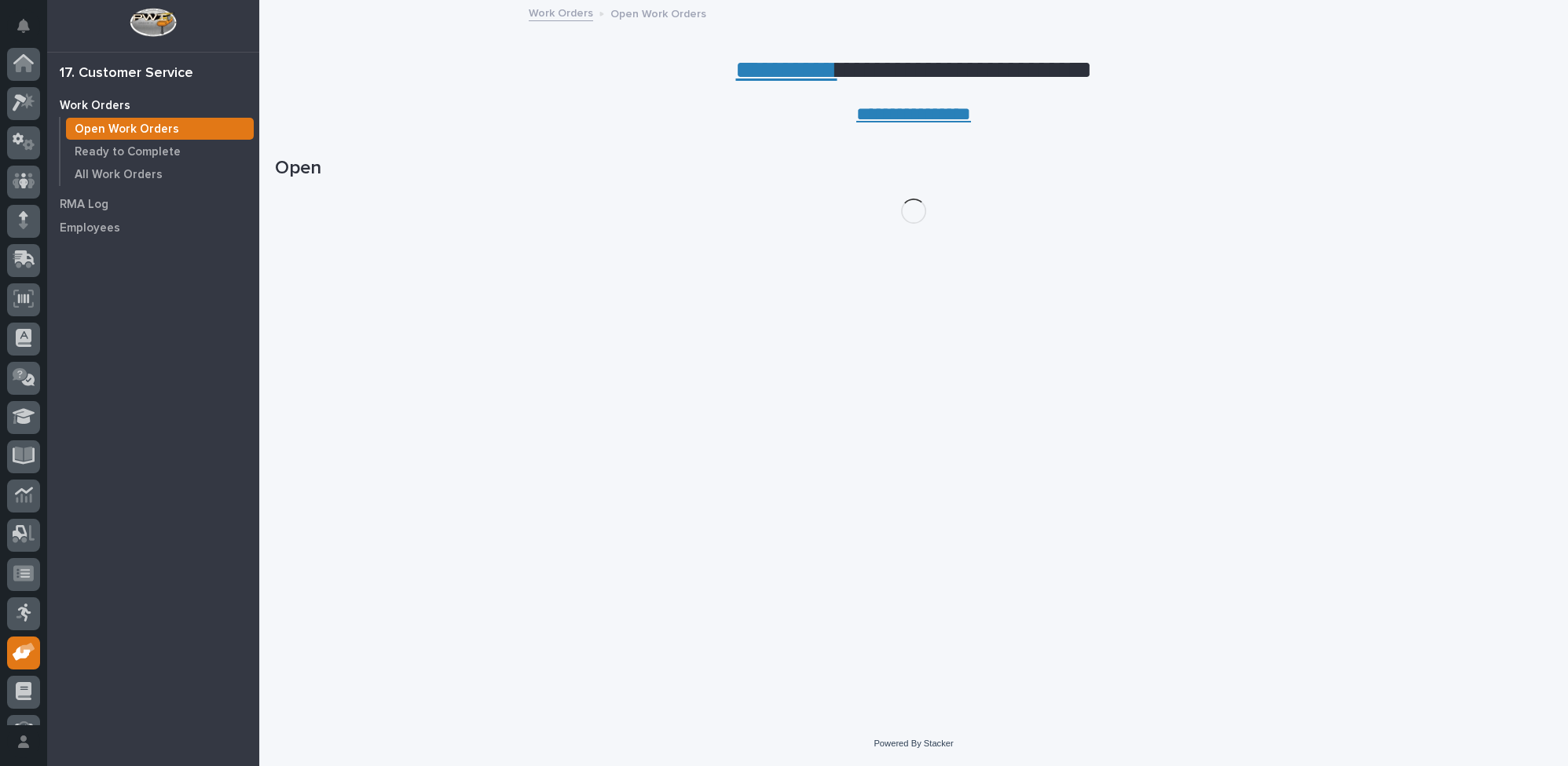
scroll to position [67, 0]
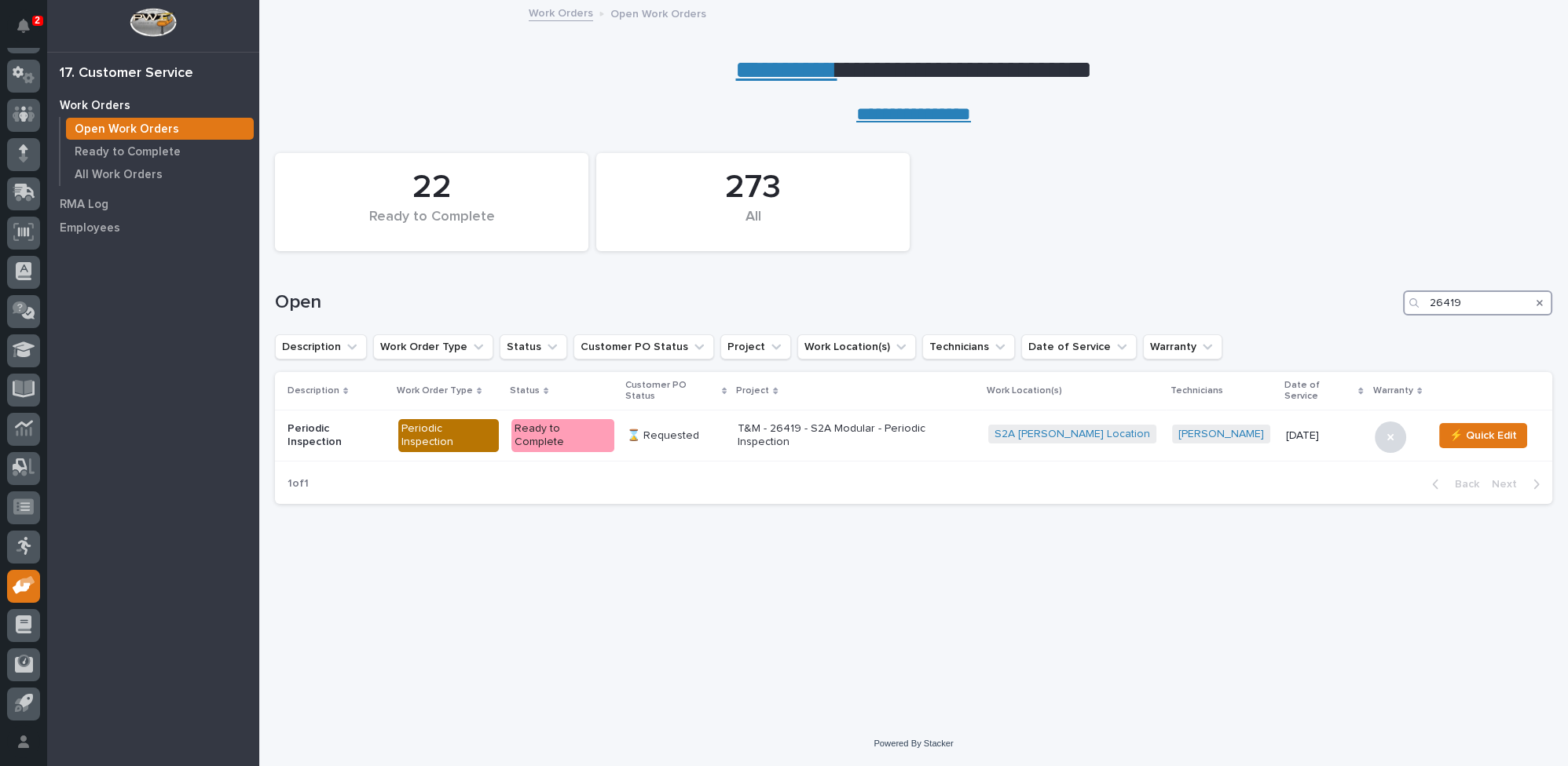
drag, startPoint x: 1469, startPoint y: 299, endPoint x: 1350, endPoint y: 305, distance: 119.2
click at [1352, 305] on div "Open 26419" at bounding box center [914, 302] width 1278 height 25
type input "26719"
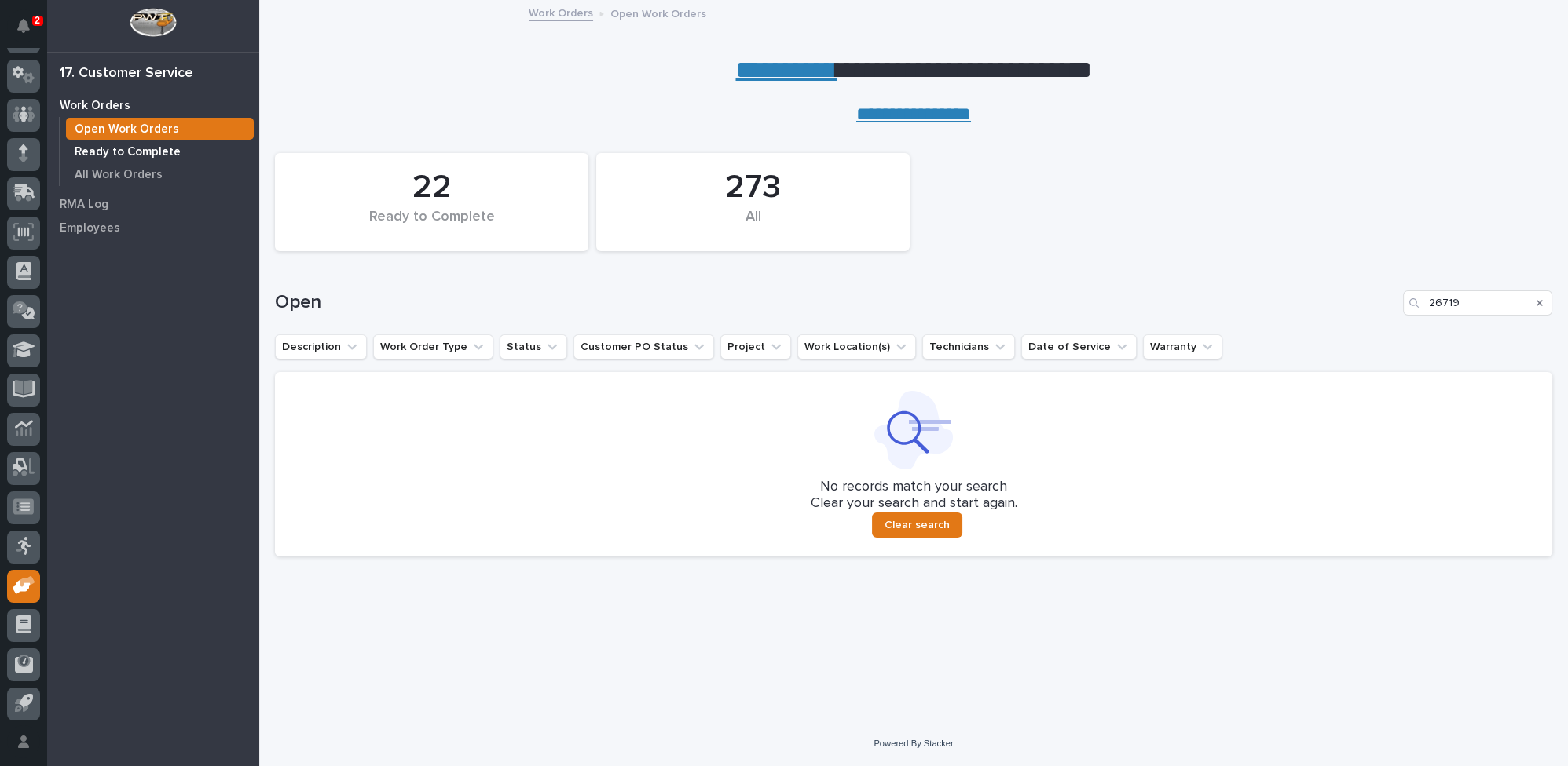
click at [113, 153] on p "Ready to Complete" at bounding box center [128, 152] width 106 height 14
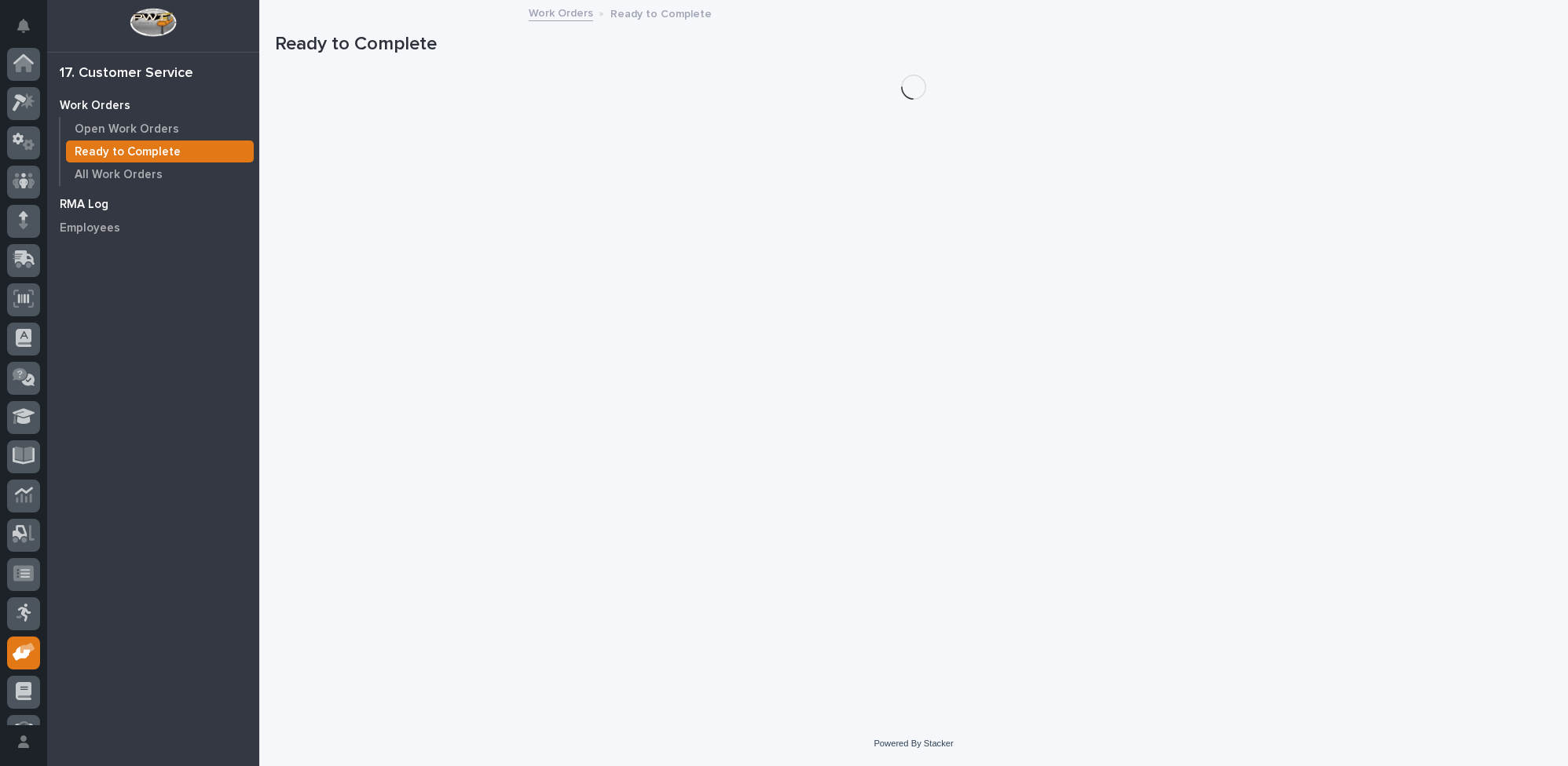
scroll to position [67, 0]
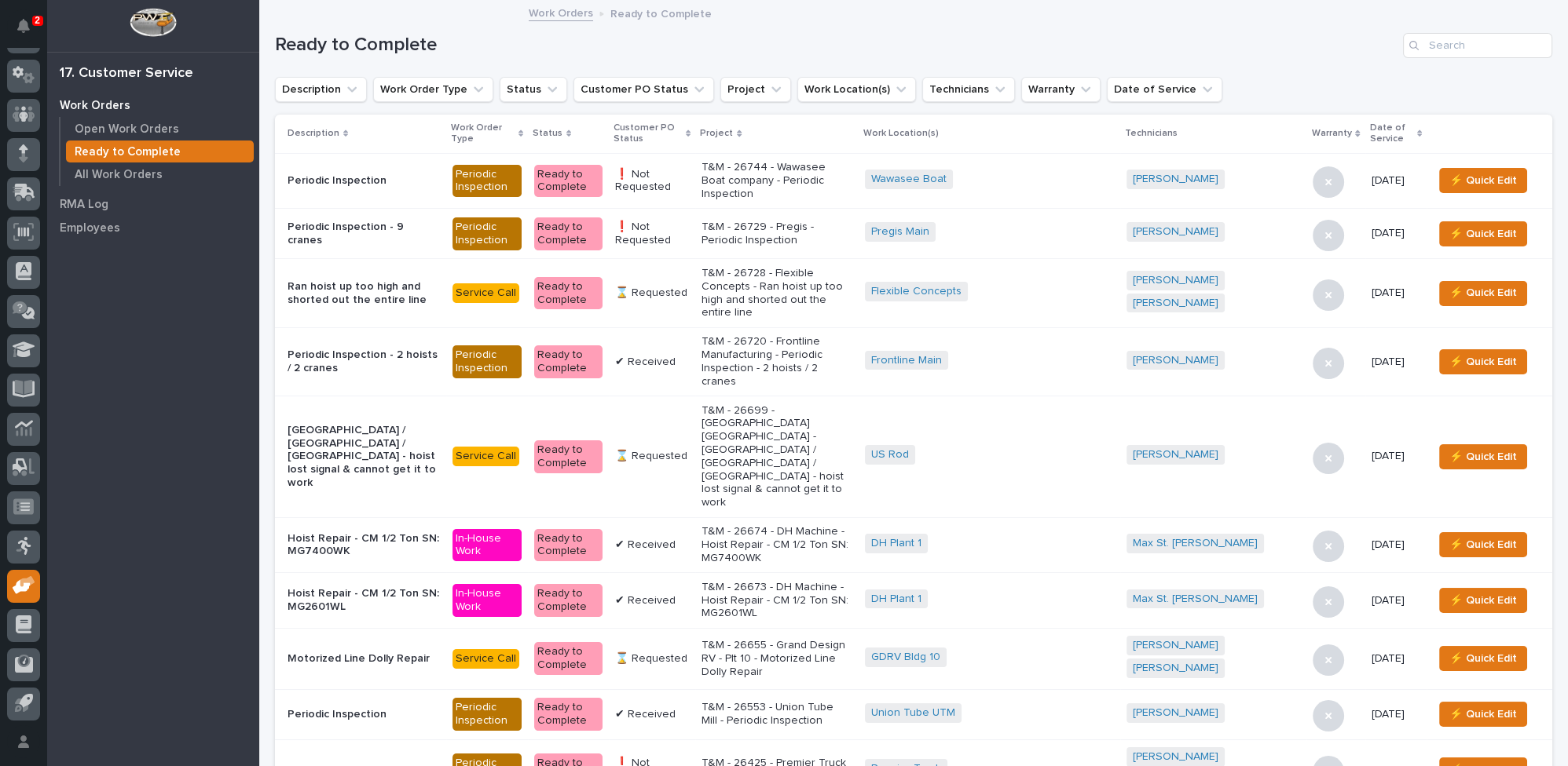
click at [691, 132] on icon at bounding box center [688, 134] width 5 height 7
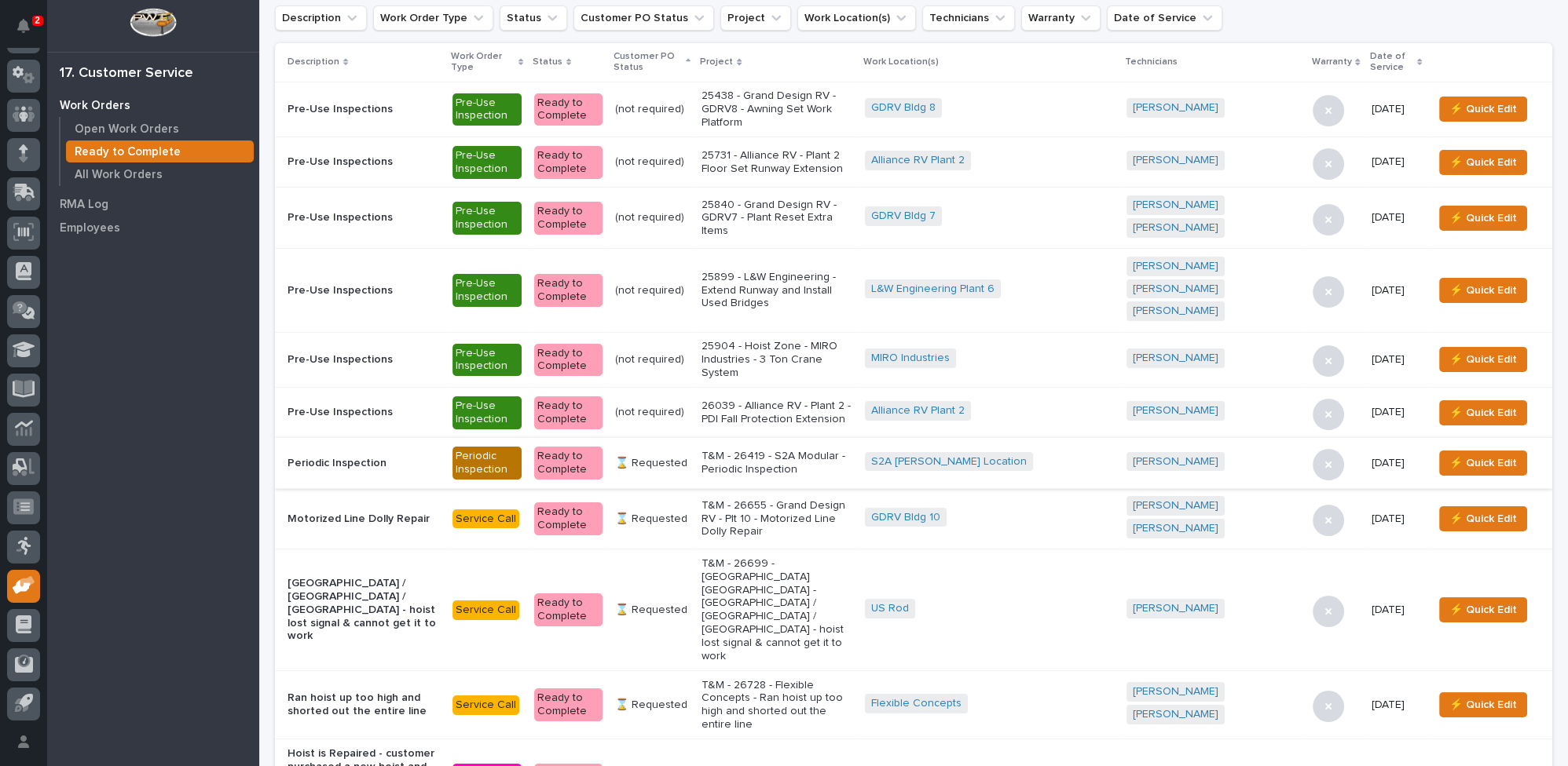
scroll to position [214, 0]
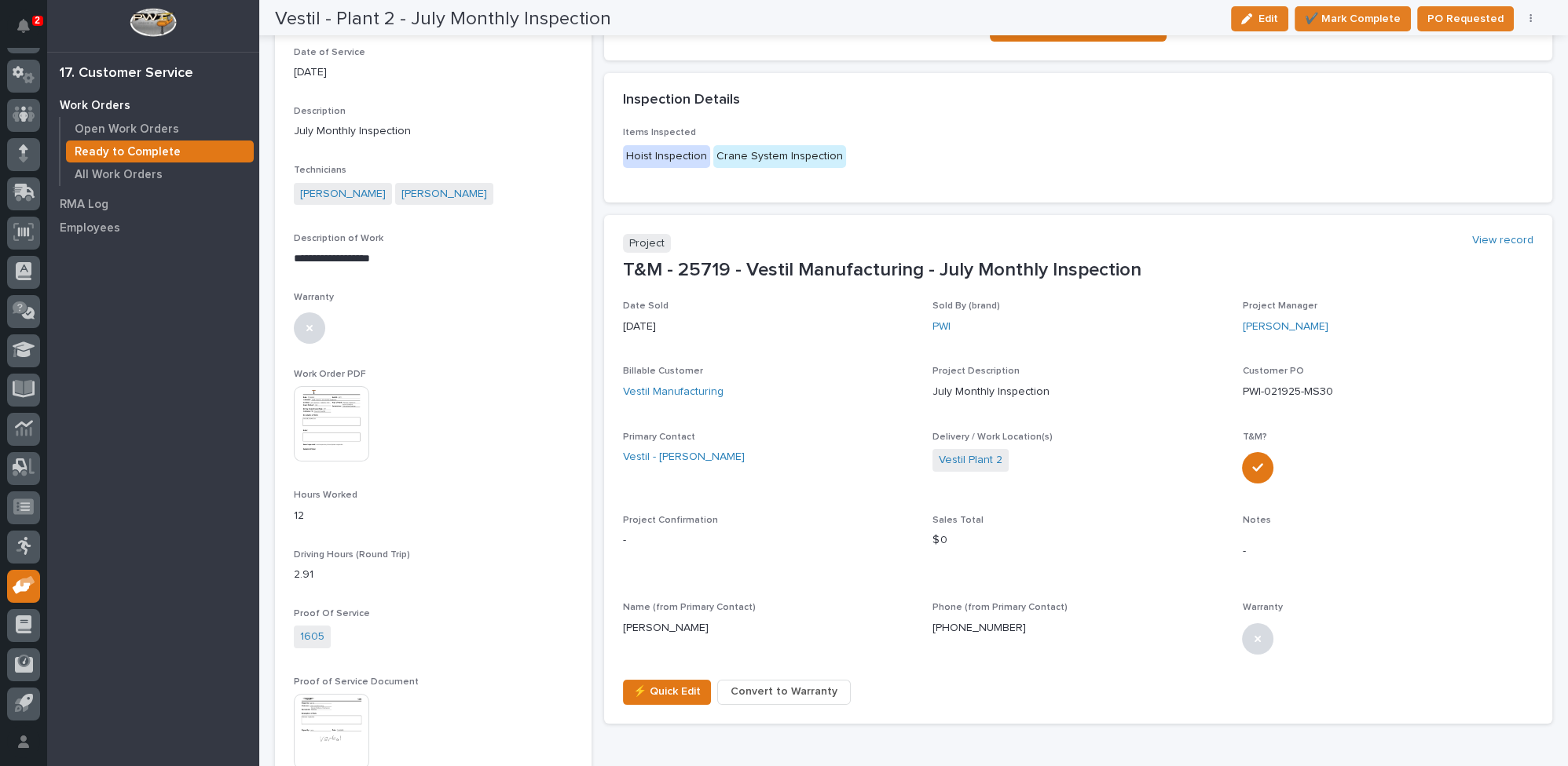
scroll to position [286, 0]
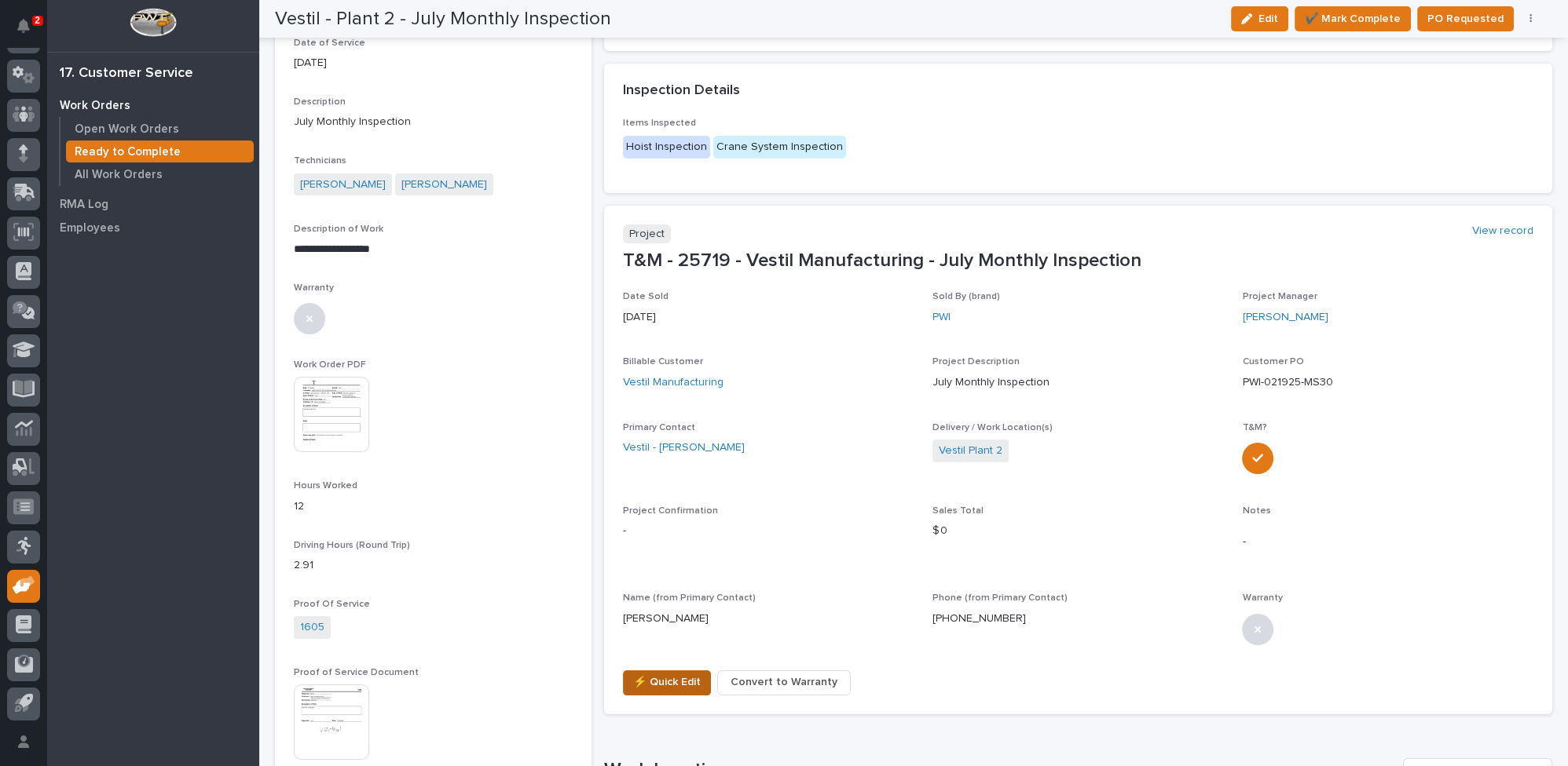
click at [656, 677] on span "⚡ Quick Edit" at bounding box center [666, 682] width 67 height 19
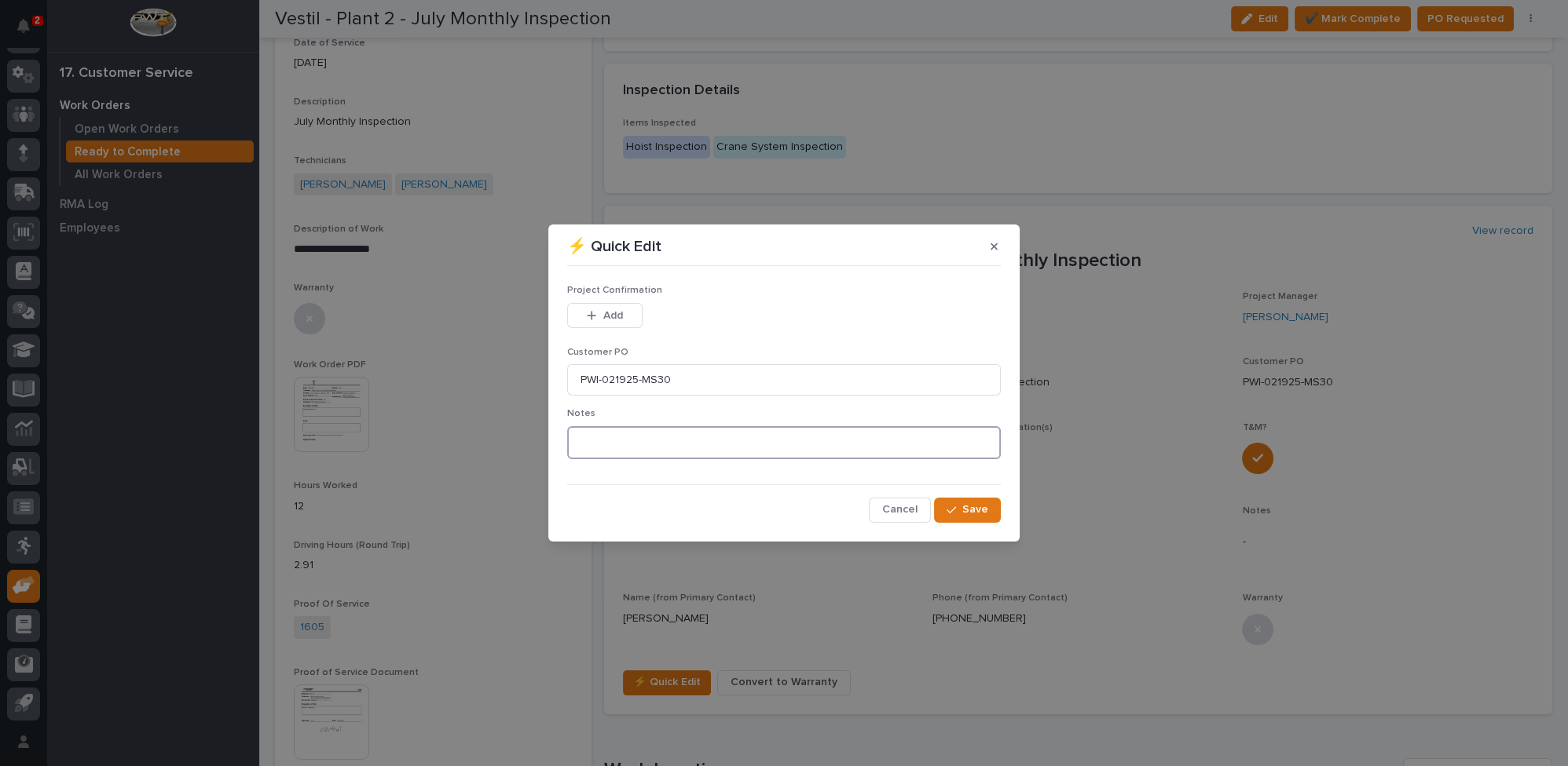
click at [628, 445] on textarea at bounding box center [784, 442] width 434 height 33
type textarea "*********"
click at [606, 315] on span "Add" at bounding box center [612, 315] width 20 height 14
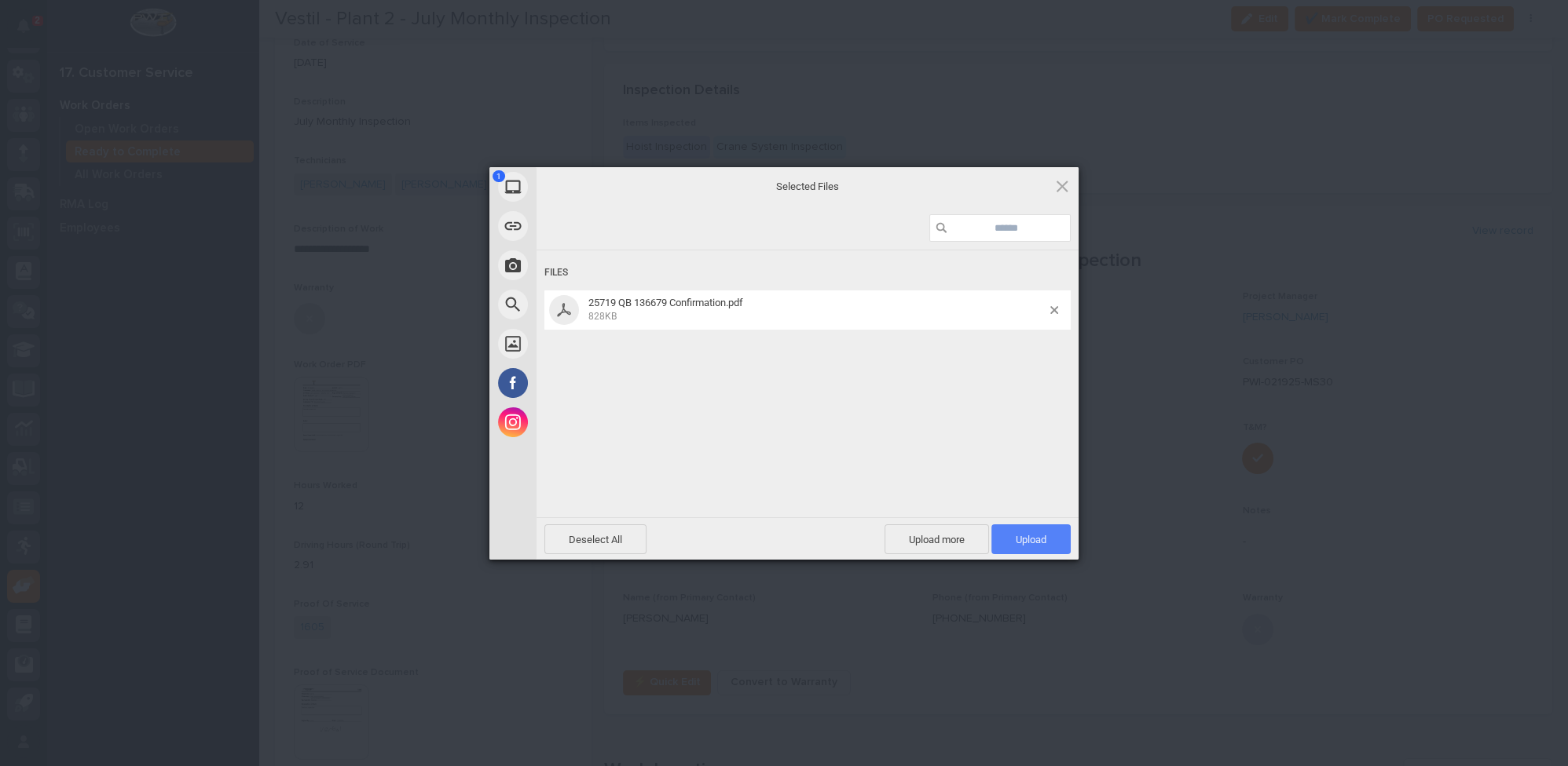
click at [1020, 541] on span "Upload 1" at bounding box center [1030, 539] width 31 height 12
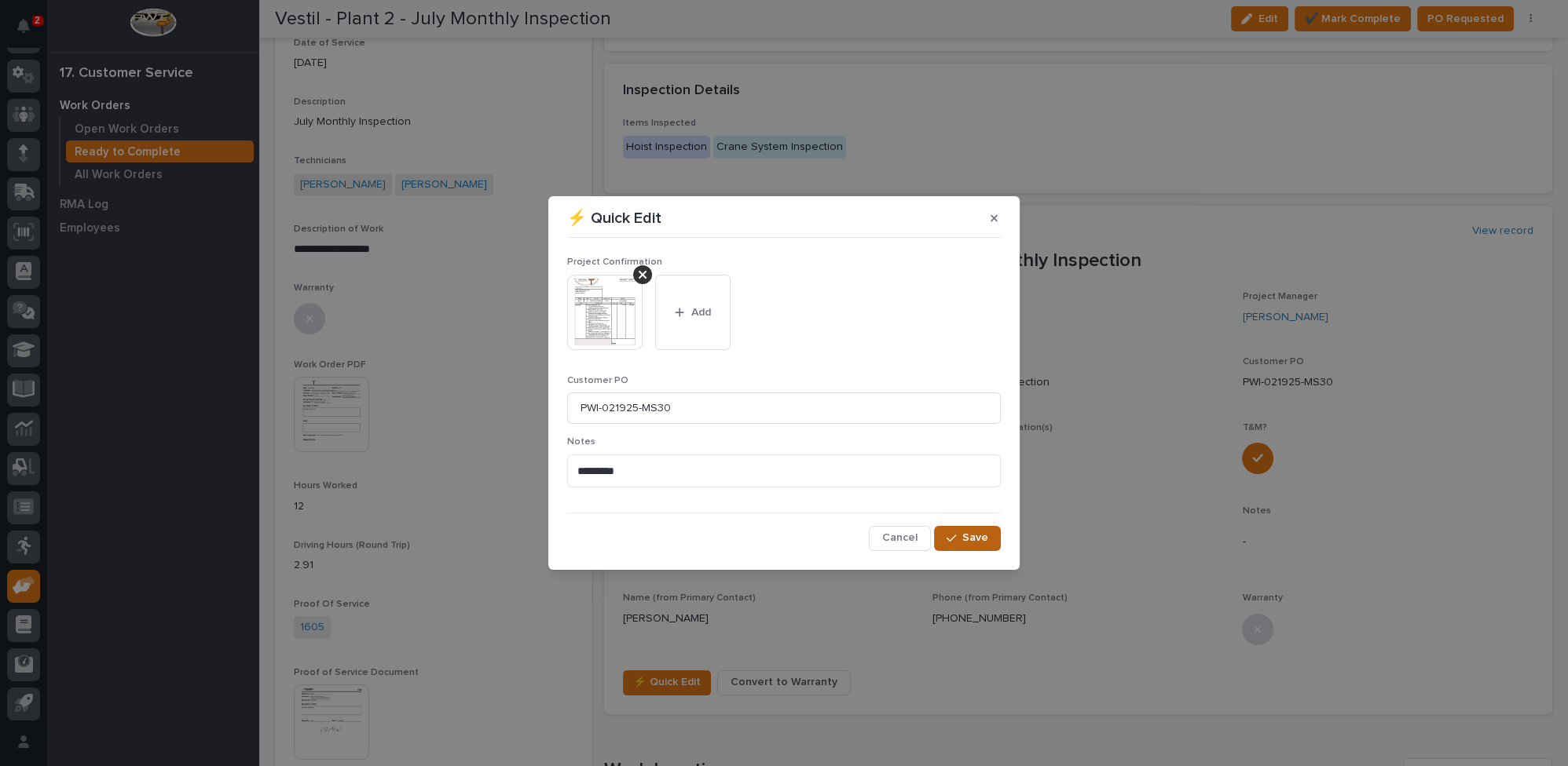
click at [959, 537] on div "button" at bounding box center [954, 539] width 16 height 11
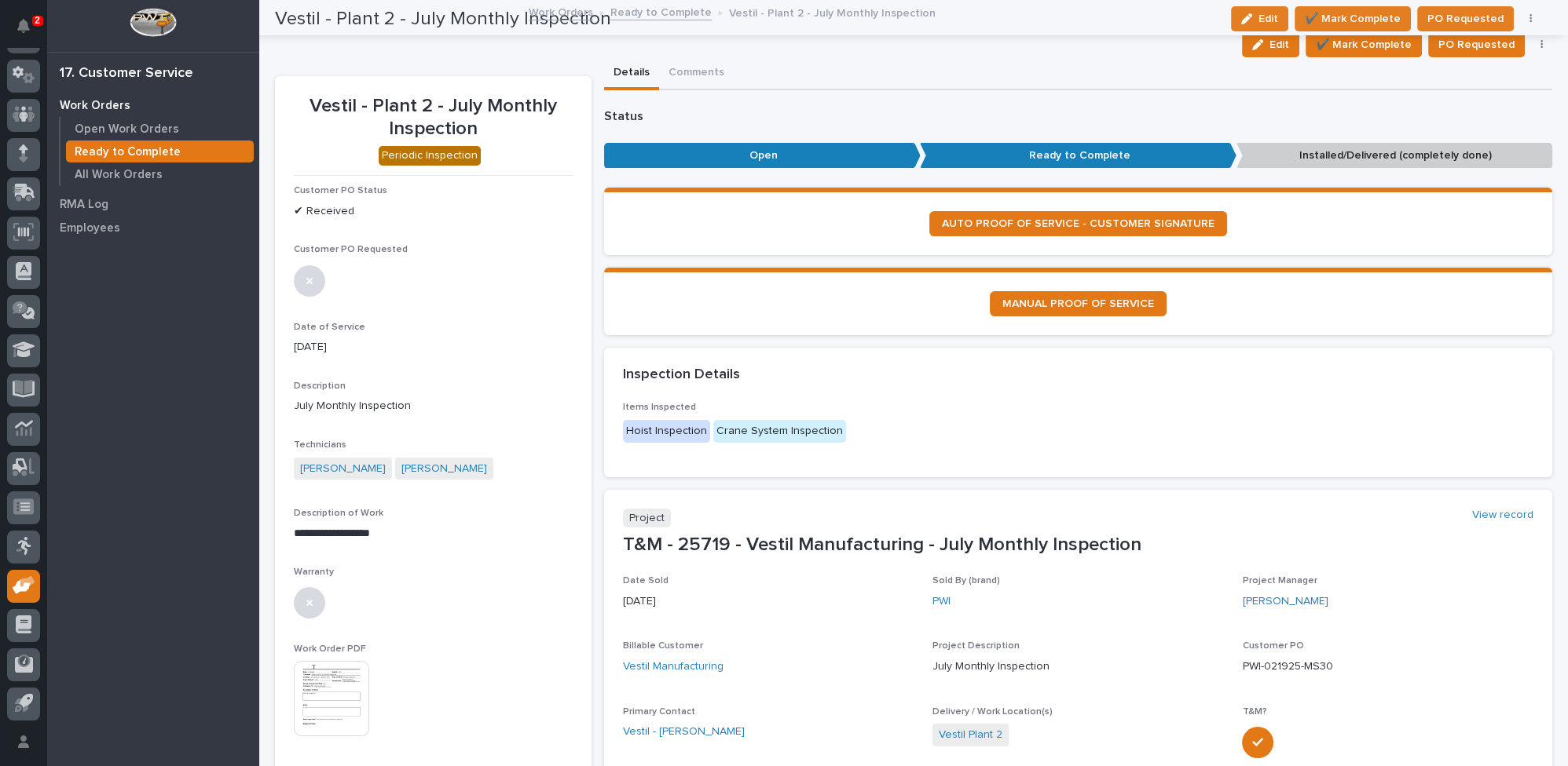
scroll to position [0, 0]
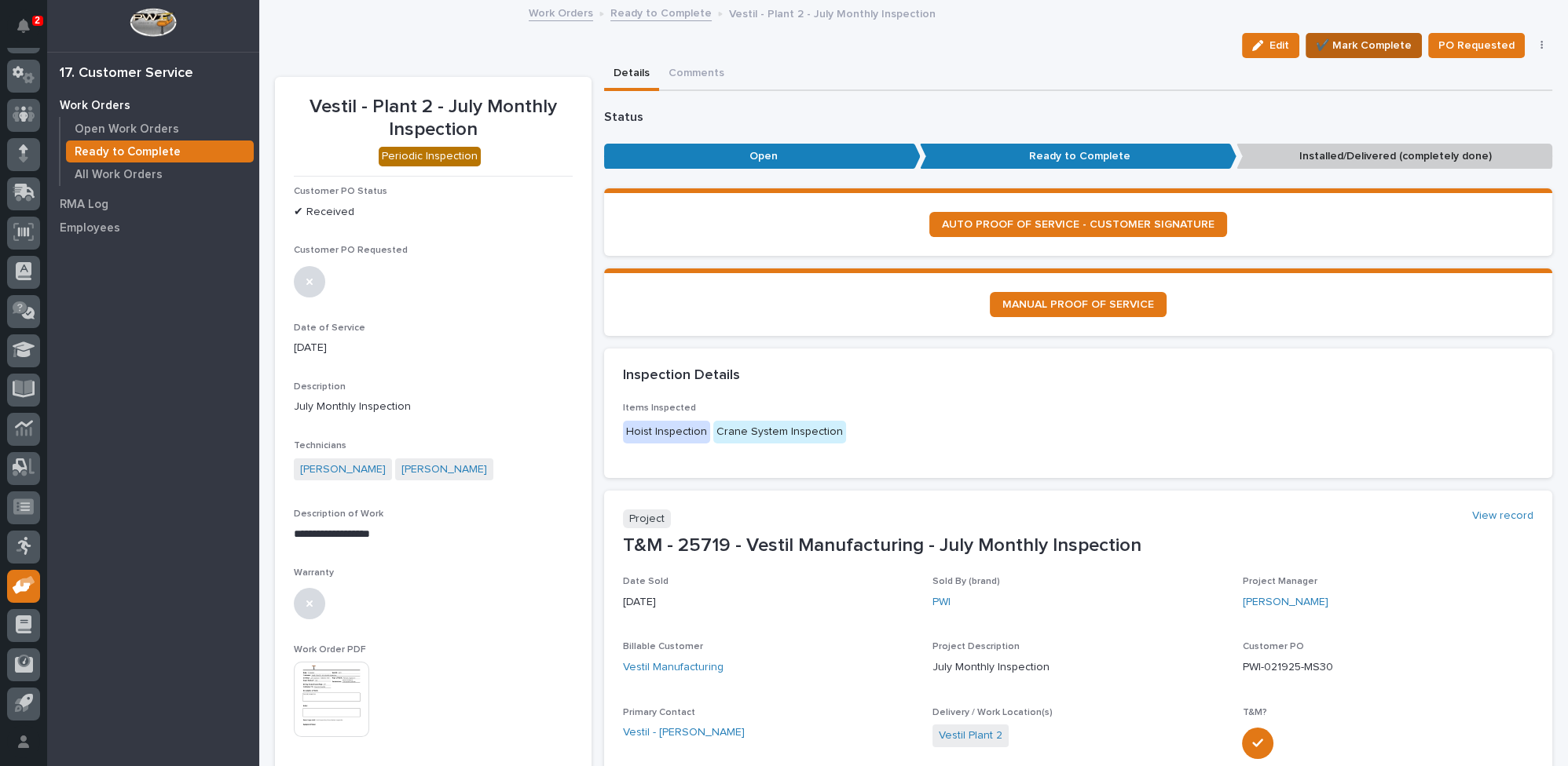
click at [1335, 43] on span "✔️ Mark Complete" at bounding box center [1364, 46] width 96 height 19
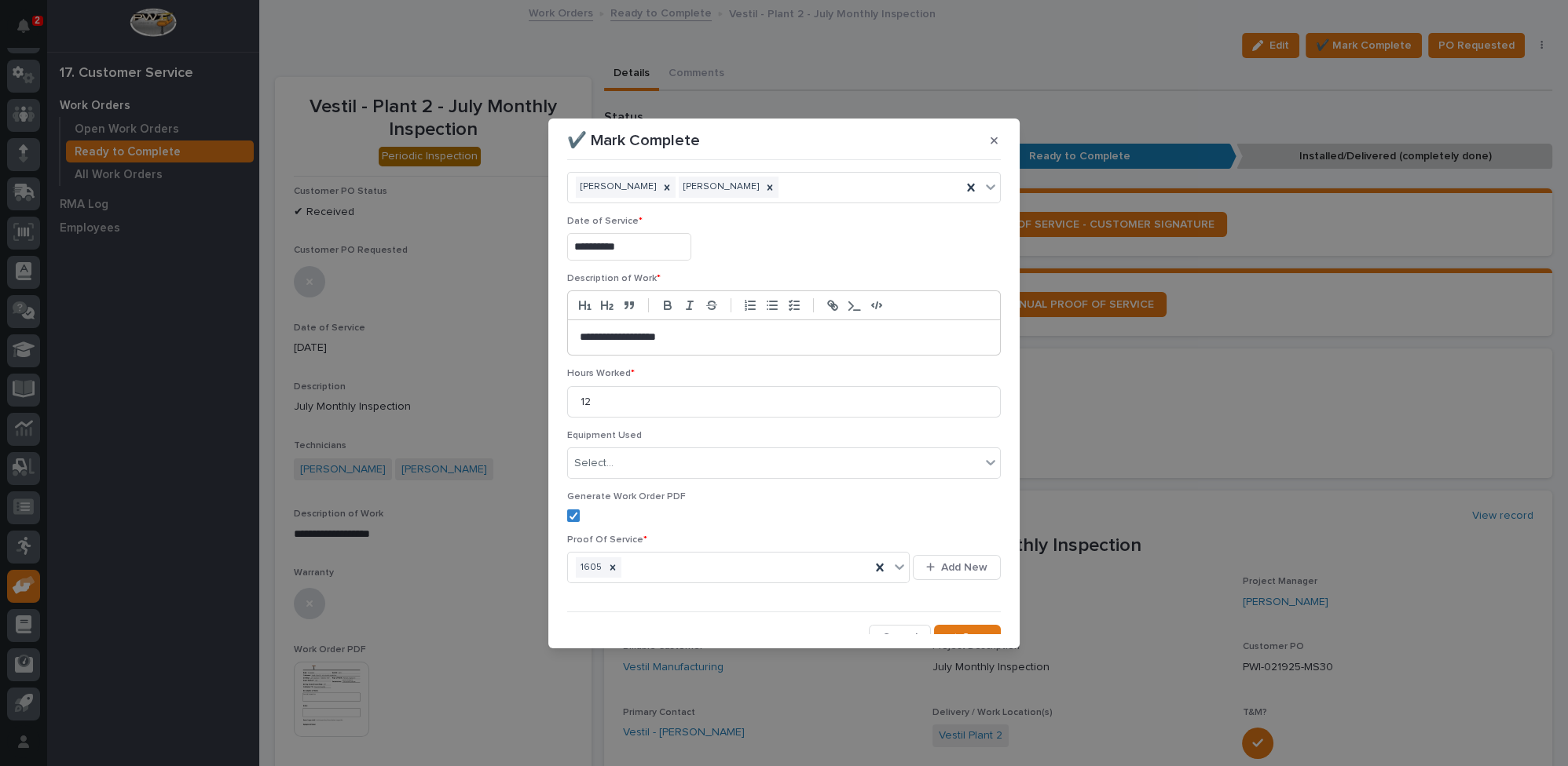
scroll to position [36, 0]
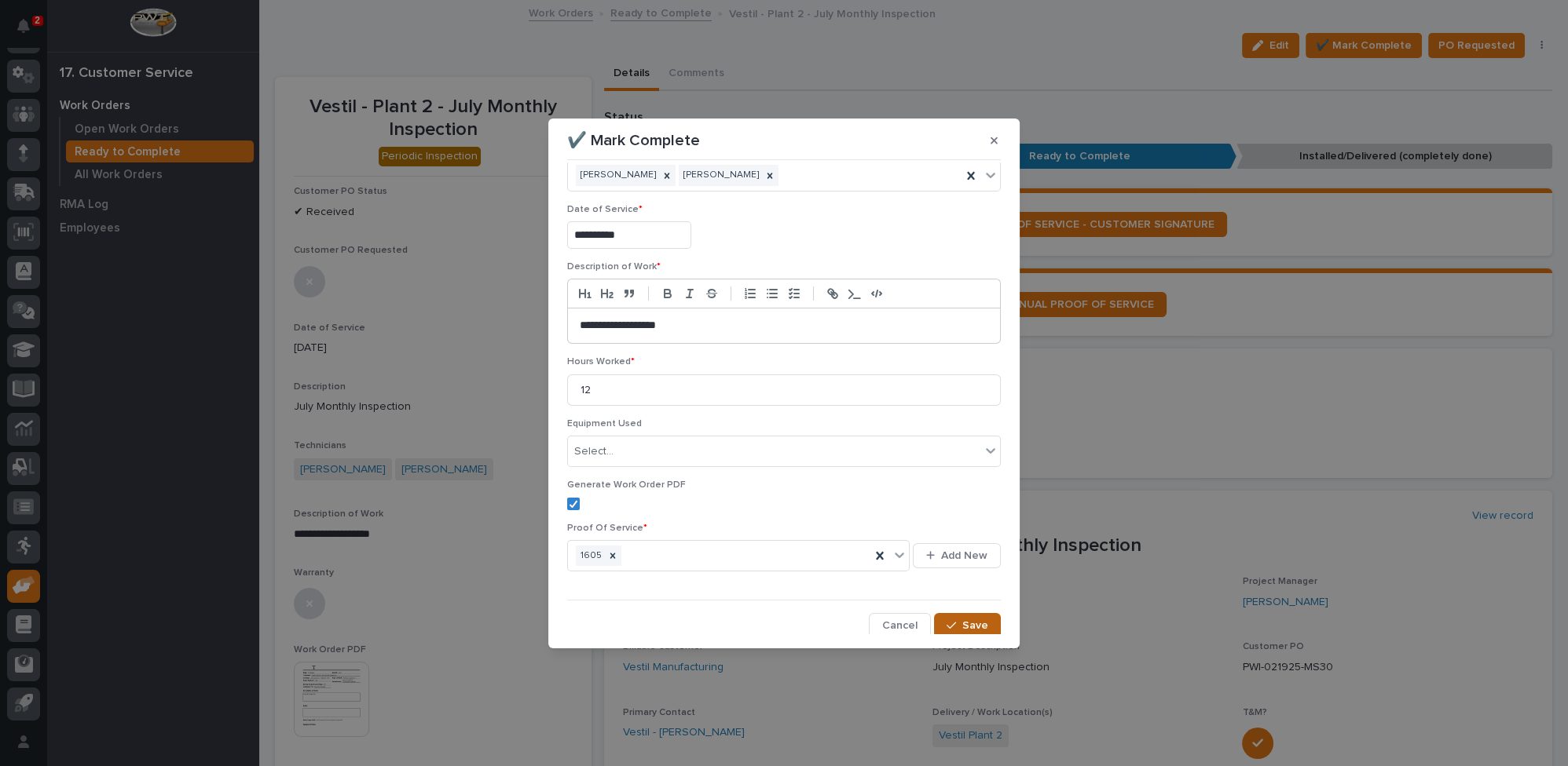
click at [962, 620] on span "Save" at bounding box center [975, 625] width 26 height 14
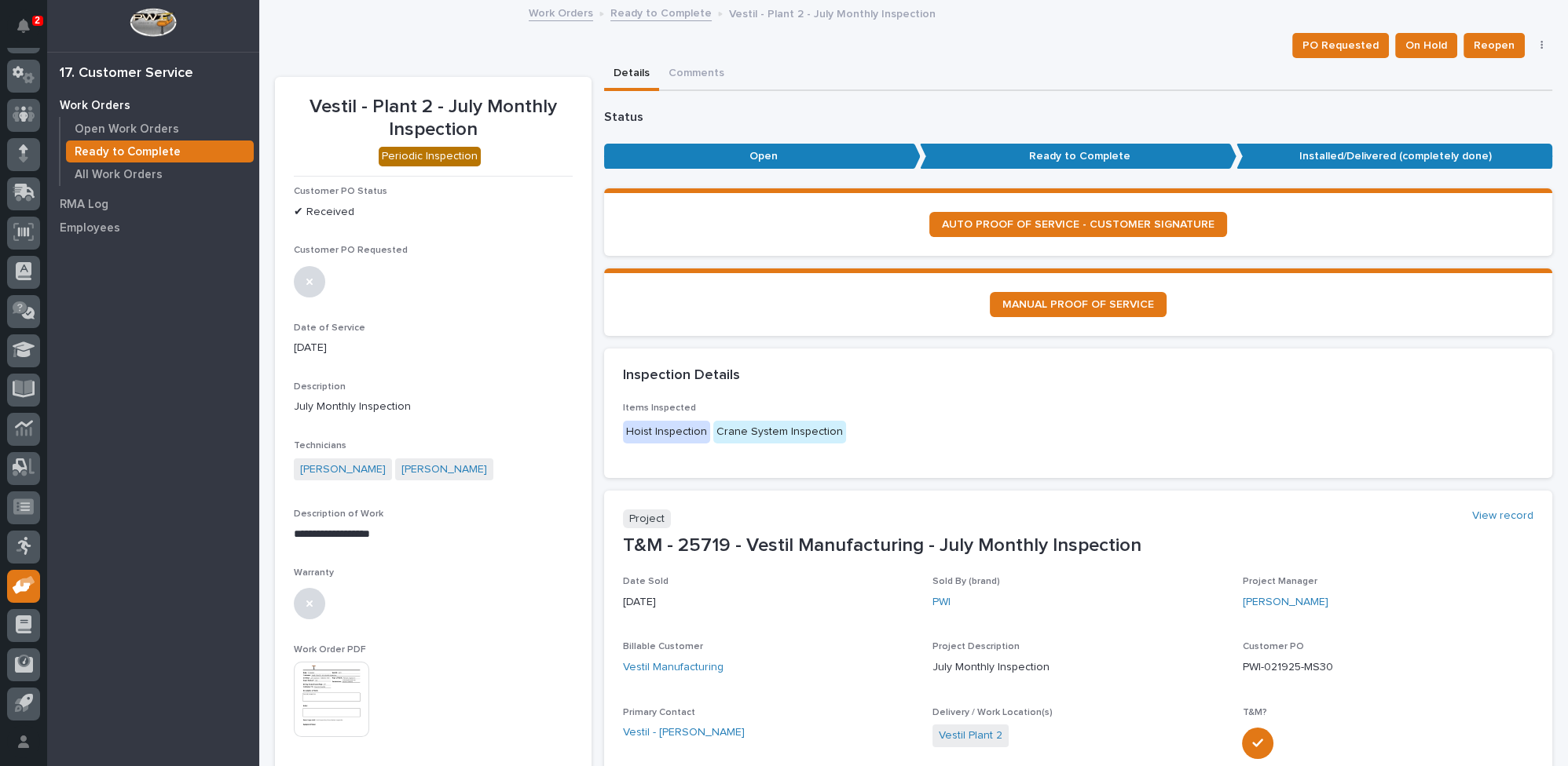
click at [614, 10] on link "Ready to Complete" at bounding box center [661, 11] width 102 height 18
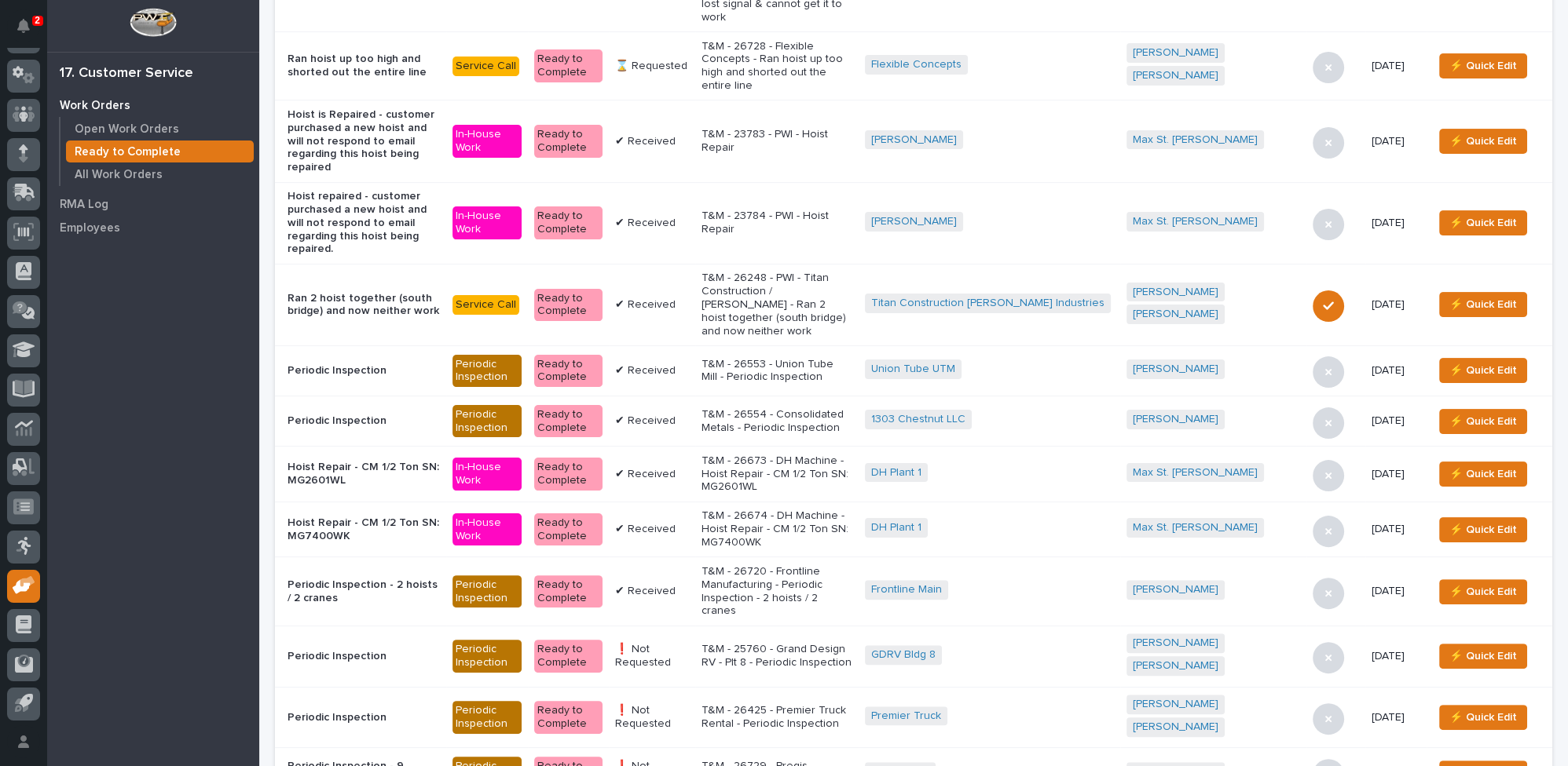
scroll to position [714, 0]
